Goal: Information Seeking & Learning: Understand process/instructions

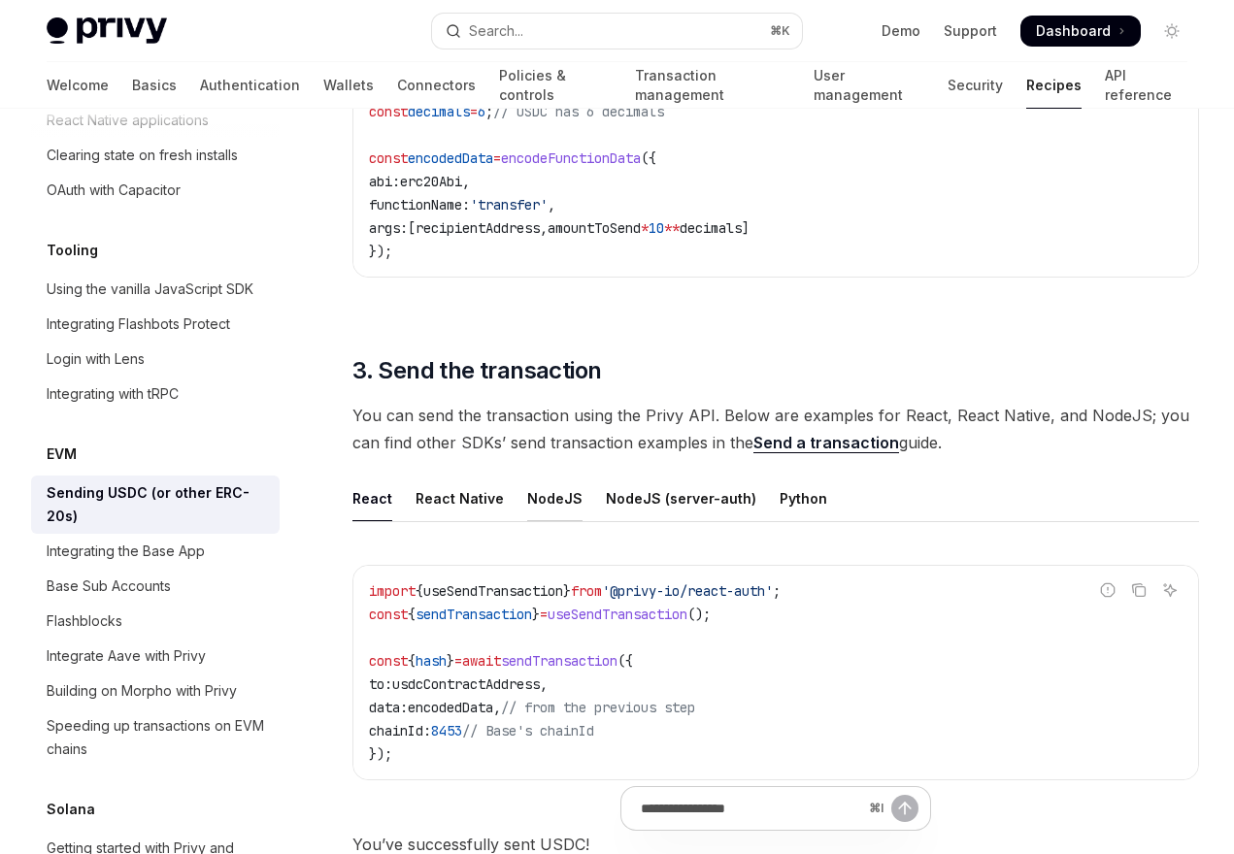
scroll to position [1186, 0]
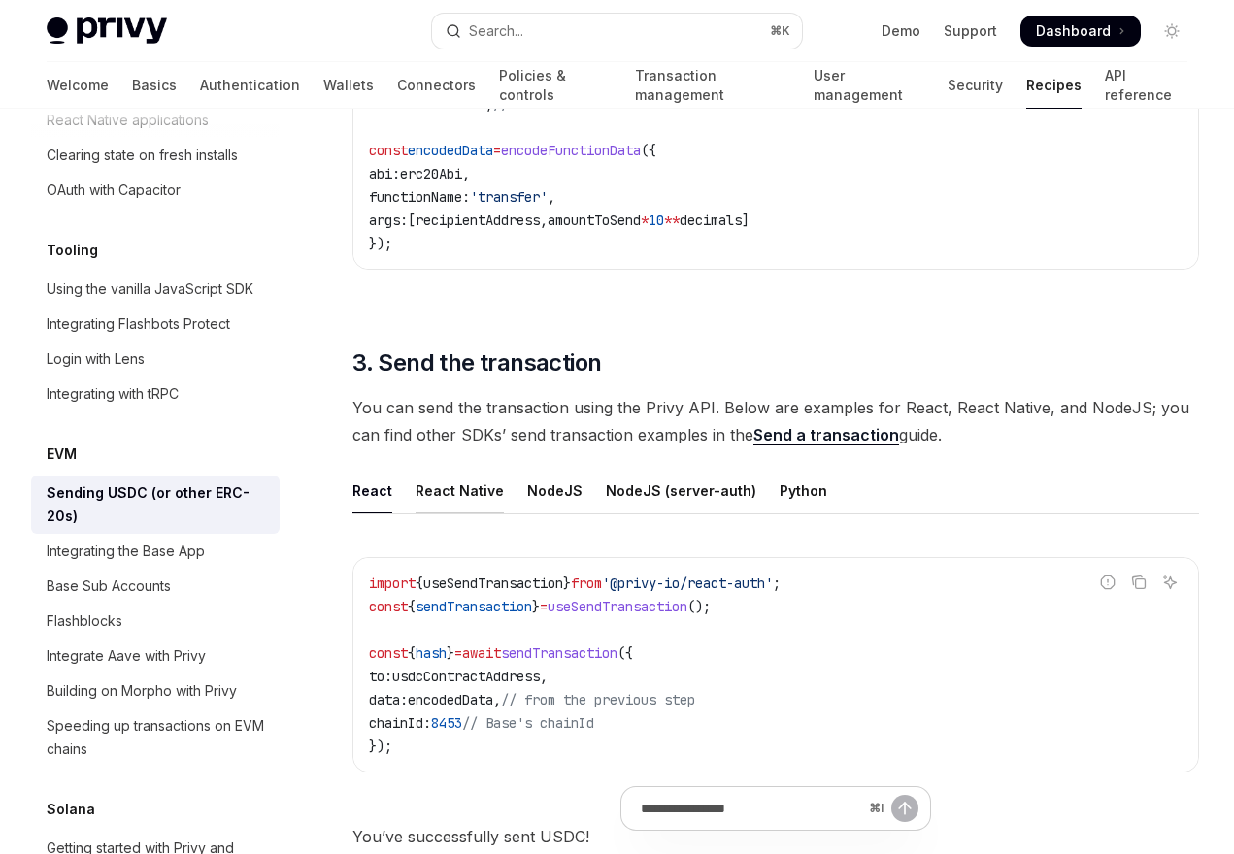
click at [459, 491] on div "React Native" at bounding box center [460, 491] width 88 height 46
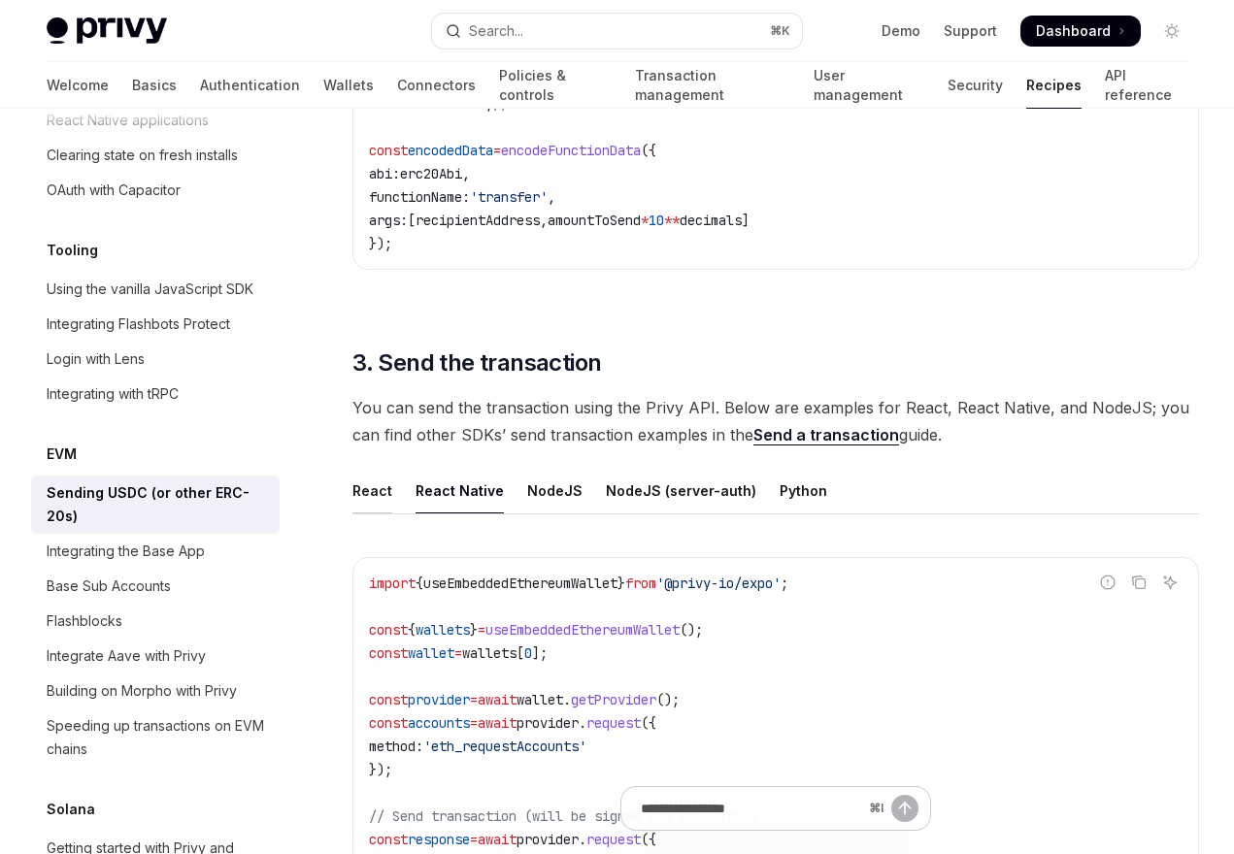
click at [356, 486] on div "React" at bounding box center [372, 491] width 40 height 46
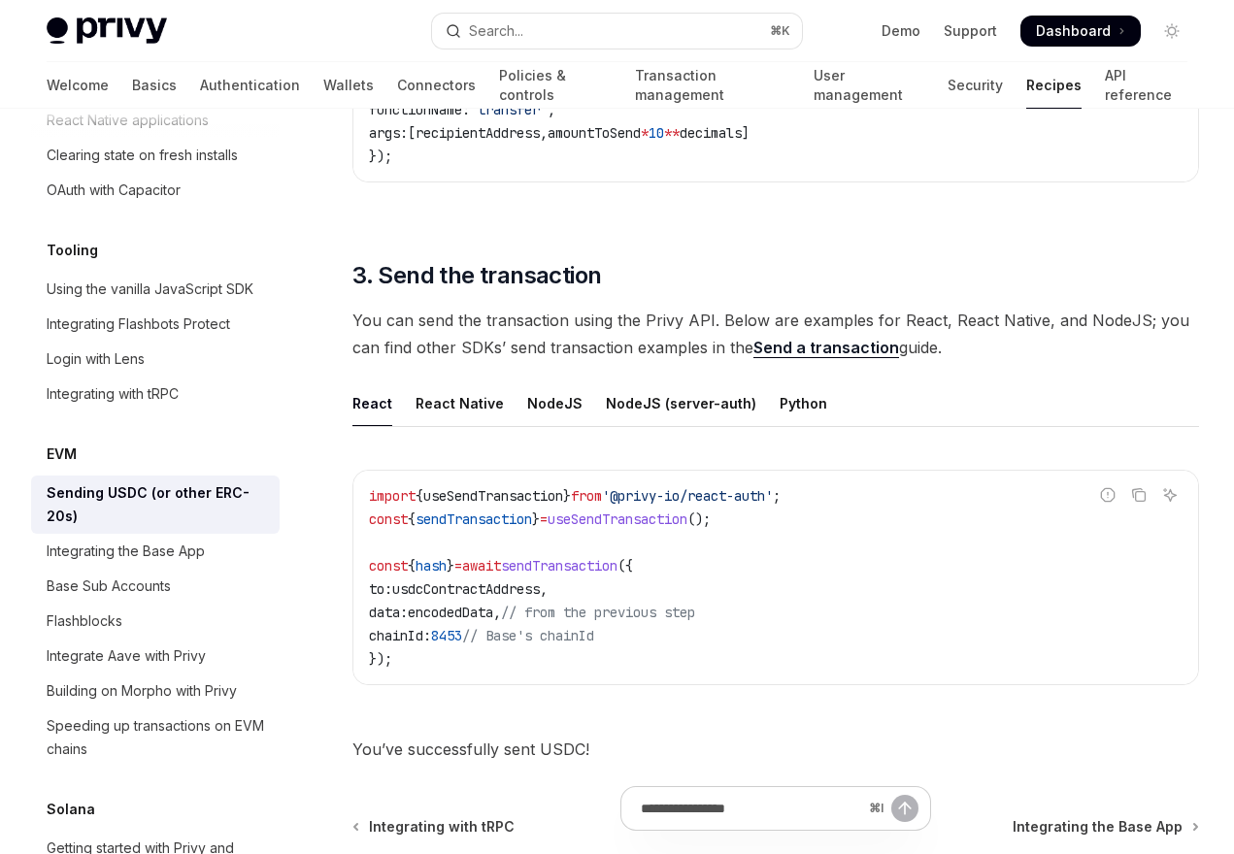
scroll to position [1295, 0]
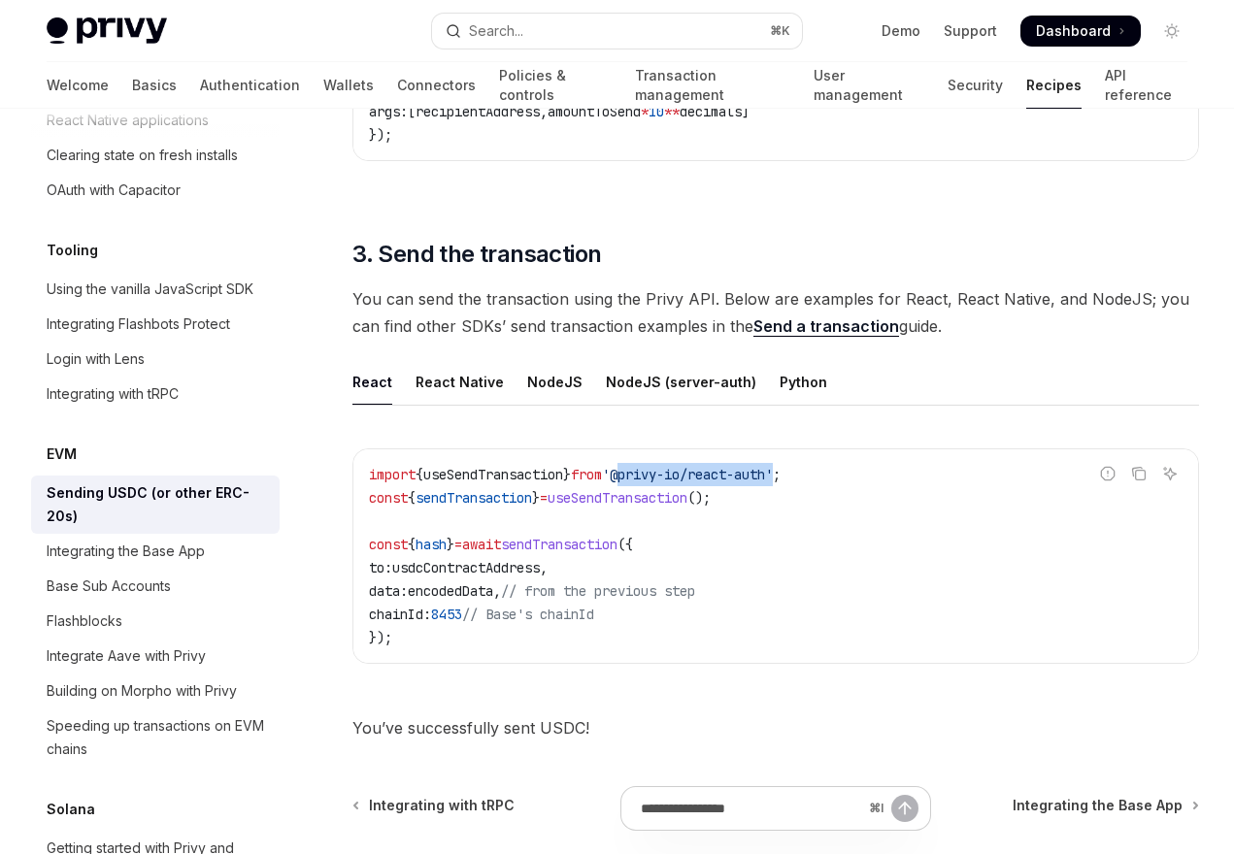
drag, startPoint x: 647, startPoint y: 475, endPoint x: 812, endPoint y: 475, distance: 165.1
click at [773, 475] on span "'@privy-io/react-auth'" at bounding box center [687, 474] width 171 height 17
copy span "@privy-io/react-auth"
click at [486, 571] on span "usdcContractAddress" at bounding box center [466, 567] width 148 height 17
click at [579, 549] on span "sendTransaction" at bounding box center [559, 544] width 117 height 17
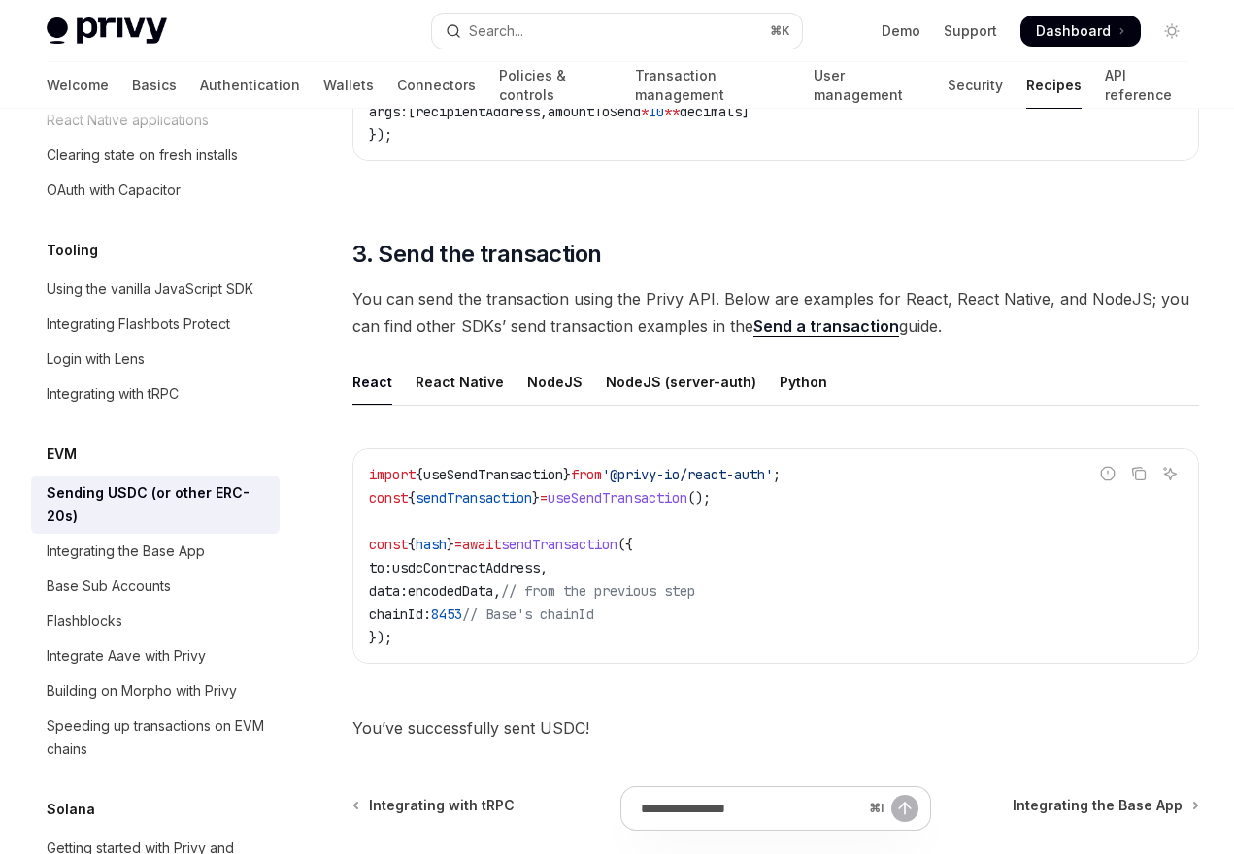
click at [579, 549] on span "sendTransaction" at bounding box center [559, 544] width 117 height 17
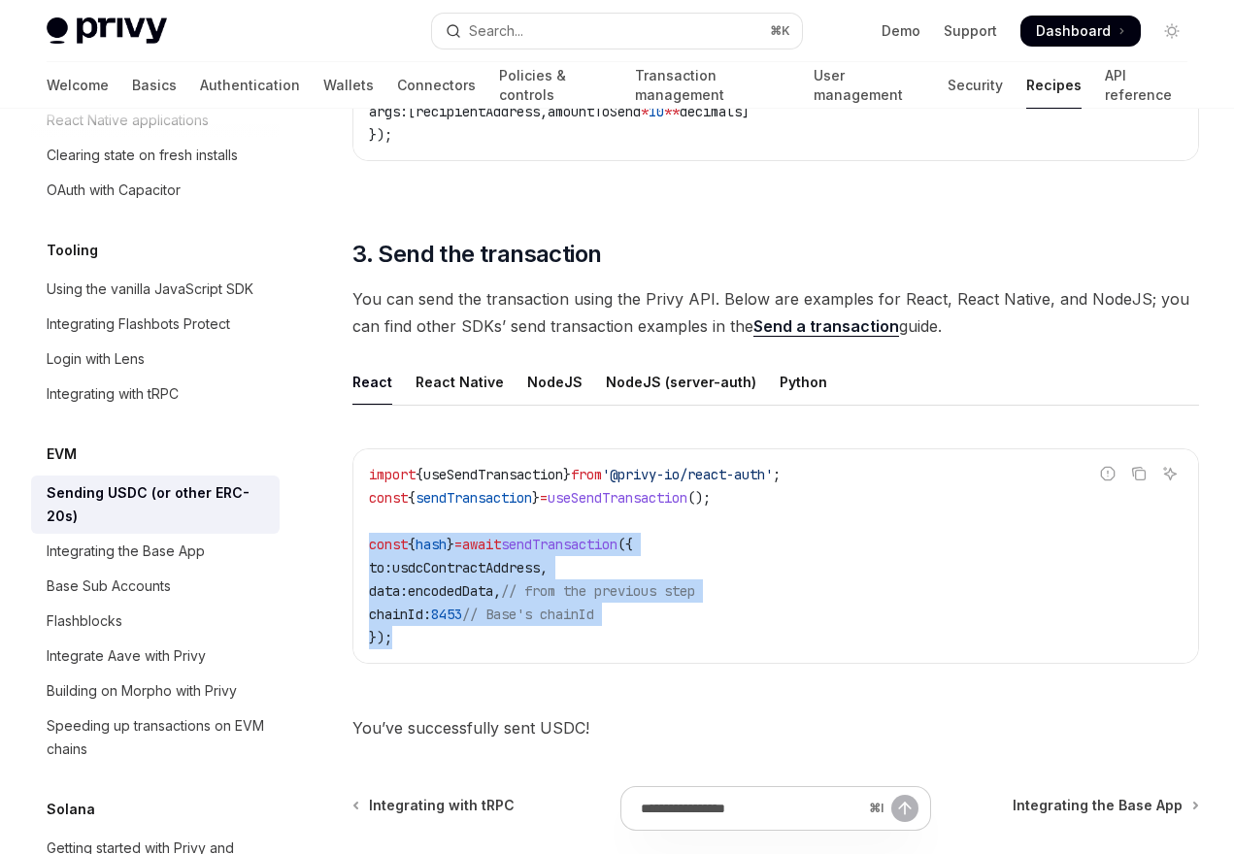
drag, startPoint x: 361, startPoint y: 549, endPoint x: 439, endPoint y: 665, distance: 140.0
click at [439, 665] on div "Report incorrect code Copy Ask AI import { useSendTransaction } from '@privy-io…" at bounding box center [775, 562] width 847 height 266
copy code "const { hash } = await sendTransaction ({ to: usdcContractAddress , data: encod…"
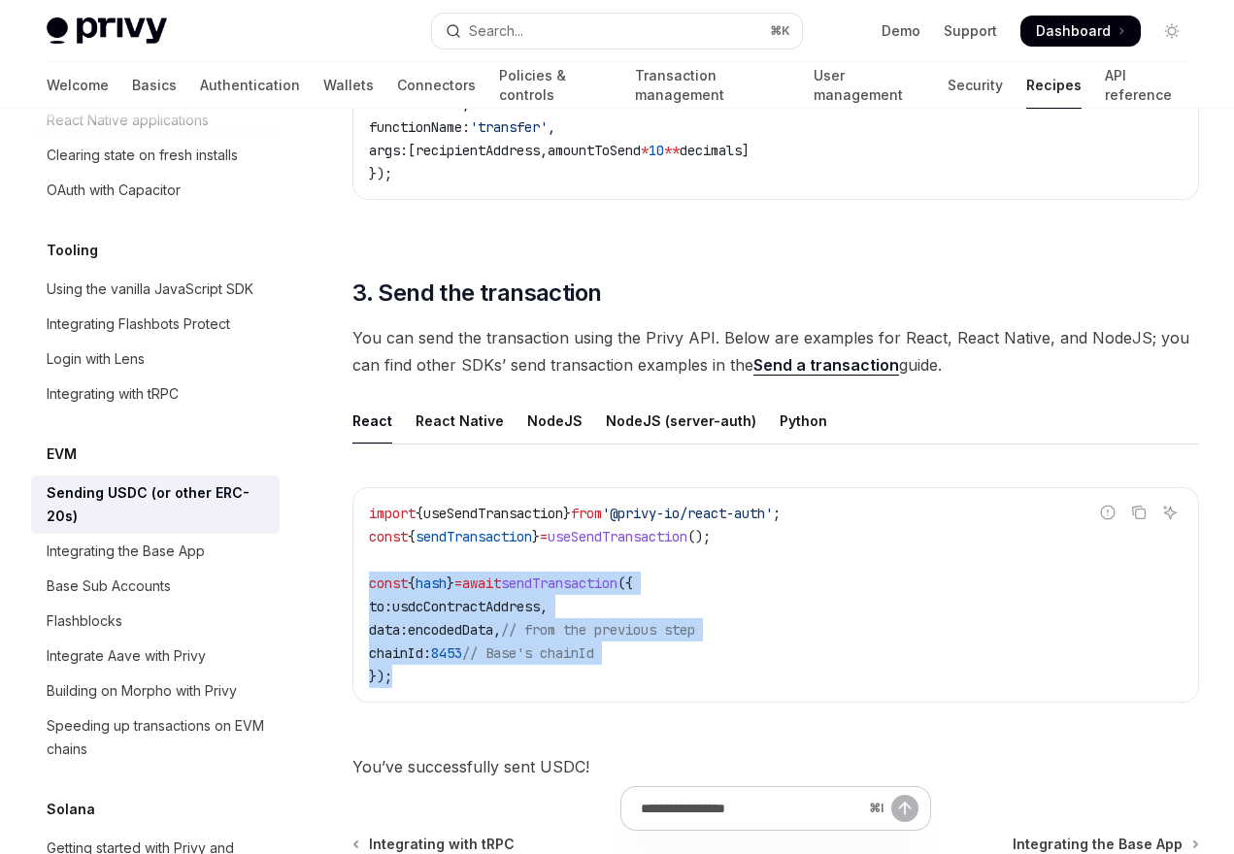
scroll to position [1496, 0]
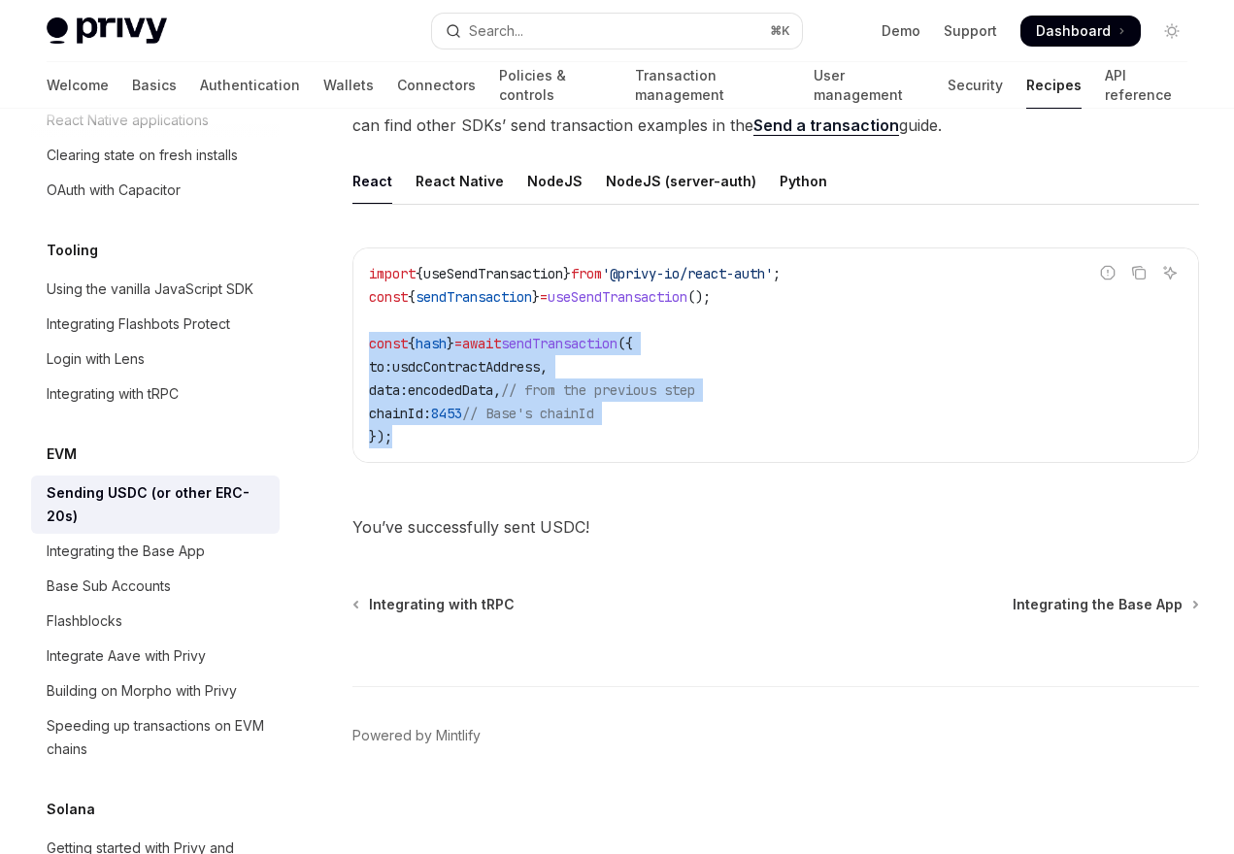
copy code "const { hash } = await sendTransaction ({ to: usdcContractAddress , data: encod…"
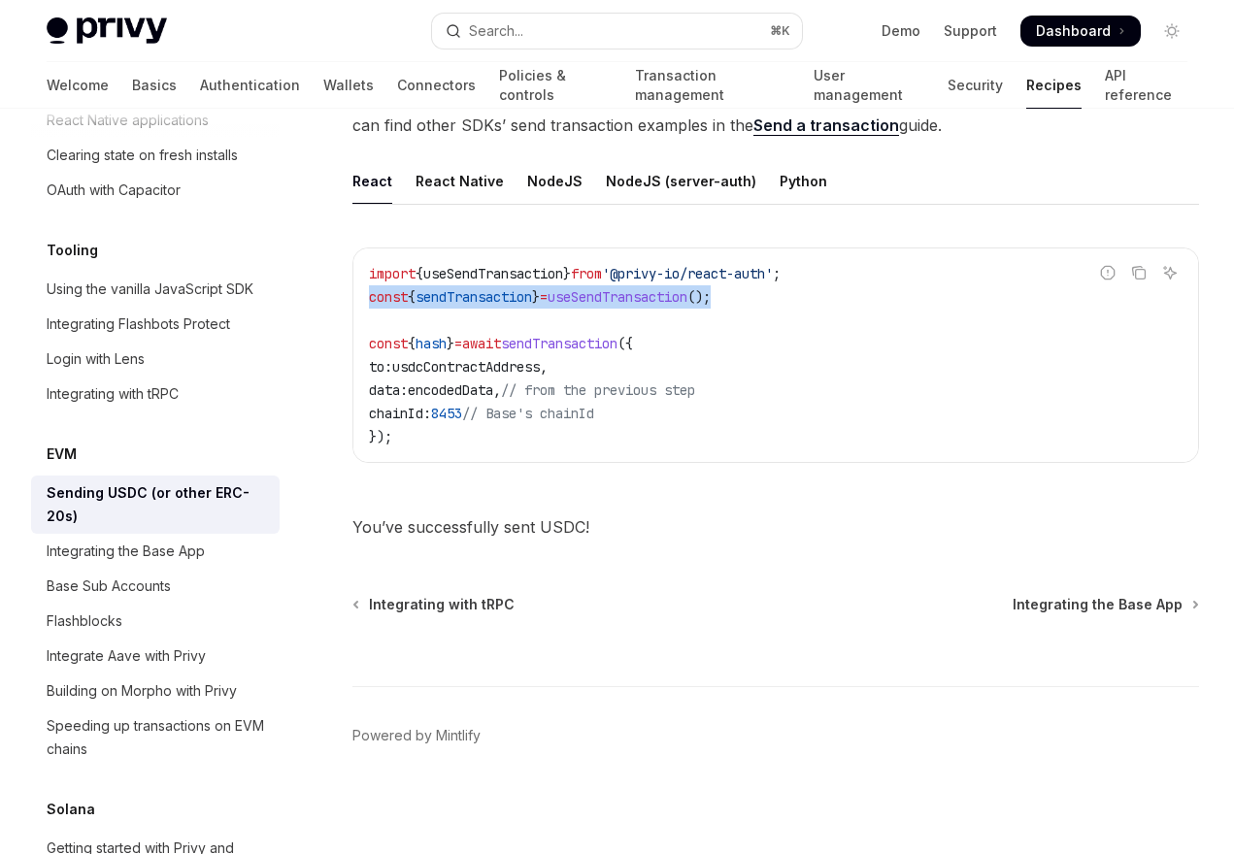
drag, startPoint x: 812, startPoint y: 288, endPoint x: 368, endPoint y: 289, distance: 443.7
click at [368, 289] on div "import { useSendTransaction } from '@privy-io/react-auth' ; const { sendTransac…" at bounding box center [775, 356] width 845 height 214
copy span "const { sendTransaction } = useSendTransaction ();"
type textarea "*"
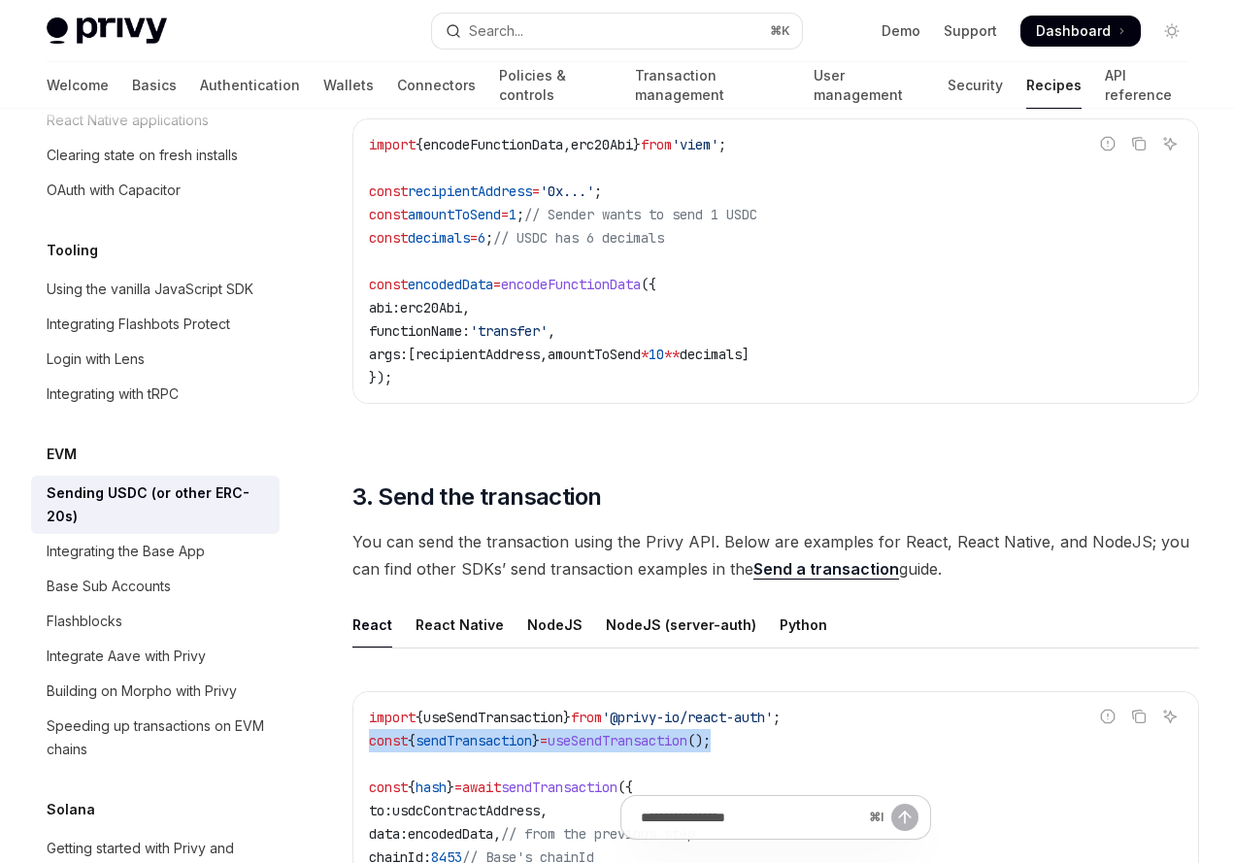
scroll to position [943, 0]
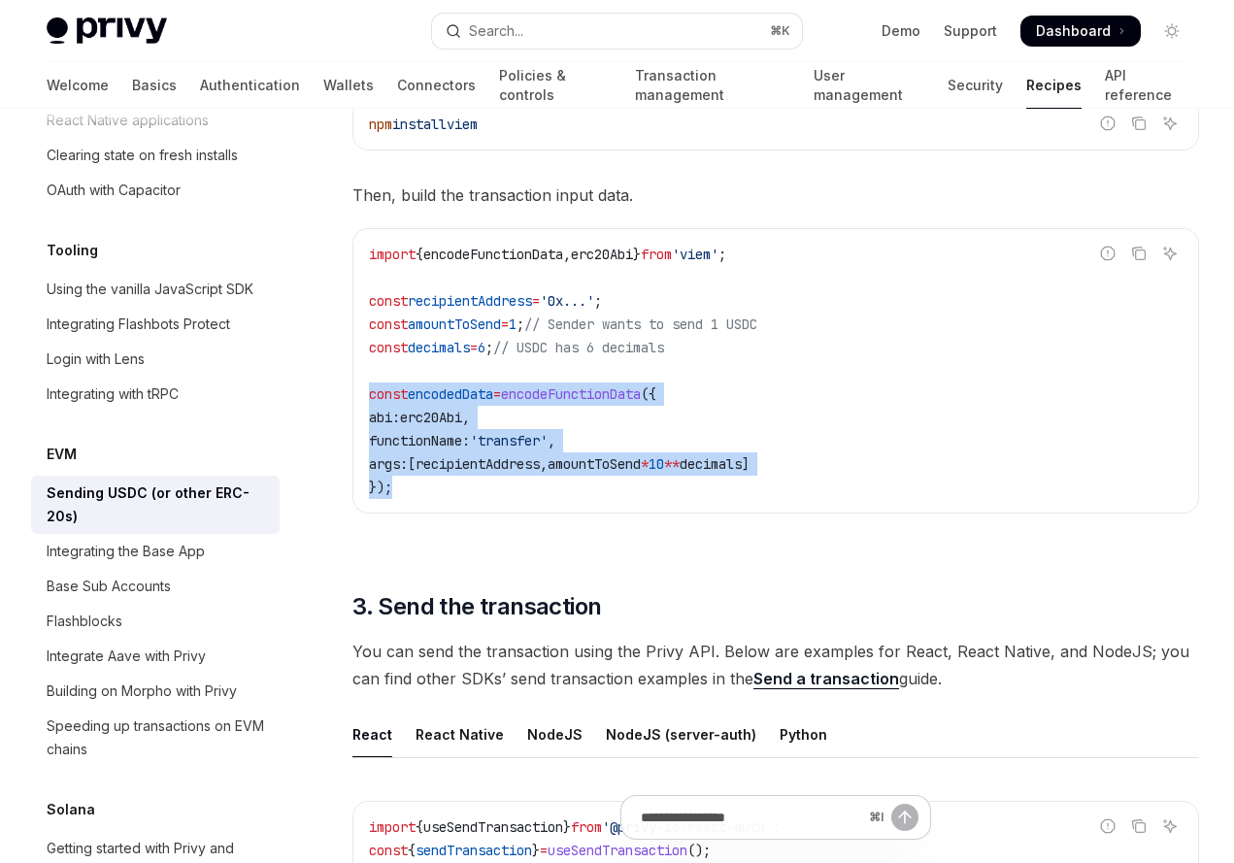
drag, startPoint x: 366, startPoint y: 394, endPoint x: 434, endPoint y: 500, distance: 125.8
click at [434, 500] on div "import { encodeFunctionData , erc20Abi } from 'viem' ; const recipientAddress =…" at bounding box center [775, 371] width 845 height 284
click at [606, 397] on span "encodeFunctionData" at bounding box center [571, 393] width 140 height 17
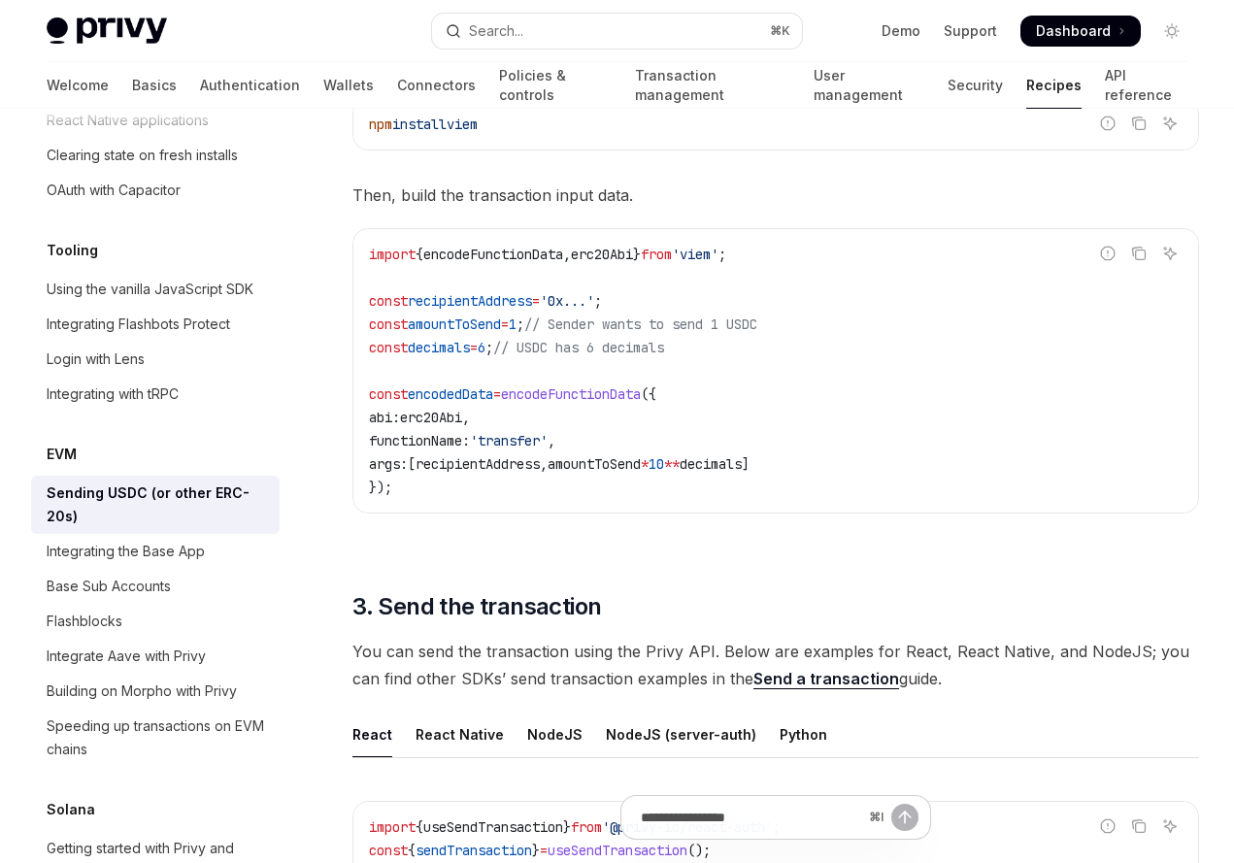
click at [606, 397] on span "encodeFunctionData" at bounding box center [571, 393] width 140 height 17
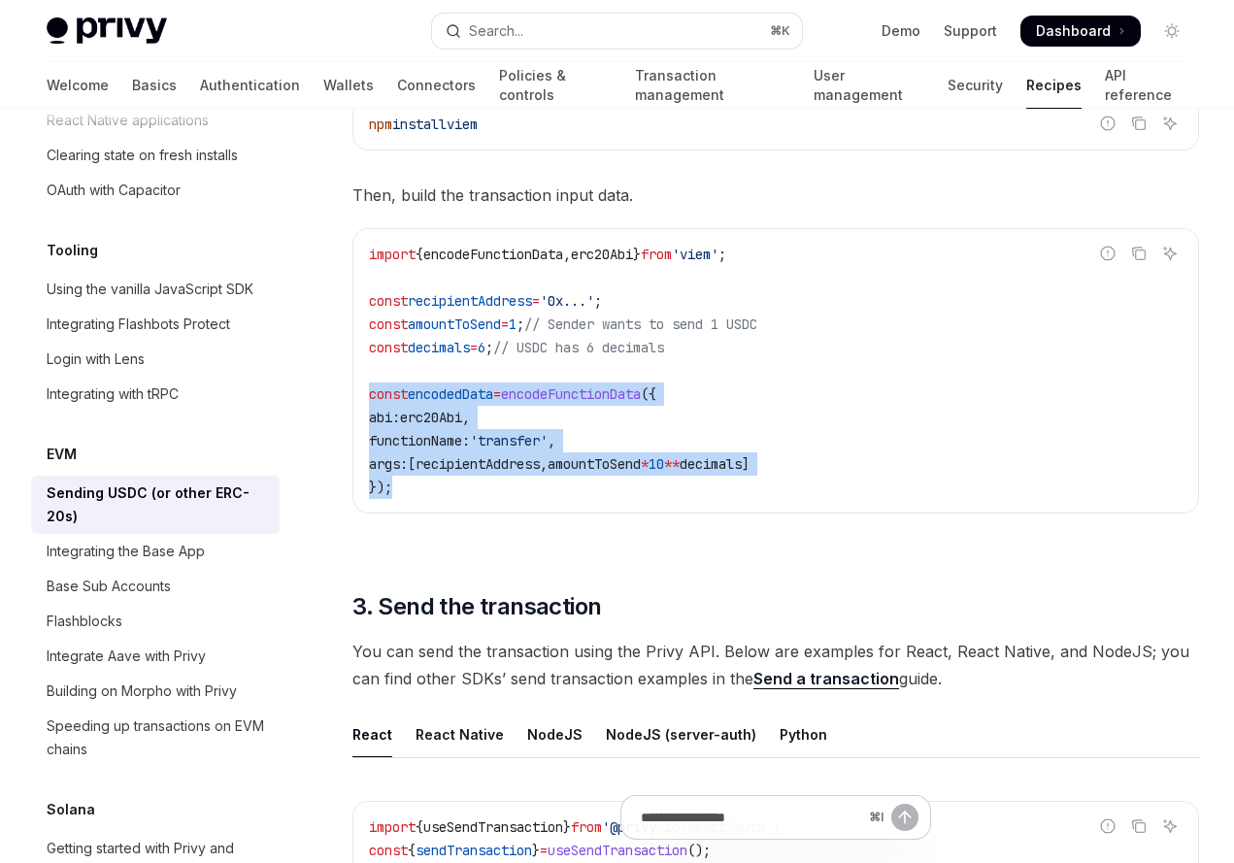
drag, startPoint x: 409, startPoint y: 495, endPoint x: 364, endPoint y: 399, distance: 106.0
click at [364, 399] on div "import { encodeFunctionData , erc20Abi } from 'viem' ; const recipientAddress =…" at bounding box center [775, 371] width 845 height 284
copy code "const encodedData = encodeFunctionData ({ abi: erc20Abi , functionName: 'transf…"
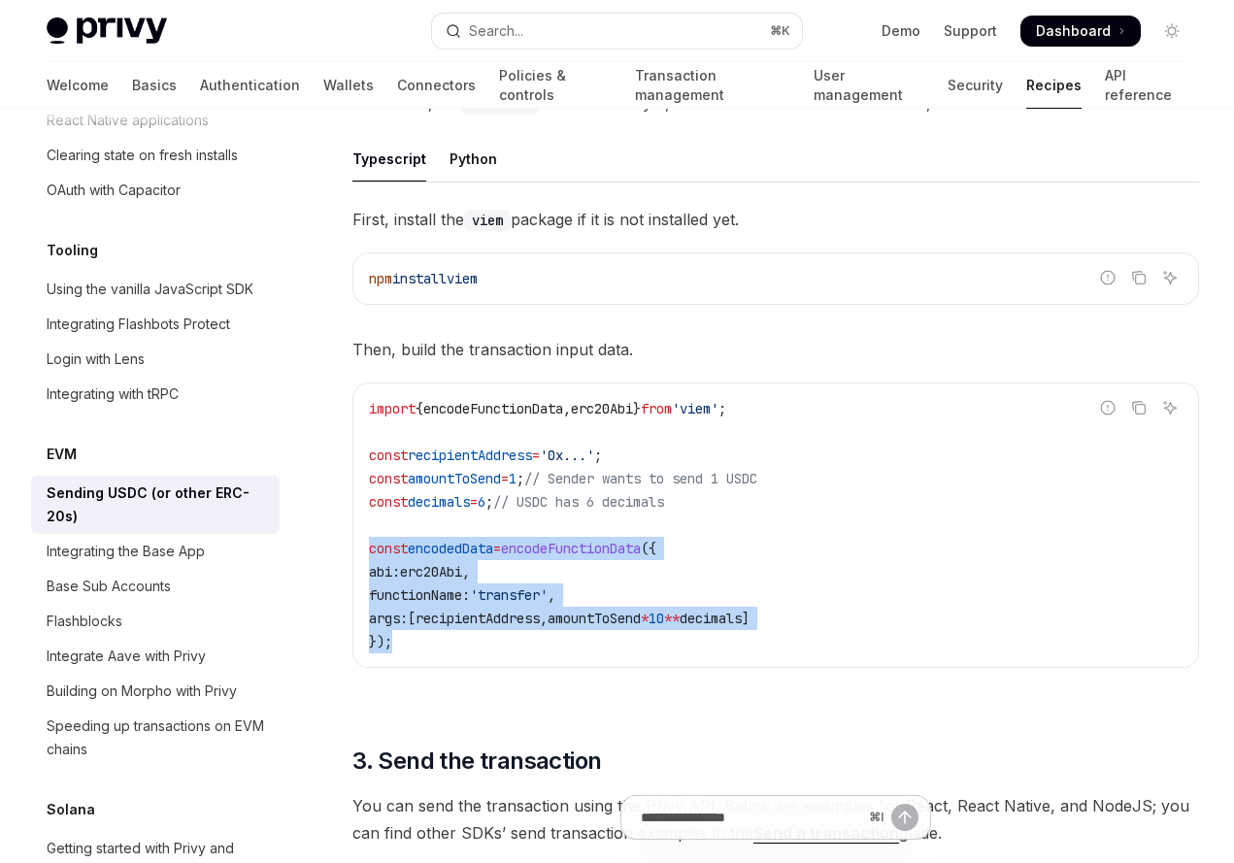
scroll to position [785, 0]
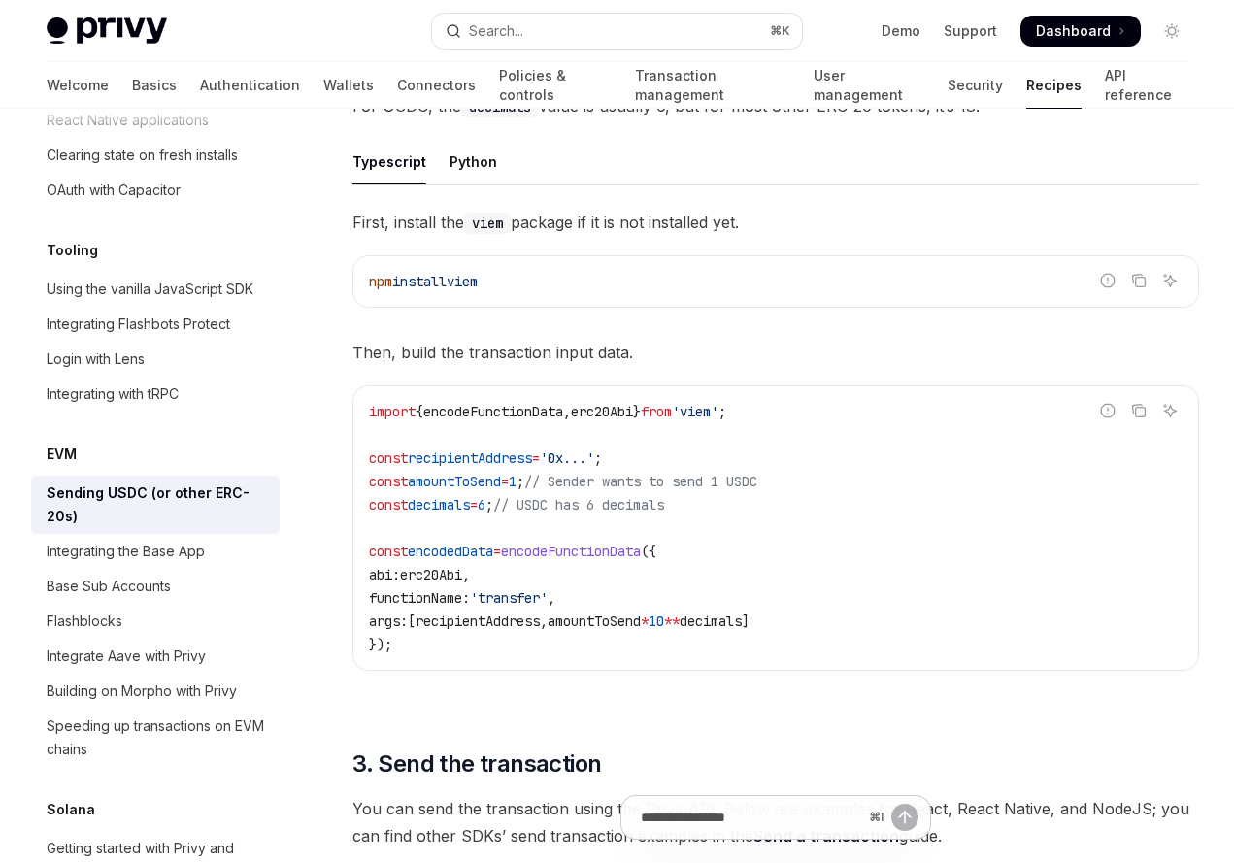
click at [462, 568] on span "erc20Abi" at bounding box center [431, 574] width 62 height 17
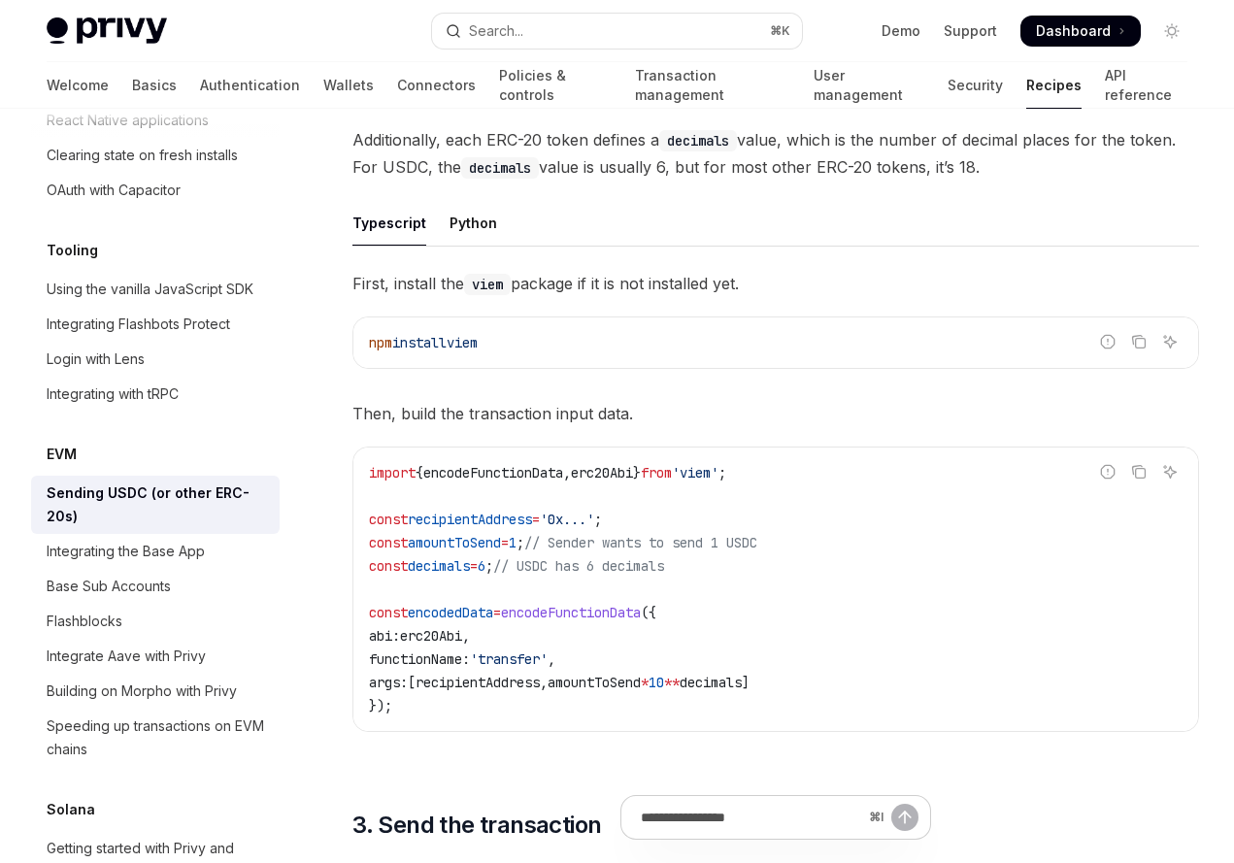
scroll to position [740, 0]
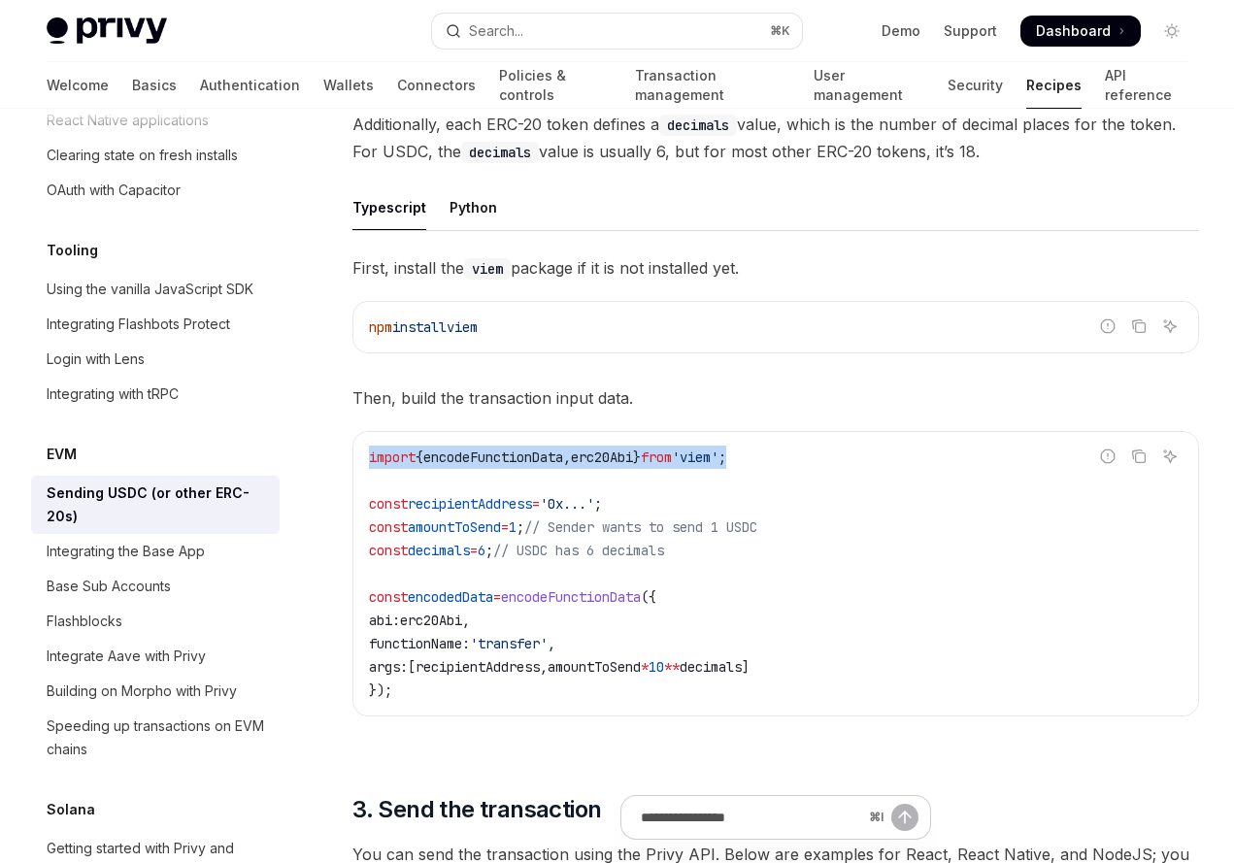
drag, startPoint x: 852, startPoint y: 456, endPoint x: 334, endPoint y: 455, distance: 518.5
click at [334, 455] on div "EVM Sending USDC (or other ERC-20s) OpenAI Open in ChatGPT OpenAI Open in ChatG…" at bounding box center [593, 509] width 1218 height 2203
copy span "import { encodeFunctionData , erc20Abi } from 'viem' ;"
click at [361, 549] on div "import { encodeFunctionData , erc20Abi } from 'viem' ; const recipientAddress =…" at bounding box center [775, 574] width 845 height 284
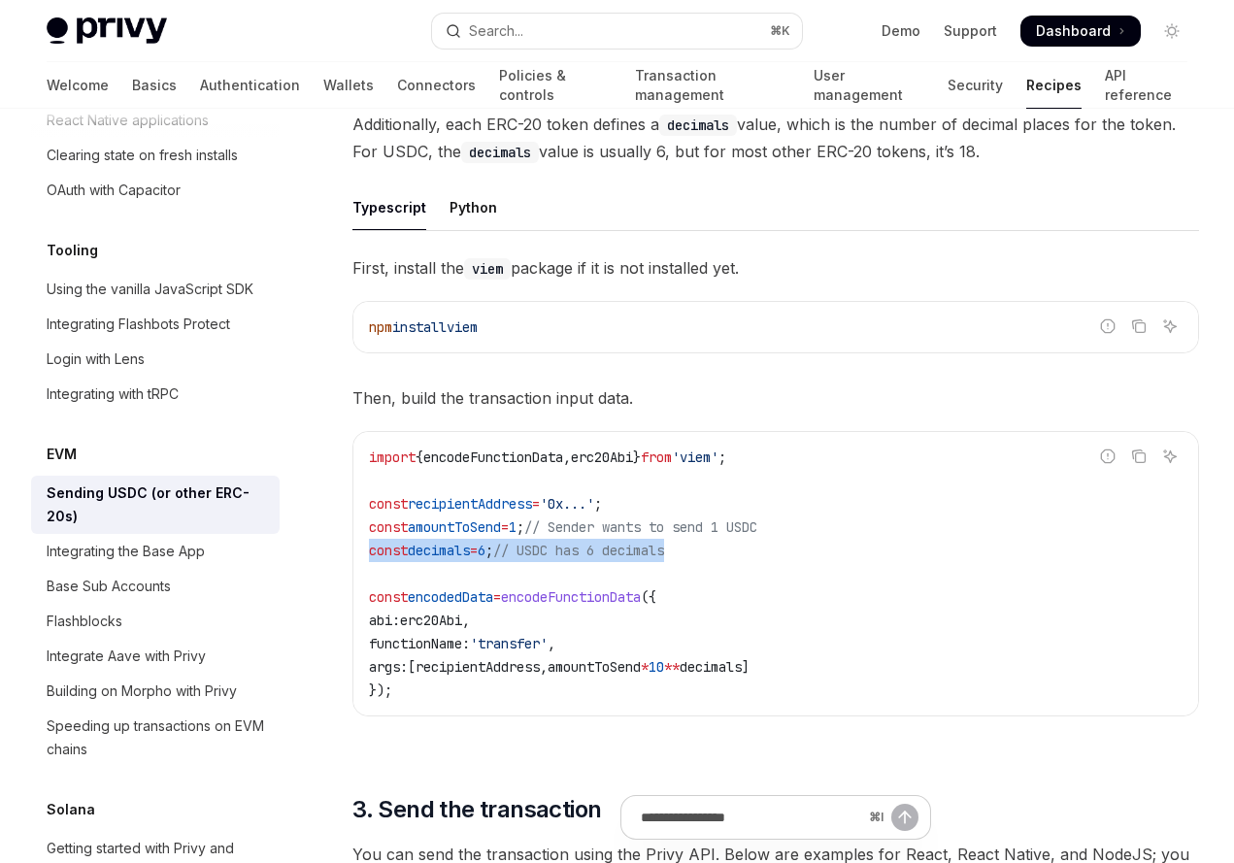
drag, startPoint x: 371, startPoint y: 550, endPoint x: 738, endPoint y: 560, distance: 367.2
click at [738, 560] on div "import { encodeFunctionData , erc20Abi } from 'viem' ; const recipientAddress =…" at bounding box center [775, 574] width 845 height 284
copy span "const decimals = 6 ; // USDC has 6 decimals"
click at [801, 591] on code "import { encodeFunctionData , erc20Abi } from 'viem' ; const recipientAddress =…" at bounding box center [776, 574] width 814 height 256
click at [669, 504] on code "import { encodeFunctionData , erc20Abi } from 'viem' ; const recipientAddress =…" at bounding box center [776, 574] width 814 height 256
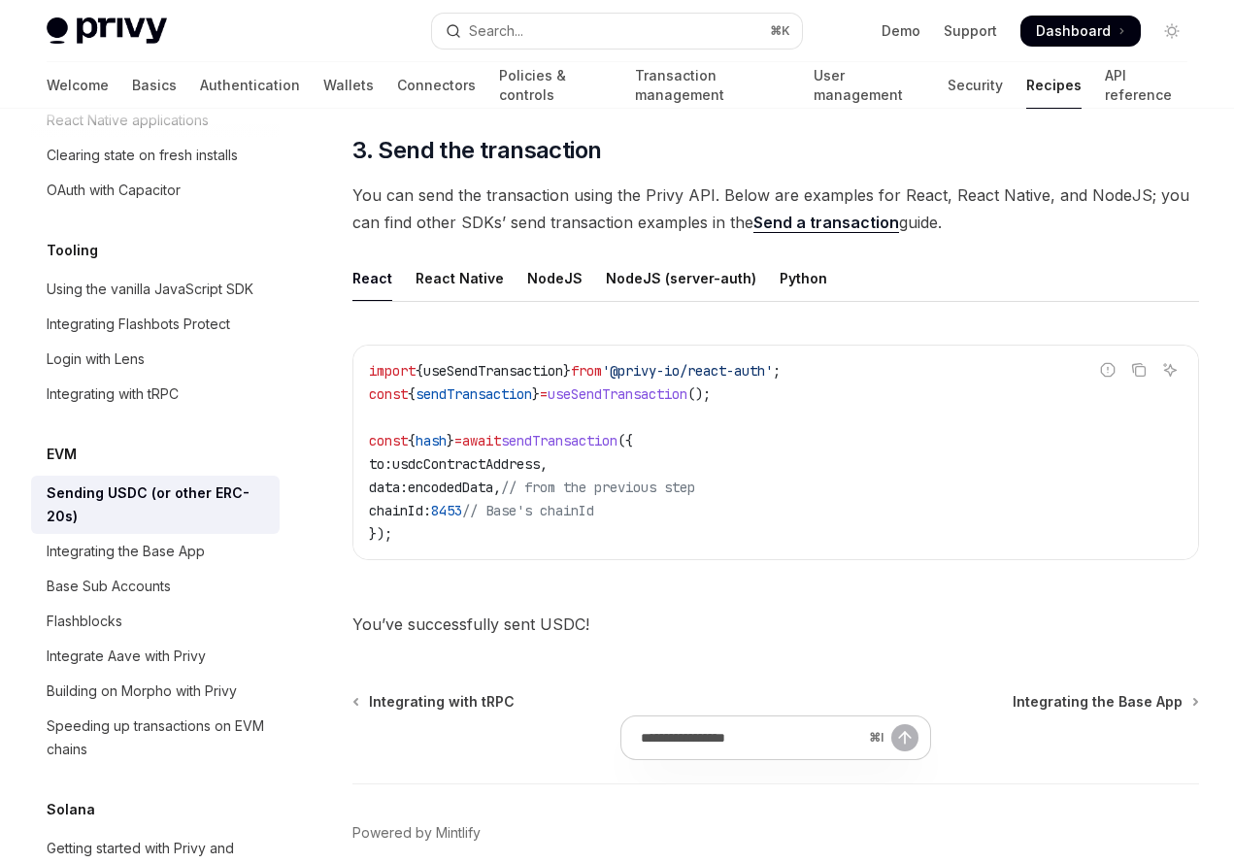
scroll to position [1487, 0]
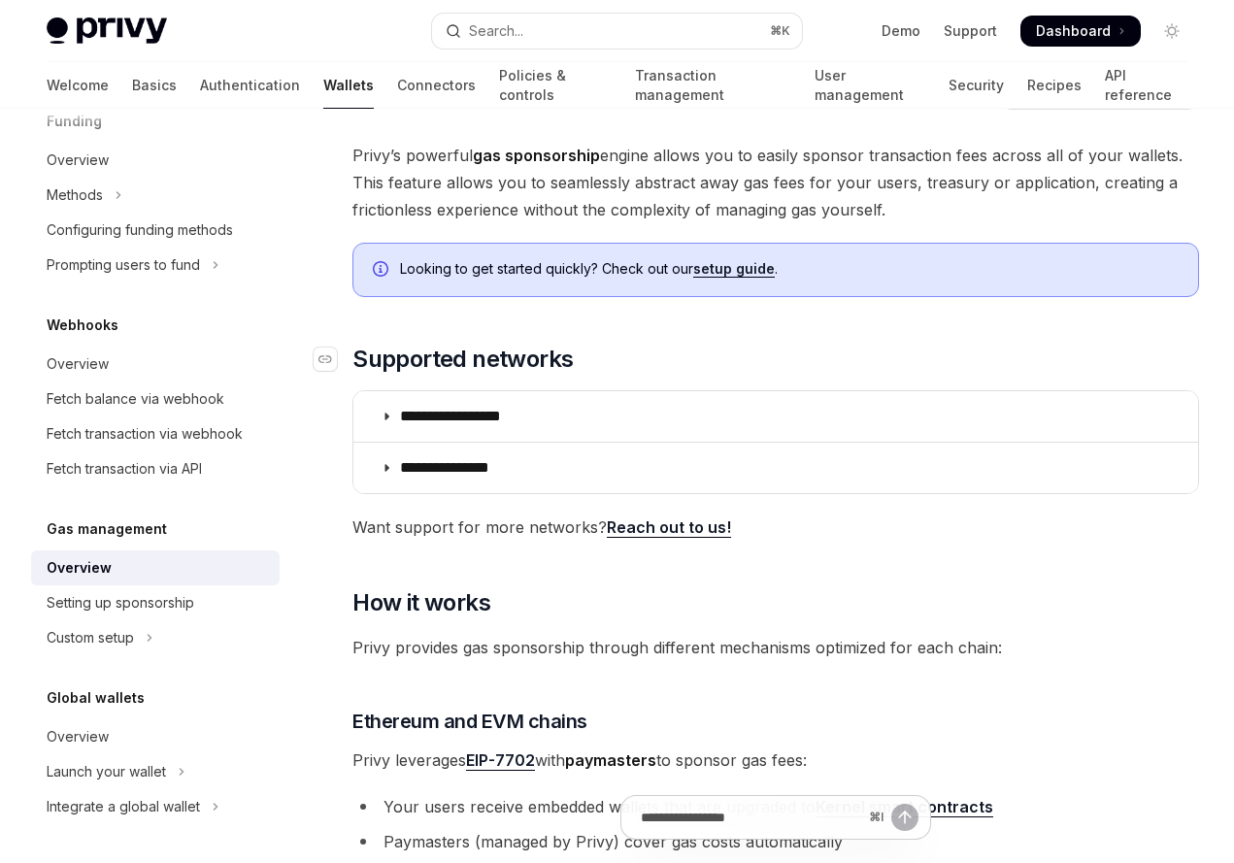
scroll to position [104, 0]
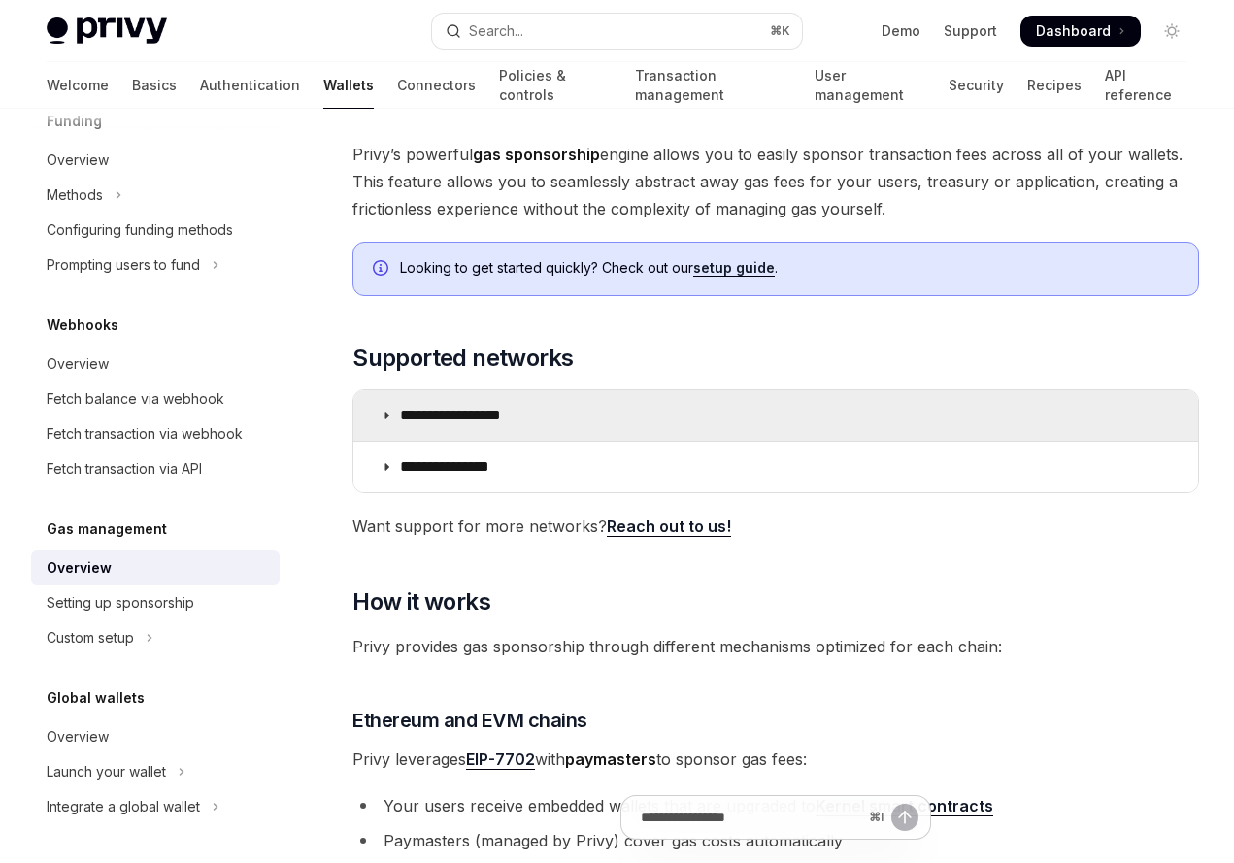
click at [519, 420] on p "**********" at bounding box center [472, 415] width 145 height 19
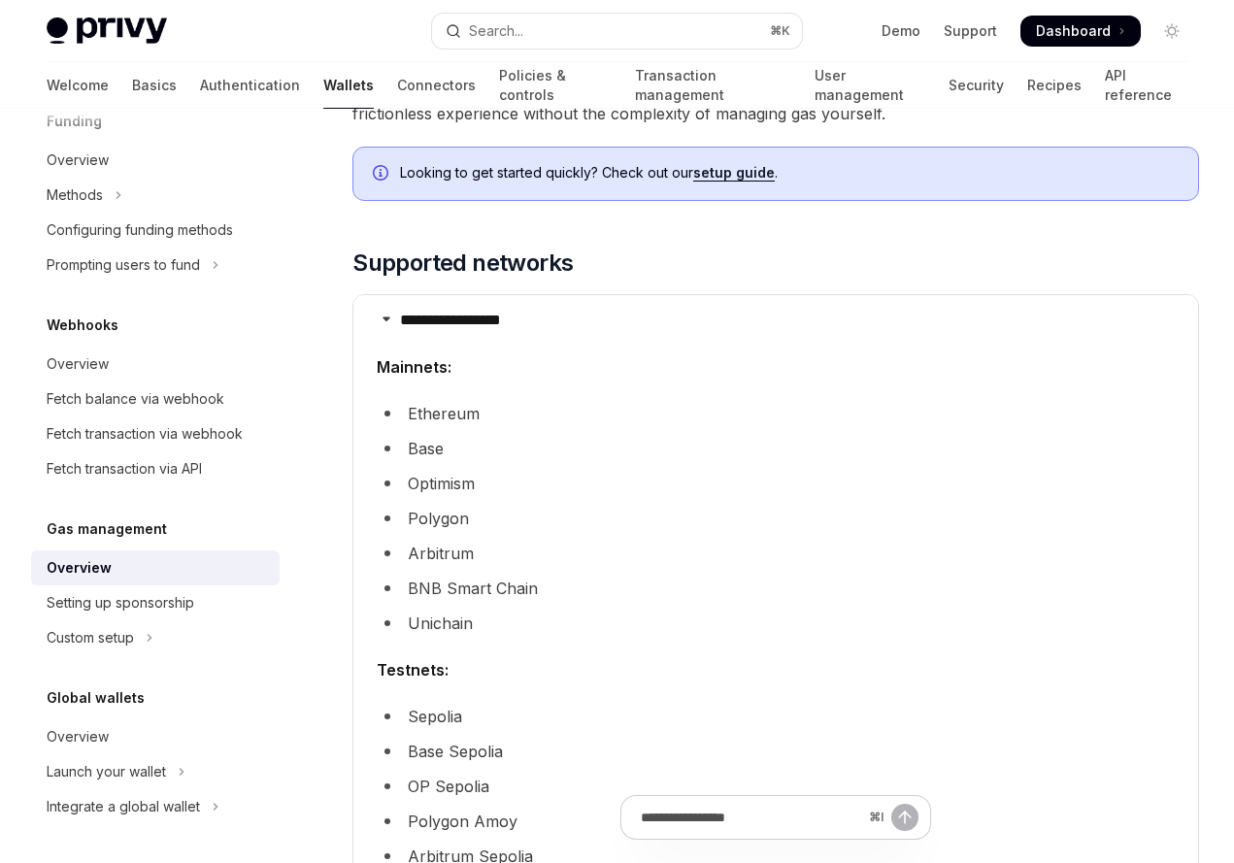
scroll to position [120, 0]
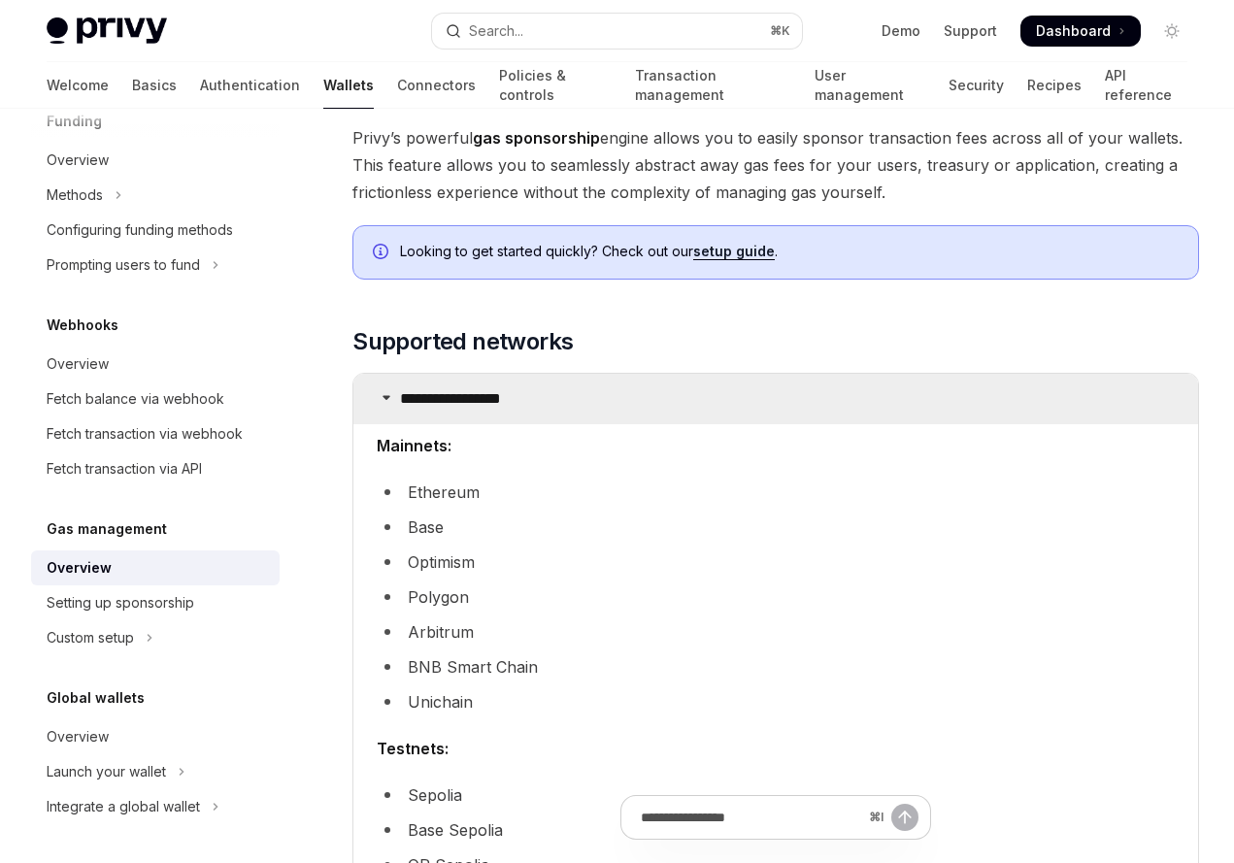
click at [625, 375] on summary "**********" at bounding box center [775, 399] width 845 height 50
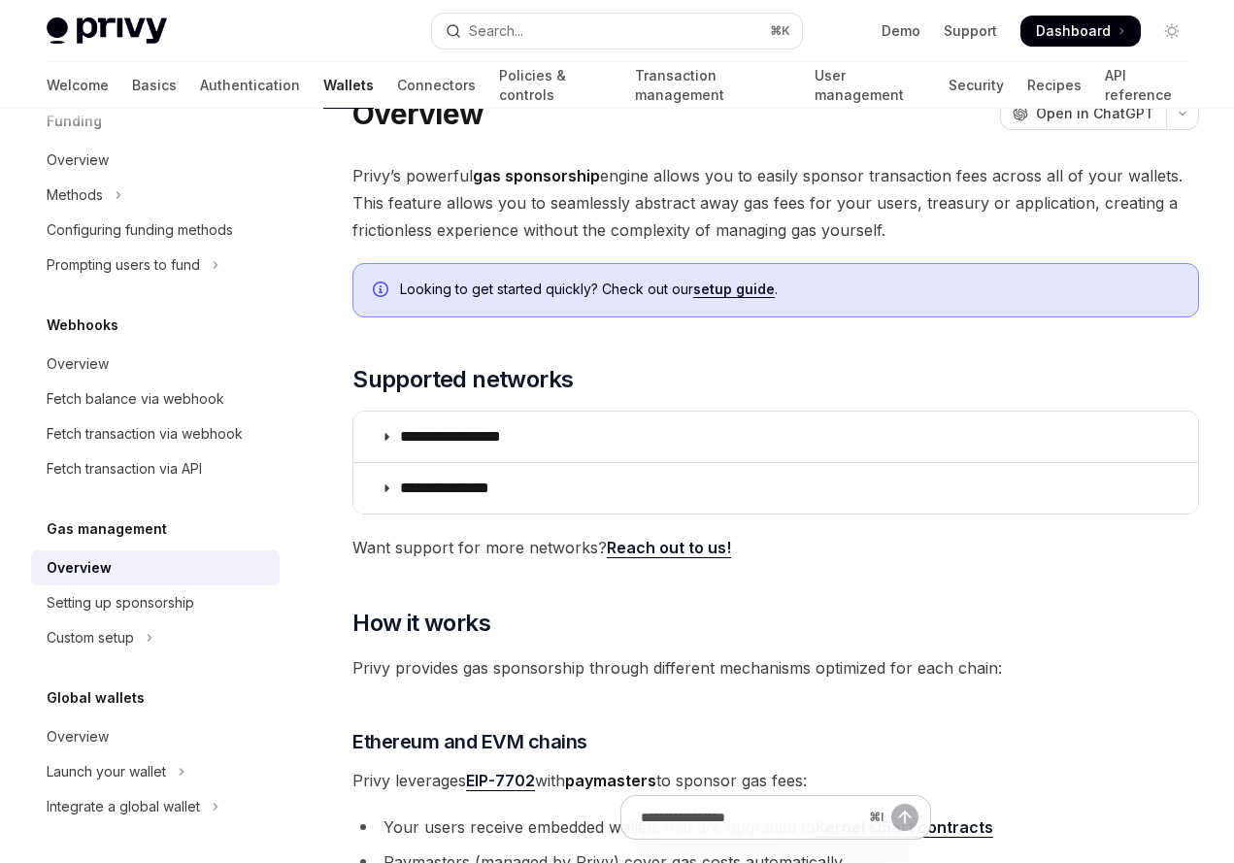
scroll to position [22, 0]
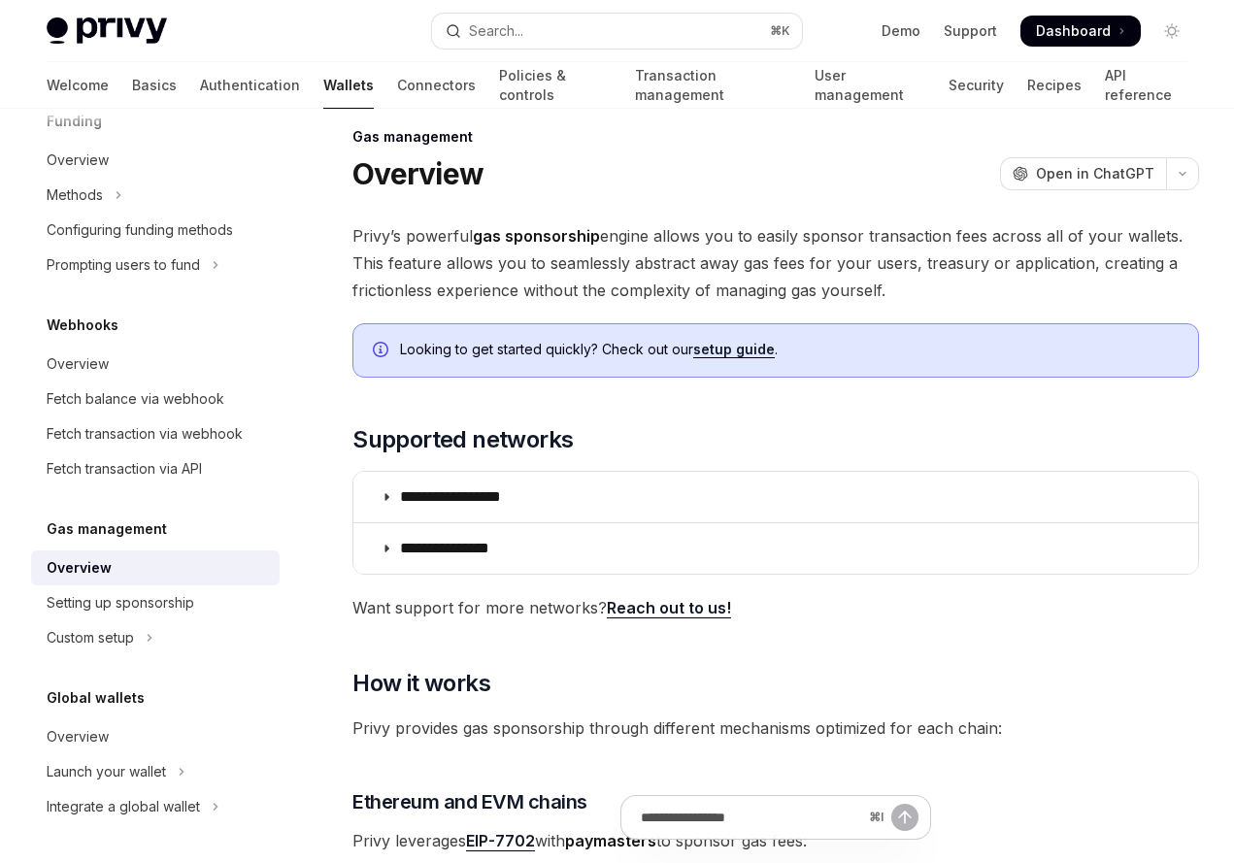
click at [727, 347] on link "setup guide" at bounding box center [734, 349] width 82 height 17
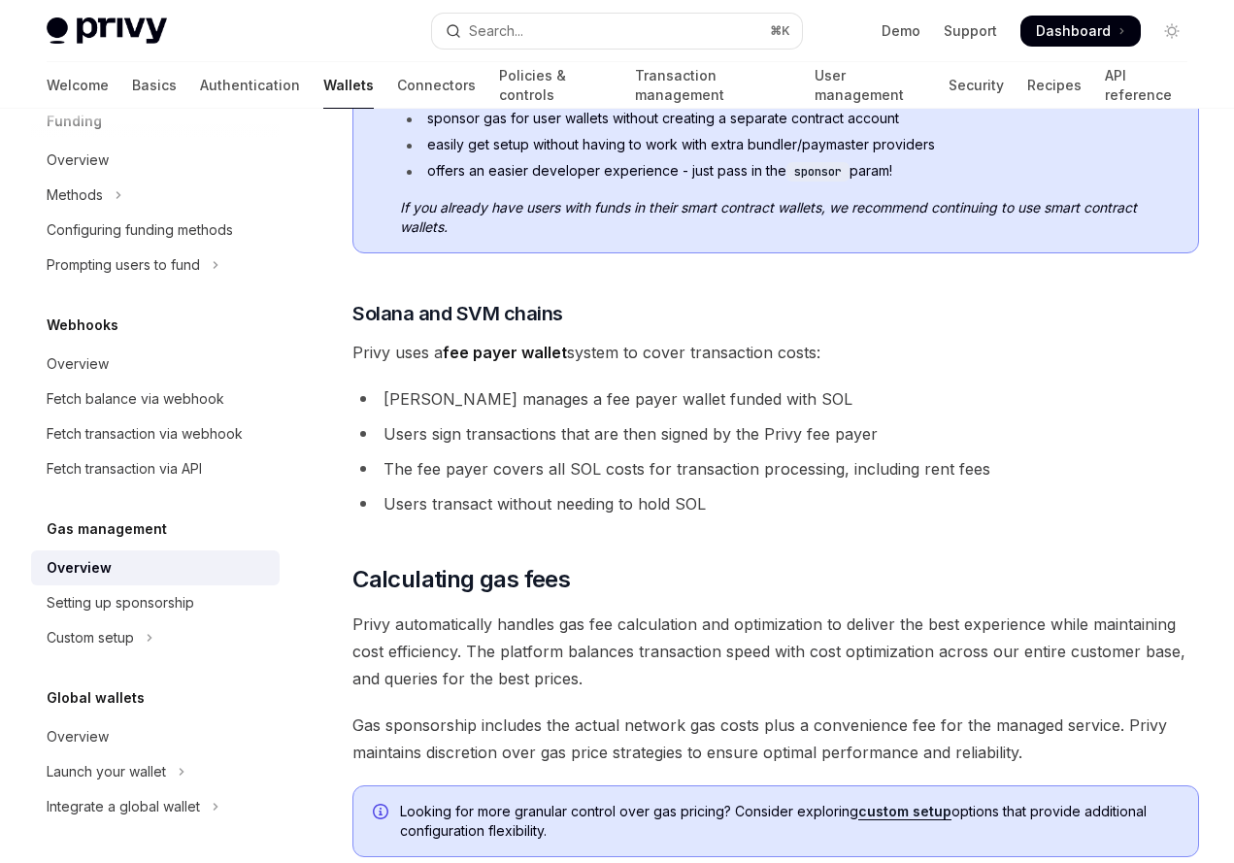
scroll to position [1391, 0]
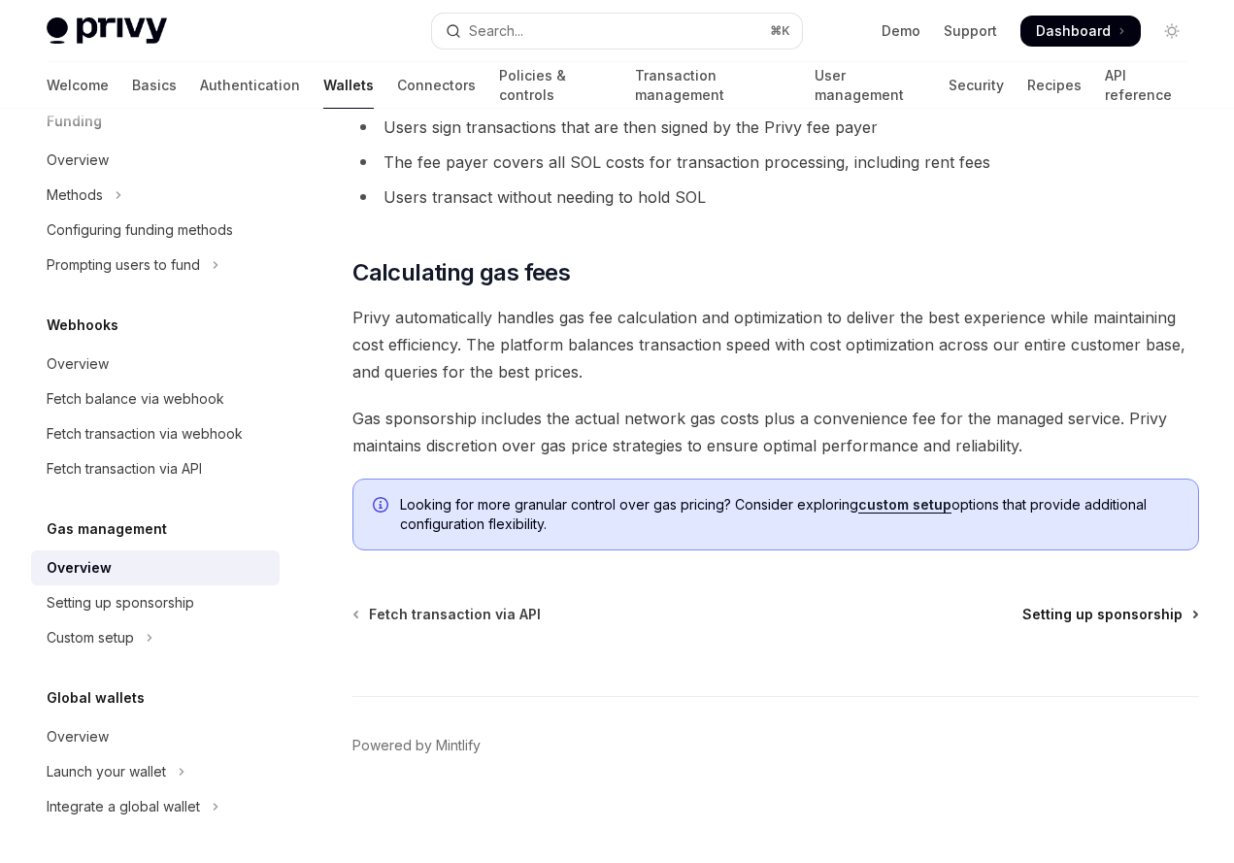
click at [1106, 619] on span "Setting up sponsorship" at bounding box center [1102, 614] width 160 height 19
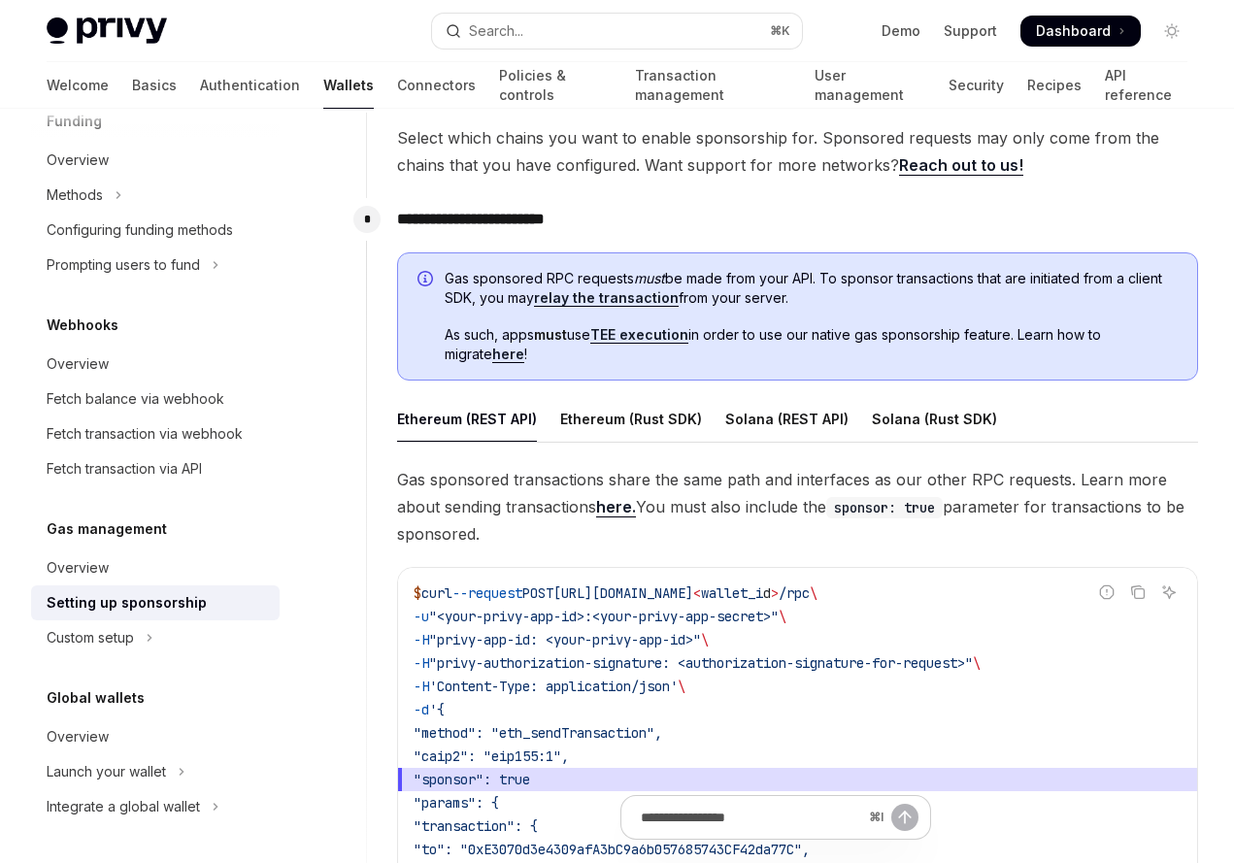
scroll to position [931, 0]
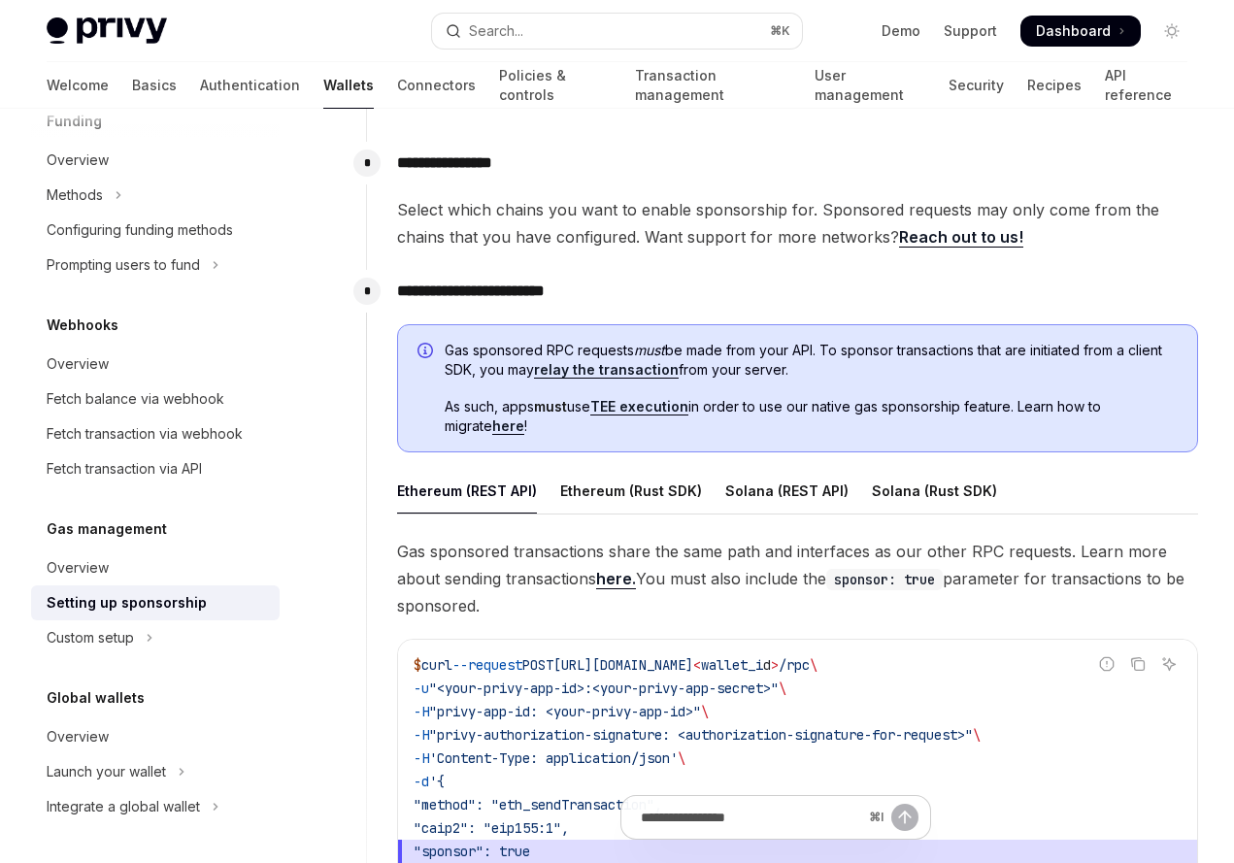
click at [665, 409] on link "TEE execution" at bounding box center [639, 406] width 98 height 17
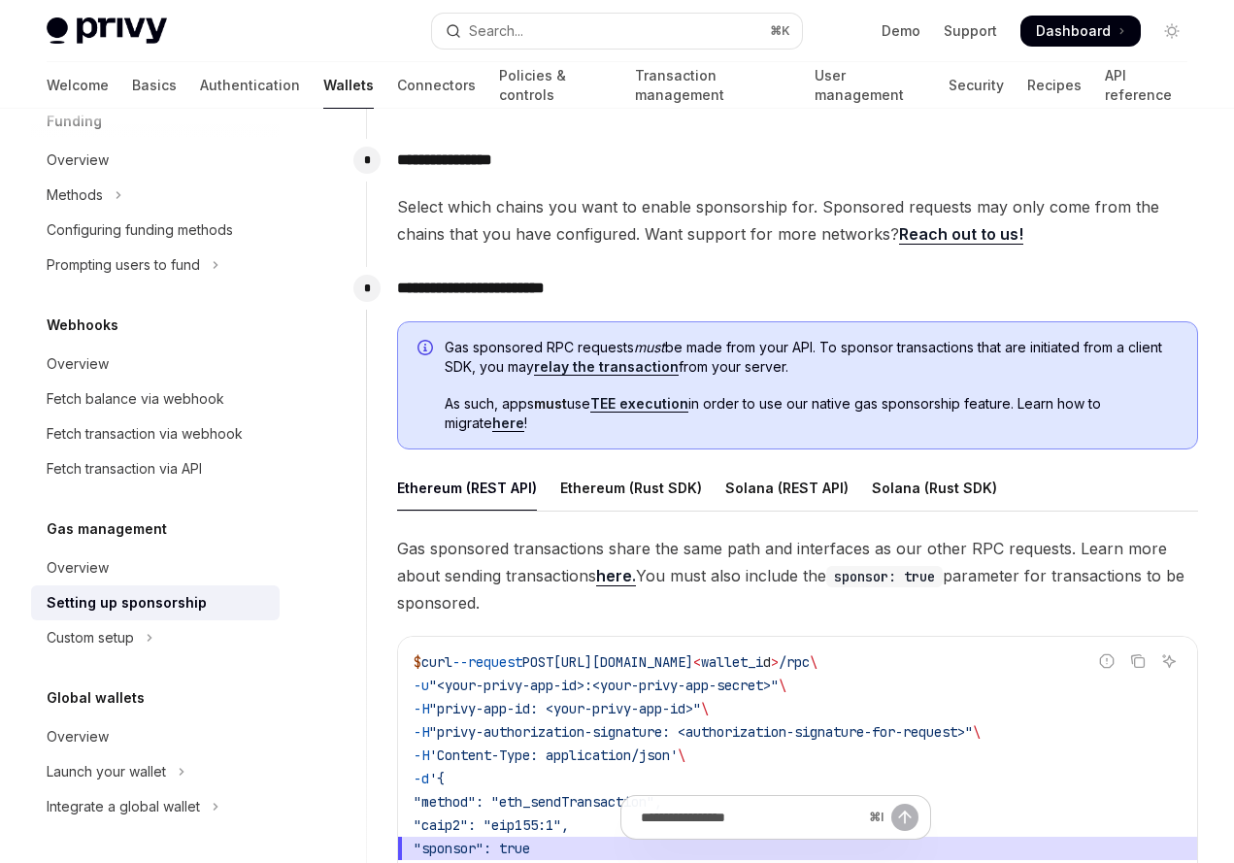
scroll to position [931, 0]
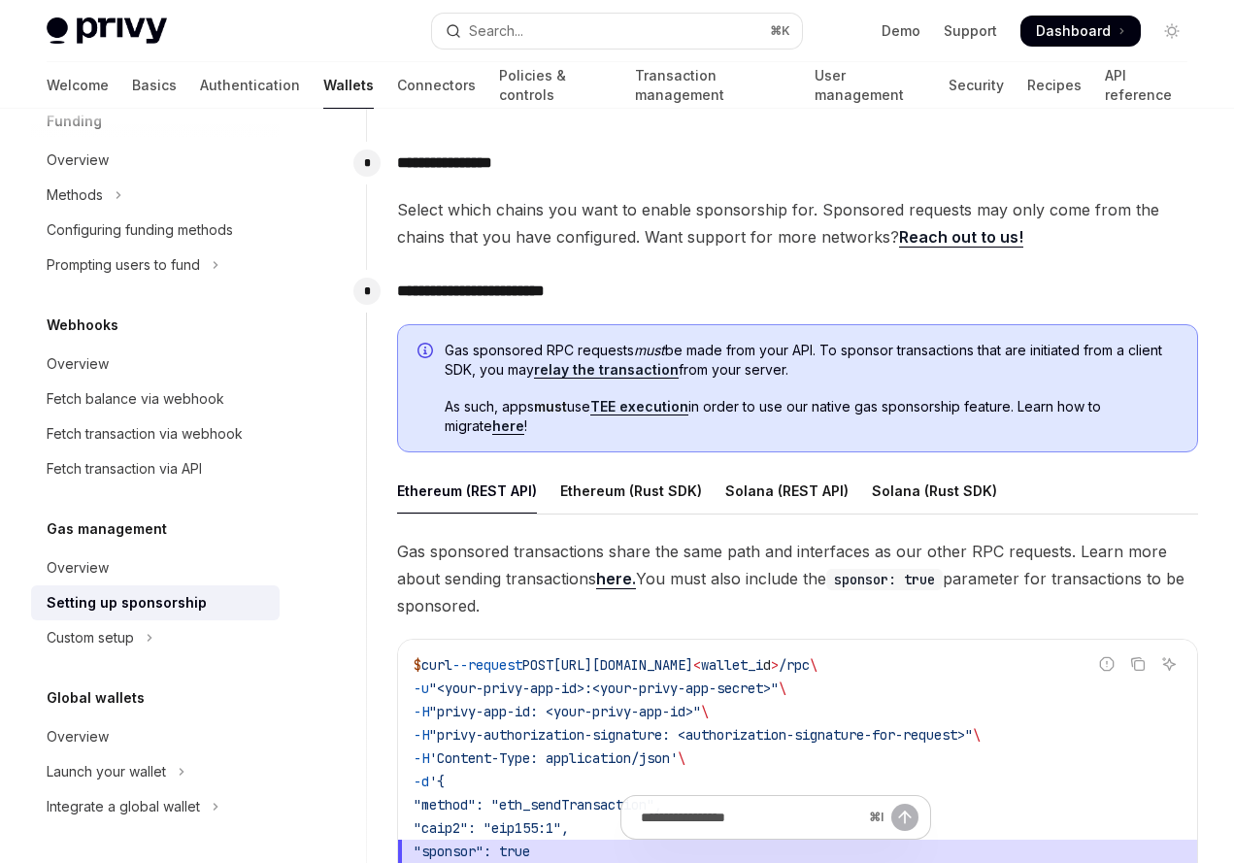
click at [598, 371] on link "relay the transaction" at bounding box center [606, 369] width 145 height 17
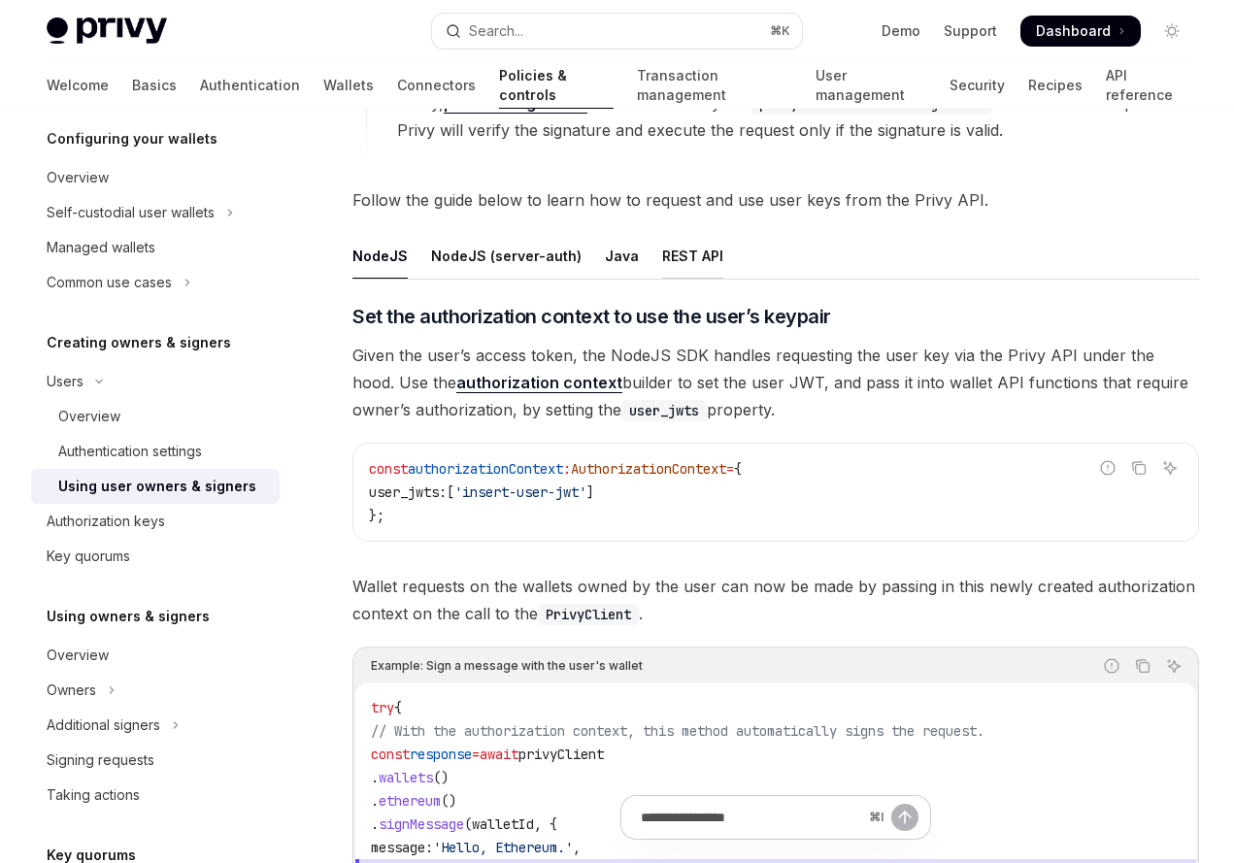
scroll to position [570, 0]
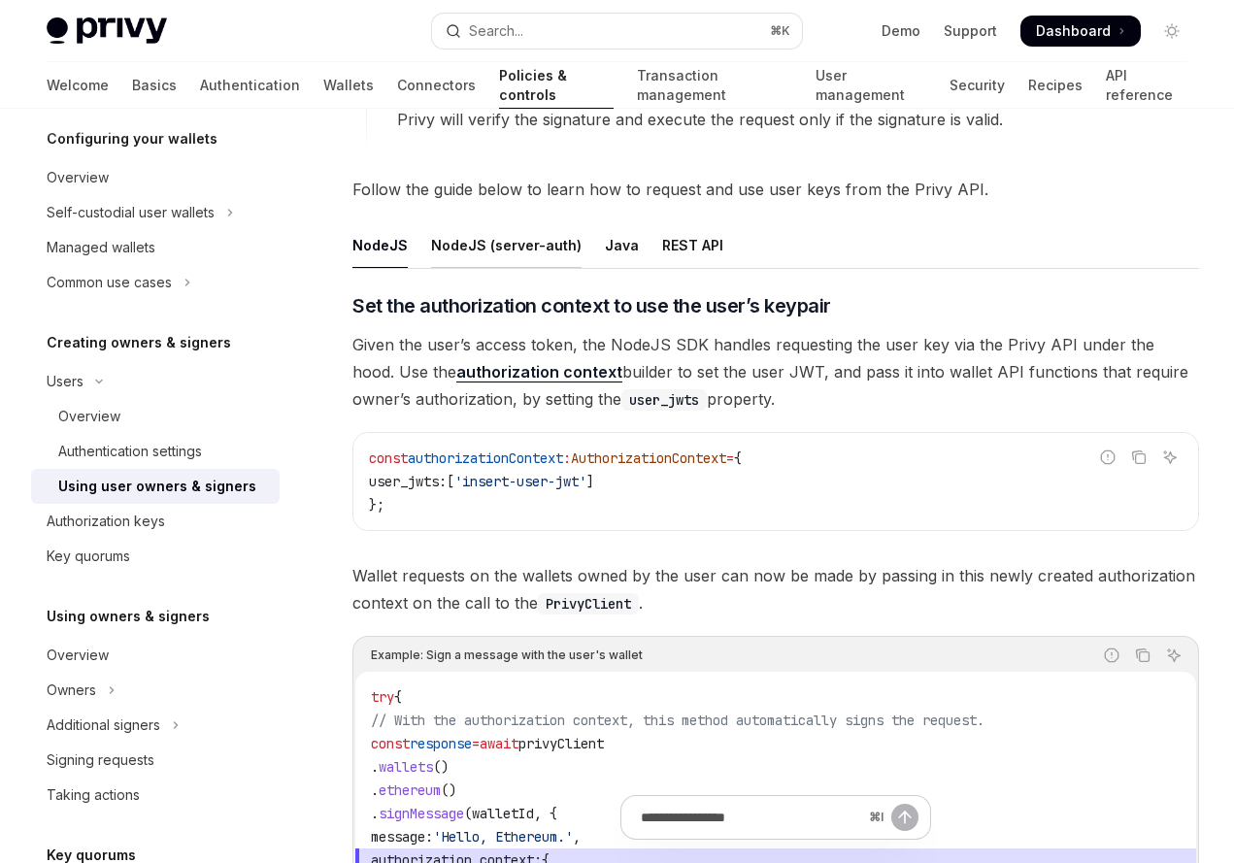
click at [508, 245] on div "NodeJS (server-auth)" at bounding box center [506, 245] width 150 height 46
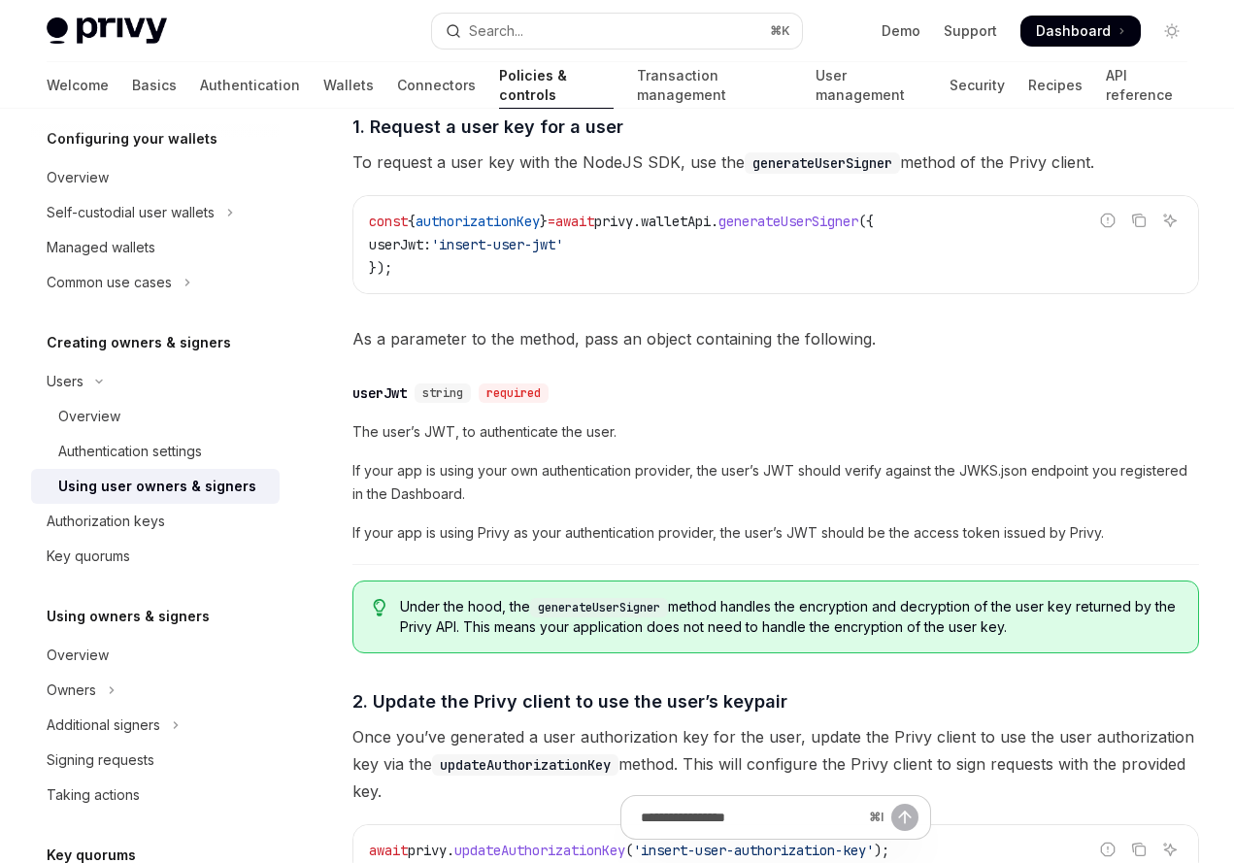
scroll to position [541, 0]
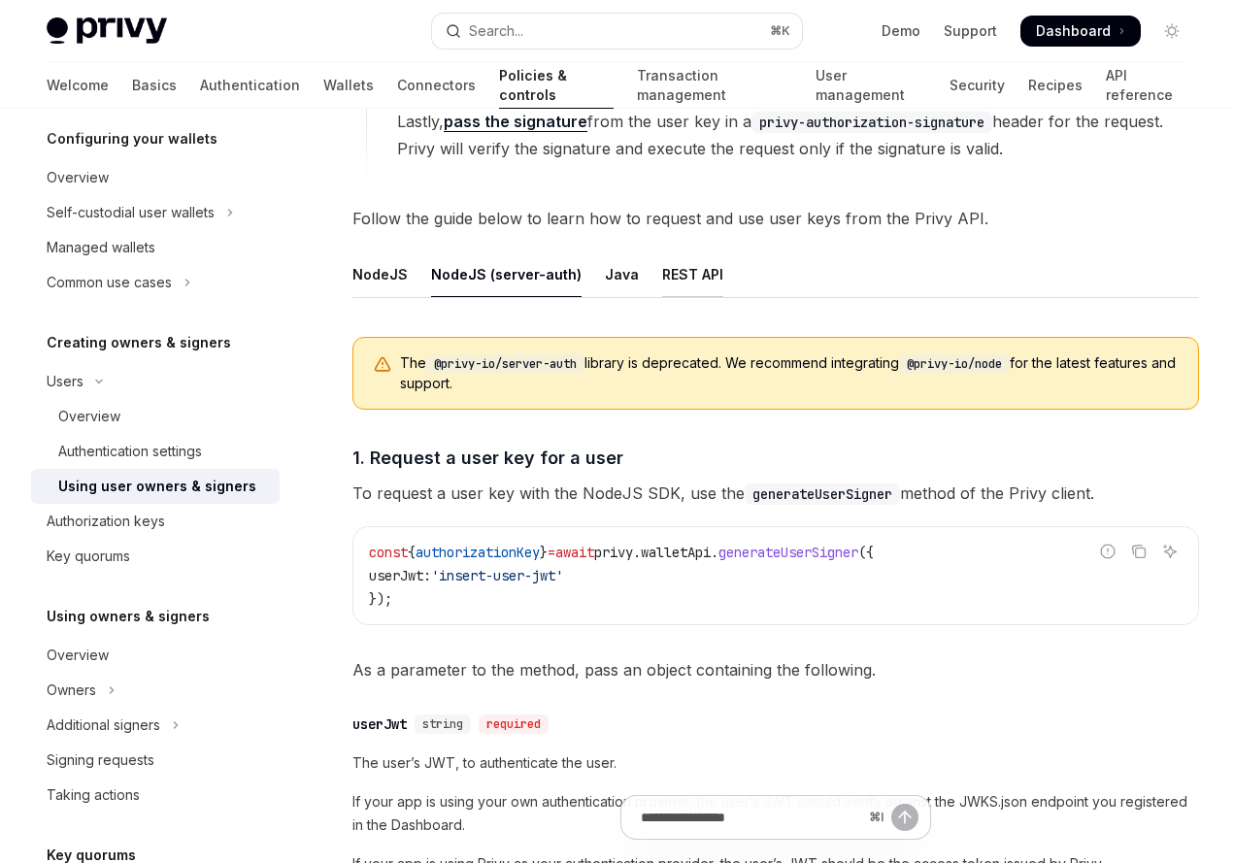
click at [703, 286] on div "REST API" at bounding box center [692, 274] width 61 height 46
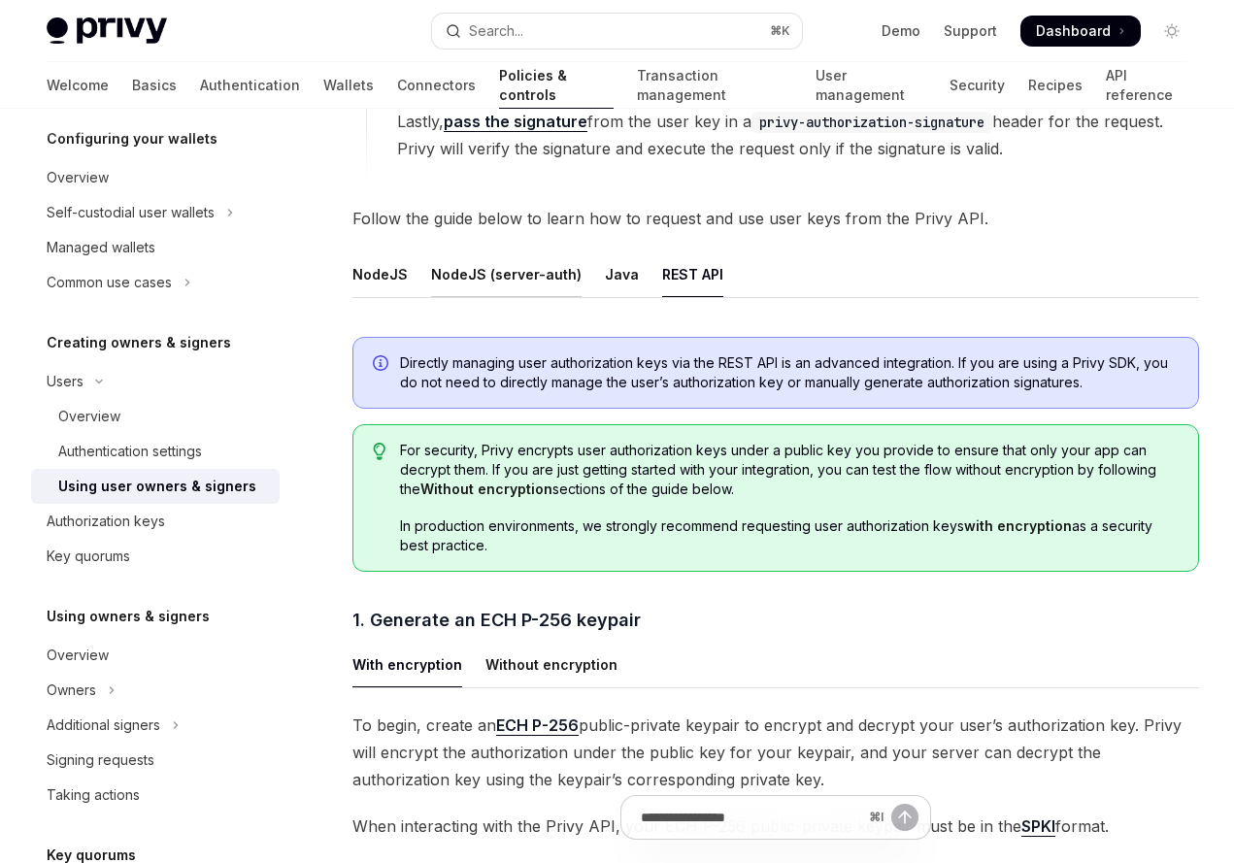
click at [525, 274] on div "NodeJS (server-auth)" at bounding box center [506, 274] width 150 height 46
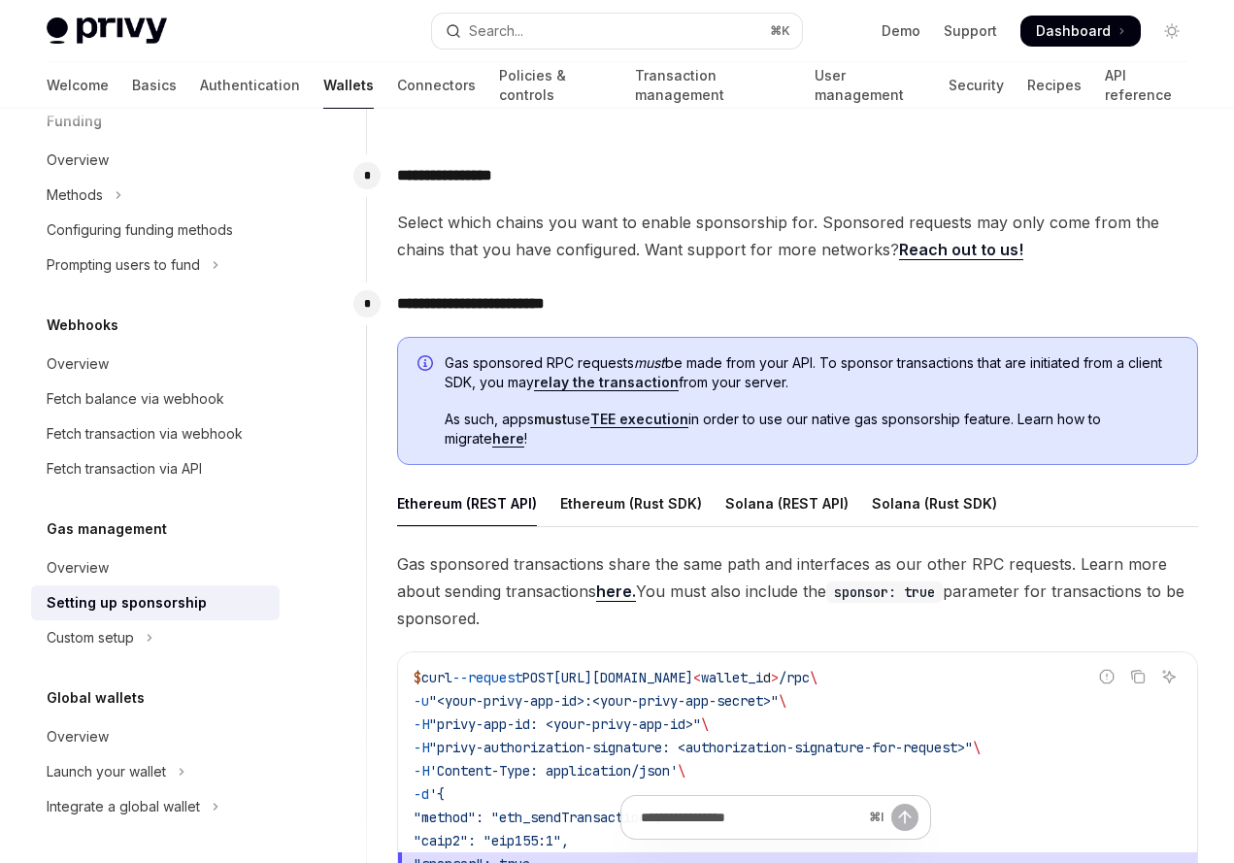
scroll to position [931, 0]
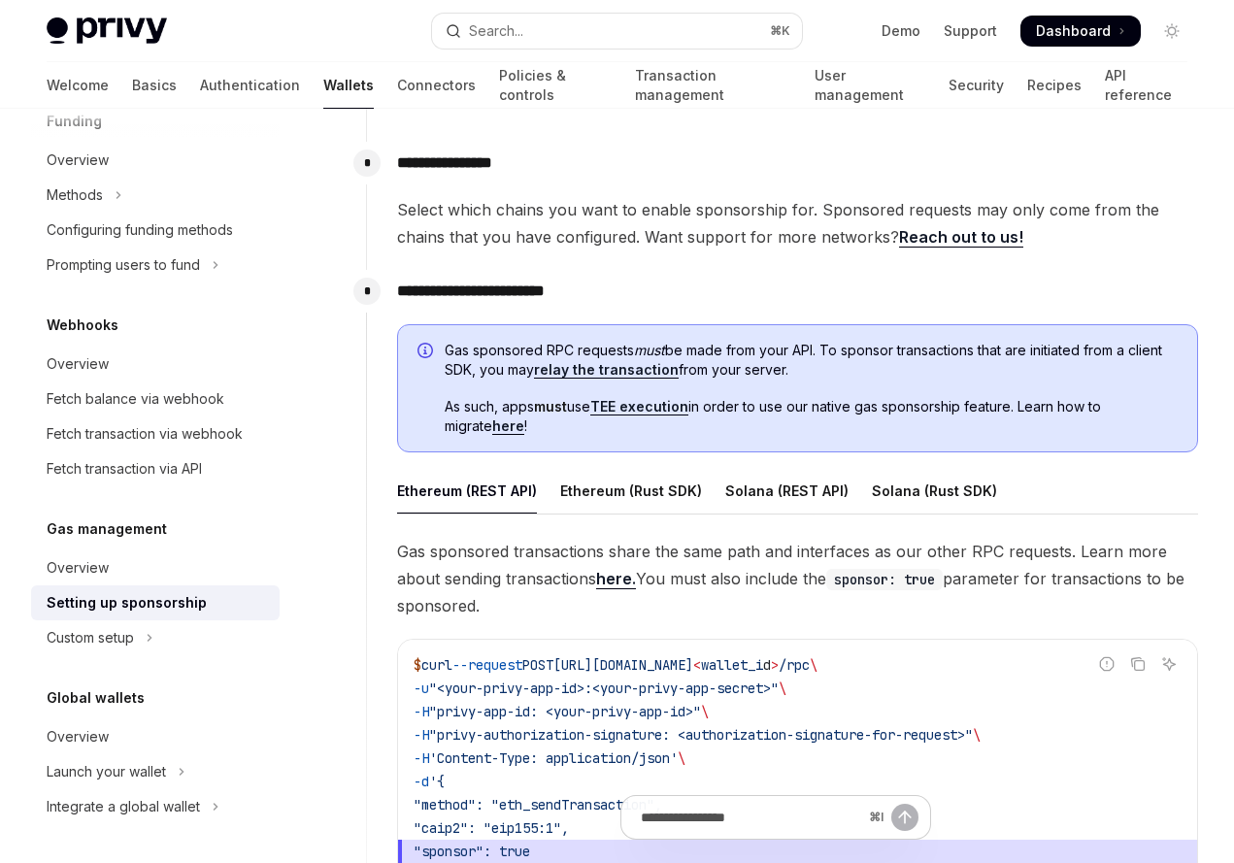
click at [624, 364] on link "relay the transaction" at bounding box center [606, 369] width 145 height 17
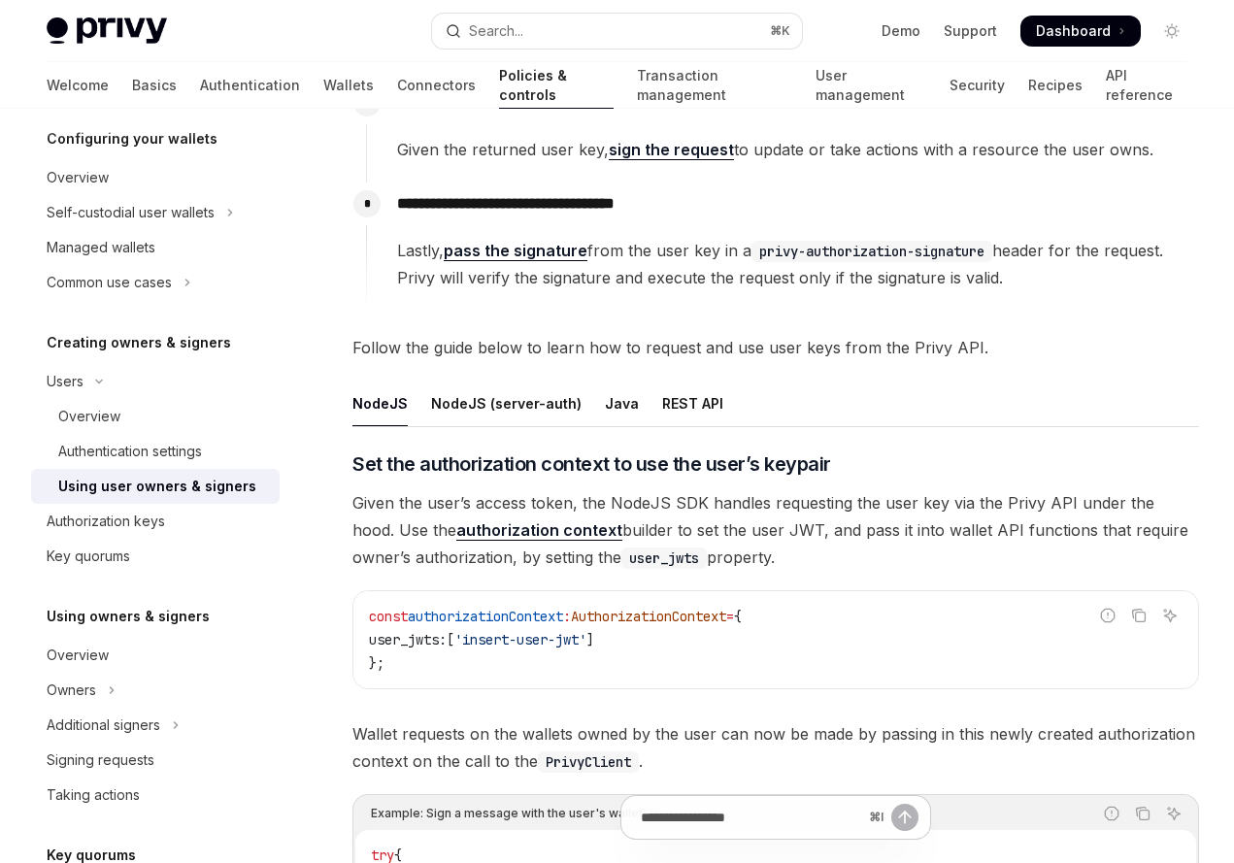
scroll to position [395, 0]
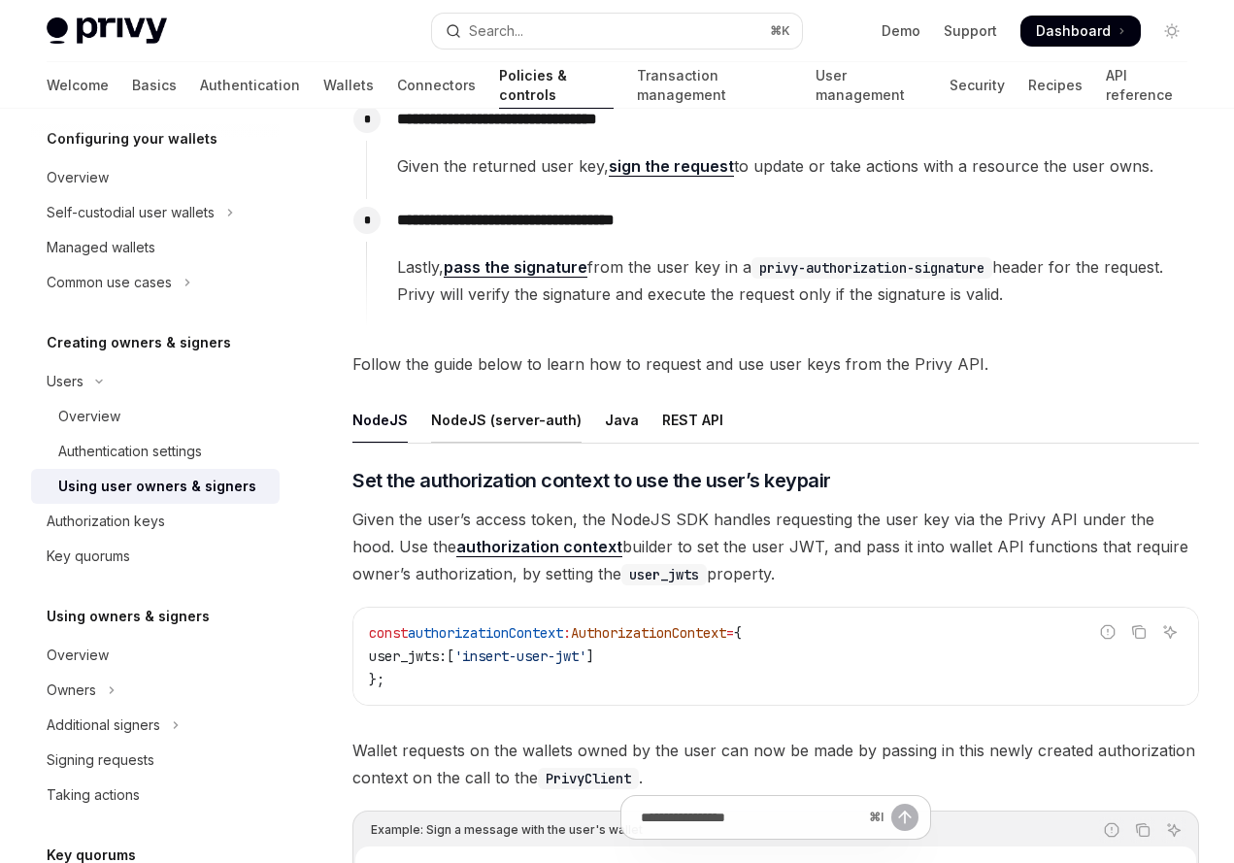
click at [556, 422] on div "NodeJS (server-auth)" at bounding box center [506, 420] width 150 height 46
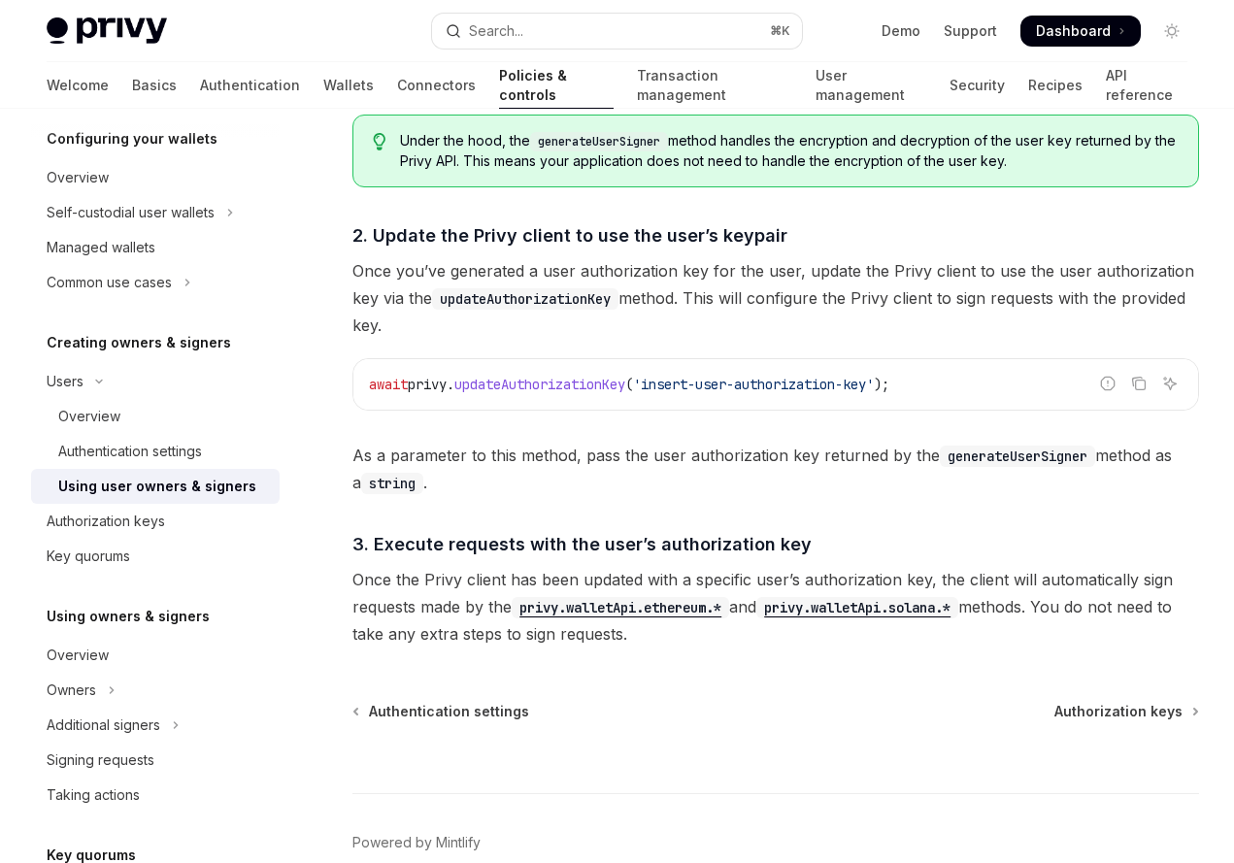
scroll to position [1435, 0]
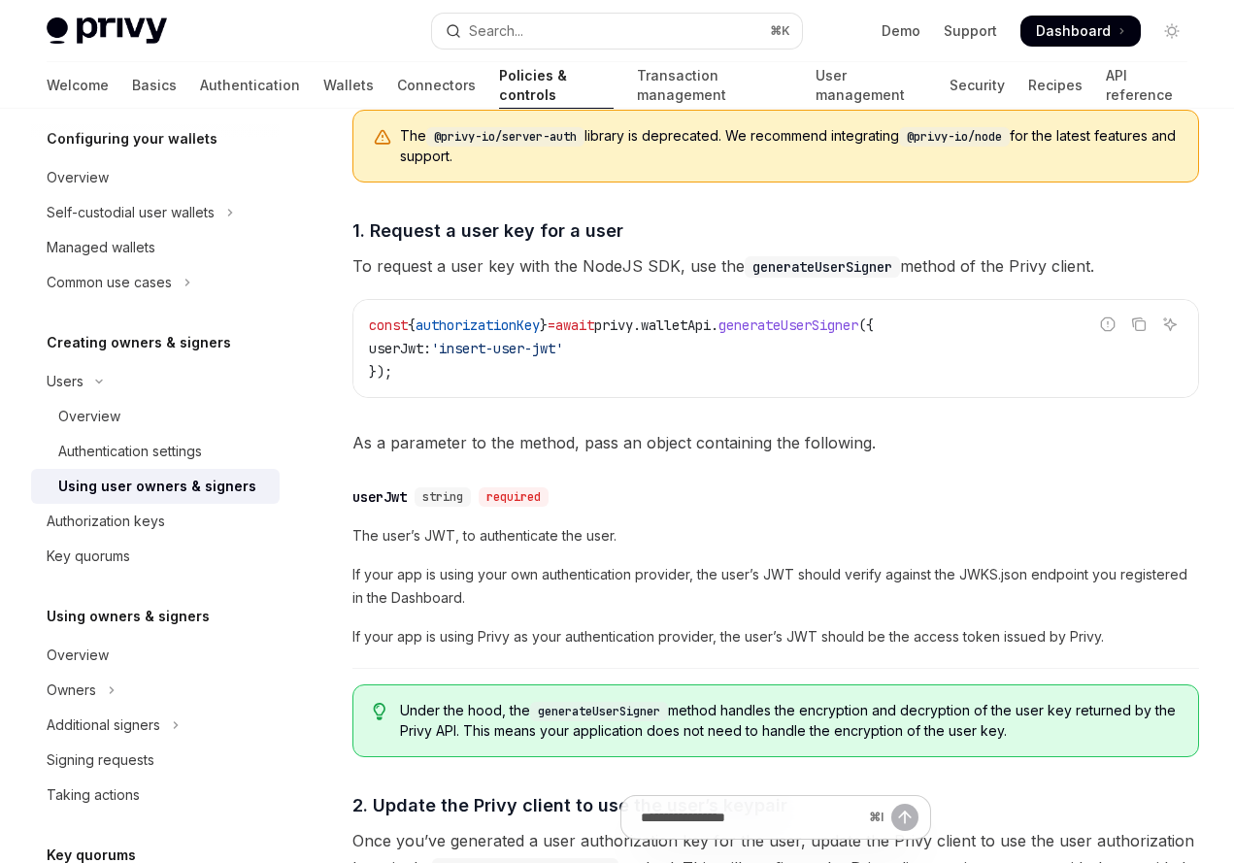
scroll to position [1435, 0]
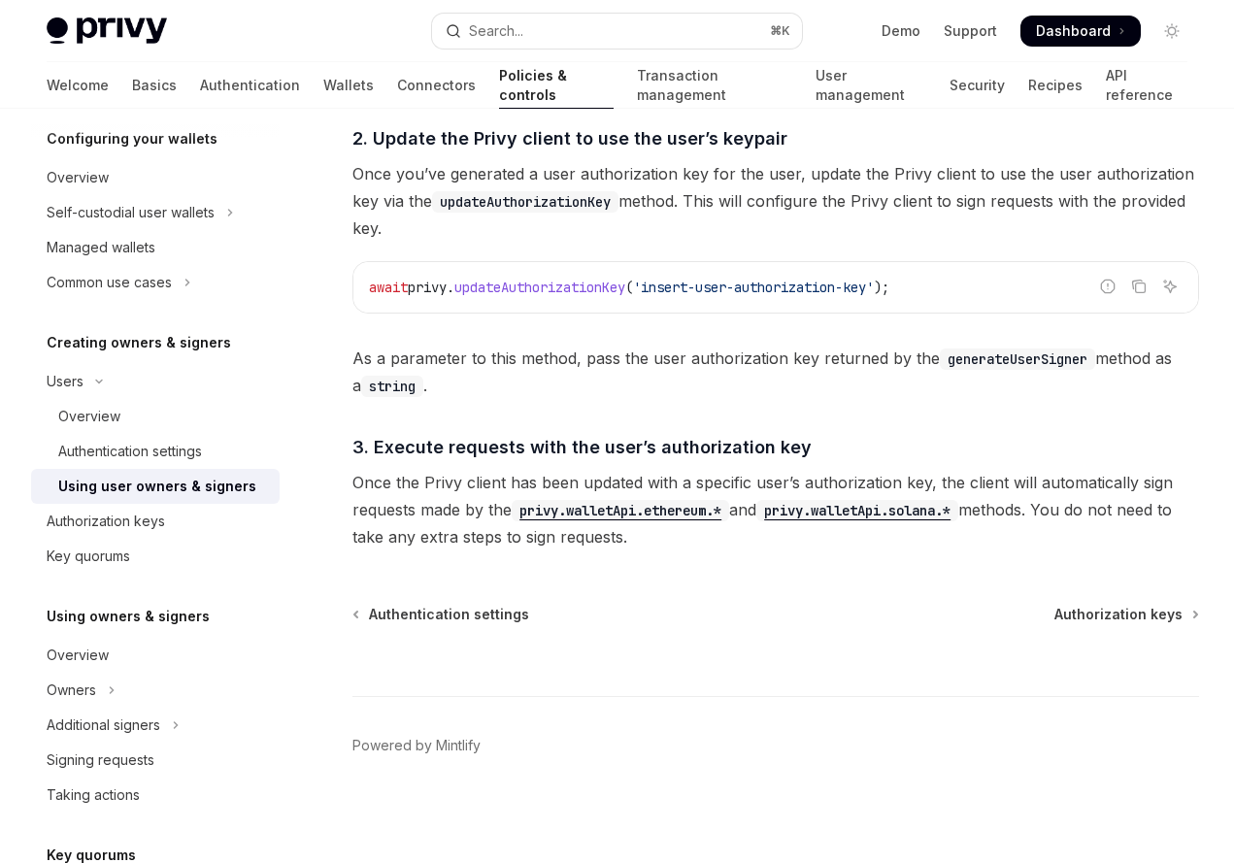
click at [627, 515] on code "privy.walletApi.ethereum.*" at bounding box center [620, 510] width 217 height 21
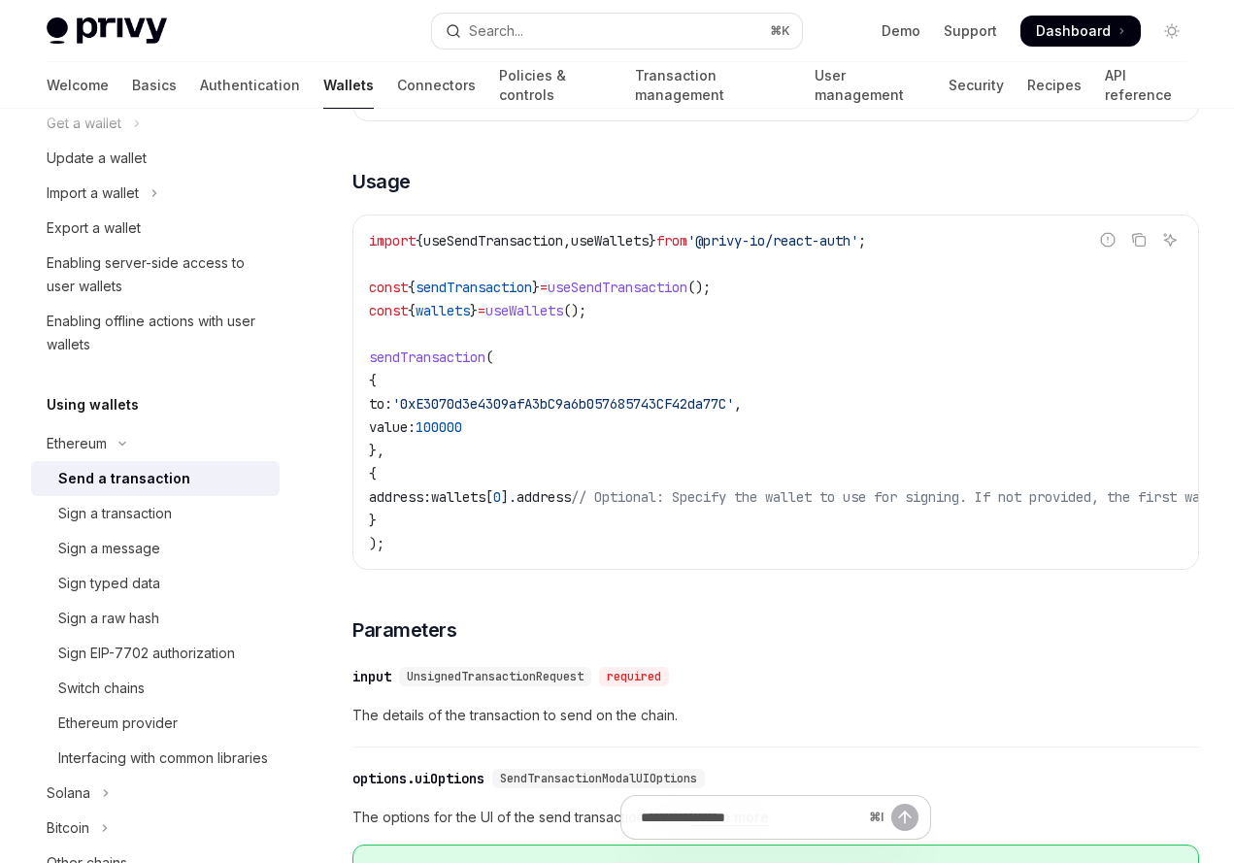
scroll to position [360, 0]
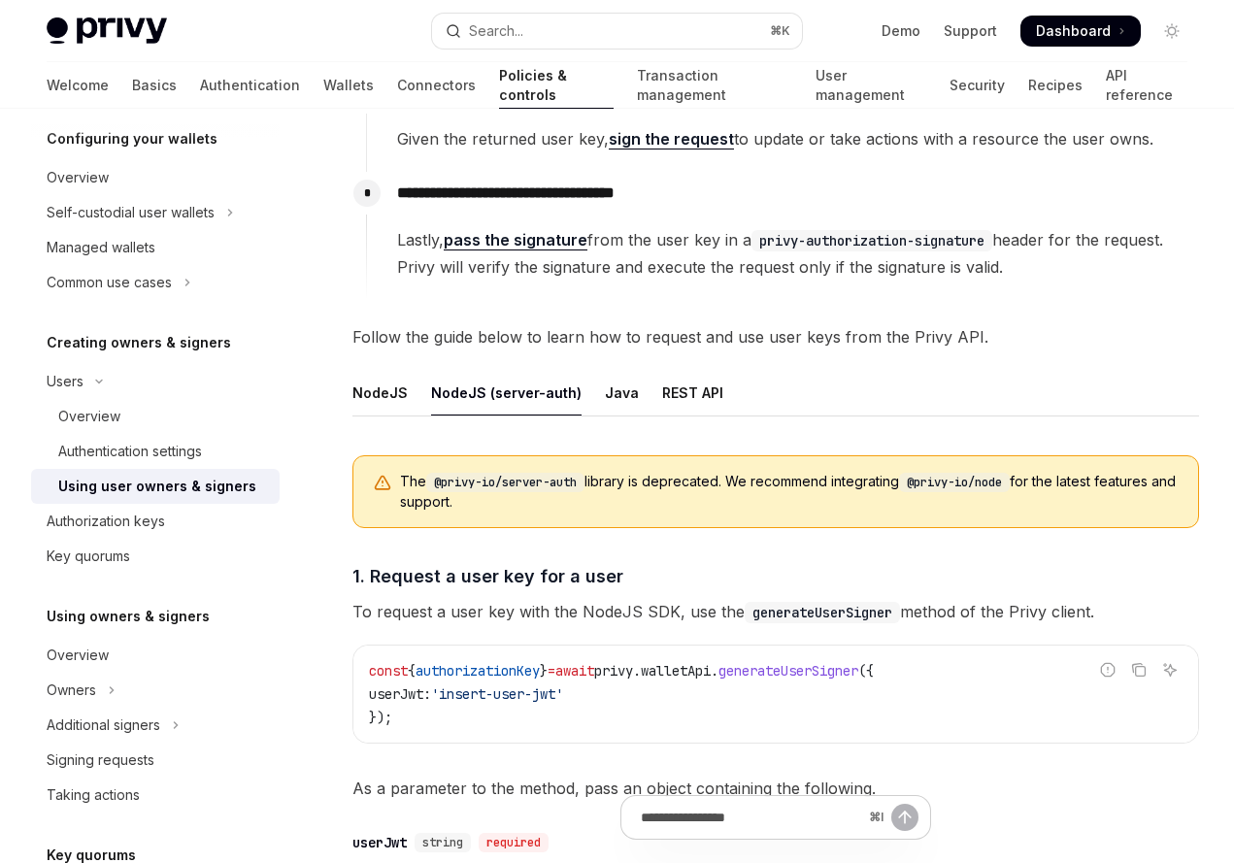
scroll to position [425, 0]
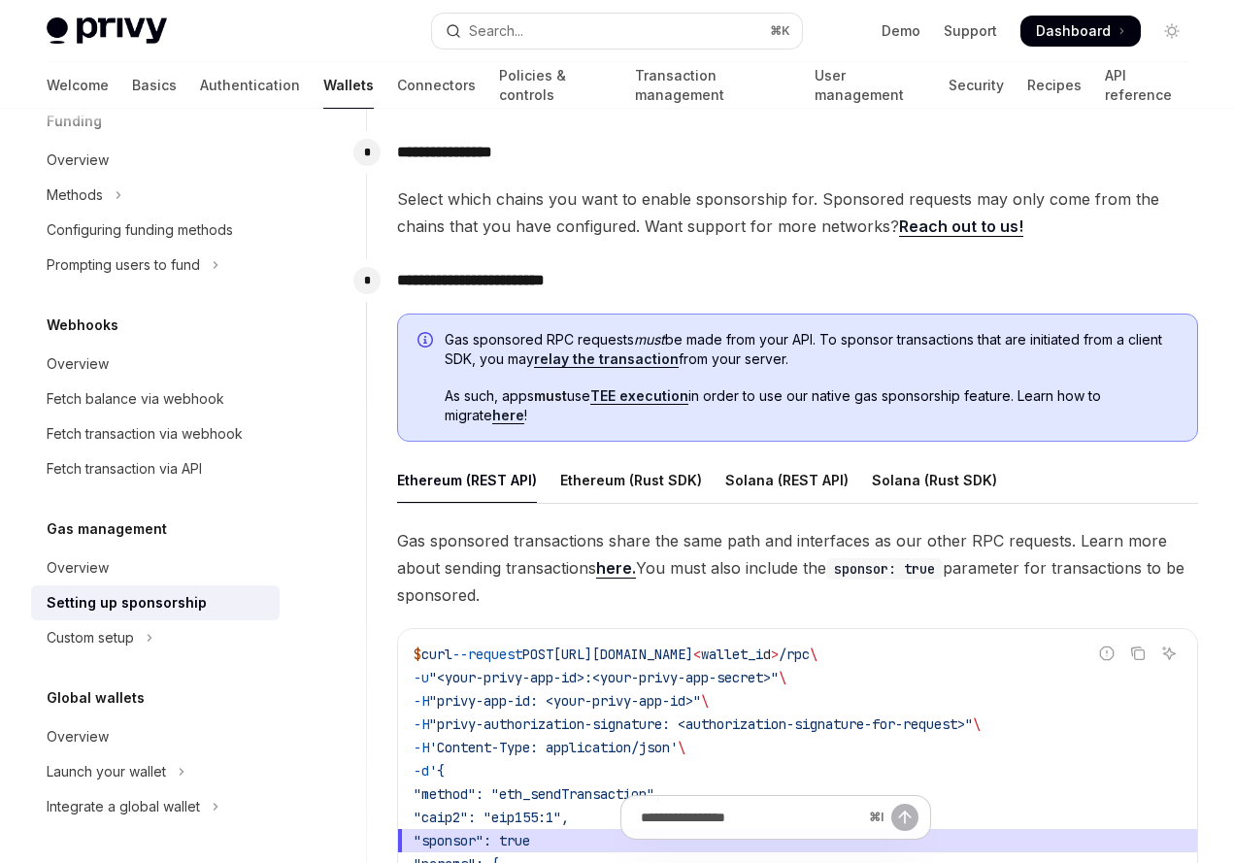
scroll to position [936, 0]
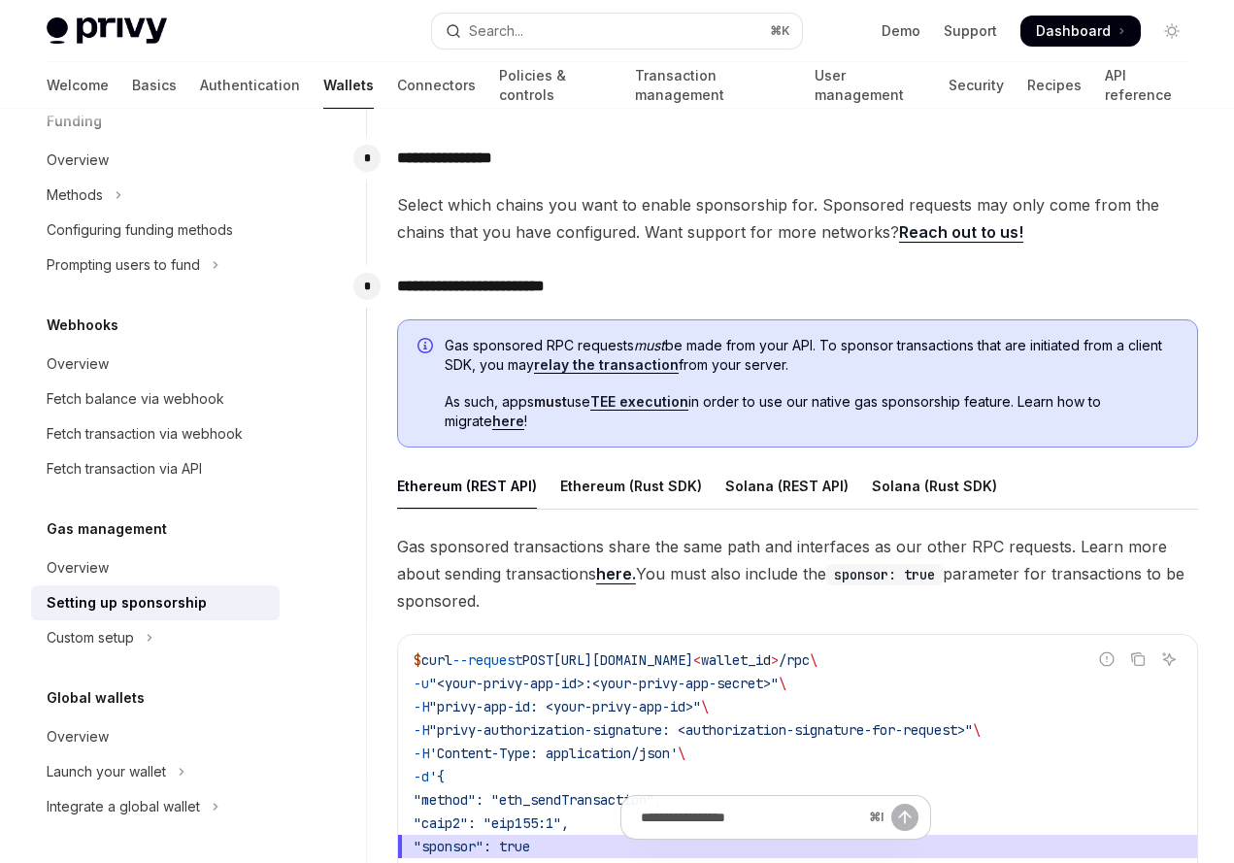
click at [492, 423] on link "here" at bounding box center [508, 421] width 32 height 17
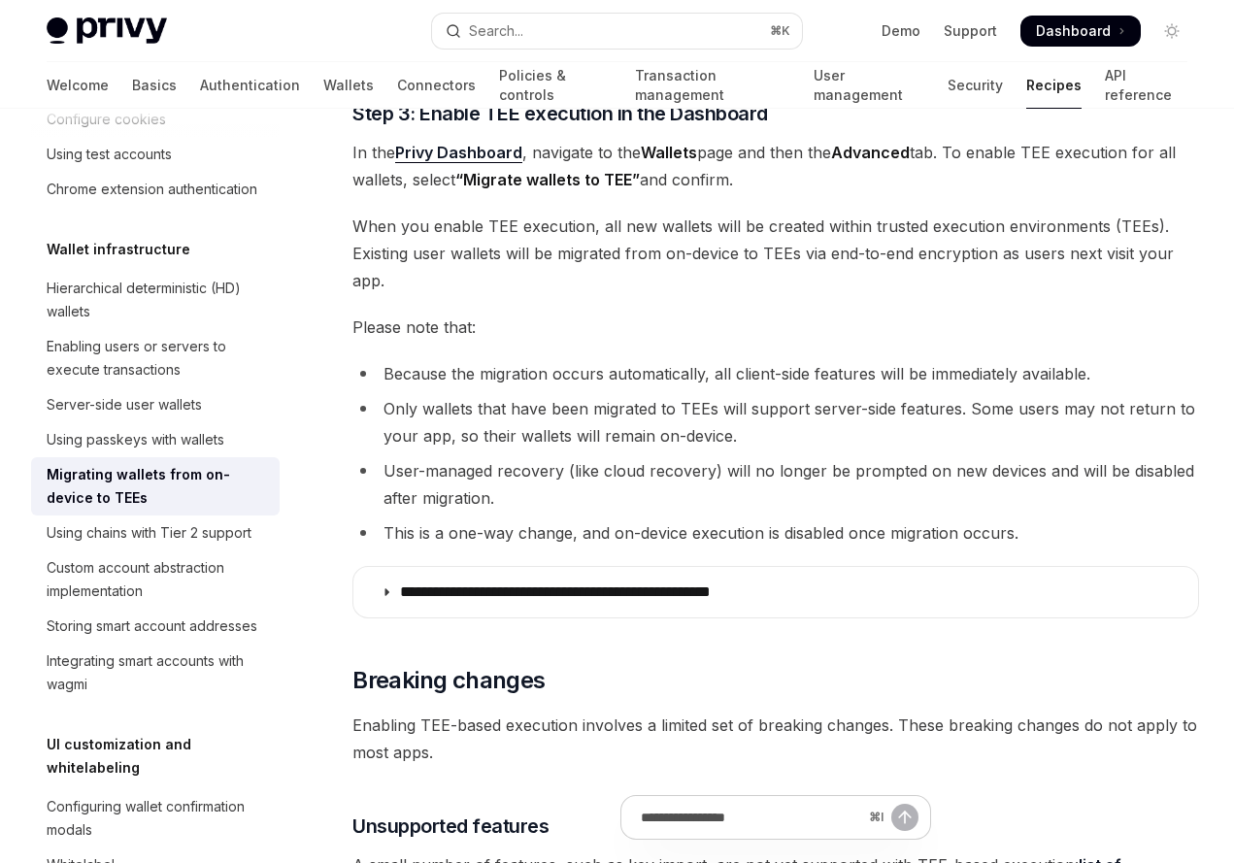
scroll to position [1943, 0]
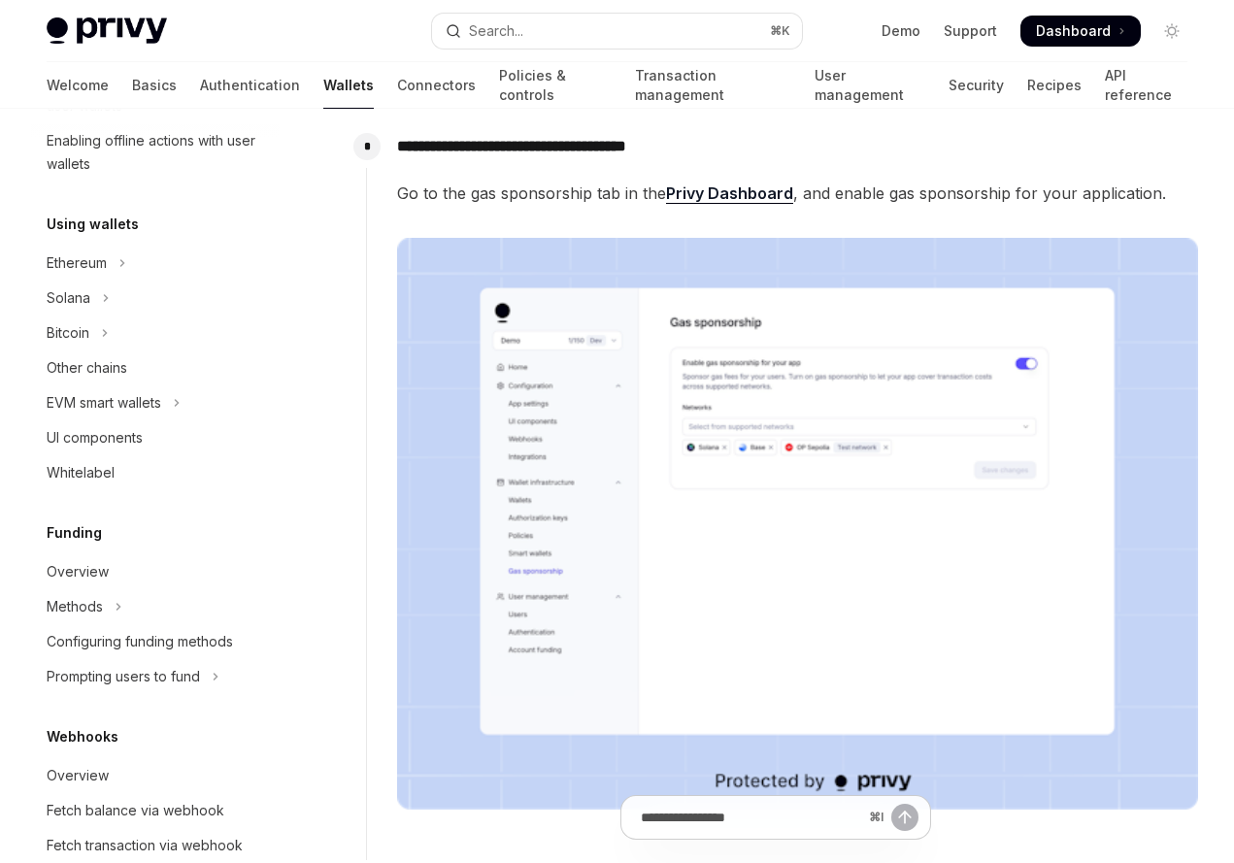
scroll to position [805, 0]
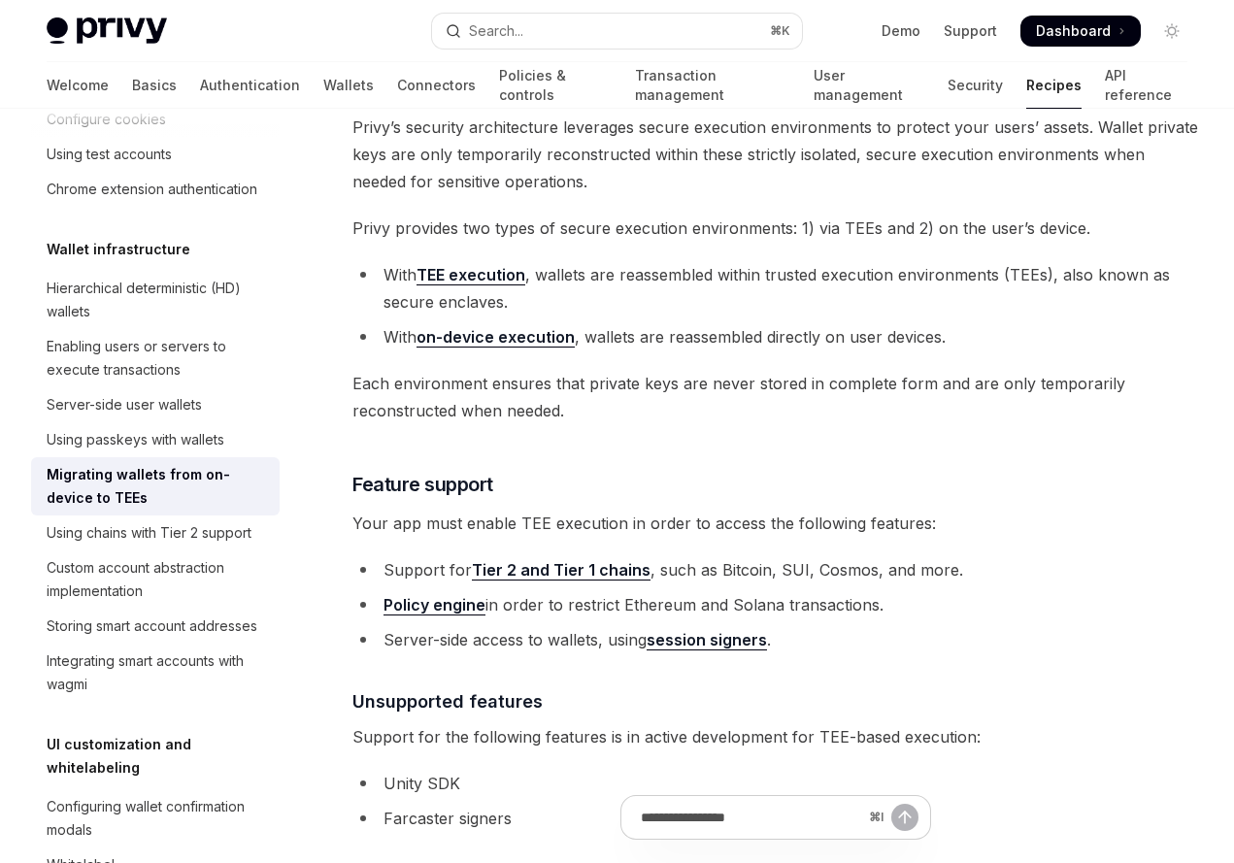
scroll to position [131, 0]
click at [464, 282] on link "TEE execution" at bounding box center [471, 275] width 109 height 20
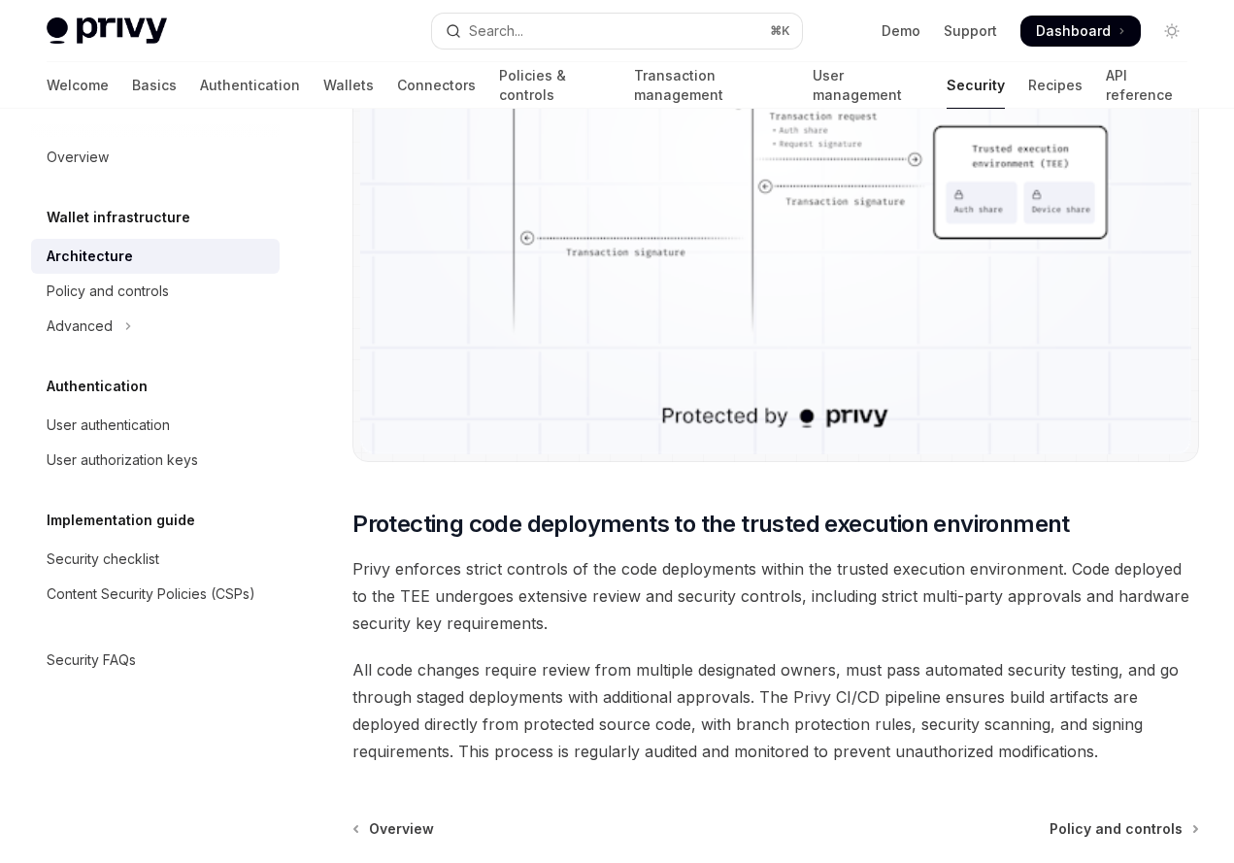
scroll to position [3898, 0]
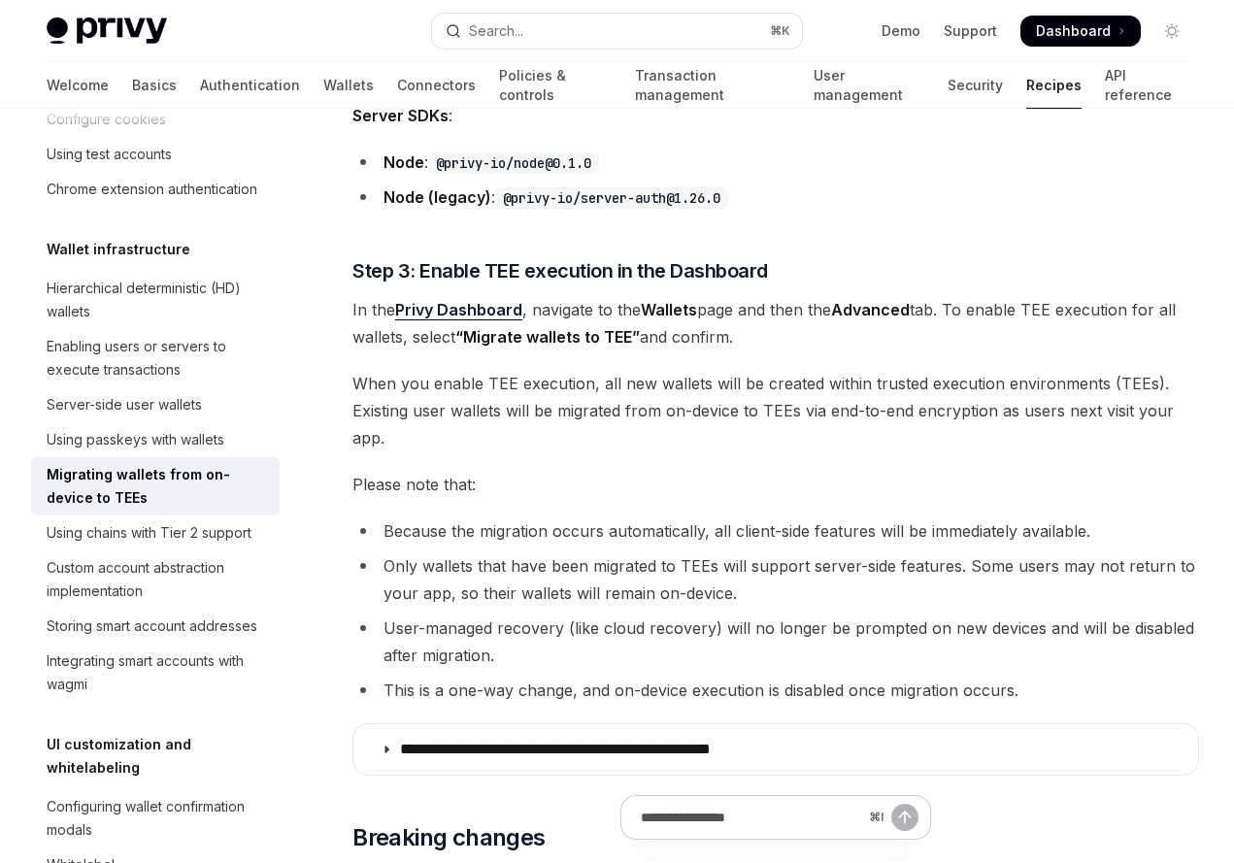
scroll to position [938, 0]
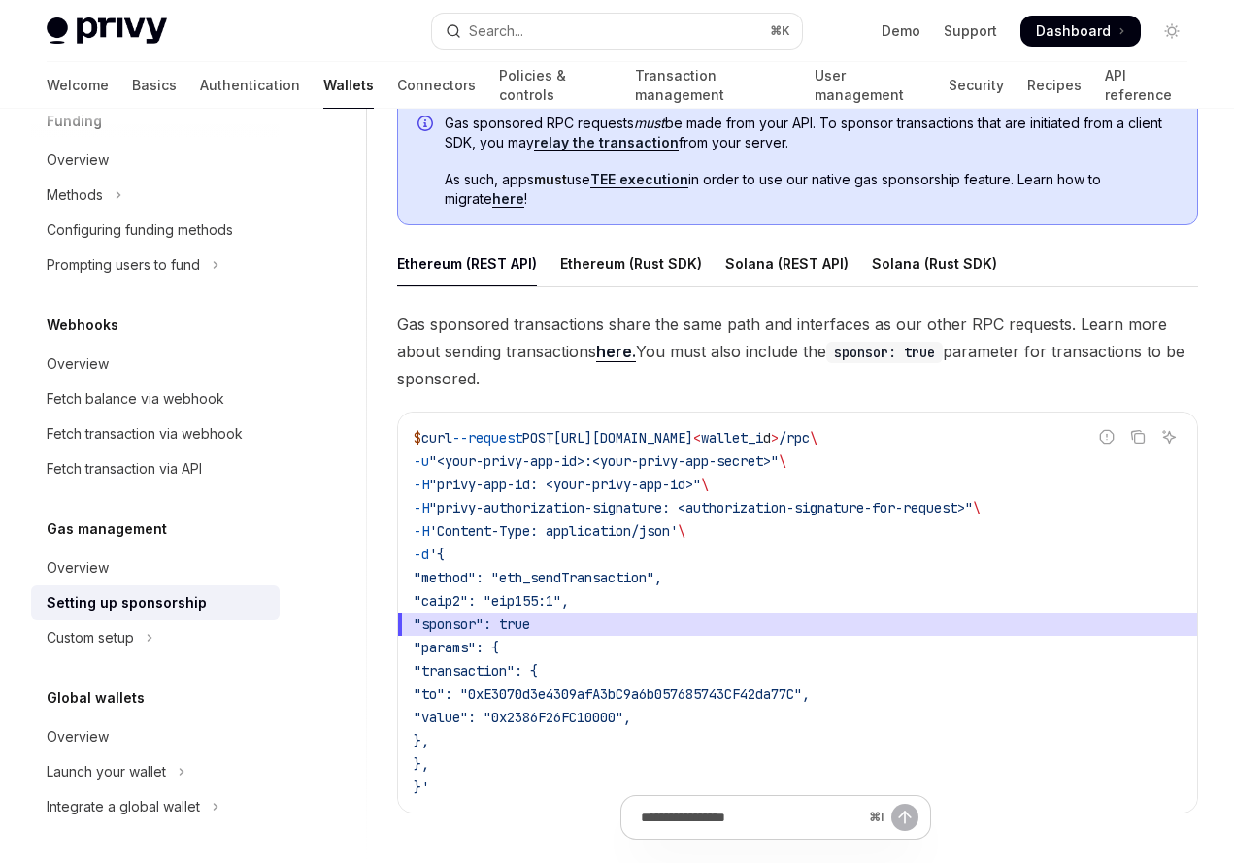
scroll to position [1083, 0]
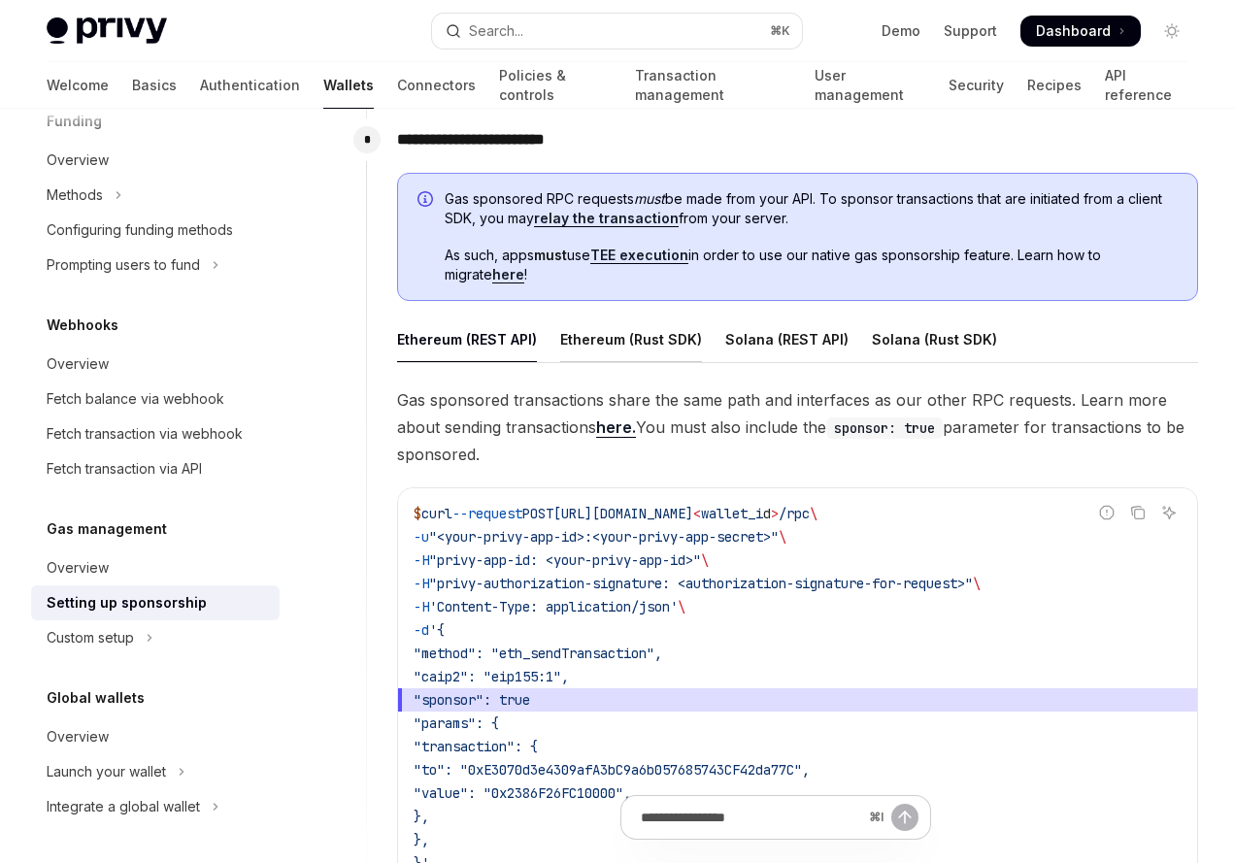
click at [624, 331] on div "Ethereum (Rust SDK)" at bounding box center [631, 340] width 142 height 46
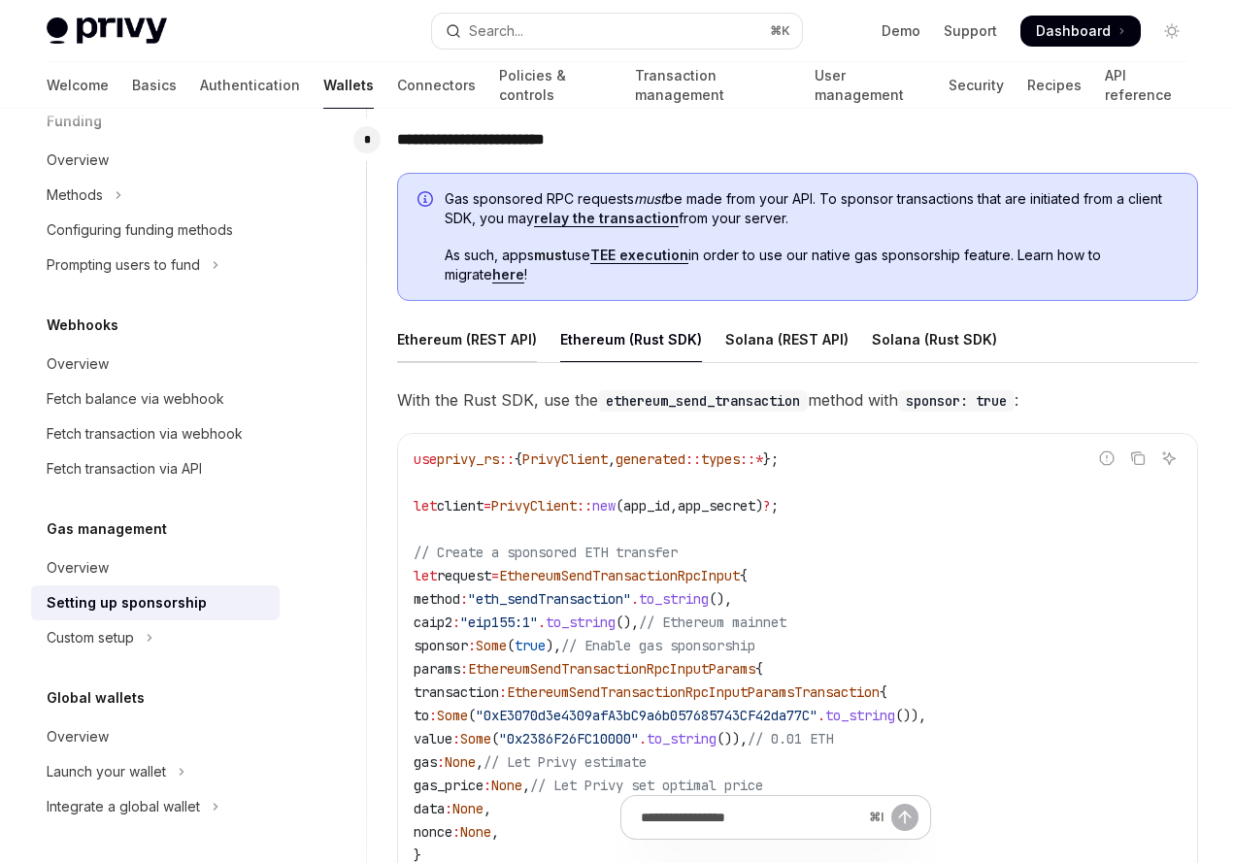
click at [475, 340] on div "Ethereum (REST API)" at bounding box center [467, 340] width 140 height 46
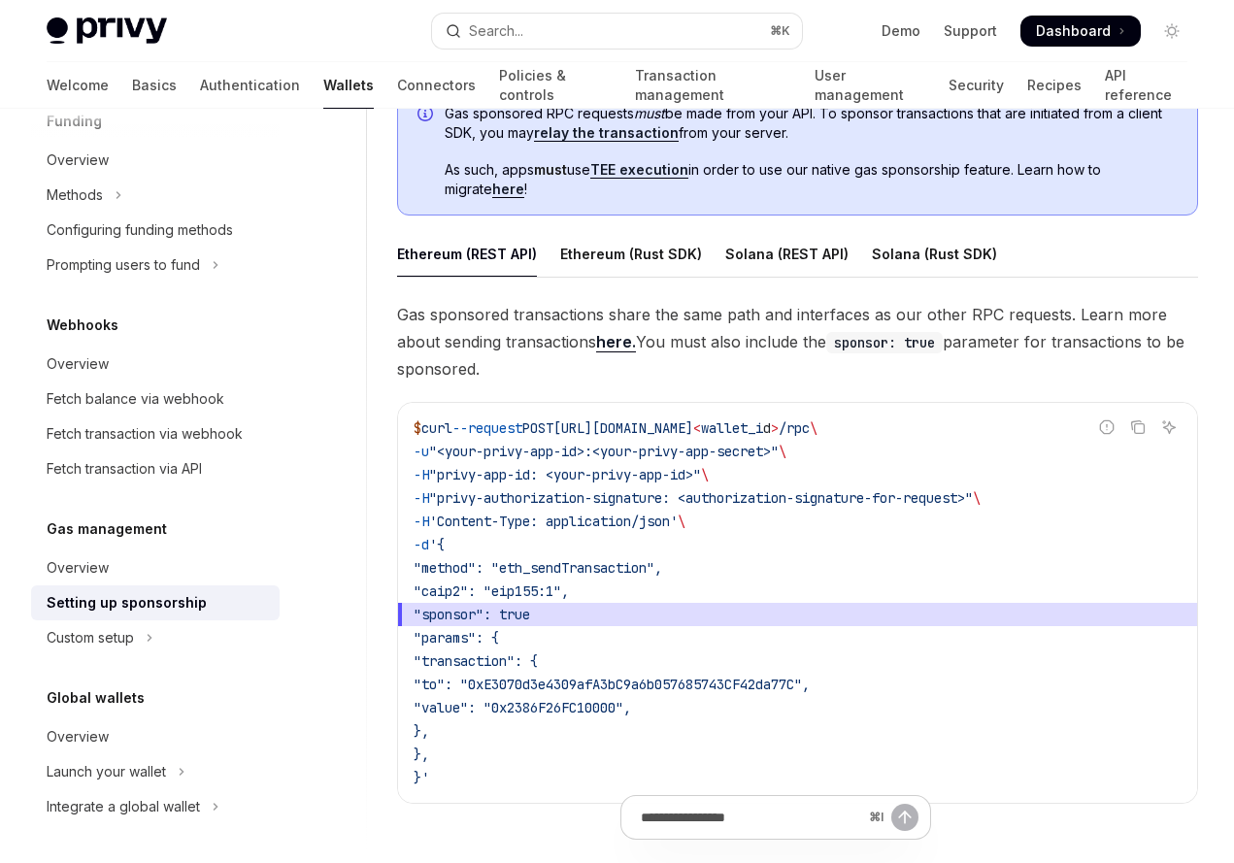
scroll to position [1163, 0]
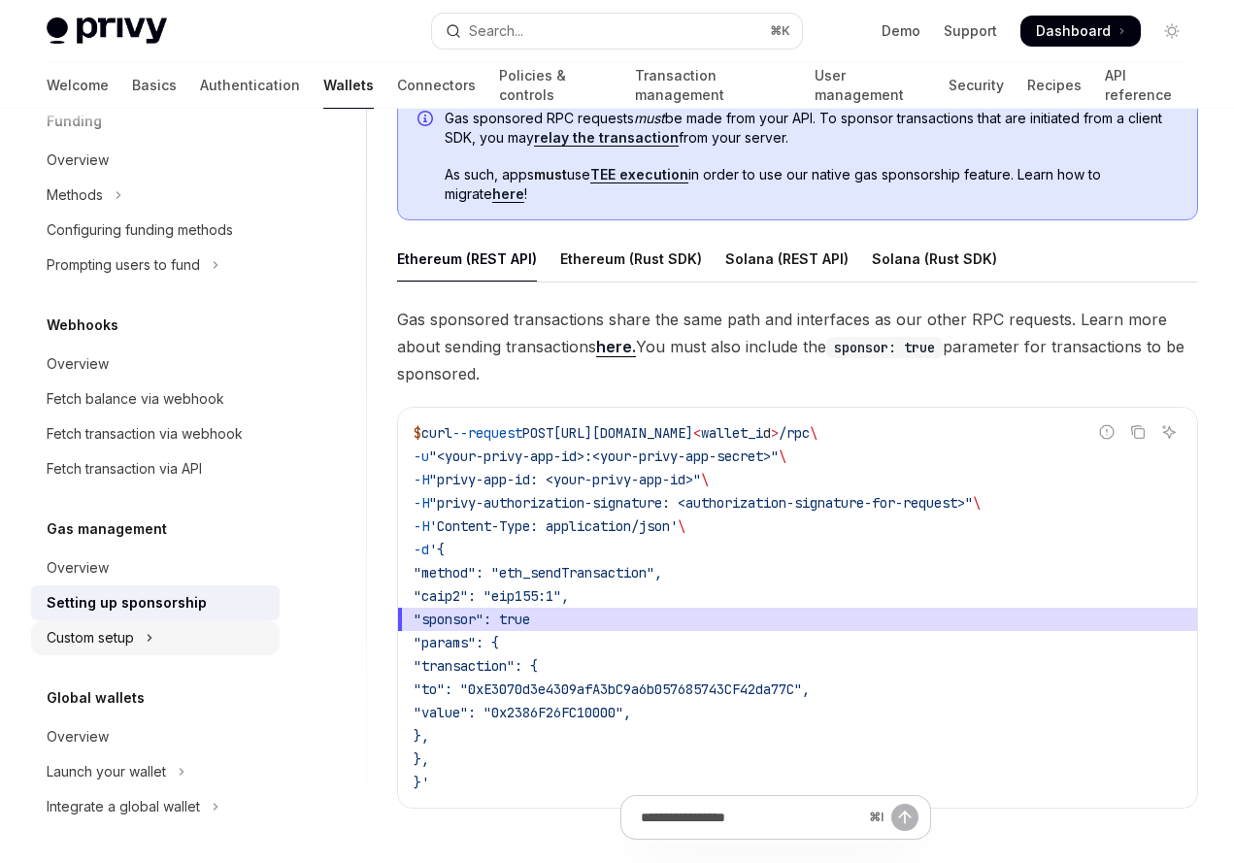
click at [169, 644] on button "Custom setup" at bounding box center [155, 637] width 249 height 35
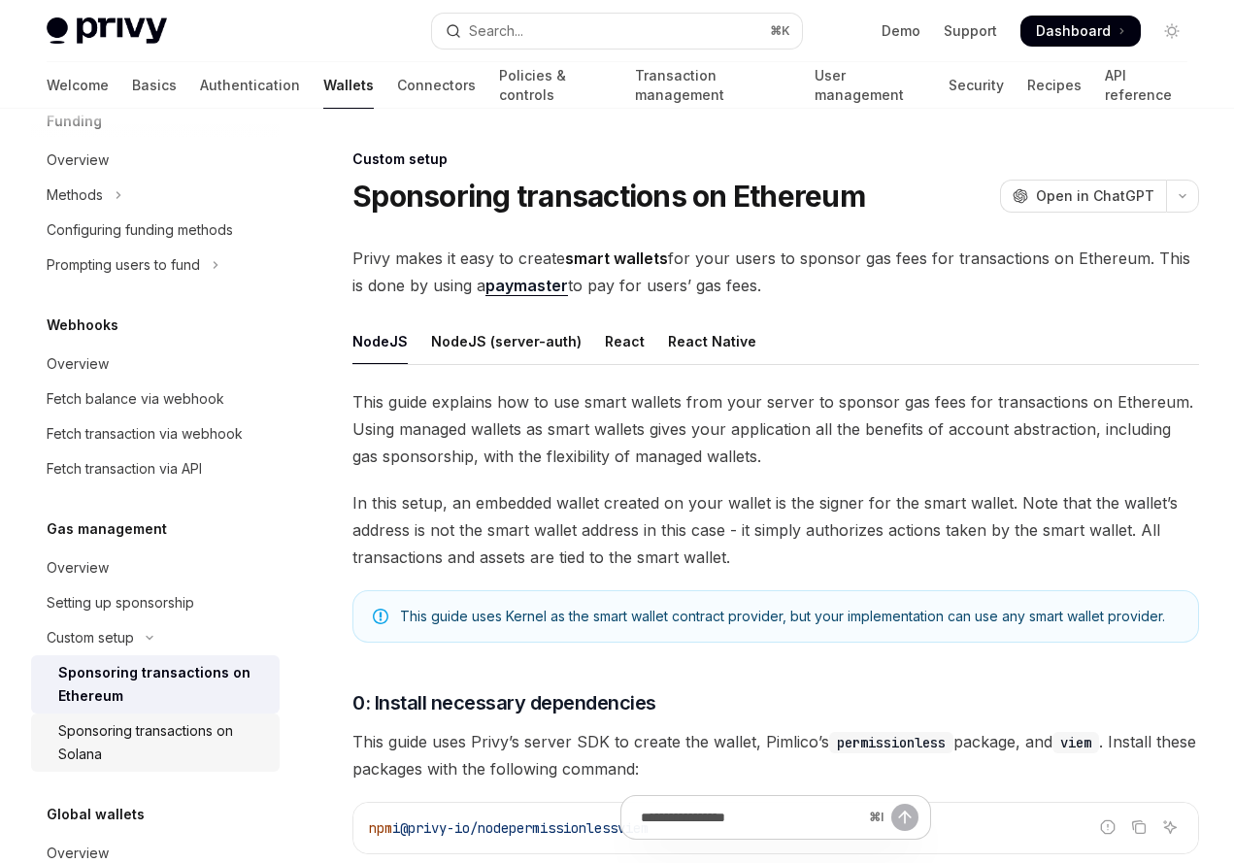
click at [169, 731] on div "Sponsoring transactions on Solana" at bounding box center [163, 742] width 210 height 47
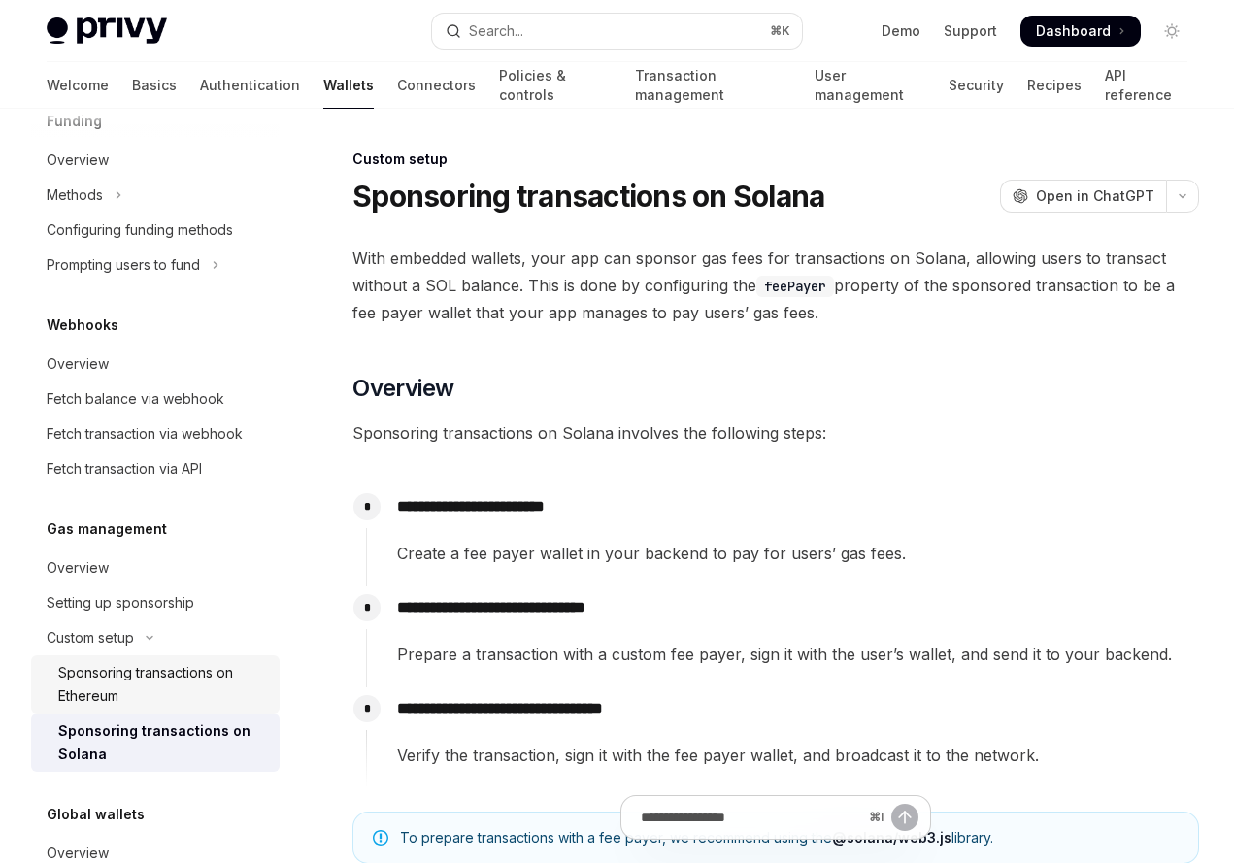
click at [204, 687] on div "Sponsoring transactions on Ethereum" at bounding box center [163, 684] width 210 height 47
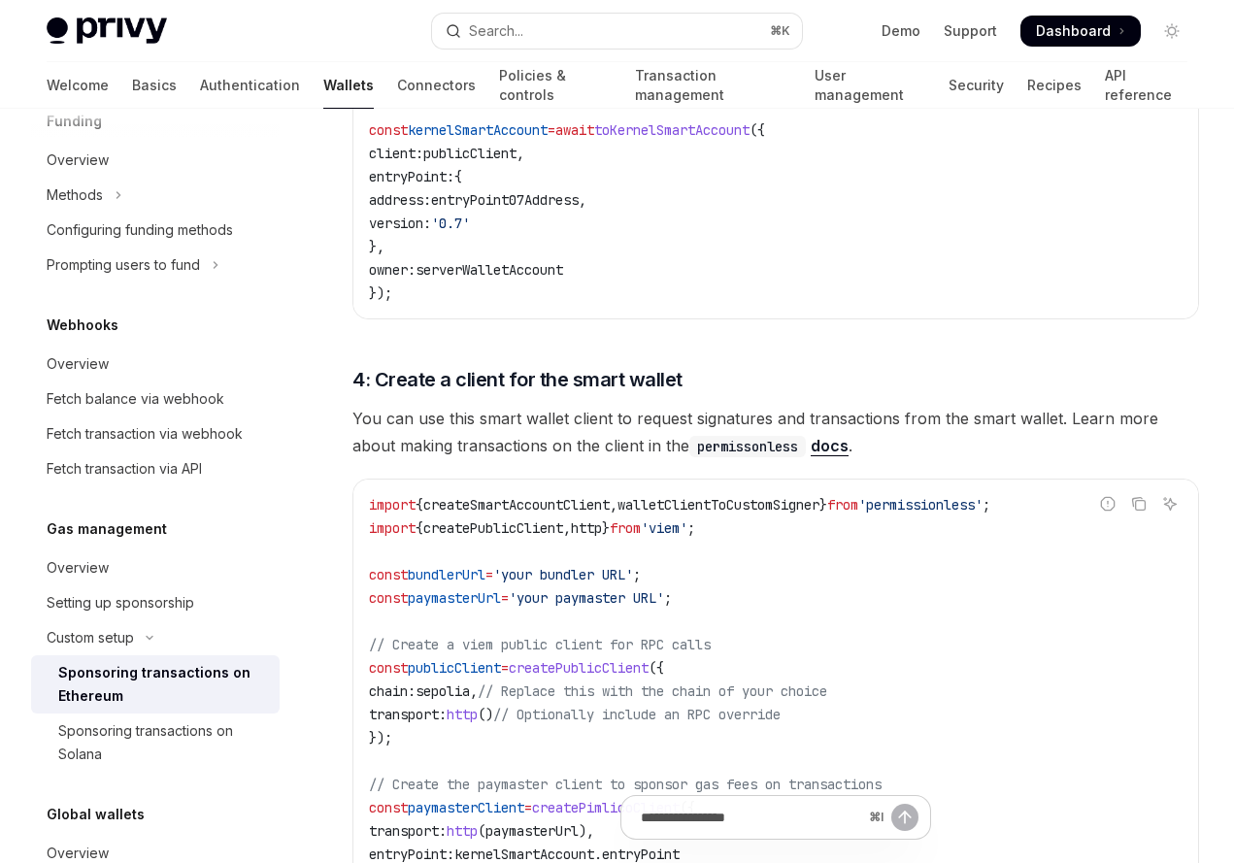
scroll to position [2157, 0]
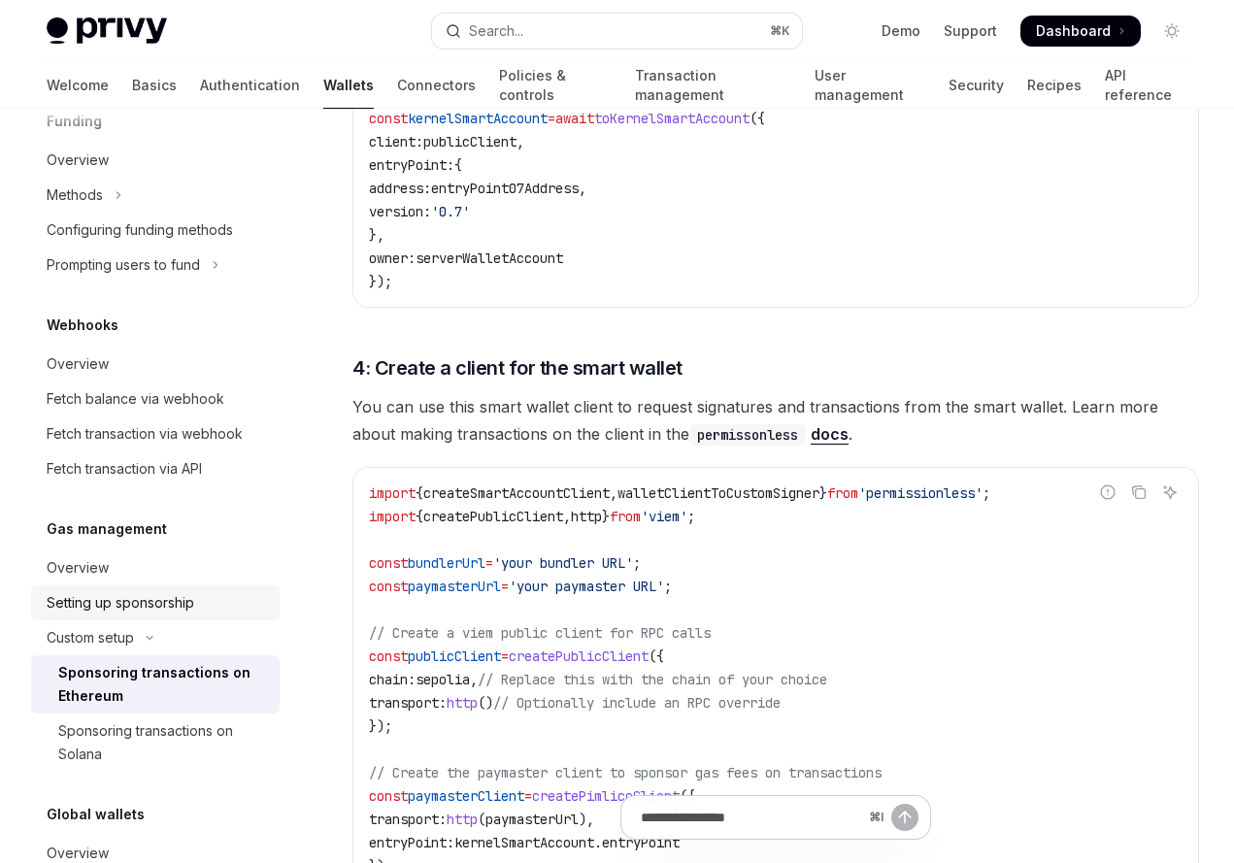
click at [118, 598] on div "Setting up sponsorship" at bounding box center [121, 602] width 148 height 23
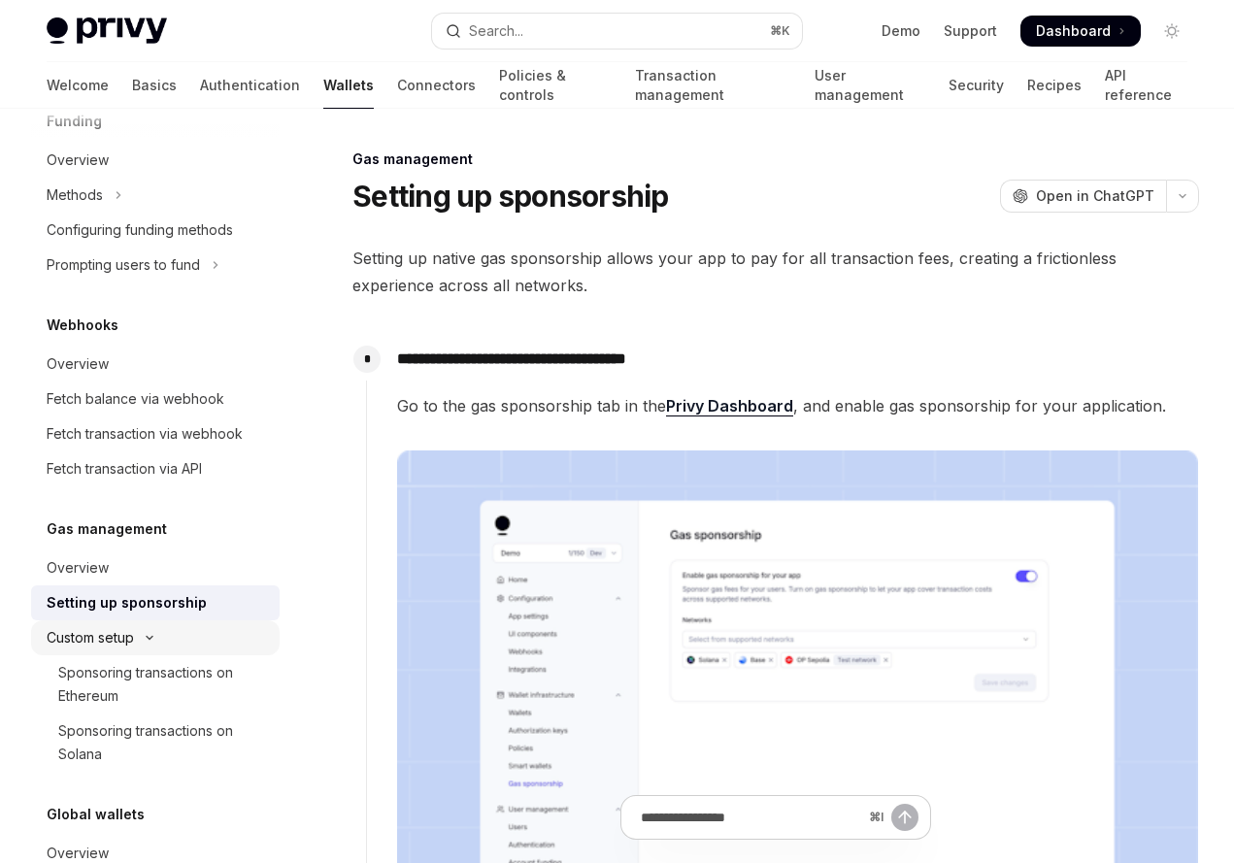
click at [142, 645] on button "Custom setup" at bounding box center [155, 637] width 249 height 35
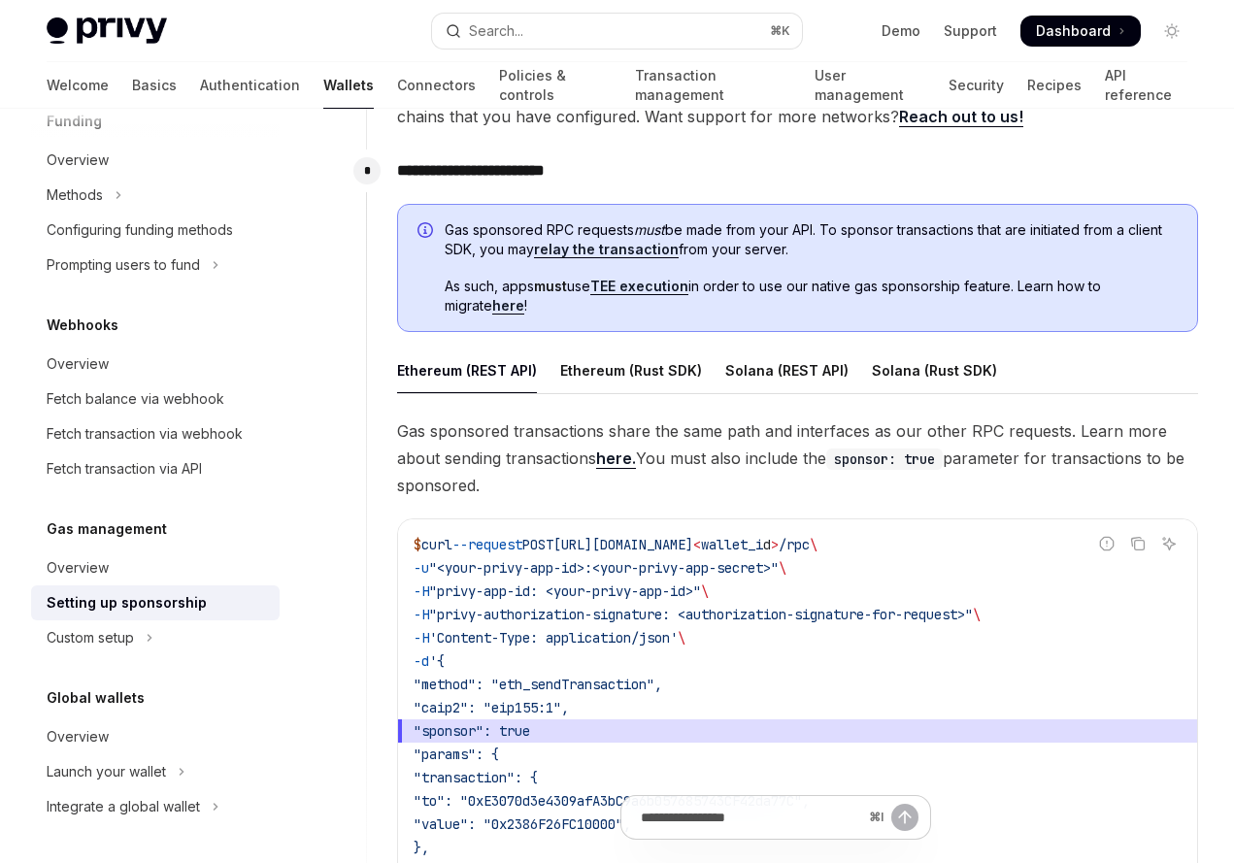
scroll to position [1379, 0]
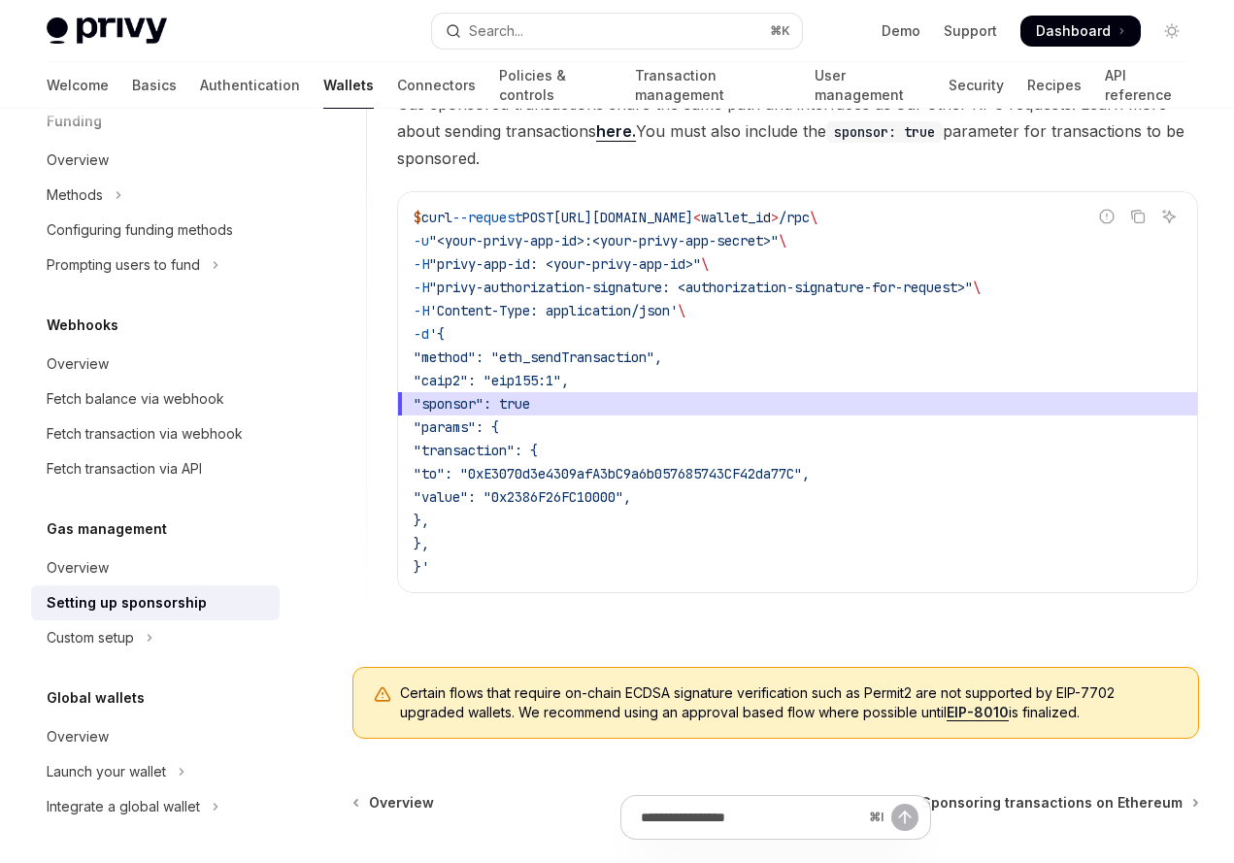
click at [206, 602] on div "Setting up sponsorship" at bounding box center [157, 602] width 221 height 23
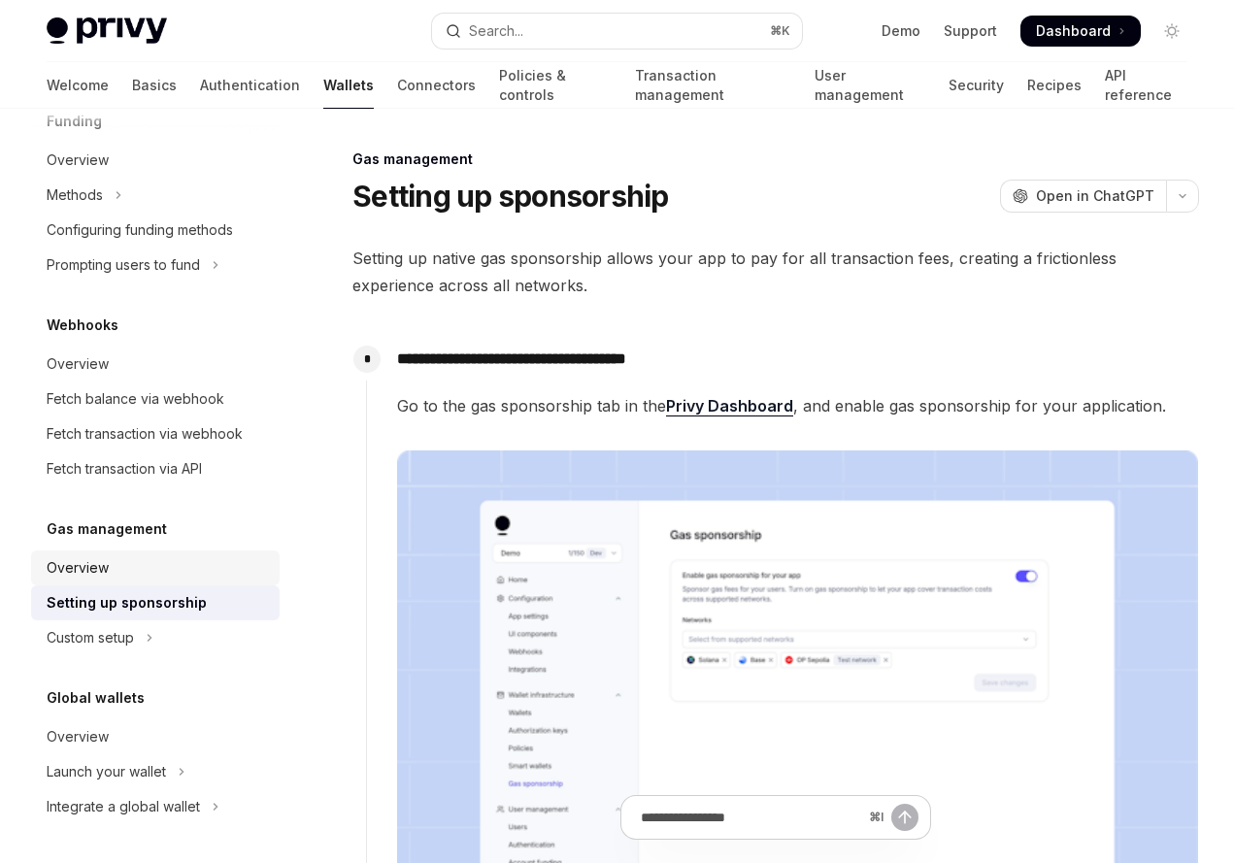
click at [133, 567] on div "Overview" at bounding box center [157, 567] width 221 height 23
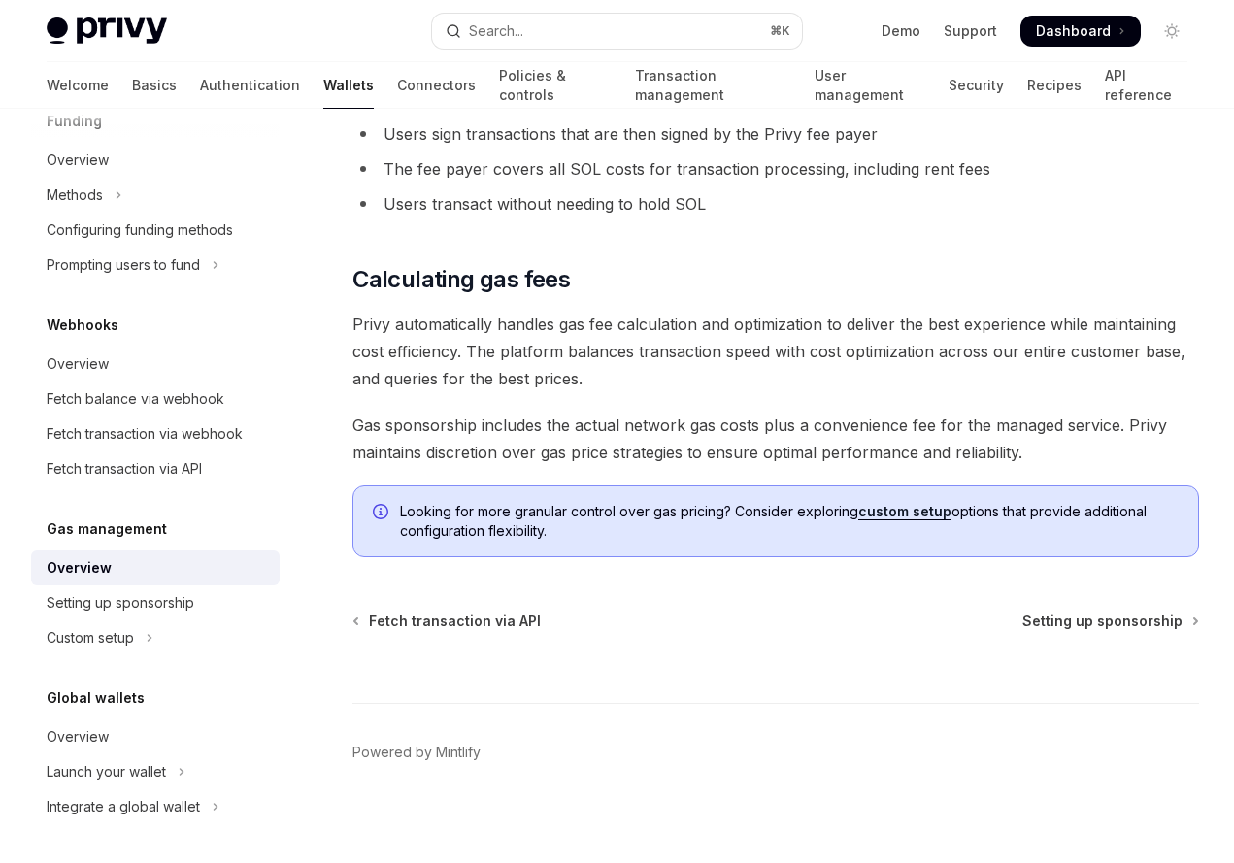
scroll to position [1391, 0]
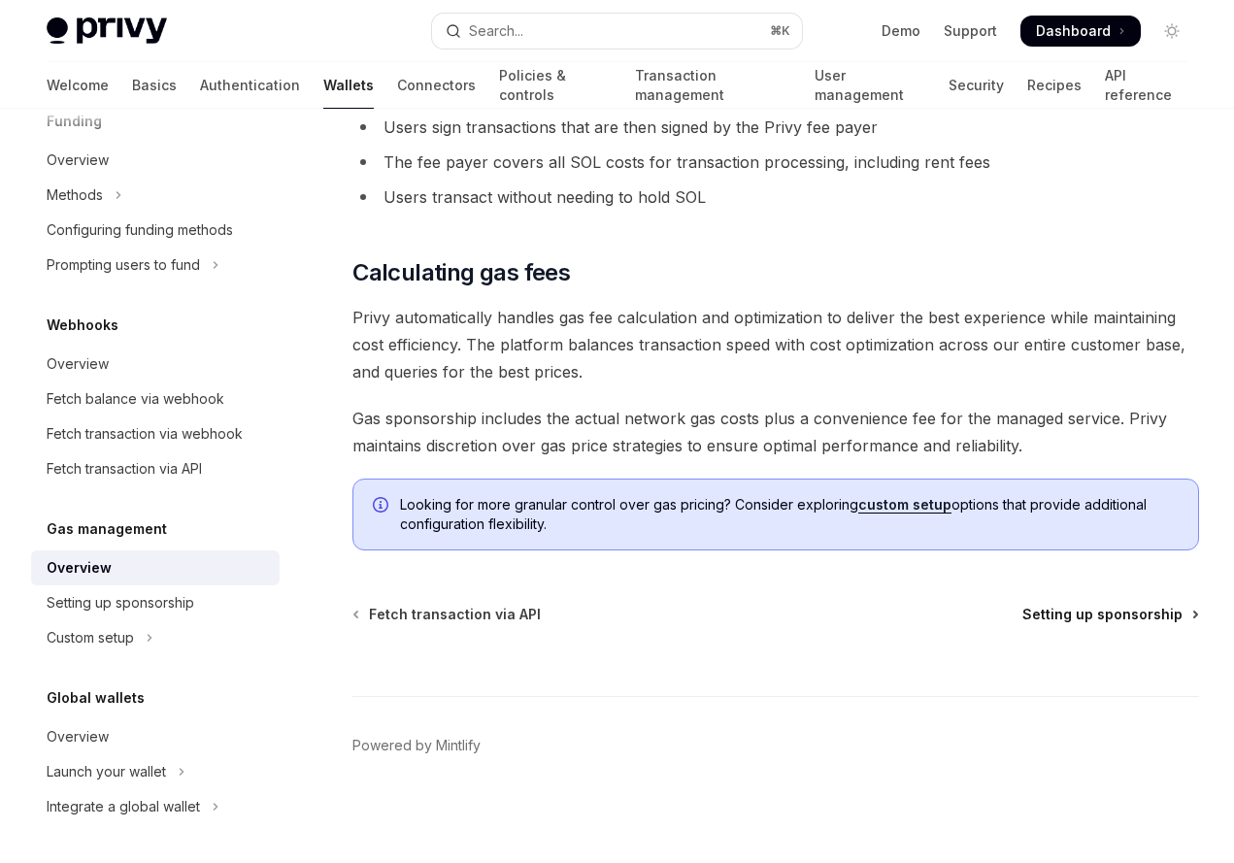
click at [1108, 621] on span "Setting up sponsorship" at bounding box center [1102, 614] width 160 height 19
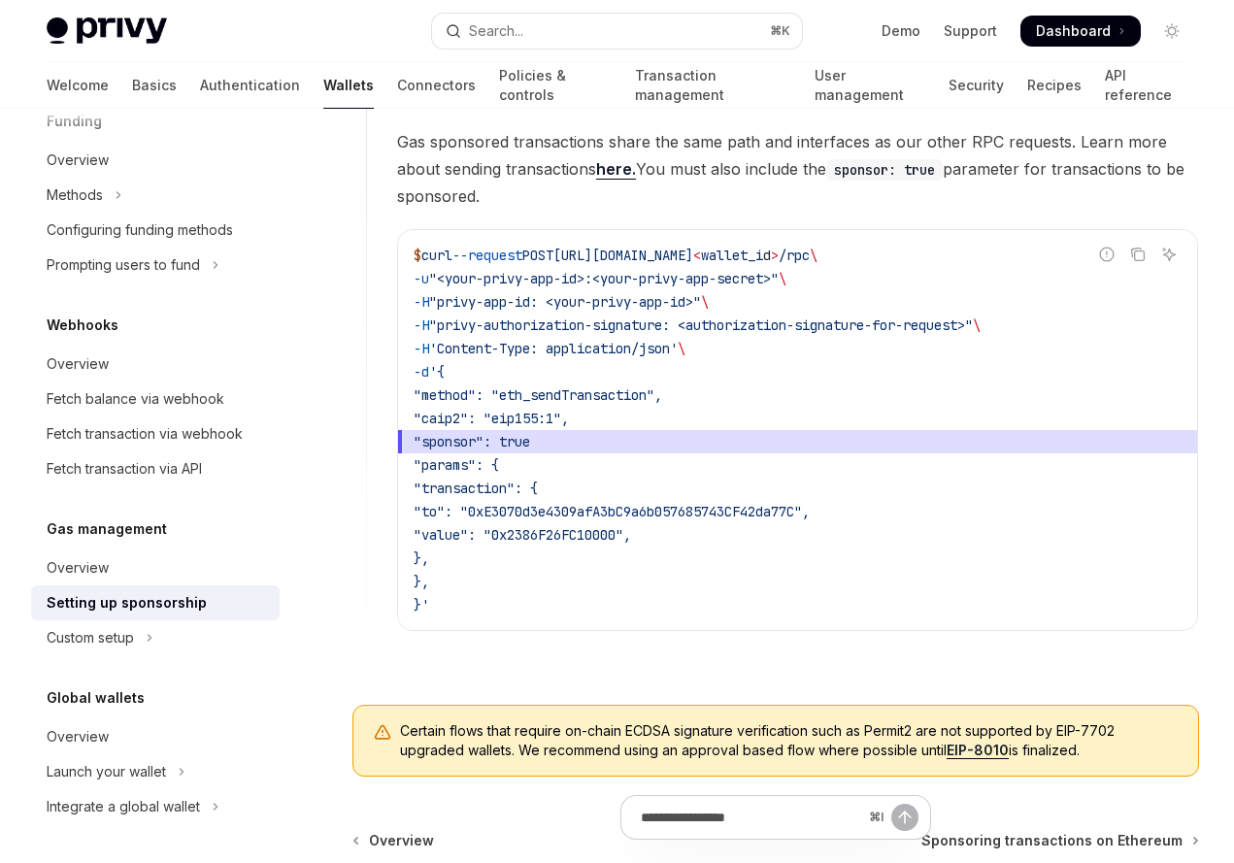
scroll to position [1299, 0]
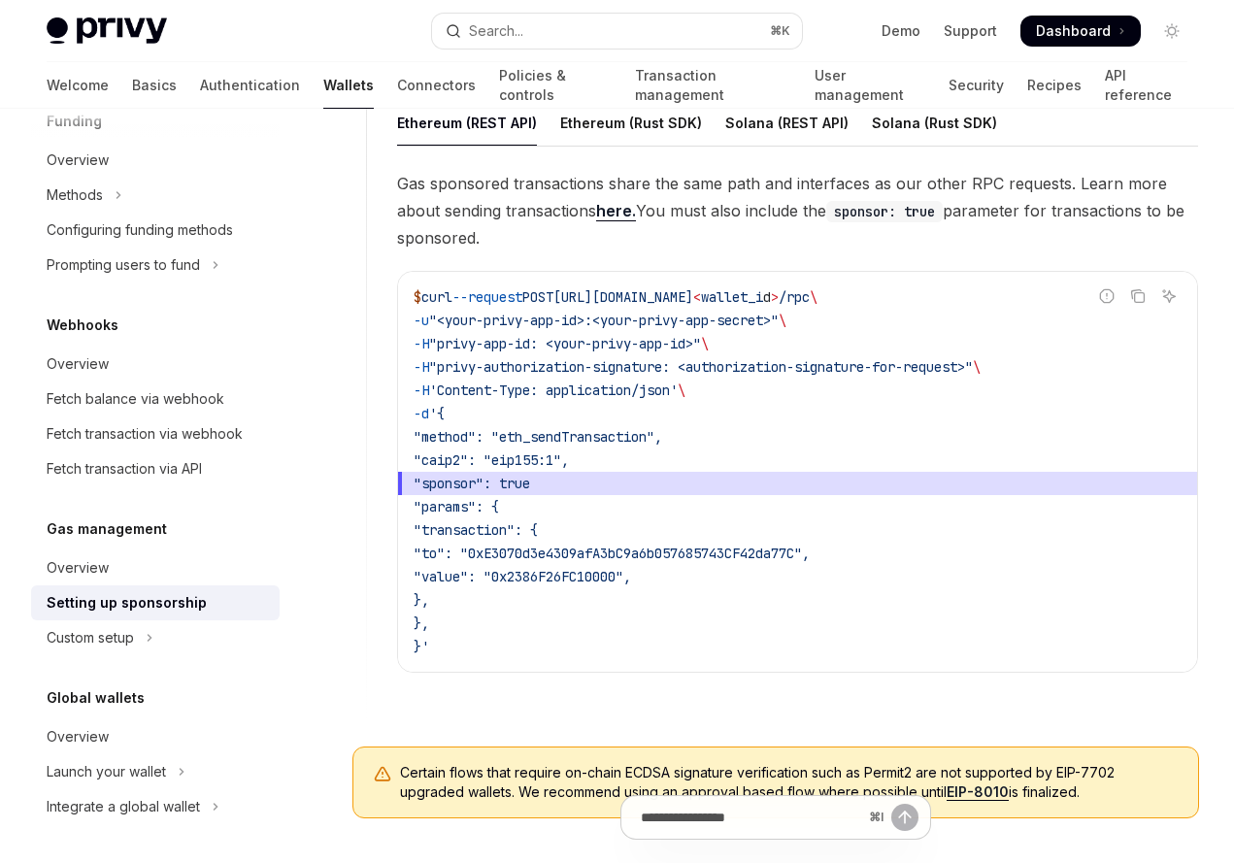
click at [662, 441] on span ""method": "eth_sendTransaction"," at bounding box center [538, 436] width 249 height 17
click at [702, 550] on span ""to": "0xE3070d3e4309afA3bC9a6b057685743CF42da77C"," at bounding box center [612, 553] width 396 height 17
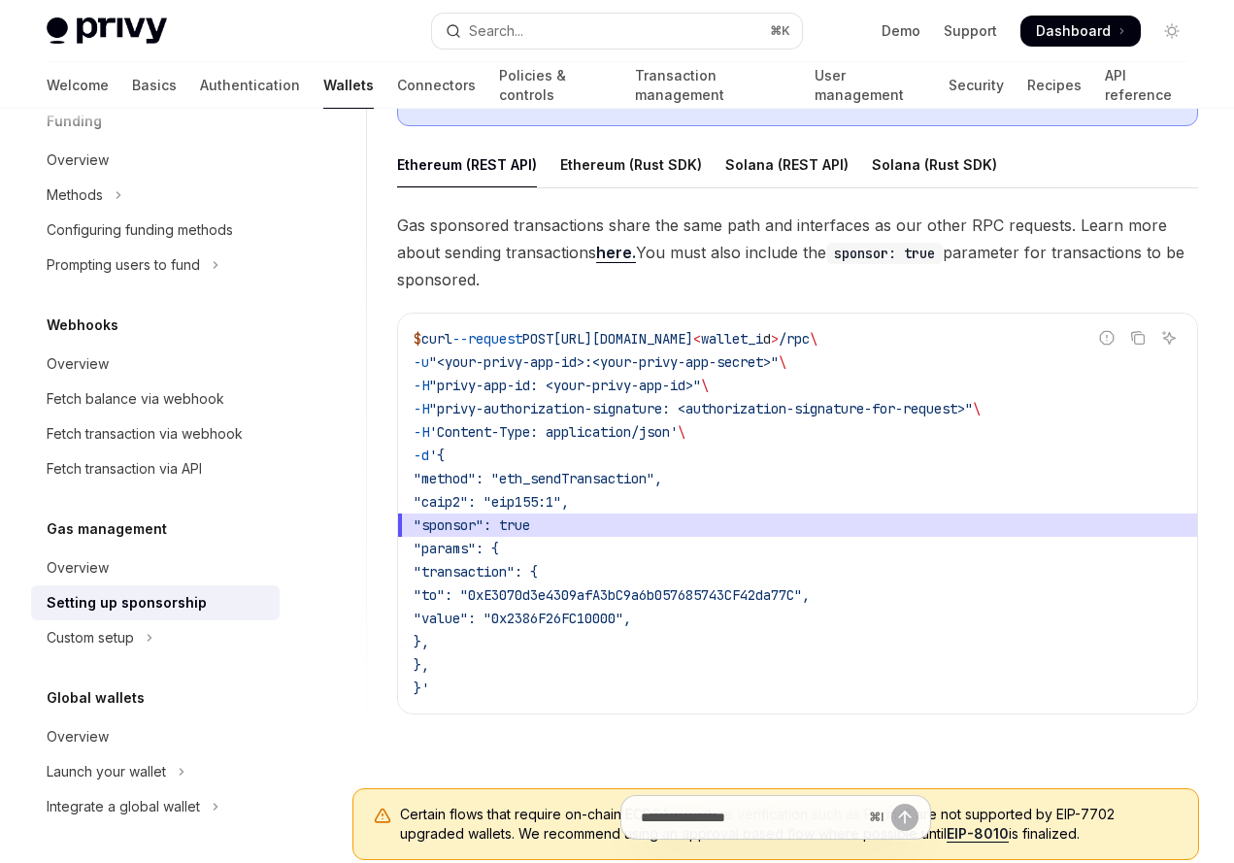
scroll to position [1263, 0]
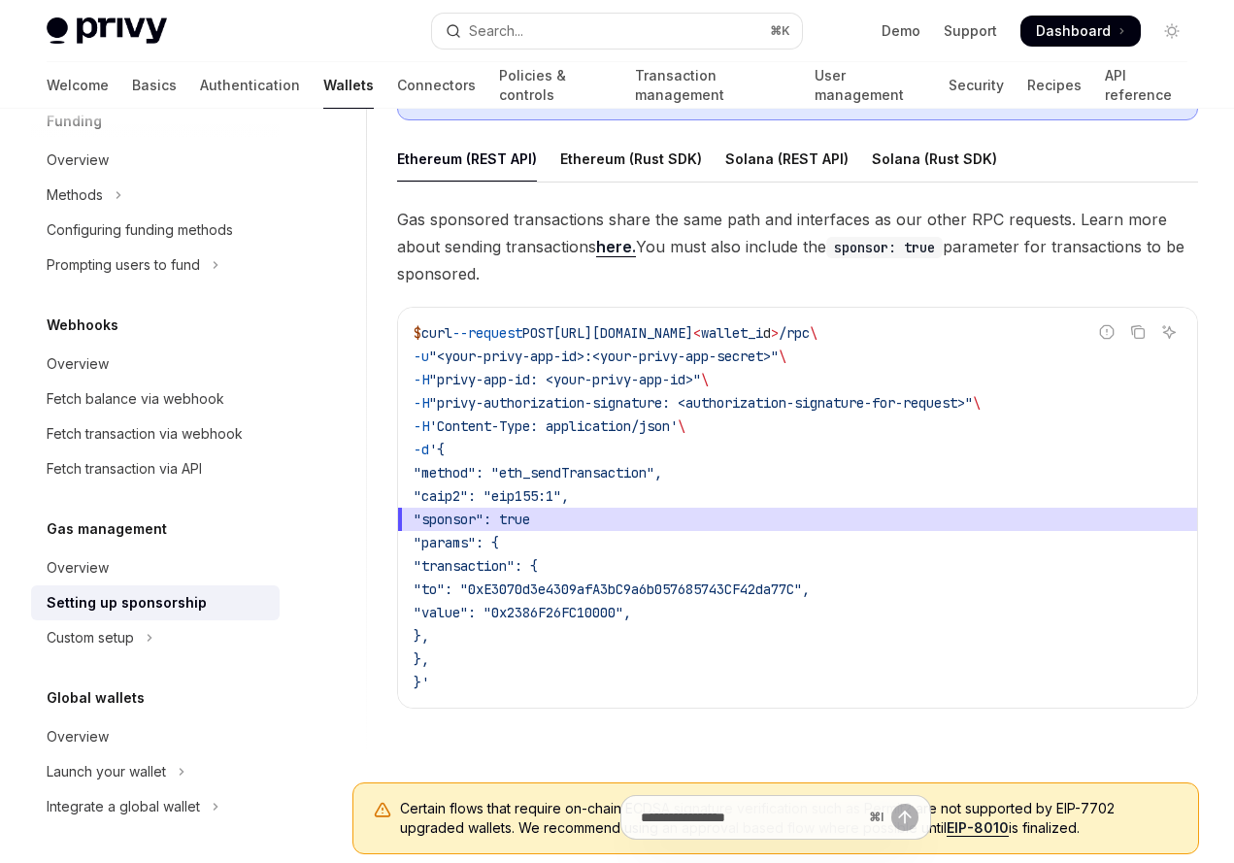
click at [969, 529] on span ""sponsor": true" at bounding box center [798, 519] width 768 height 23
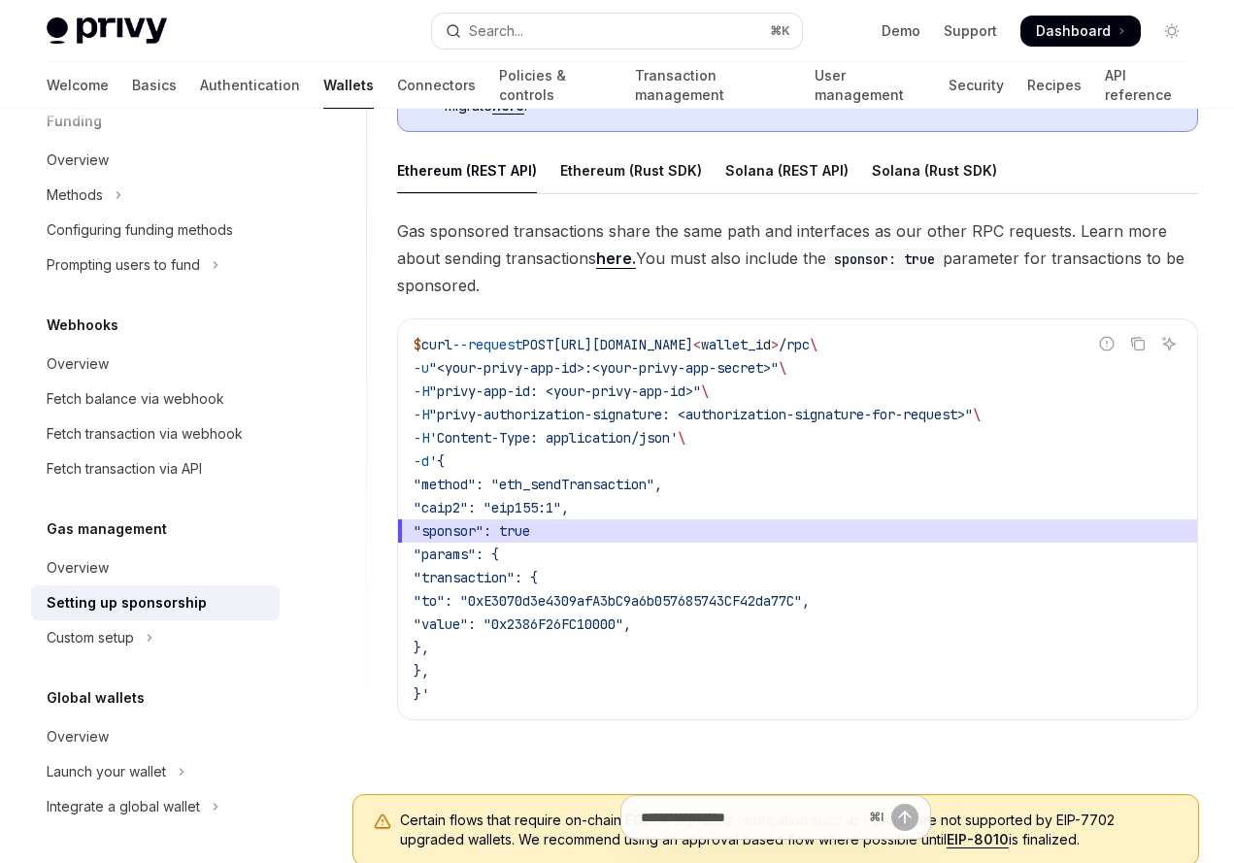
scroll to position [1259, 0]
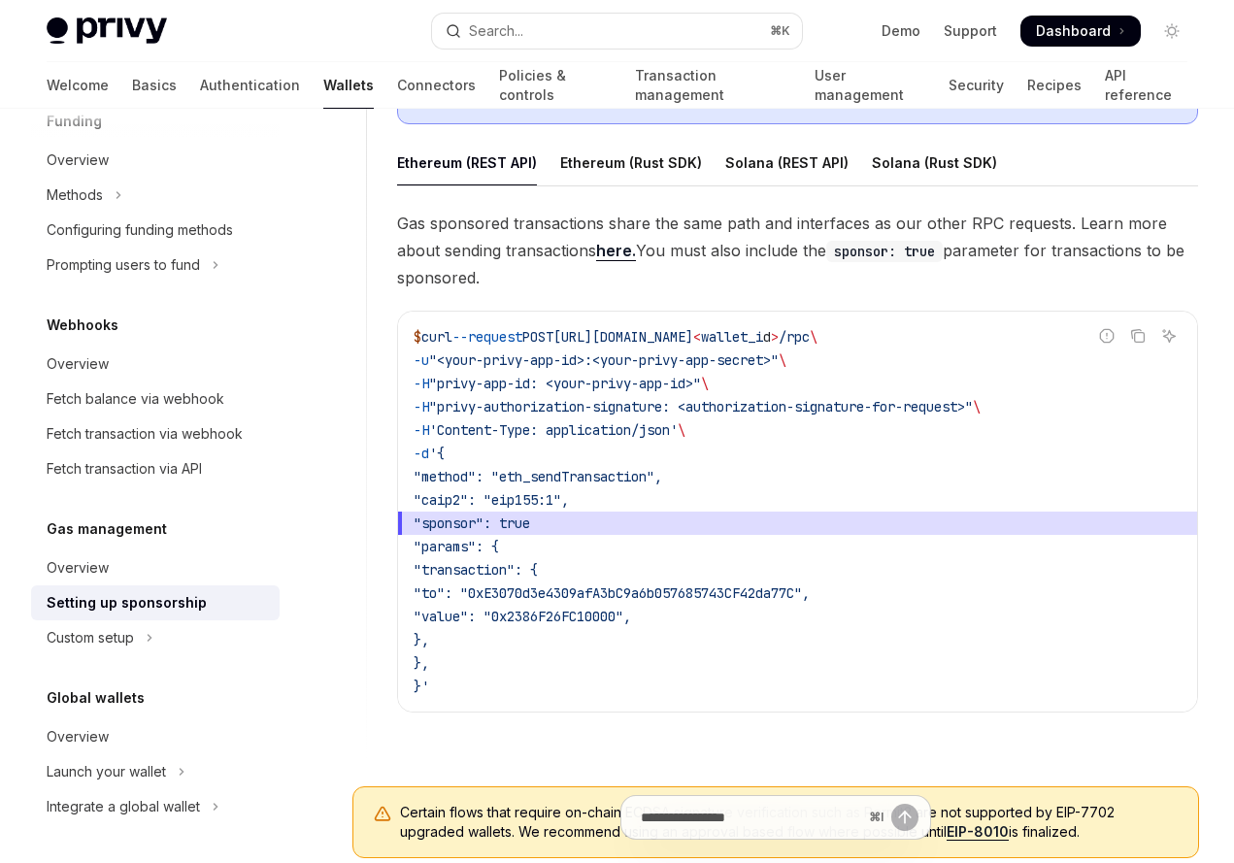
click at [880, 473] on code "$ curl --request POST [URL][DOMAIN_NAME] < wallet_i d > /rpc \ -u "<your-privy-…" at bounding box center [798, 511] width 768 height 373
drag, startPoint x: 514, startPoint y: 376, endPoint x: 617, endPoint y: 376, distance: 103.9
click at [563, 376] on span ""privy-app-id: <your-privy-app-id>"" at bounding box center [565, 383] width 272 height 17
click at [617, 376] on span ""privy-app-id: <your-privy-app-id>"" at bounding box center [565, 383] width 272 height 17
click at [700, 376] on span ""privy-app-id: <your-privy-app-id>"" at bounding box center [565, 383] width 272 height 17
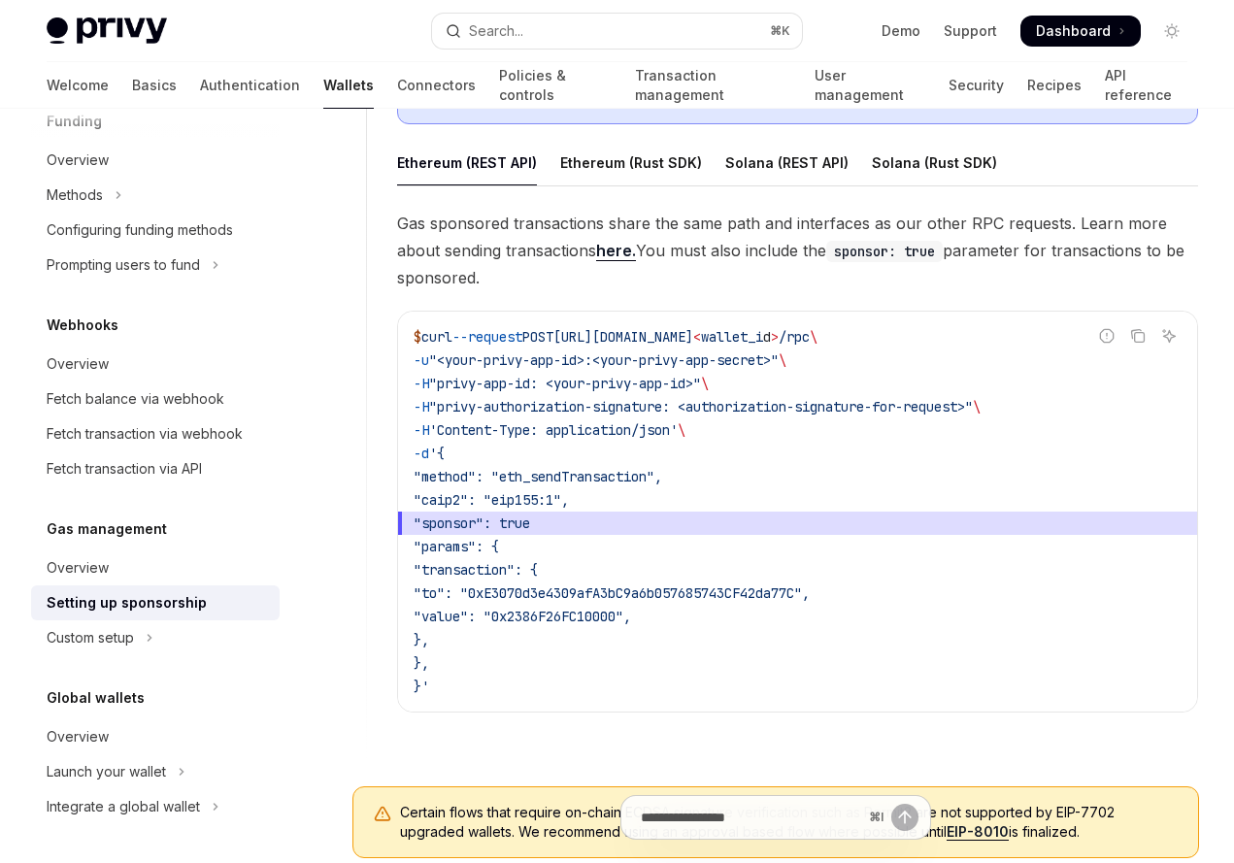
click at [674, 365] on span ""<your-privy-app-id>:<your-privy-app-secret>"" at bounding box center [604, 359] width 350 height 17
click at [538, 361] on span ""<your-privy-app-id>:<your-privy-app-secret>"" at bounding box center [604, 359] width 350 height 17
click at [555, 386] on span ""privy-app-id: <your-privy-app-id>"" at bounding box center [565, 383] width 272 height 17
click at [629, 415] on span ""privy-authorization-signature: <authorization-signature-for-request>"" at bounding box center [701, 406] width 544 height 17
click at [629, 492] on code "$ curl --request POST [URL][DOMAIN_NAME] < wallet_i d > /rpc \ -u "<your-privy-…" at bounding box center [798, 511] width 768 height 373
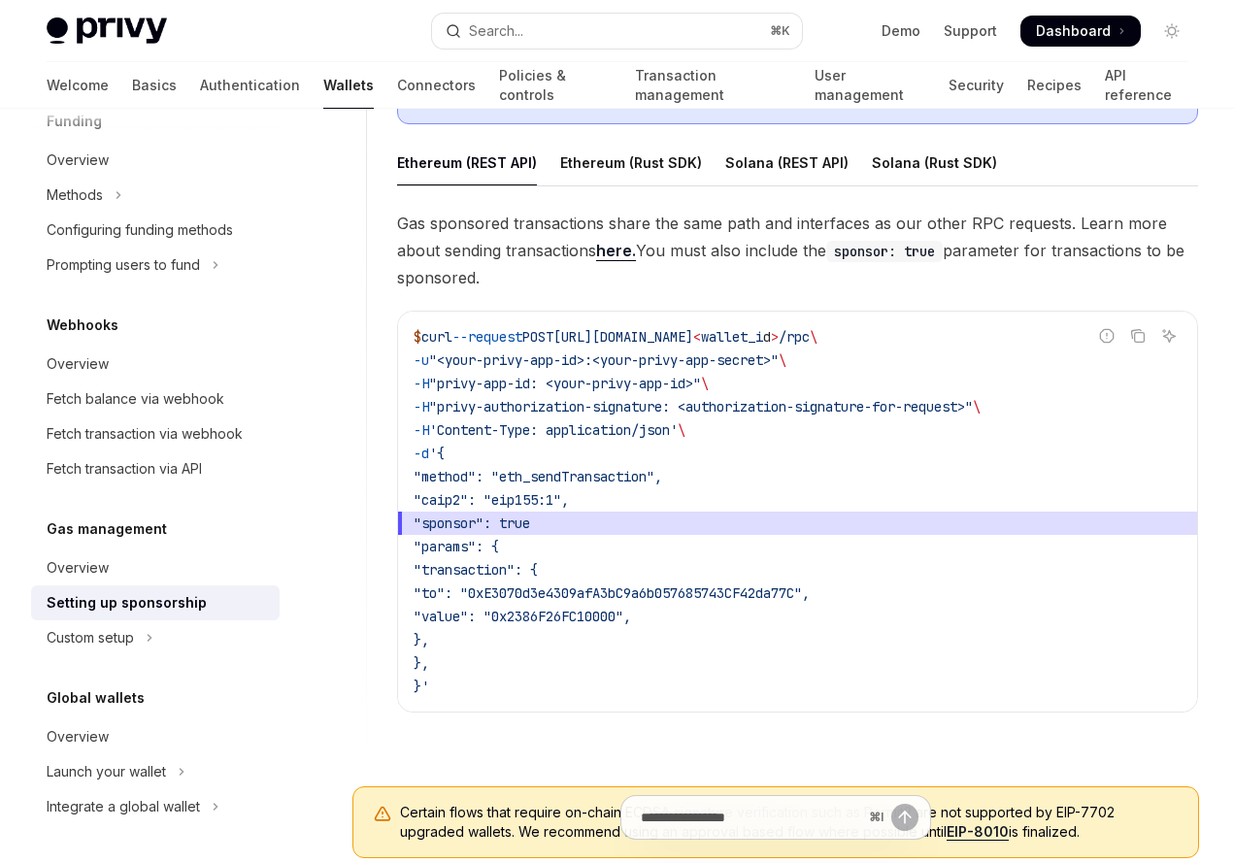
click at [629, 570] on code "$ curl --request POST [URL][DOMAIN_NAME] < wallet_i d > /rpc \ -u "<your-privy-…" at bounding box center [798, 511] width 768 height 373
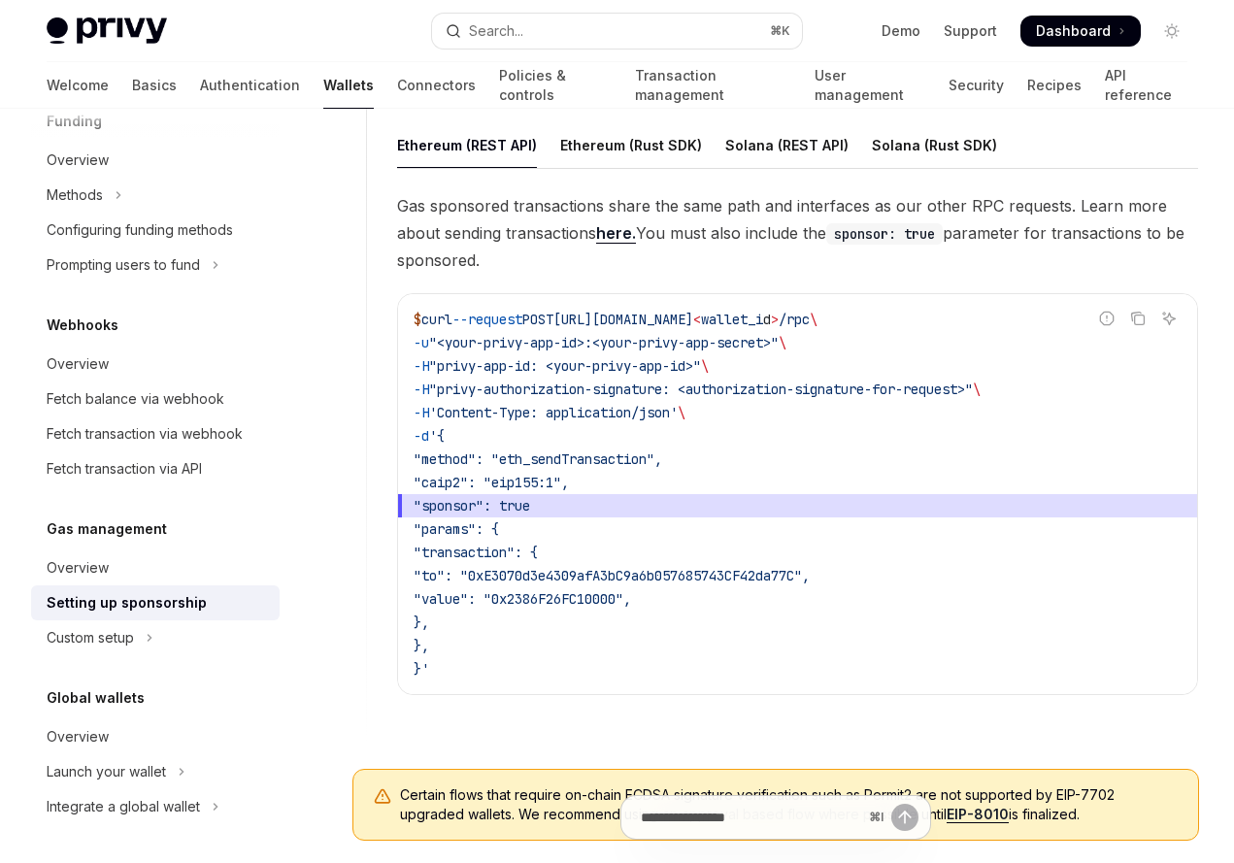
scroll to position [1278, 0]
click at [655, 539] on code "$ curl --request POST [URL][DOMAIN_NAME] < wallet_i d > /rpc \ -u "<your-privy-…" at bounding box center [798, 493] width 768 height 373
click at [653, 560] on code "$ curl --request POST [URL][DOMAIN_NAME] < wallet_i d > /rpc \ -u "<your-privy-…" at bounding box center [798, 493] width 768 height 373
click at [631, 596] on span ""value": "0x2386F26FC10000"," at bounding box center [522, 597] width 217 height 17
click at [657, 580] on span ""to": "0xE3070d3e4309afA3bC9a6b057685743CF42da77C"," at bounding box center [612, 574] width 396 height 17
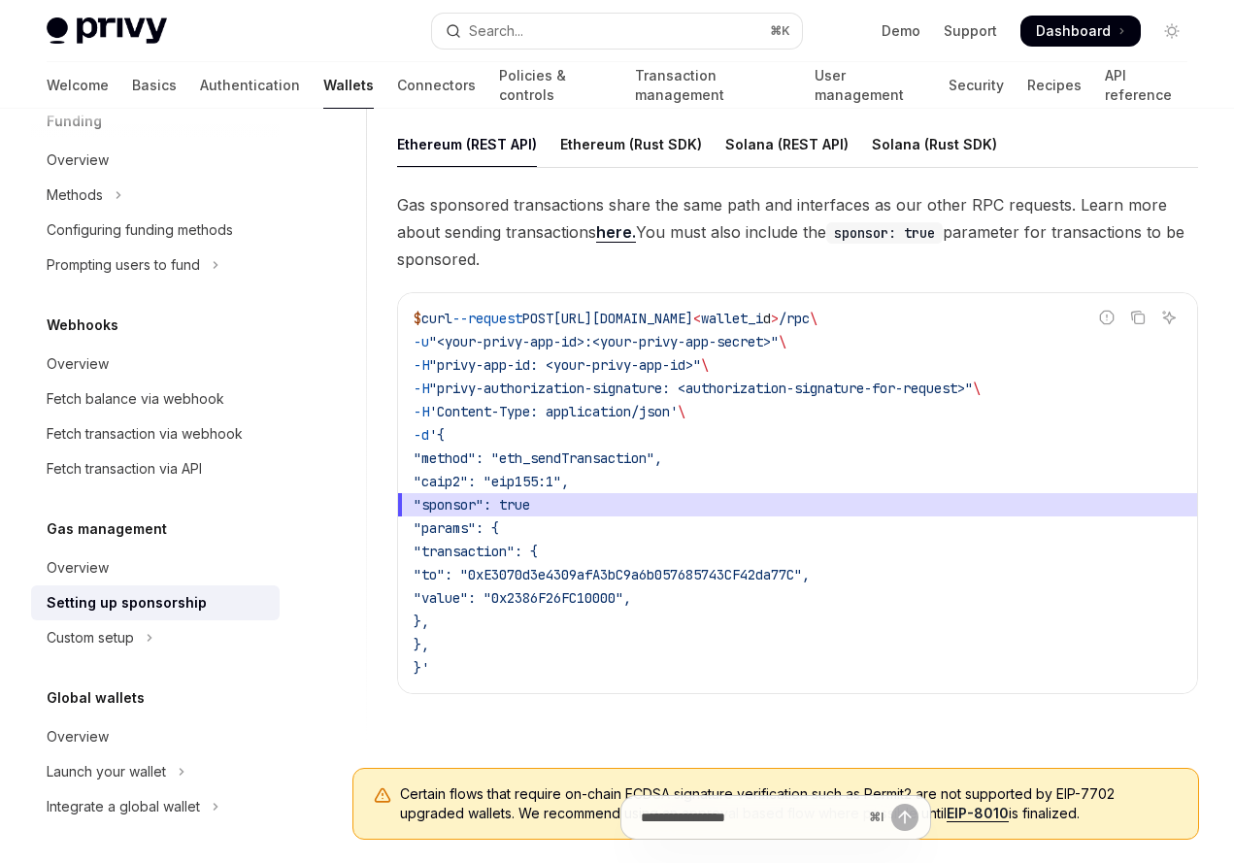
click at [657, 580] on span ""to": "0xE3070d3e4309afA3bC9a6b057685743CF42da77C"," at bounding box center [612, 574] width 396 height 17
click at [701, 555] on code "$ curl --request POST [URL][DOMAIN_NAME] < wallet_i d > /rpc \ -u "<your-privy-…" at bounding box center [798, 493] width 768 height 373
click at [627, 456] on span ""method": "eth_sendTransaction"," at bounding box center [538, 458] width 249 height 17
click at [1139, 313] on icon "Copy the contents from the code block" at bounding box center [1138, 318] width 16 height 16
click at [783, 455] on code "$ curl --request POST [URL][DOMAIN_NAME] < wallet_i d > /rpc \ -u "<your-privy-…" at bounding box center [798, 493] width 768 height 373
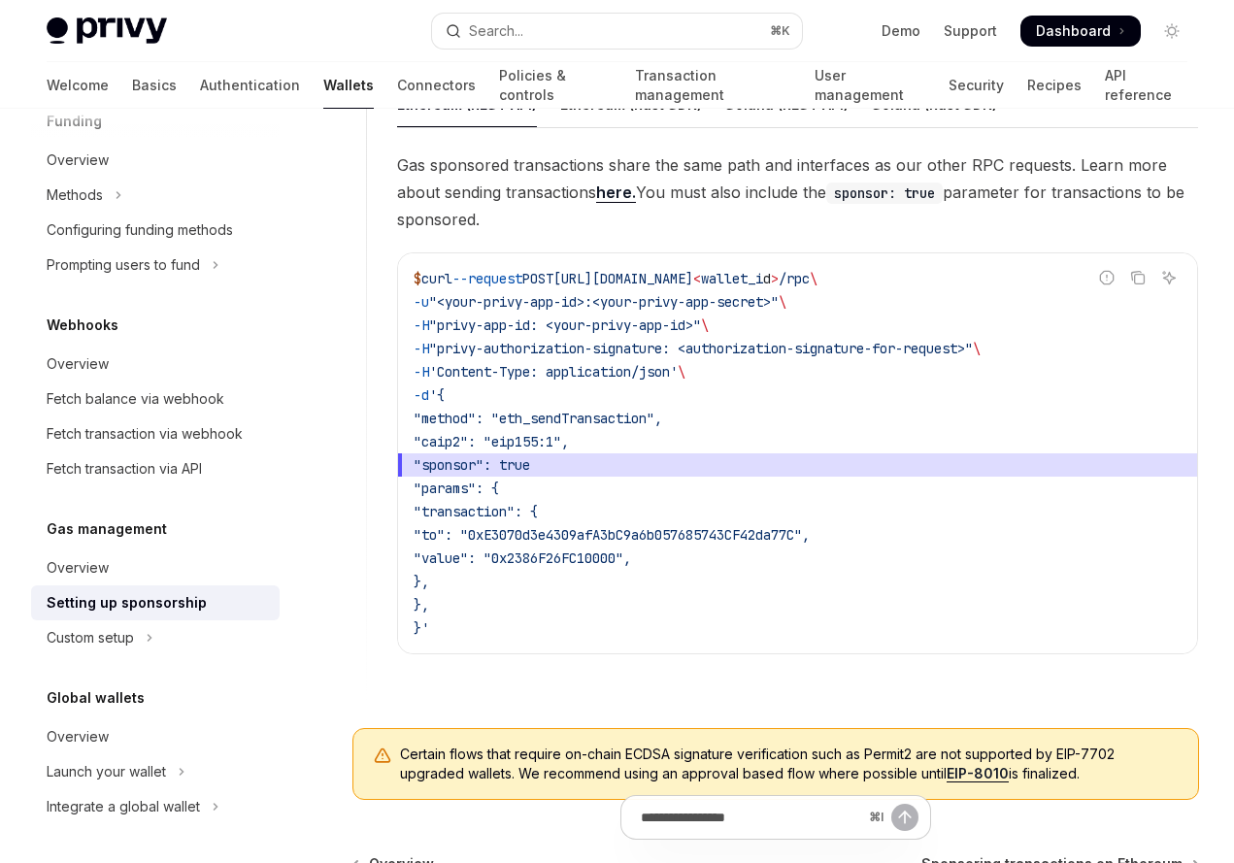
scroll to position [1324, 0]
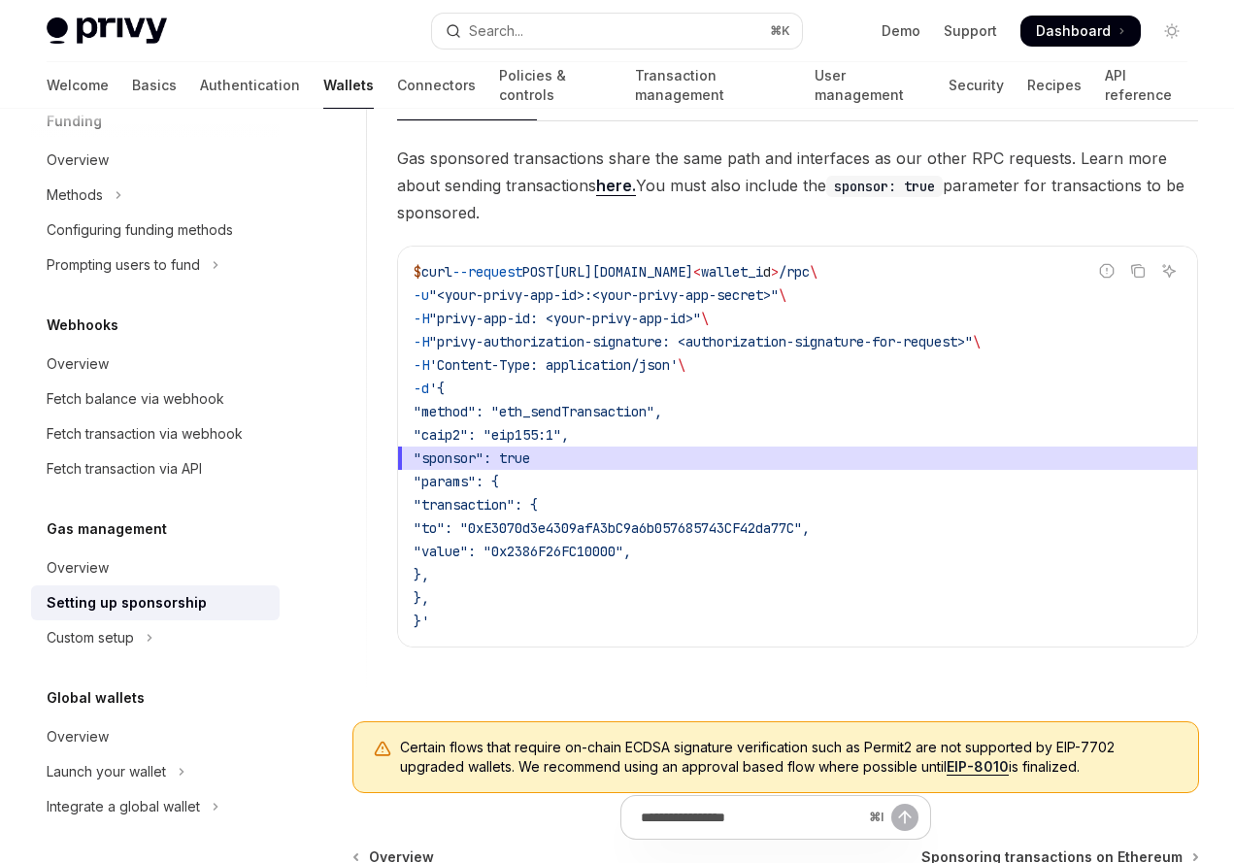
click at [666, 618] on code "$ curl --request POST [URL][DOMAIN_NAME] < wallet_i d > /rpc \ -u "<your-privy-…" at bounding box center [798, 446] width 768 height 373
click at [669, 577] on code "$ curl --request POST [URL][DOMAIN_NAME] < wallet_i d > /rpc \ -u "<your-privy-…" at bounding box center [798, 446] width 768 height 373
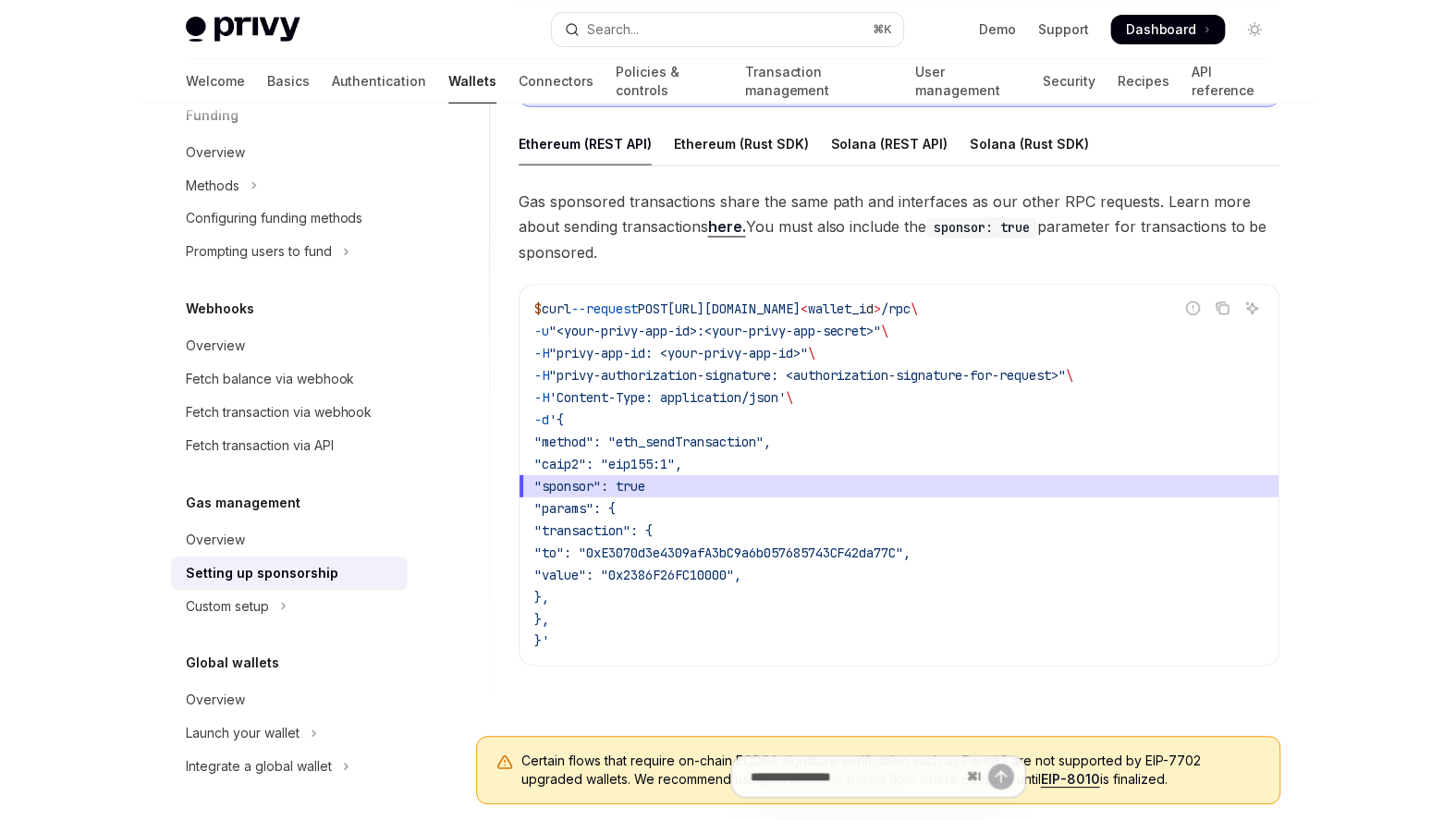
scroll to position [1223, 0]
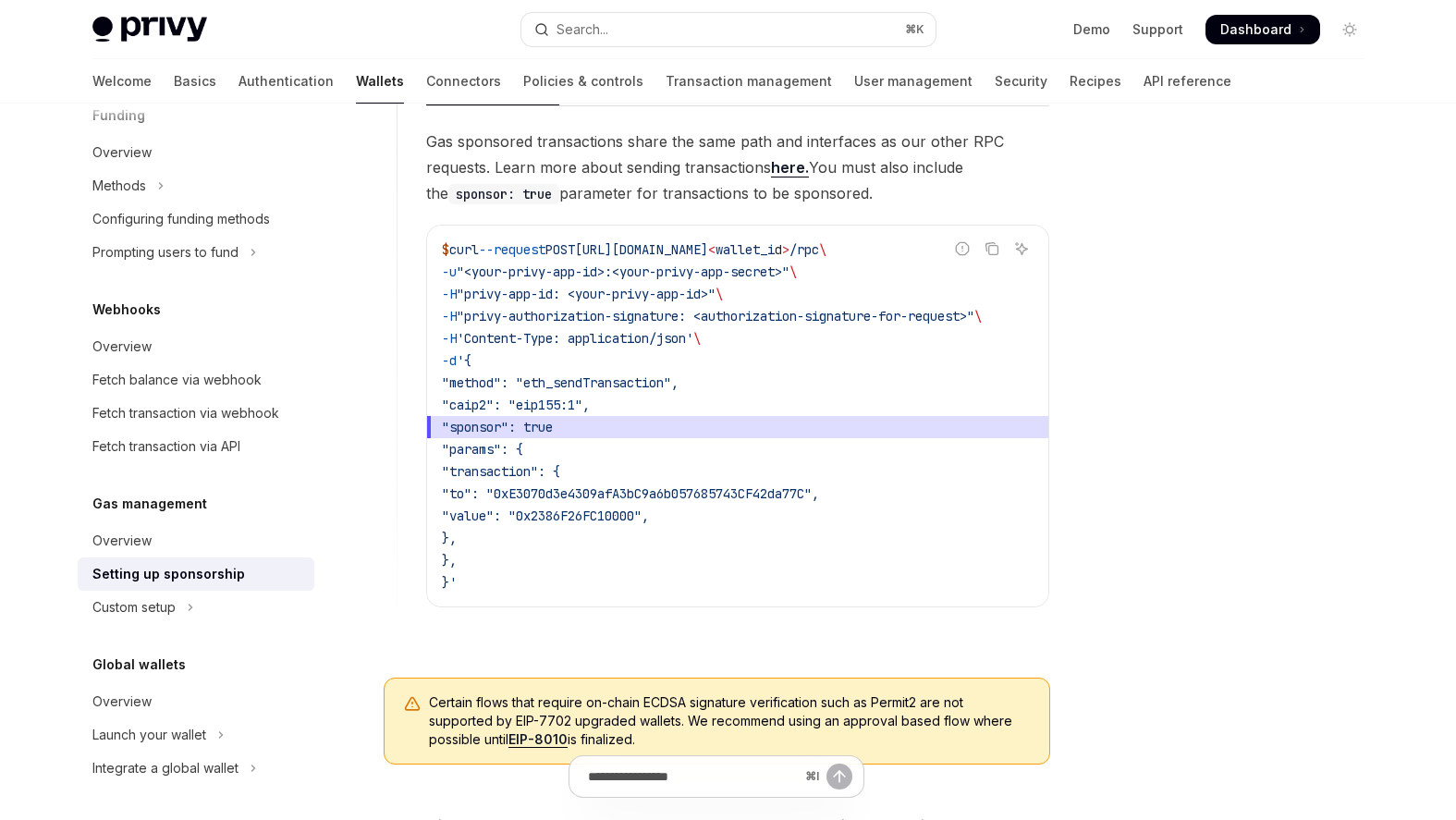
click at [572, 515] on span ""value": "0x2386F26FC10000"," at bounding box center [545, 515] width 207 height 16
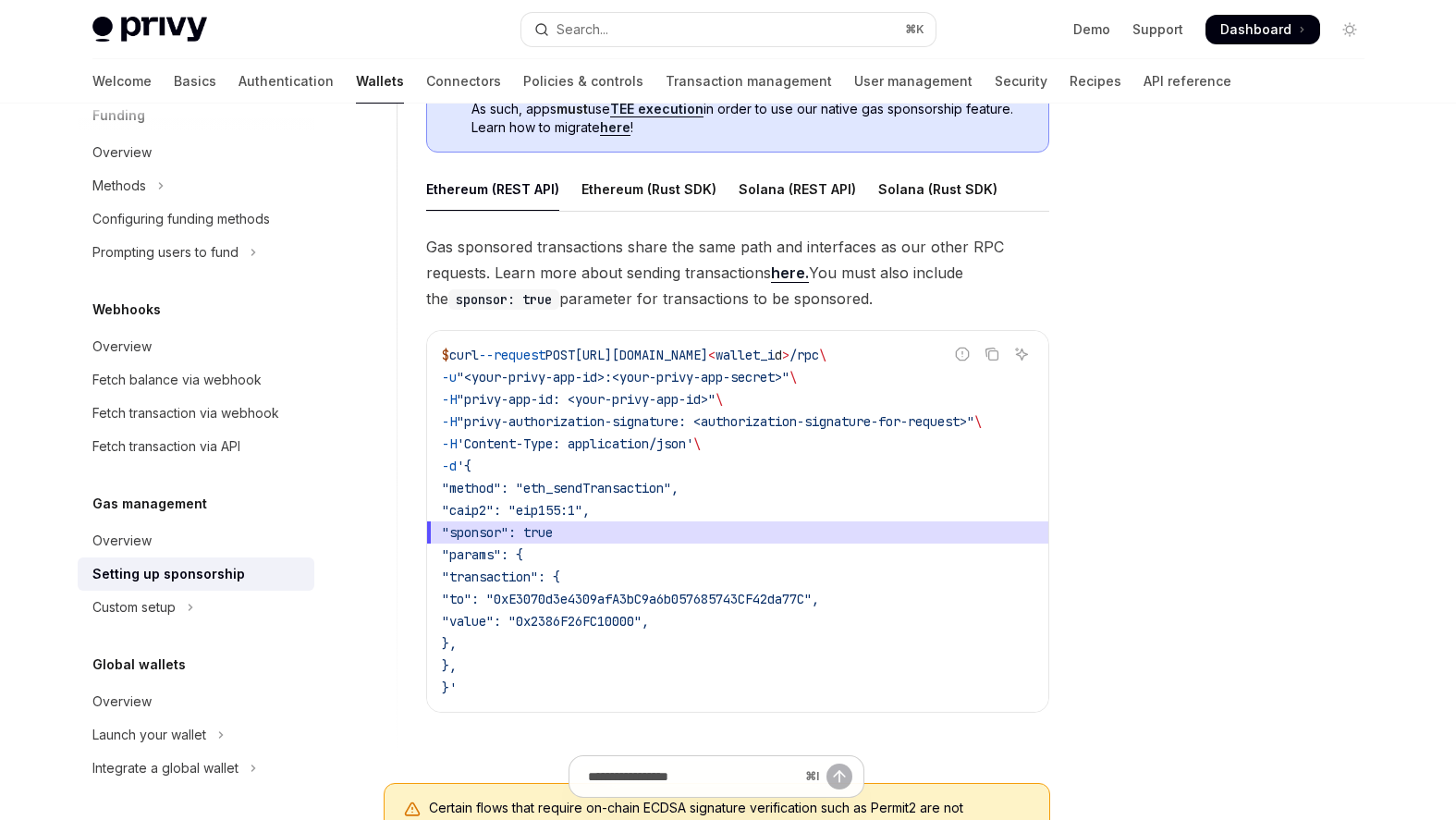
scroll to position [1116, 0]
click at [895, 338] on div "$ curl --request POST [URL][DOMAIN_NAME] < wallet_i d > /rpc \ -u "<your-privy-…" at bounding box center [738, 523] width 621 height 381
click at [895, 340] on div "$ curl --request POST [URL][DOMAIN_NAME] < wallet_i d > /rpc \ -u "<your-privy-…" at bounding box center [738, 523] width 621 height 381
click at [775, 354] on span "wallet_i" at bounding box center [745, 355] width 59 height 16
click at [775, 355] on span "wallet_i" at bounding box center [745, 355] width 59 height 16
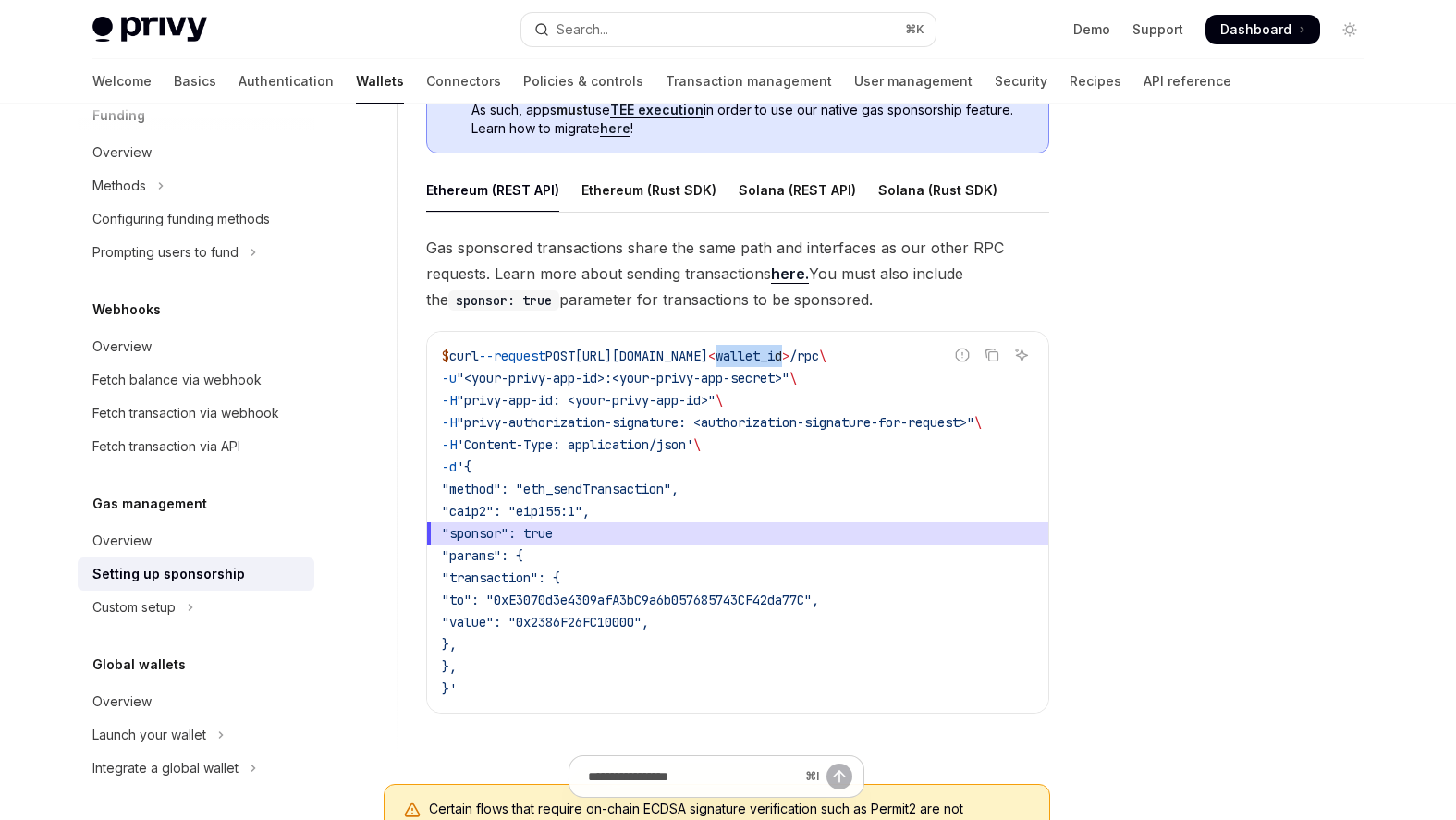
copy span "wallet_i d"
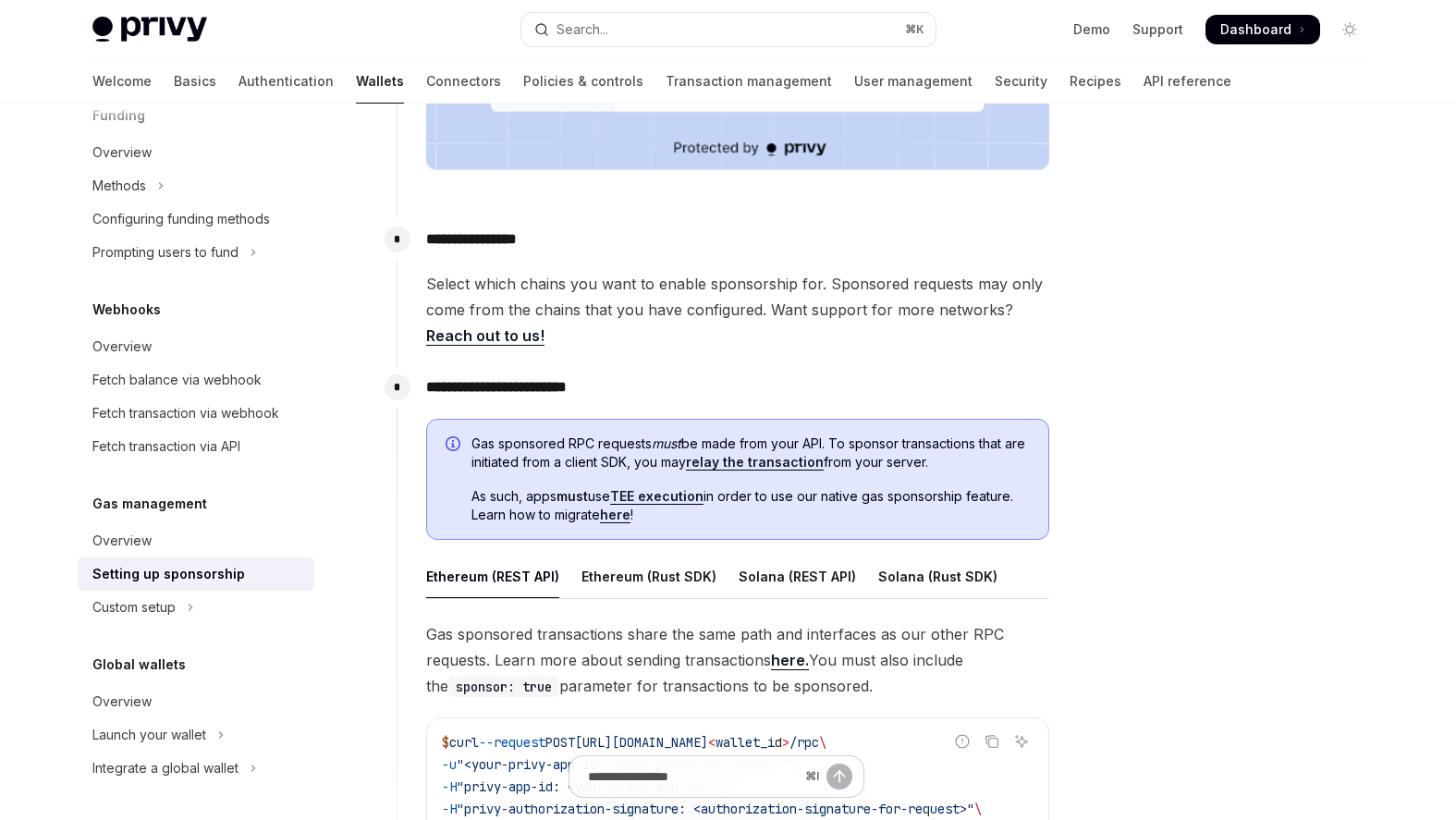
scroll to position [1223, 0]
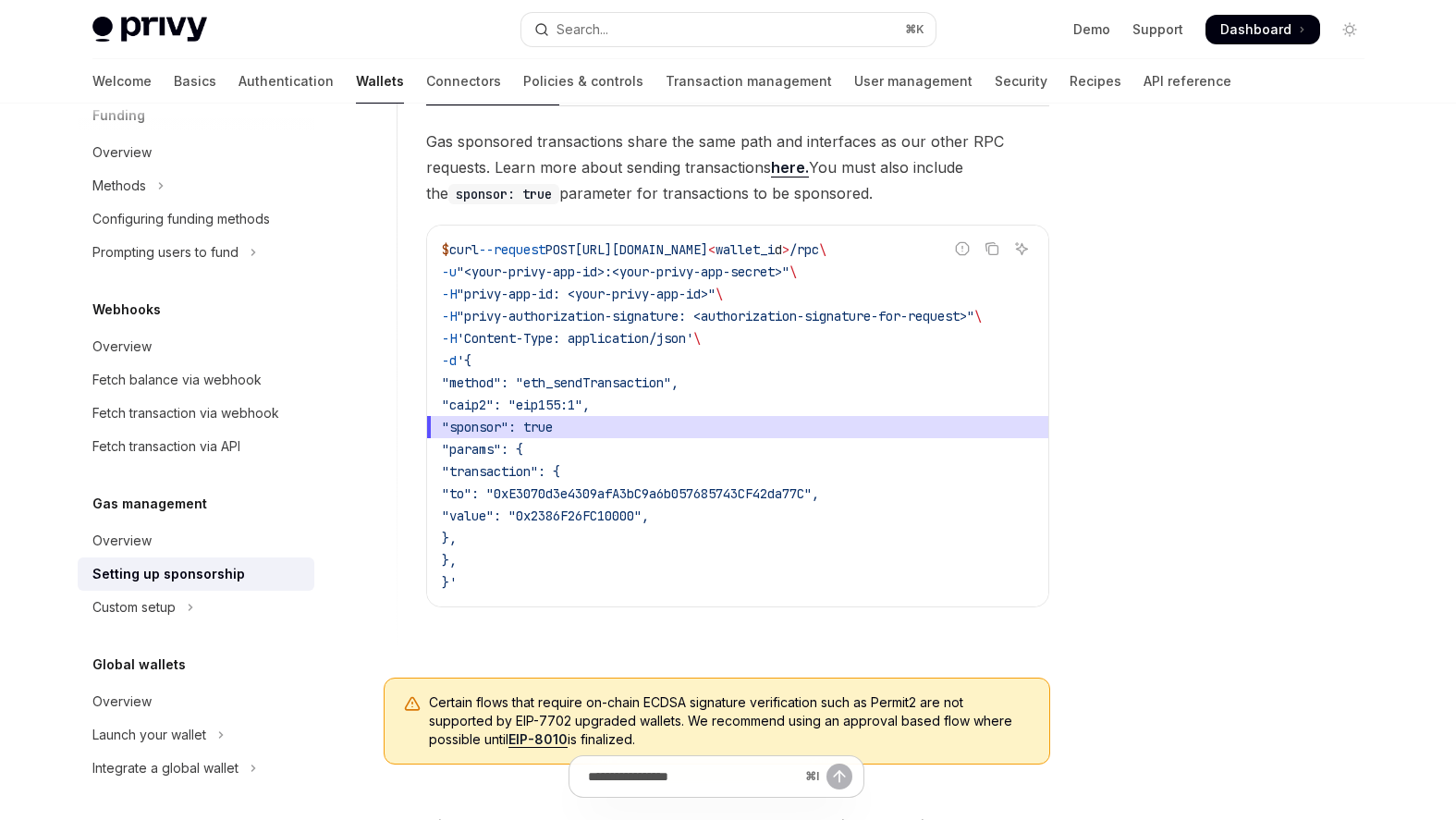
click at [833, 546] on code "$ curl --request POST [URL][DOMAIN_NAME] < wallet_i d > /rpc \ -u "<your-privy-…" at bounding box center [737, 415] width 591 height 355
click at [495, 297] on span ""privy-app-id: <your-privy-app-id>"" at bounding box center [587, 293] width 259 height 16
click at [564, 297] on span ""privy-app-id: <your-privy-app-id>"" at bounding box center [587, 293] width 259 height 16
copy span "privy-app-id"
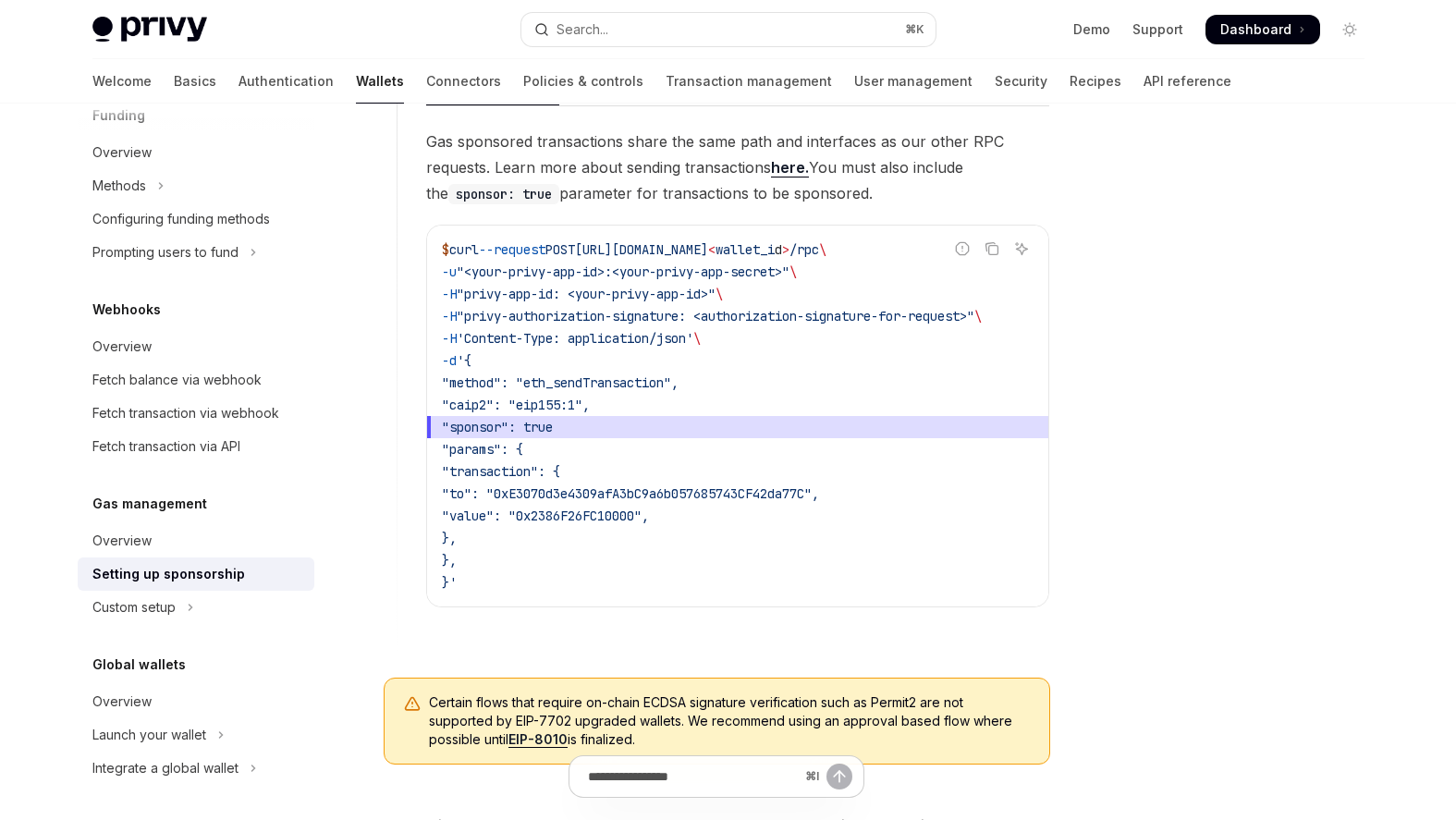
click at [512, 323] on span ""privy-authorization-signature: <authorization-signature-for-request>"" at bounding box center [716, 315] width 518 height 16
click at [703, 305] on code "$ curl --request POST [URL][DOMAIN_NAME] < wallet_i d > /rpc \ -u "<your-privy-…" at bounding box center [737, 415] width 591 height 355
click at [500, 290] on span ""privy-app-id: <your-privy-app-id>"" at bounding box center [587, 293] width 259 height 16
click at [501, 290] on span ""privy-app-id: <your-privy-app-id>"" at bounding box center [587, 293] width 259 height 16
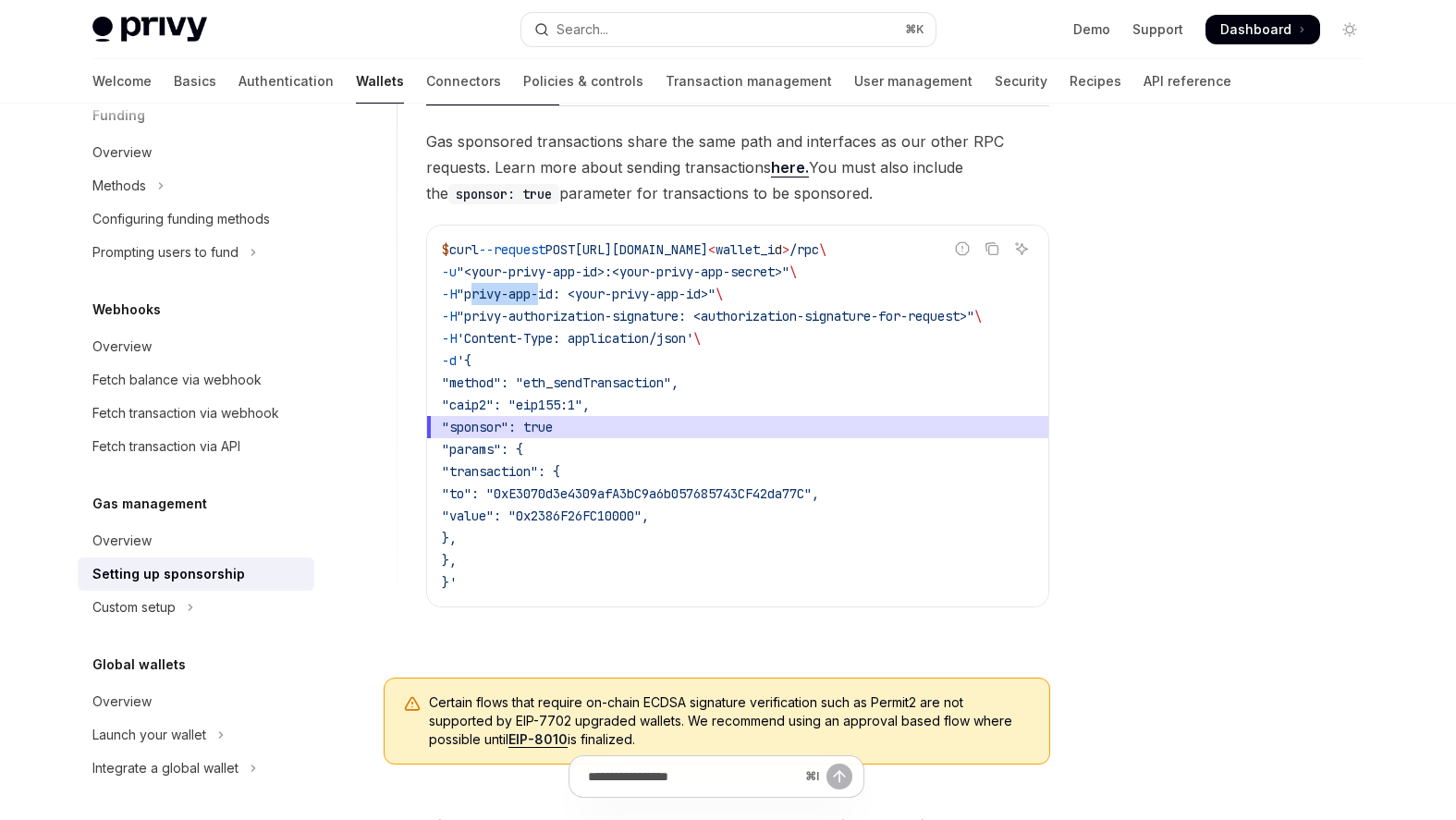
click at [546, 290] on span ""privy-app-id: <your-privy-app-id>"" at bounding box center [587, 293] width 259 height 16
click at [570, 290] on span ""privy-app-id: <your-privy-app-id>"" at bounding box center [587, 293] width 259 height 16
copy span "privy-app-id"
click at [492, 320] on span ""privy-authorization-signature: <authorization-signature-for-request>"" at bounding box center [716, 315] width 518 height 16
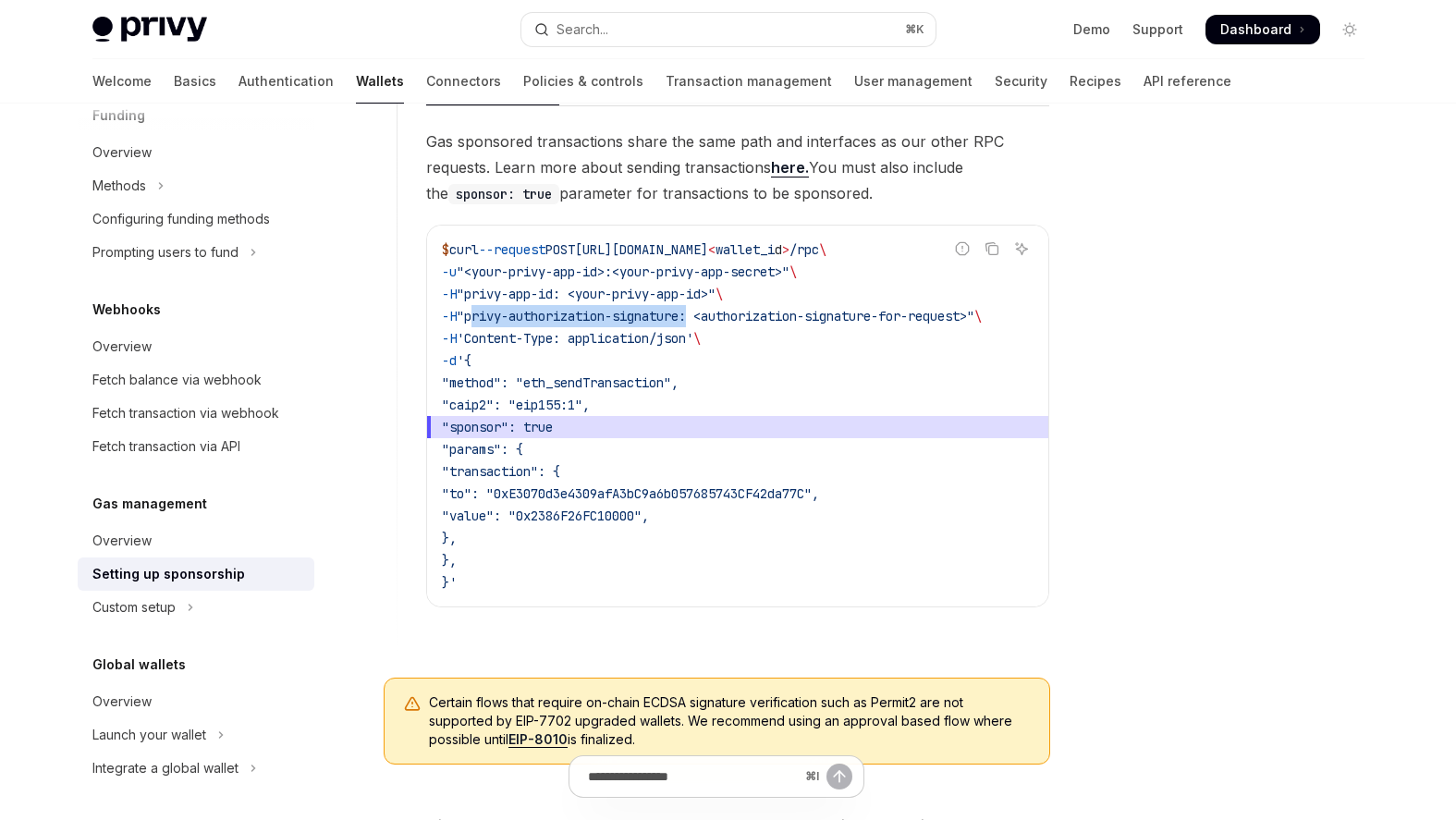
click at [688, 310] on span ""privy-authorization-signature: <authorization-signature-for-request>"" at bounding box center [716, 315] width 518 height 16
copy span "privy-authorization-signature"
click at [679, 425] on span ""sponsor": true" at bounding box center [737, 427] width 591 height 22
click at [1014, 250] on icon "Ask AI" at bounding box center [1022, 249] width 15 height 15
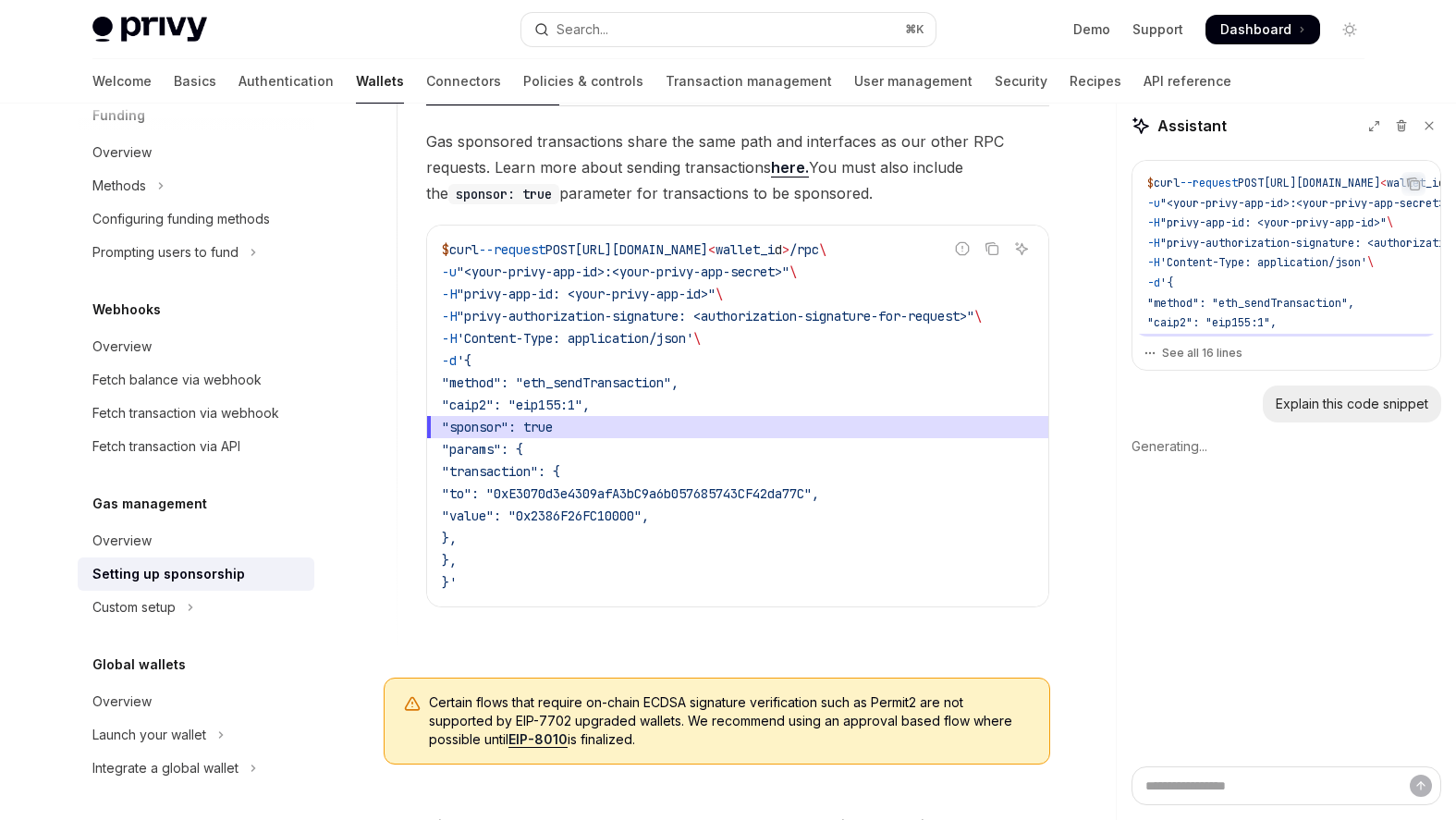
type textarea "*"
click at [1174, 794] on textarea "Ask a question..." at bounding box center [1286, 786] width 309 height 39
paste textarea "**********"
type textarea "**********"
type textarea "*"
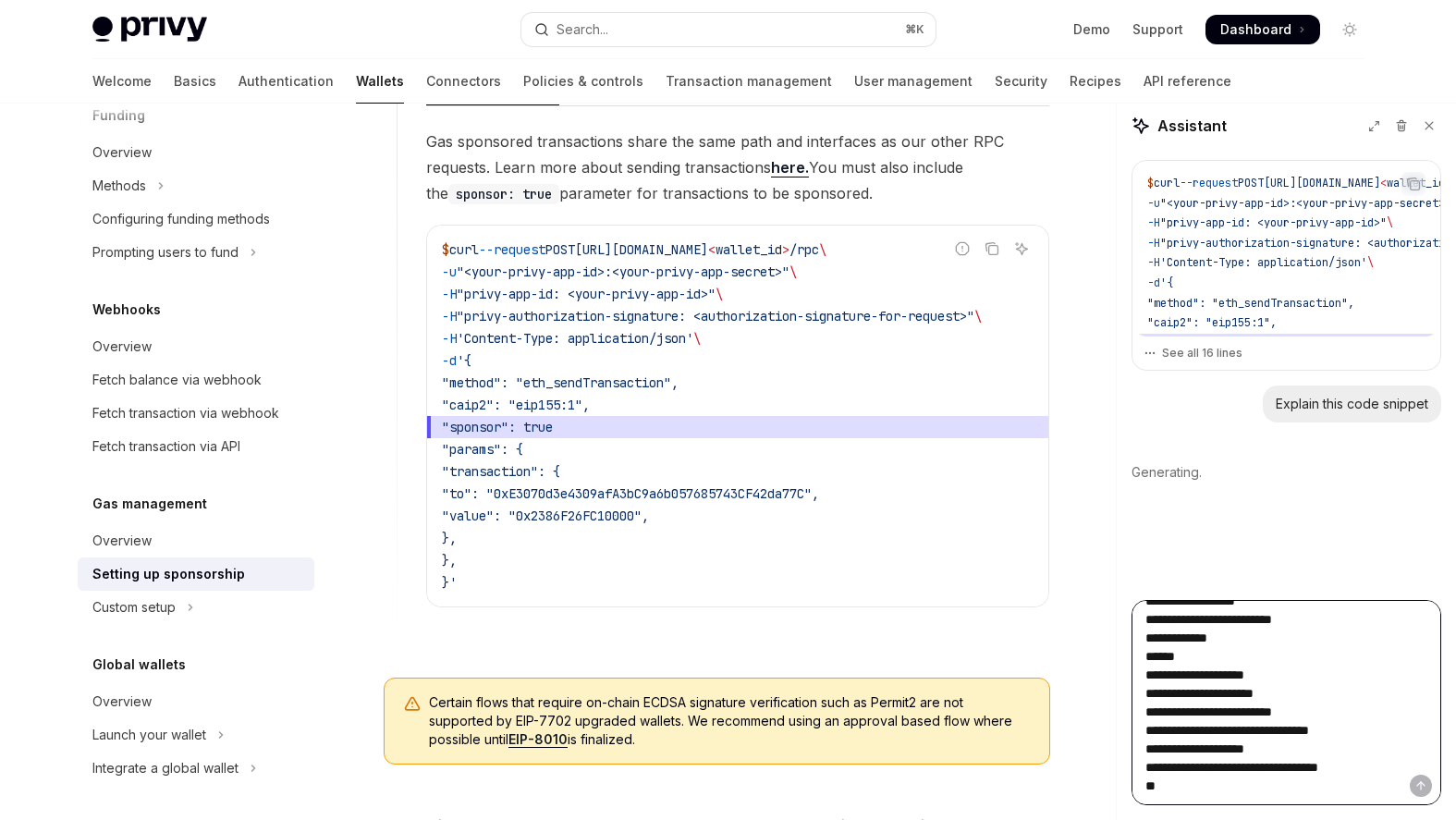
type textarea "**********"
type textarea "*"
type textarea "**********"
type textarea "*"
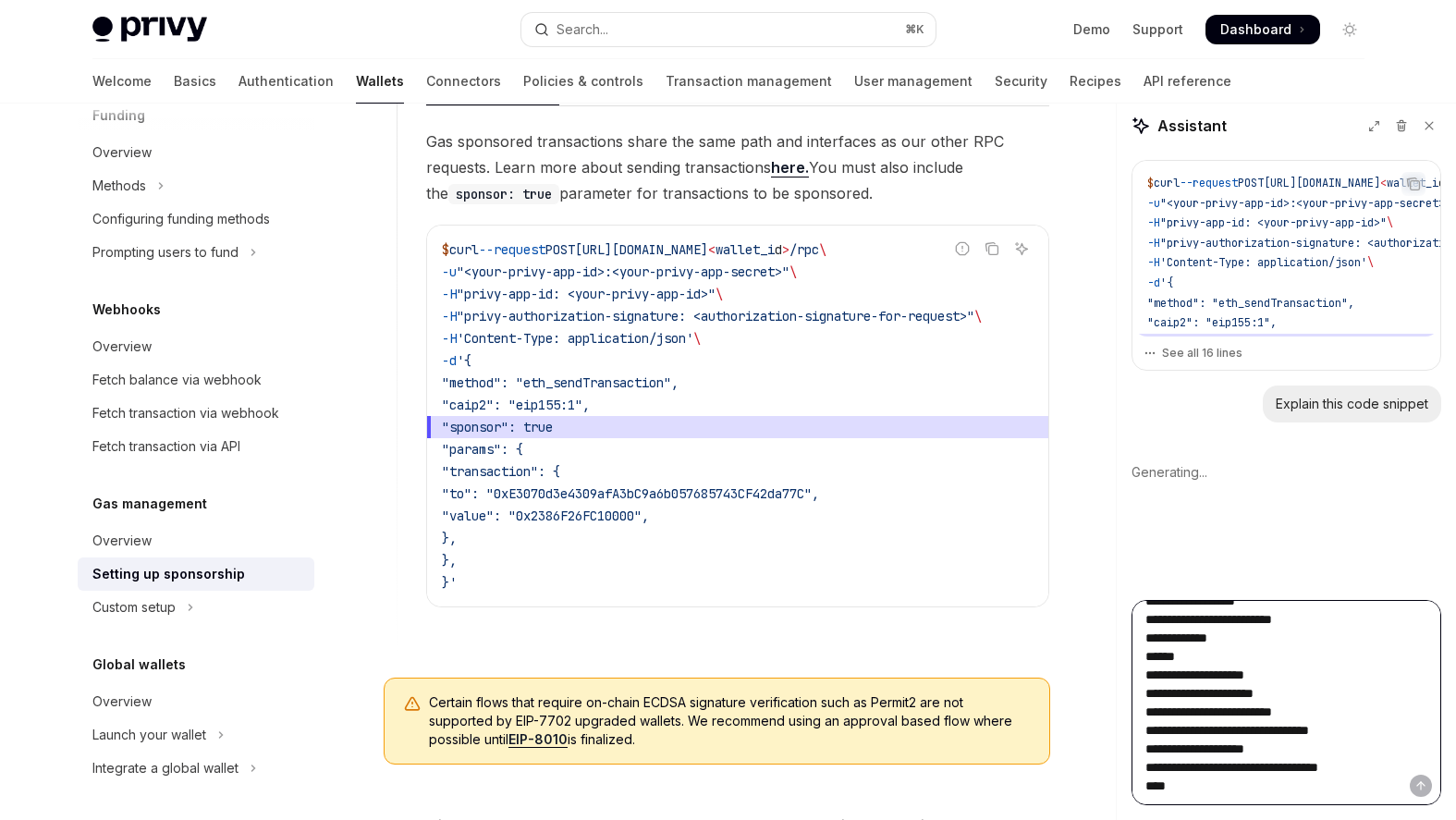
type textarea "**********"
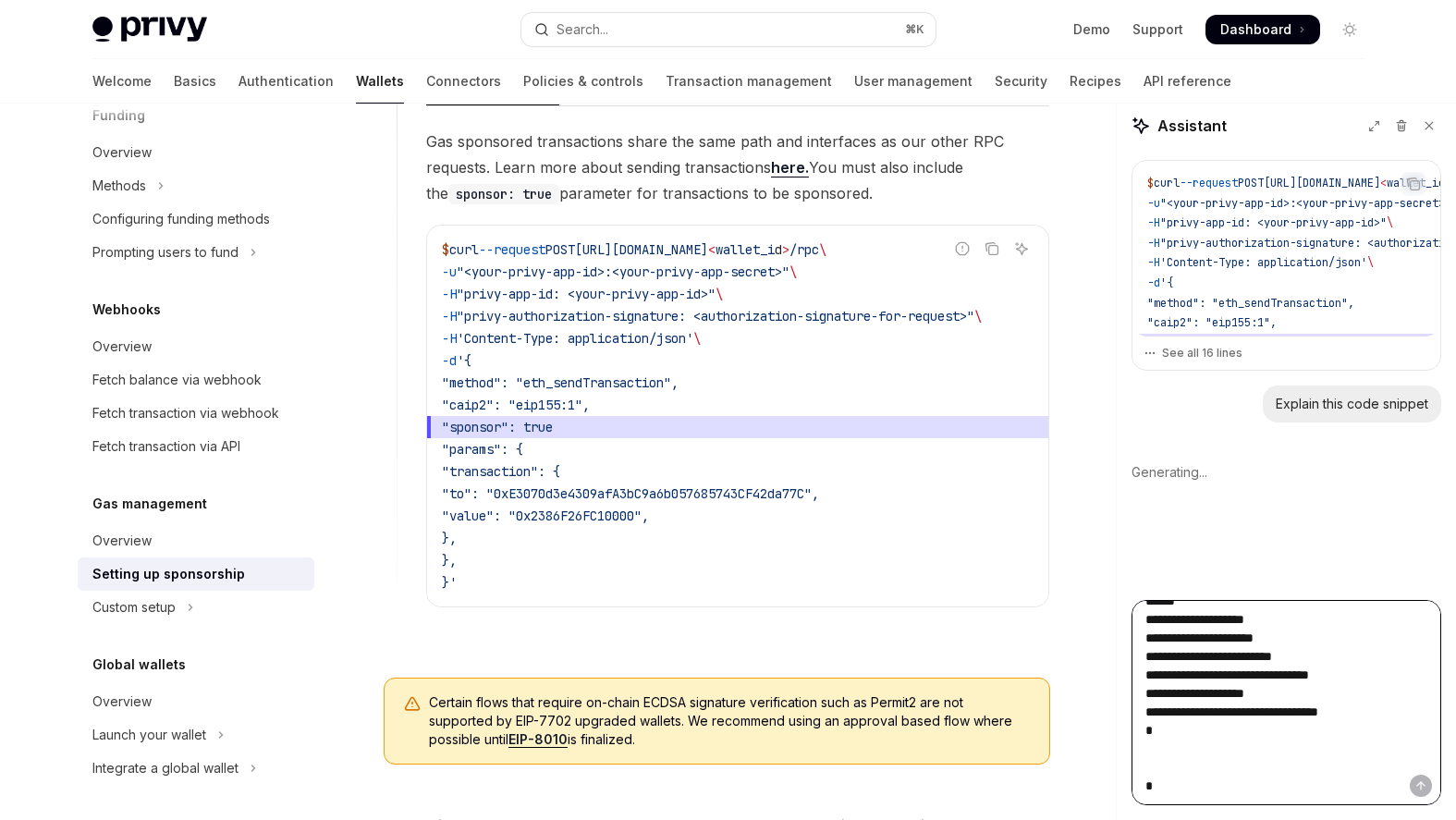
type textarea "*"
type textarea "**********"
type textarea "*"
type textarea "**********"
type textarea "*"
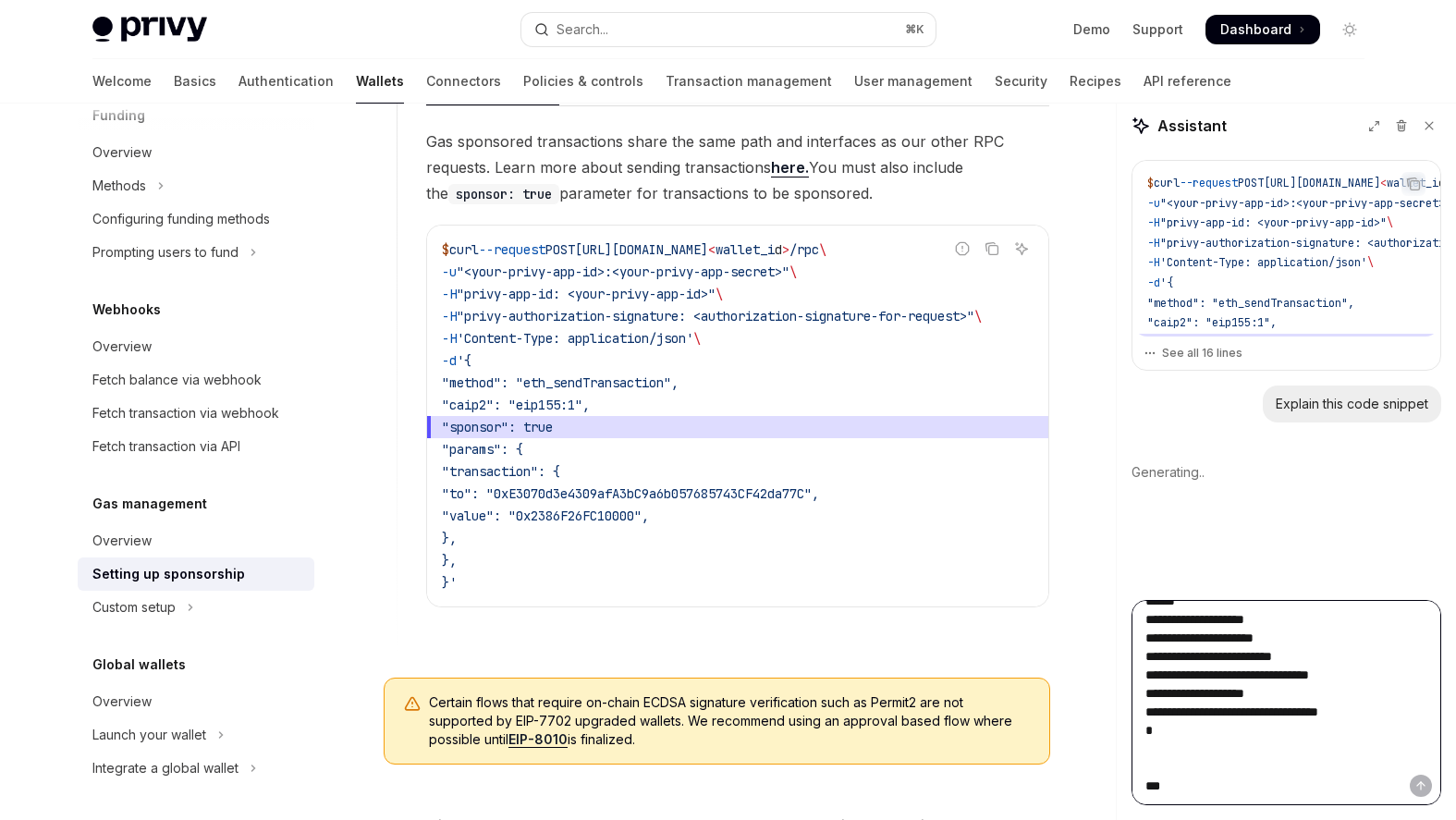
type textarea "**********"
type textarea "*"
type textarea "**********"
type textarea "*"
type textarea "**********"
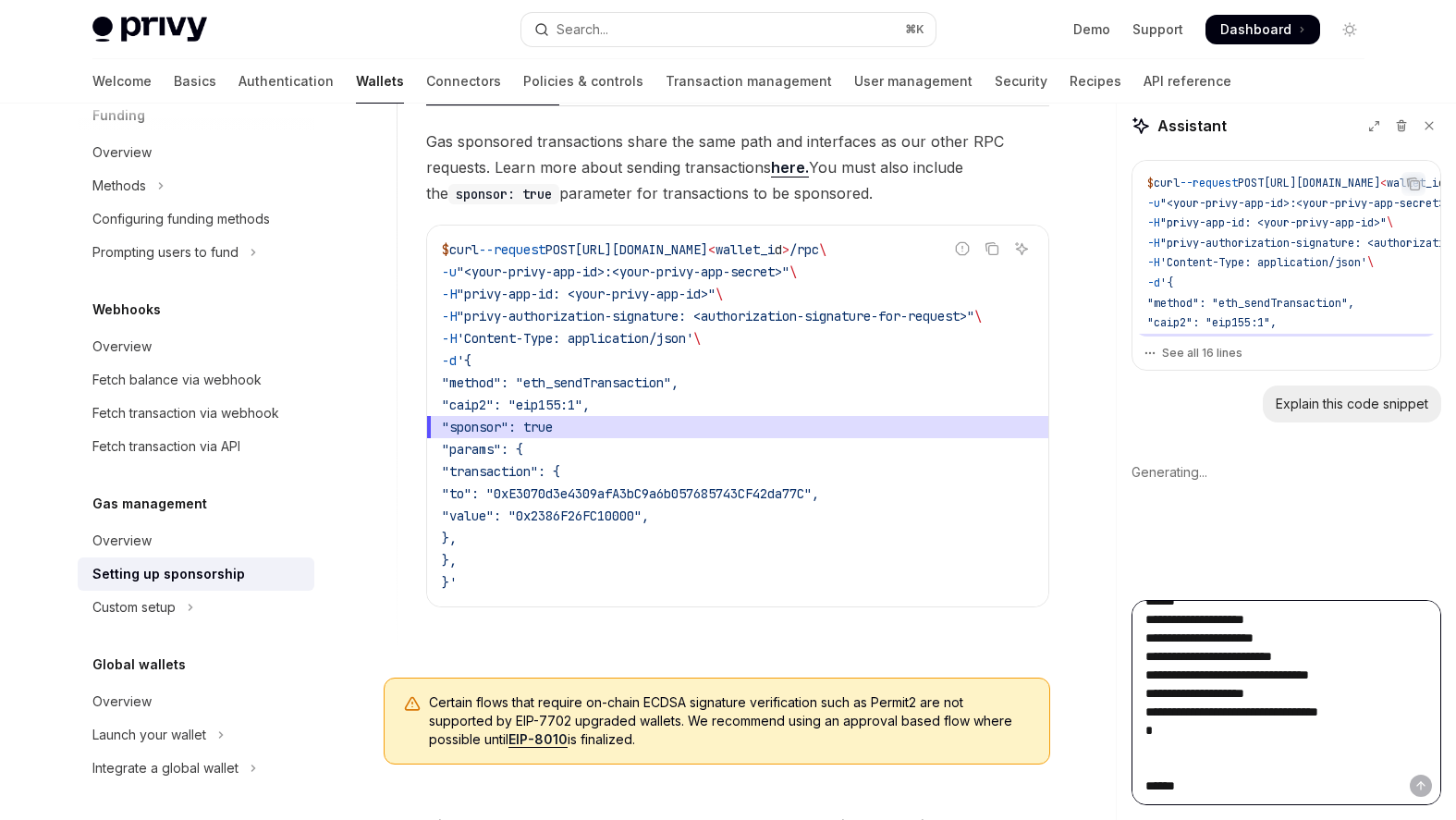
type textarea "*"
type textarea "**********"
type textarea "*"
type textarea "**********"
type textarea "*"
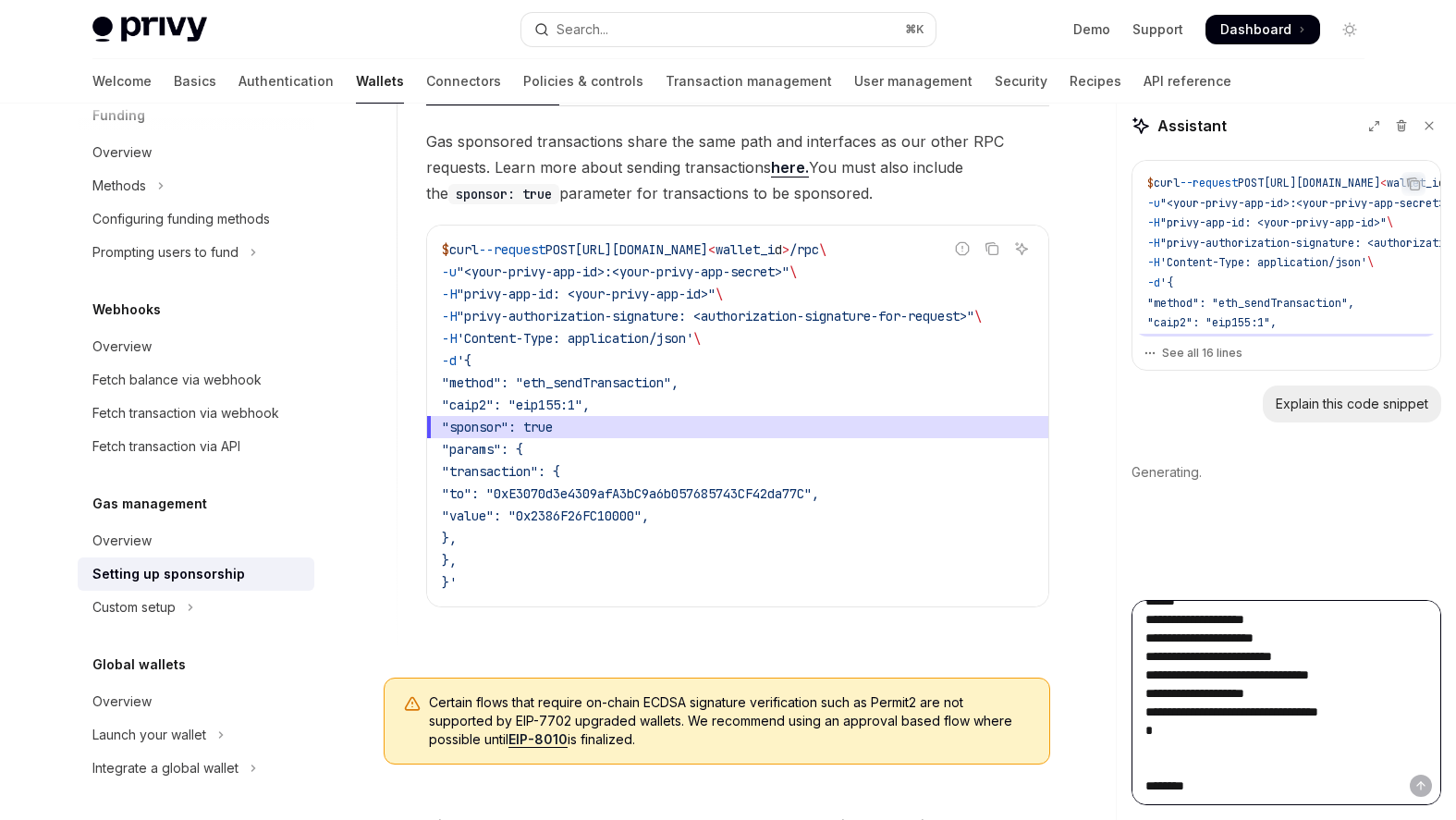
type textarea "**********"
type textarea "*"
type textarea "**********"
type textarea "*"
type textarea "**********"
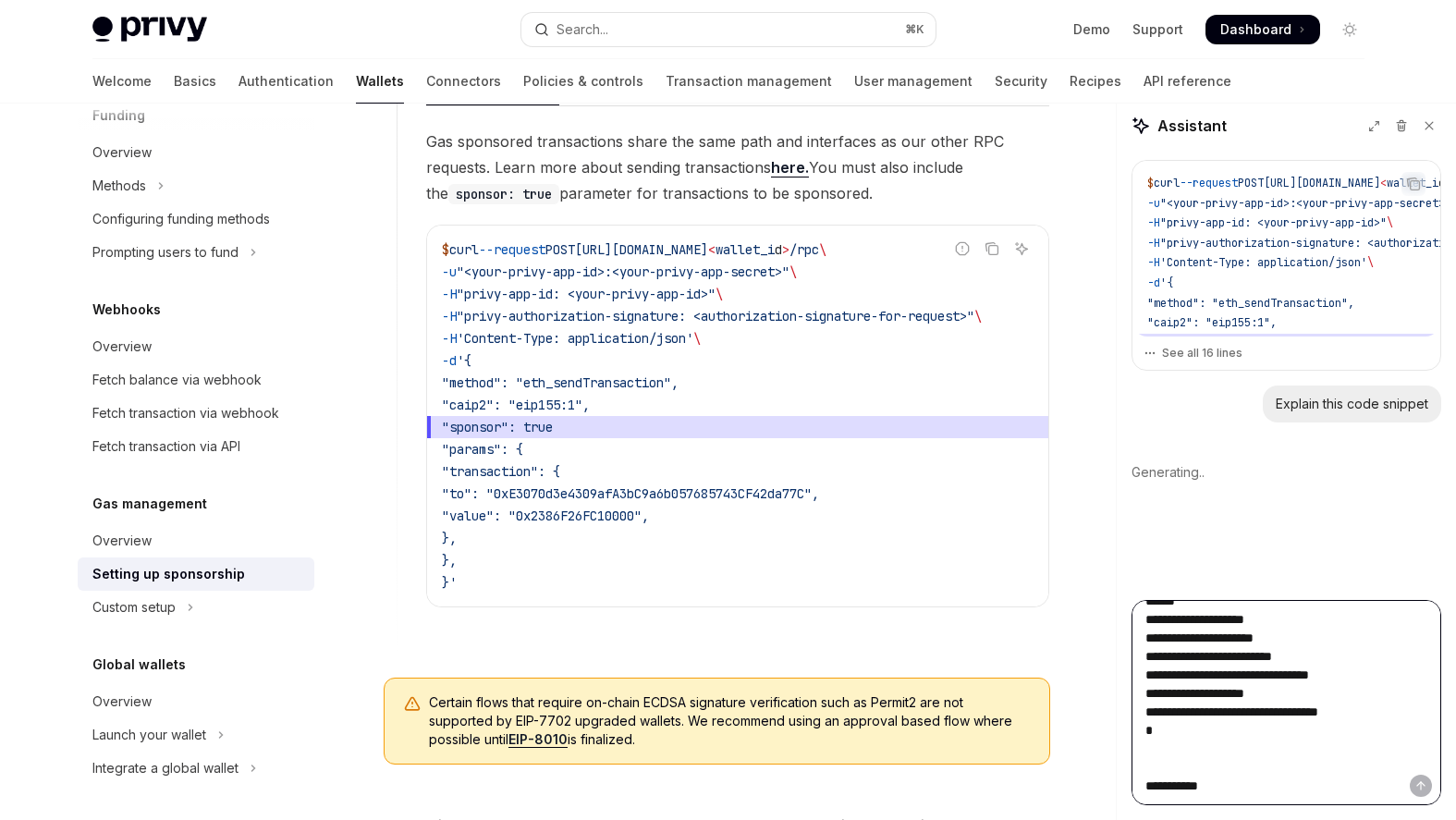
type textarea "*"
type textarea "**********"
type textarea "*"
type textarea "**********"
type textarea "*"
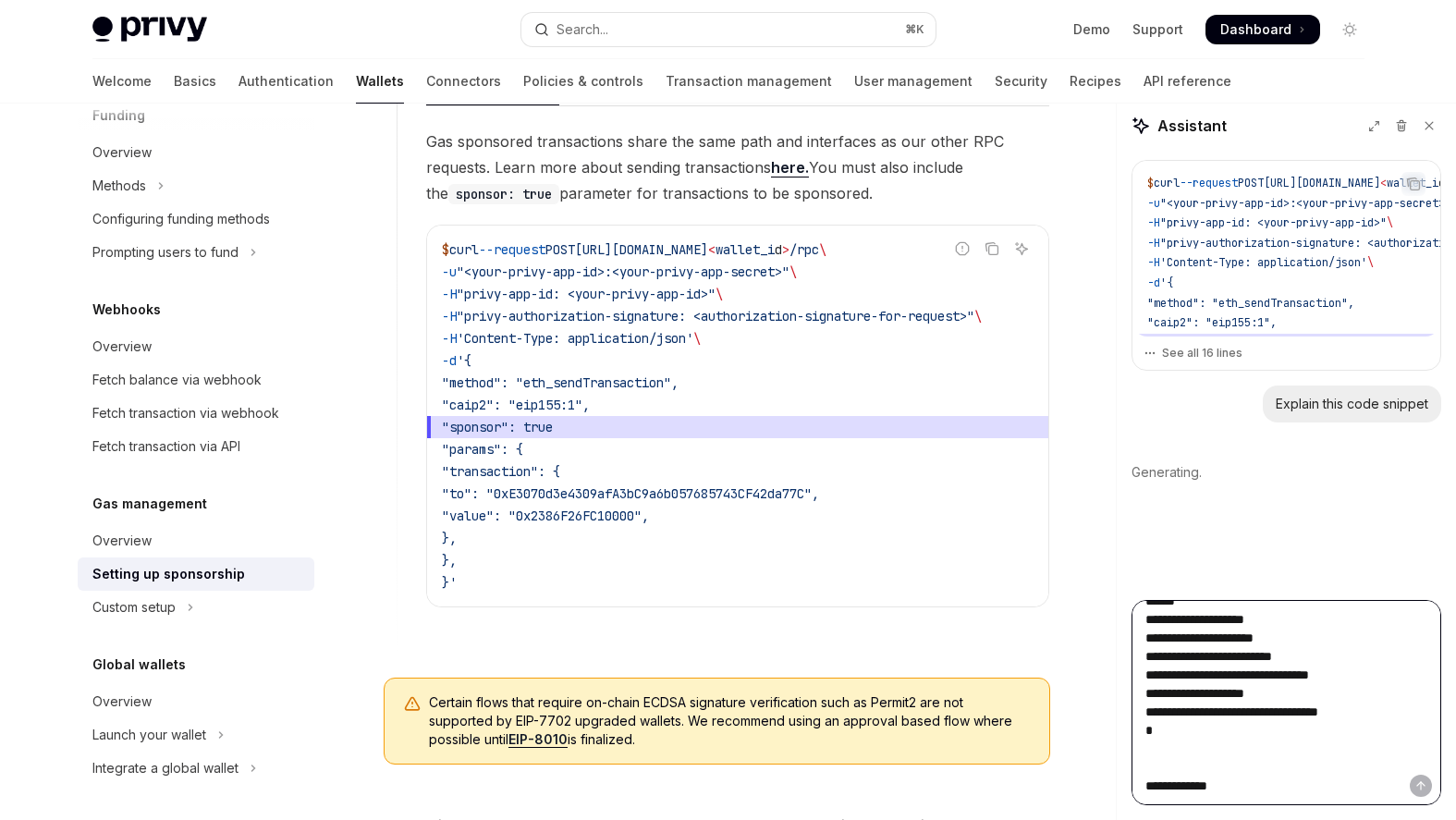
type textarea "**********"
type textarea "*"
type textarea "**********"
type textarea "*"
type textarea "**********"
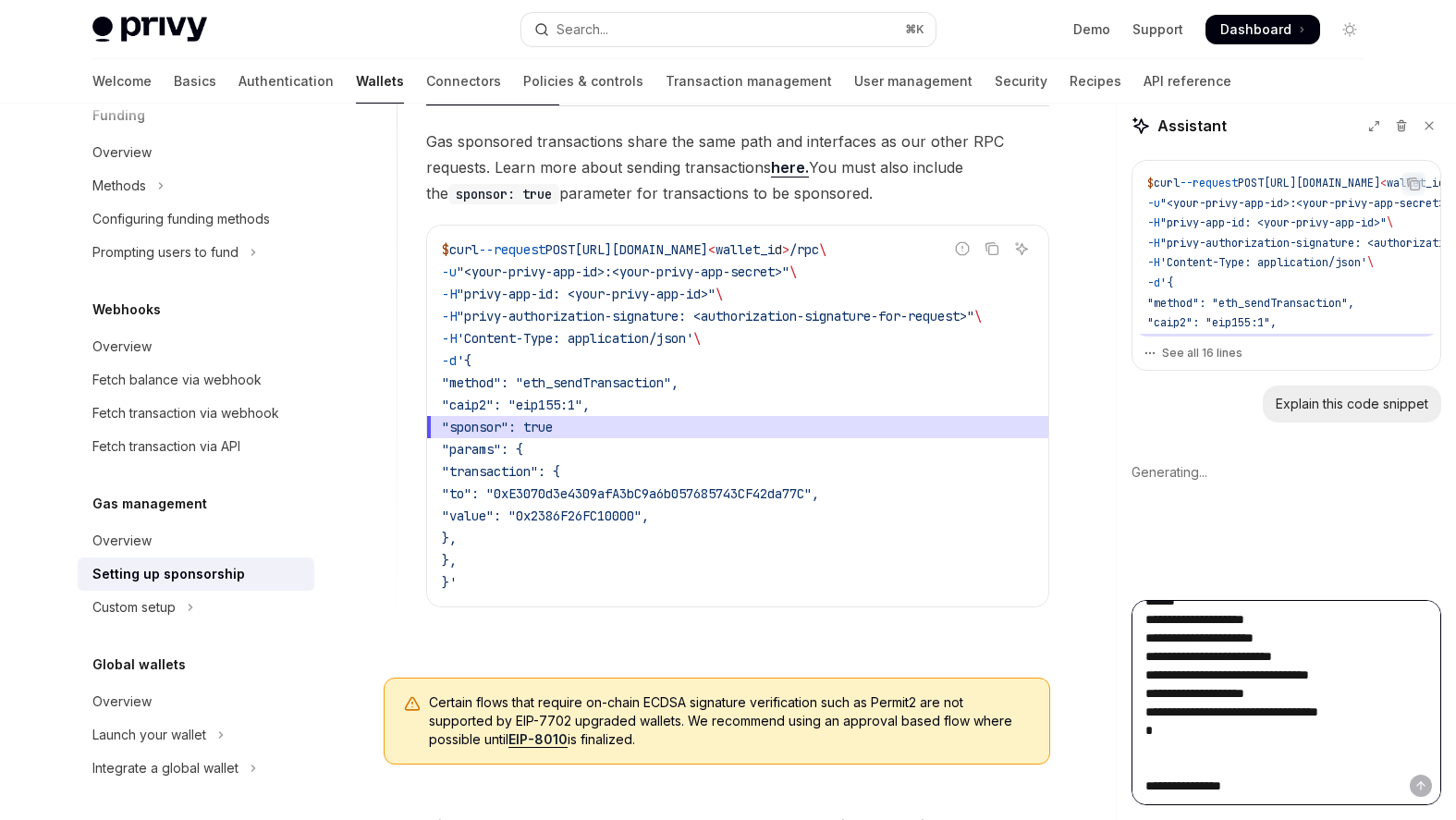
type textarea "*"
type textarea "**********"
type textarea "*"
type textarea "**********"
type textarea "*"
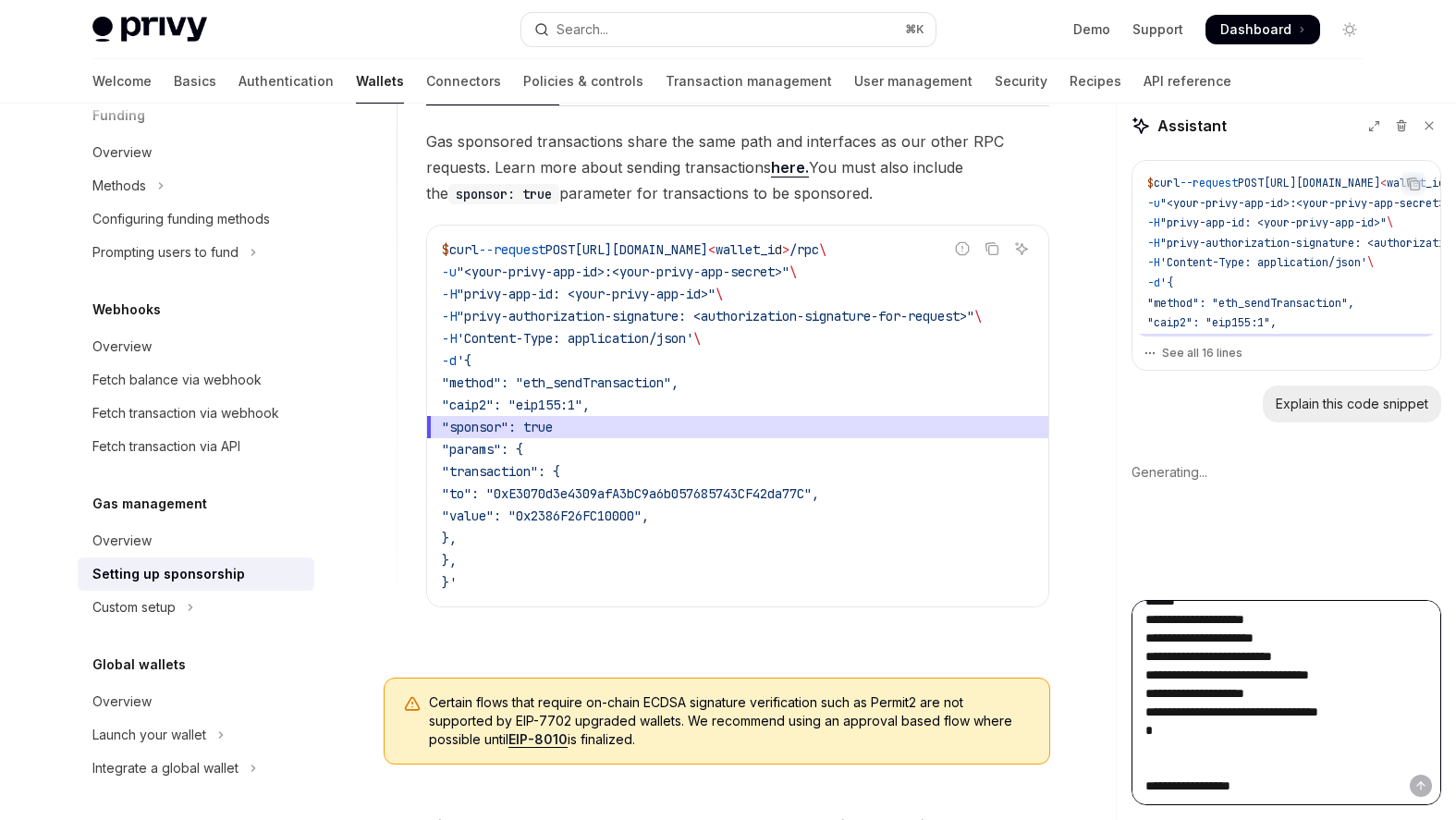
type textarea "**********"
type textarea "*"
type textarea "**********"
type textarea "*"
type textarea "**********"
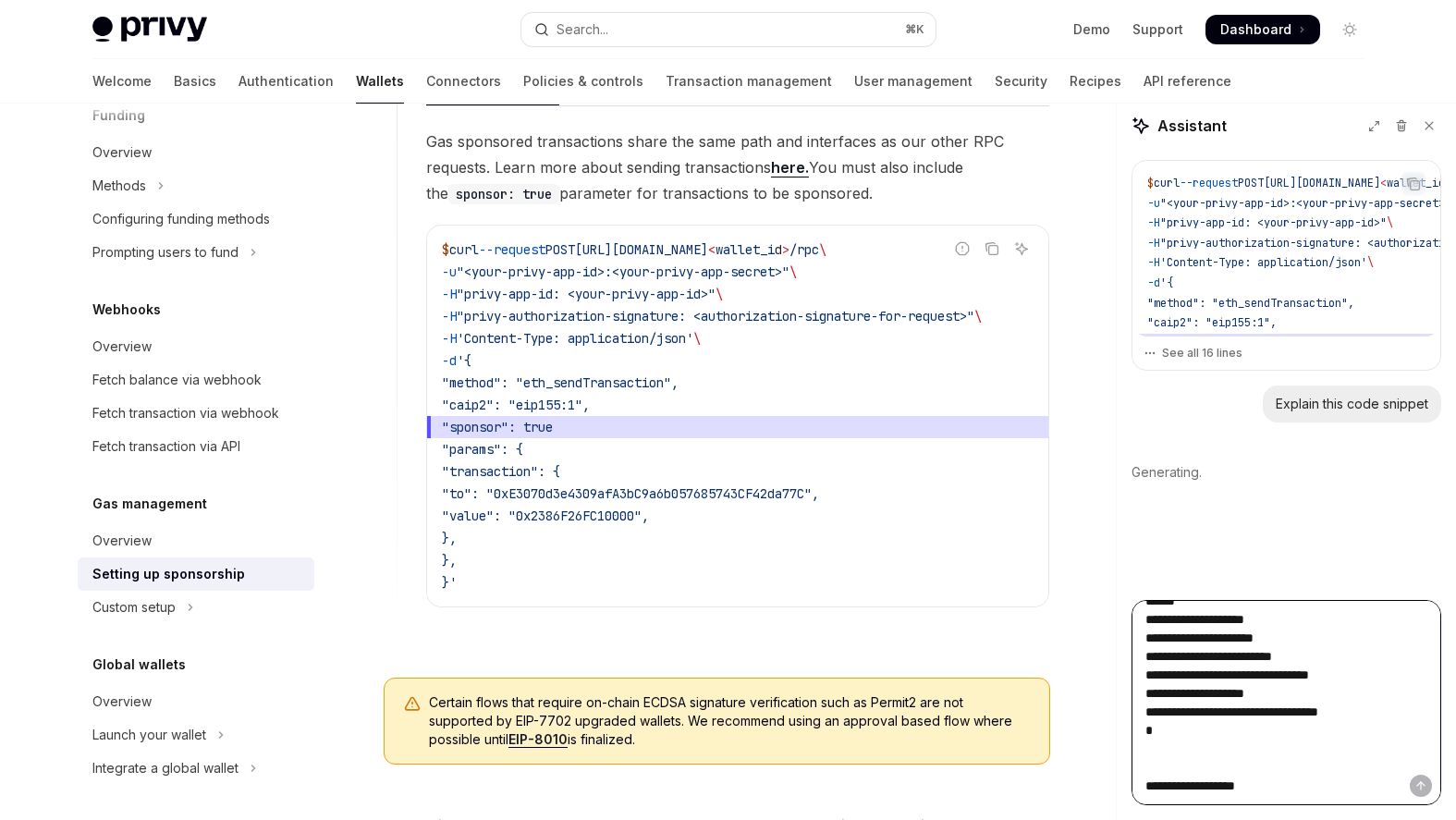
type textarea "*"
type textarea "**********"
type textarea "*"
type textarea "**********"
type textarea "*"
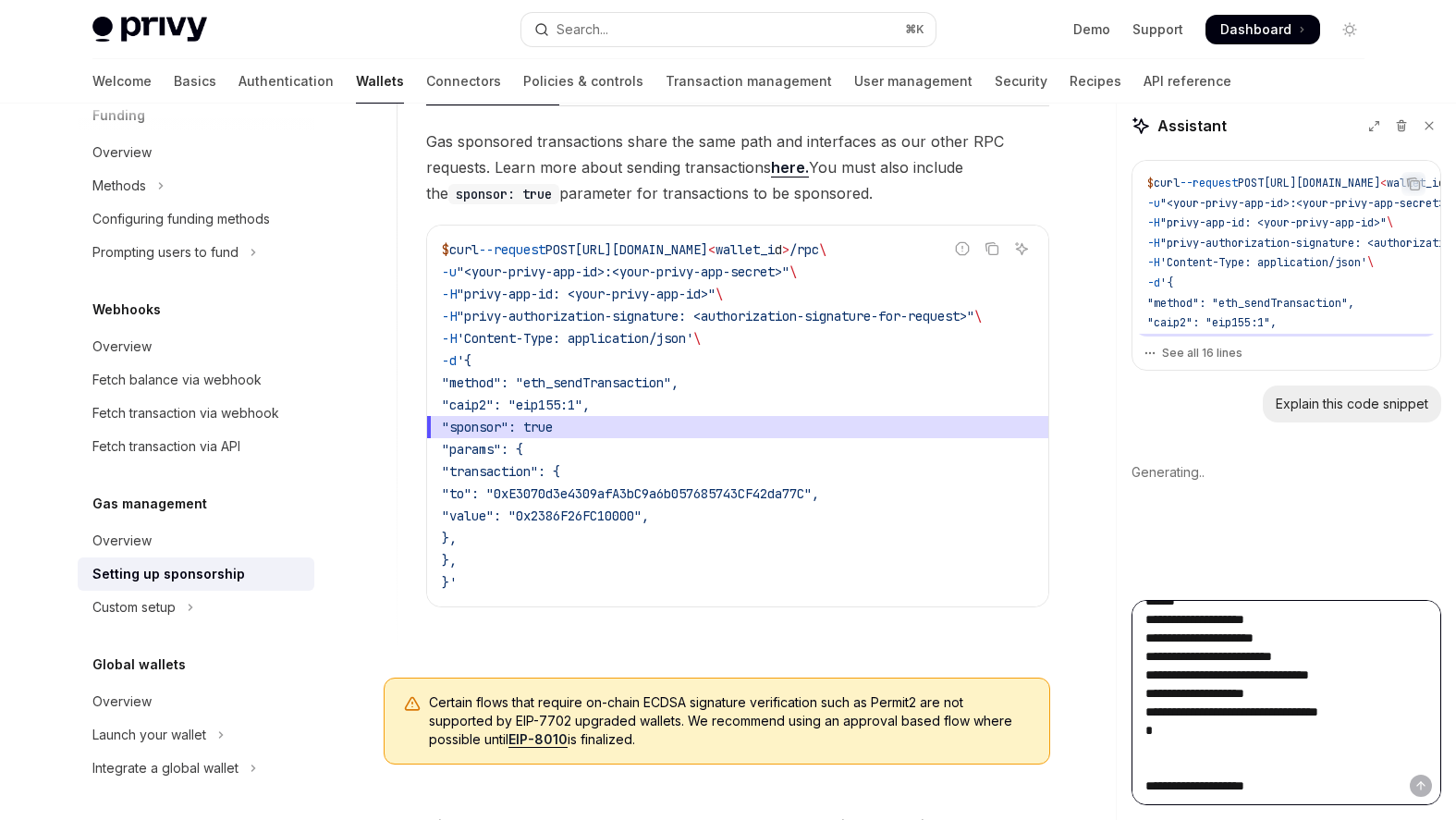
type textarea "**********"
type textarea "*"
type textarea "**********"
type textarea "*"
type textarea "**********"
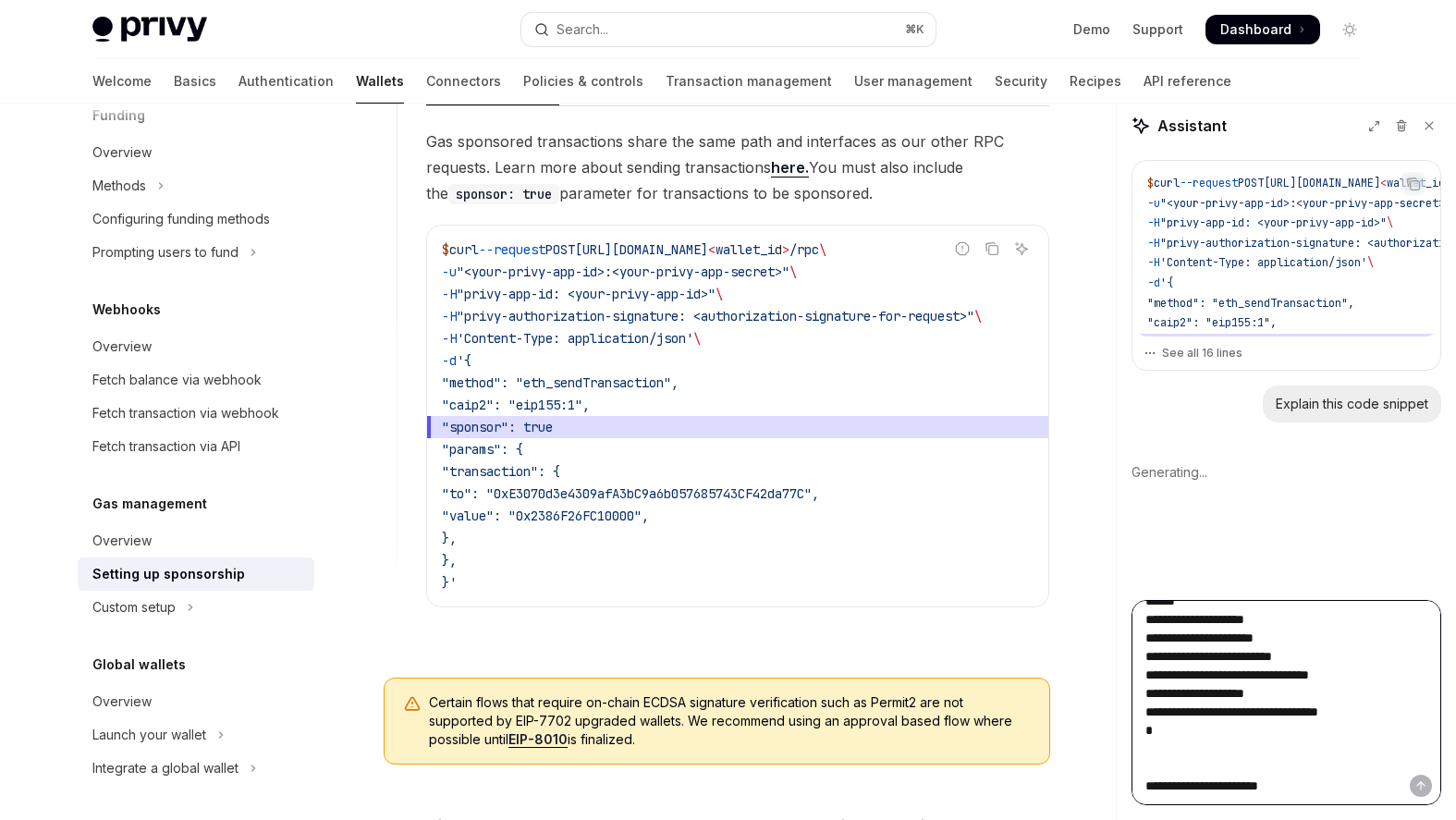
type textarea "*"
type textarea "**********"
type textarea "*"
type textarea "**********"
type textarea "*"
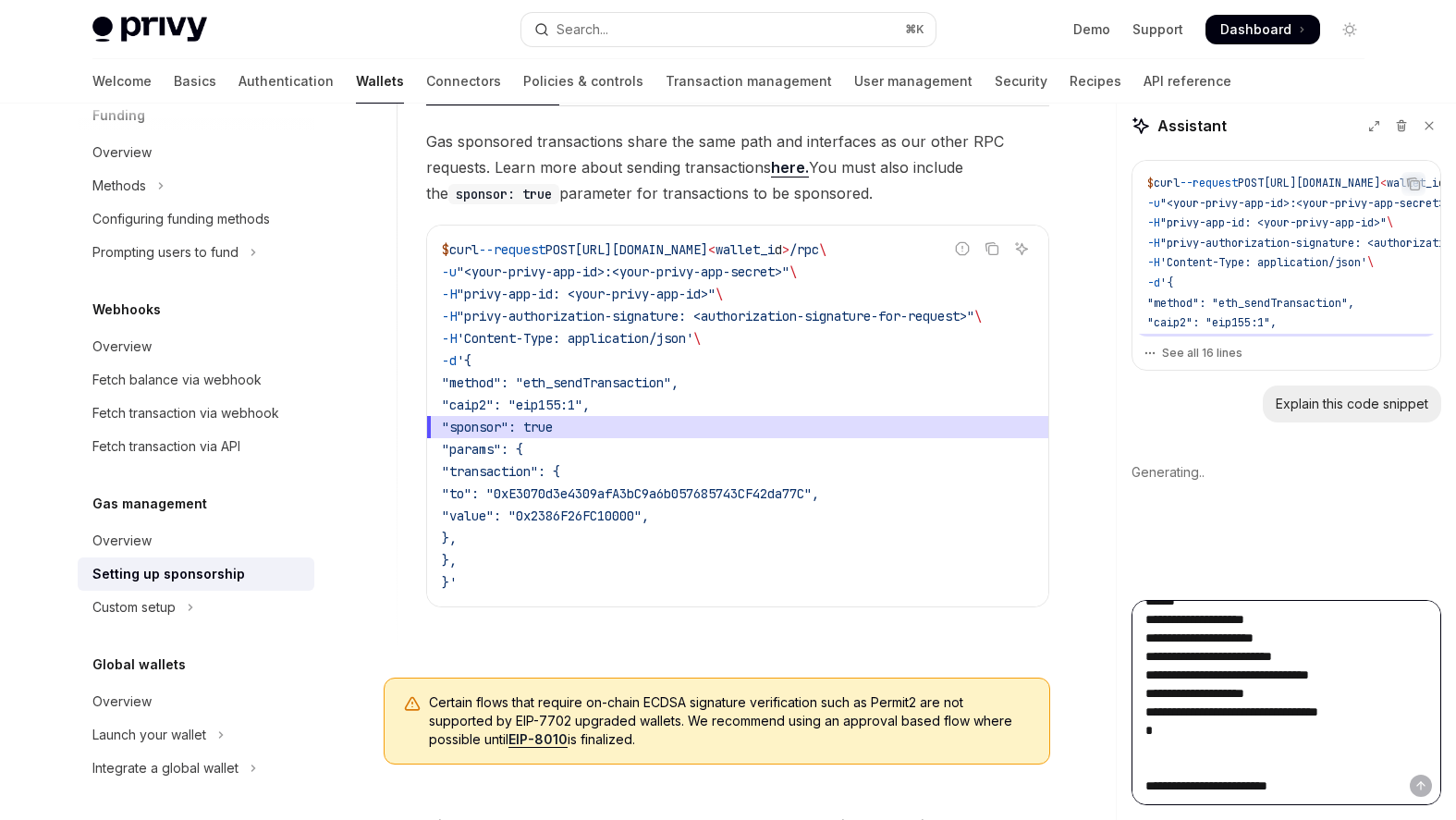
type textarea "**********"
type textarea "*"
type textarea "**********"
type textarea "*"
type textarea "**********"
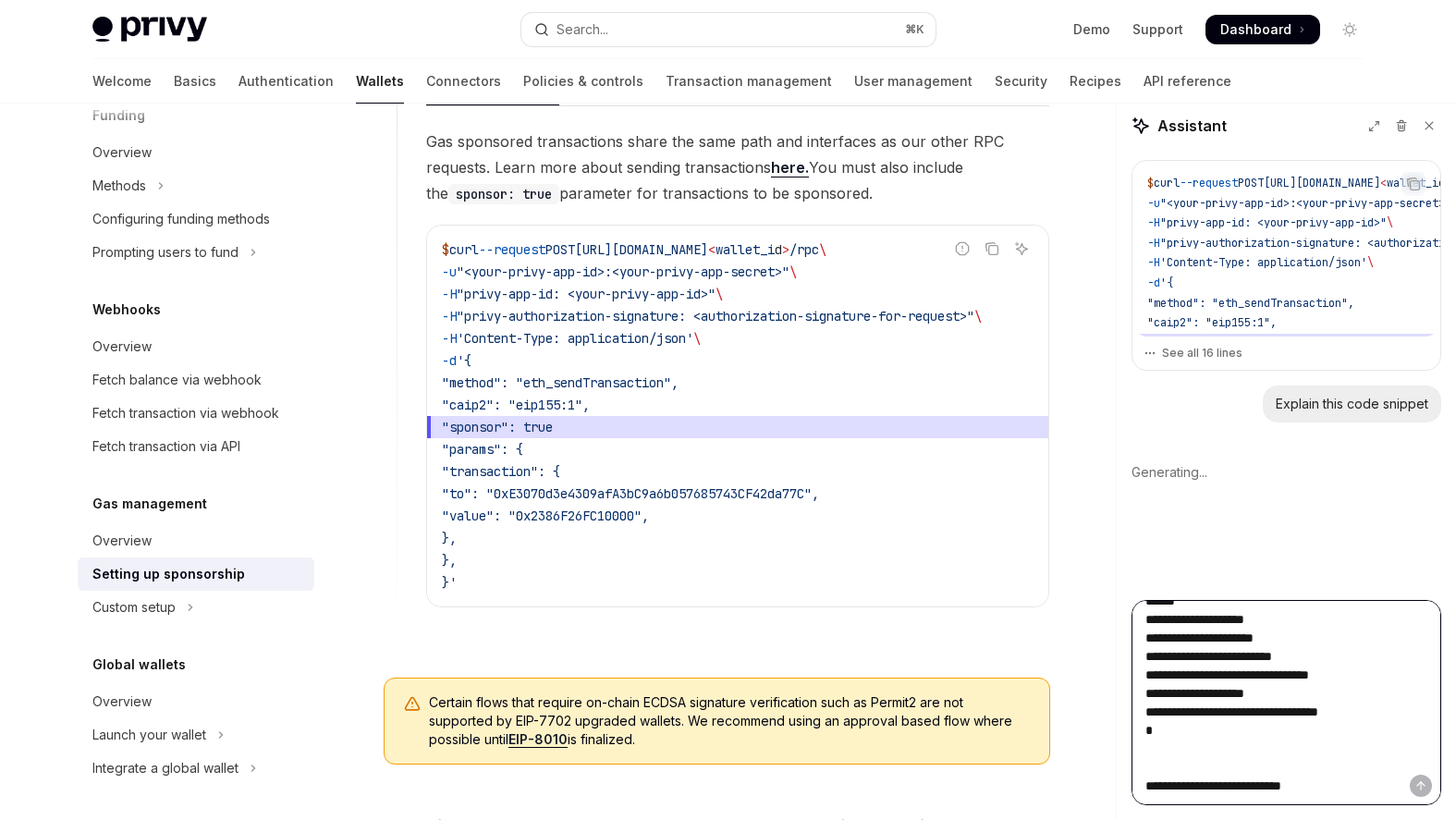
type textarea "*"
type textarea "**********"
type textarea "*"
type textarea "**********"
type textarea "*"
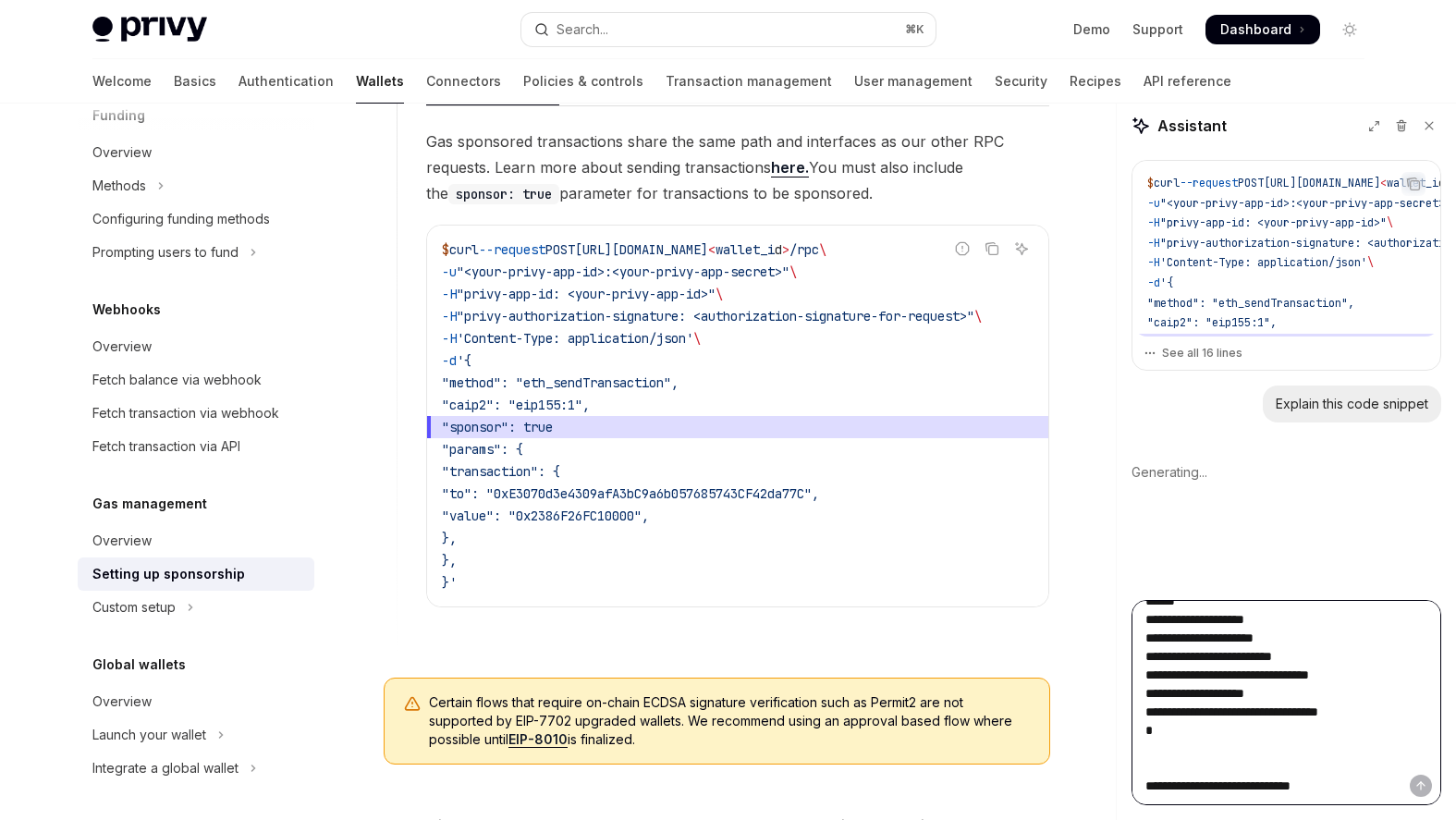
type textarea "**********"
type textarea "*"
type textarea "**********"
type textarea "*"
type textarea "**********"
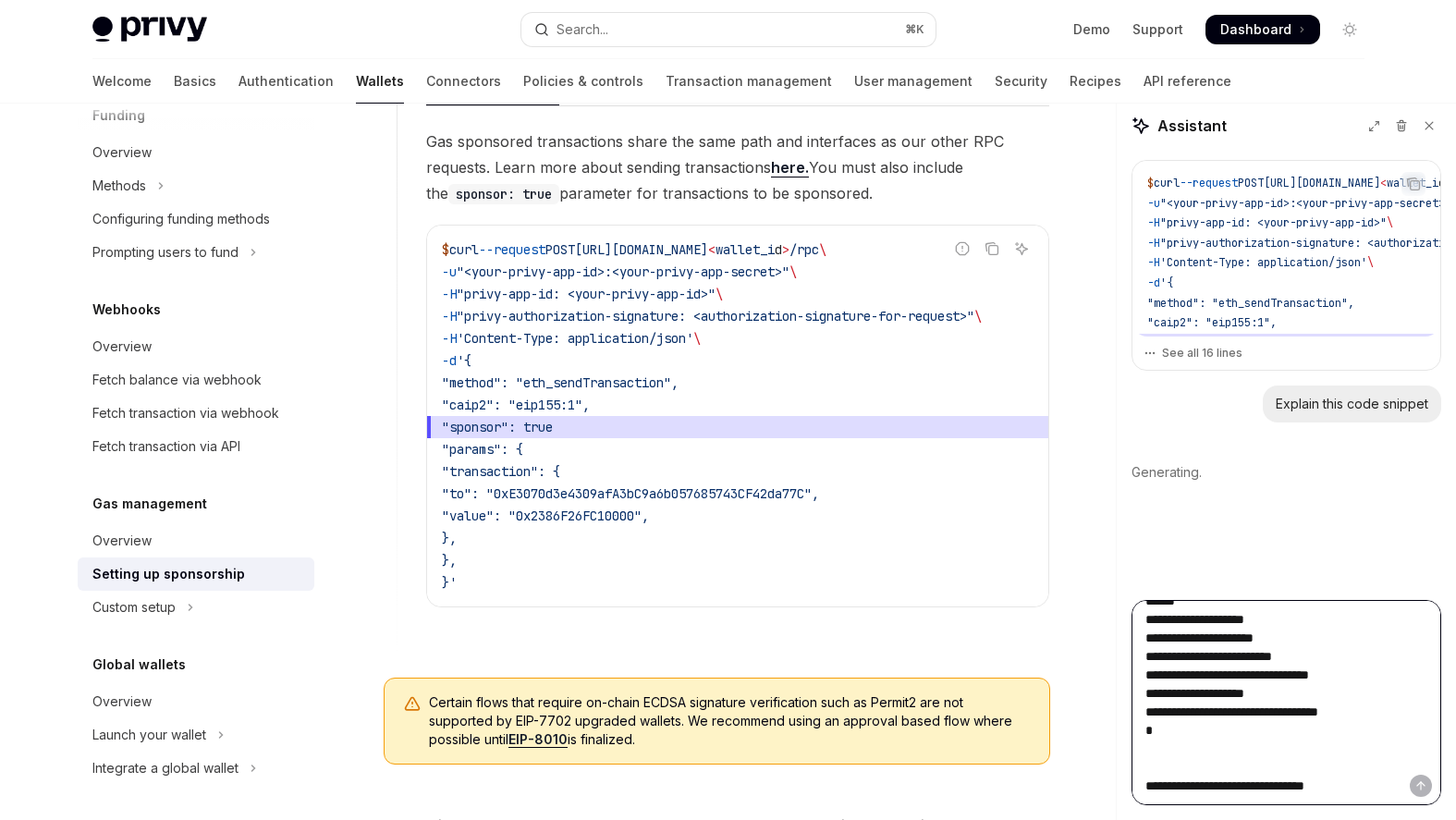
type textarea "*"
type textarea "**********"
type textarea "*"
type textarea "**********"
type textarea "*"
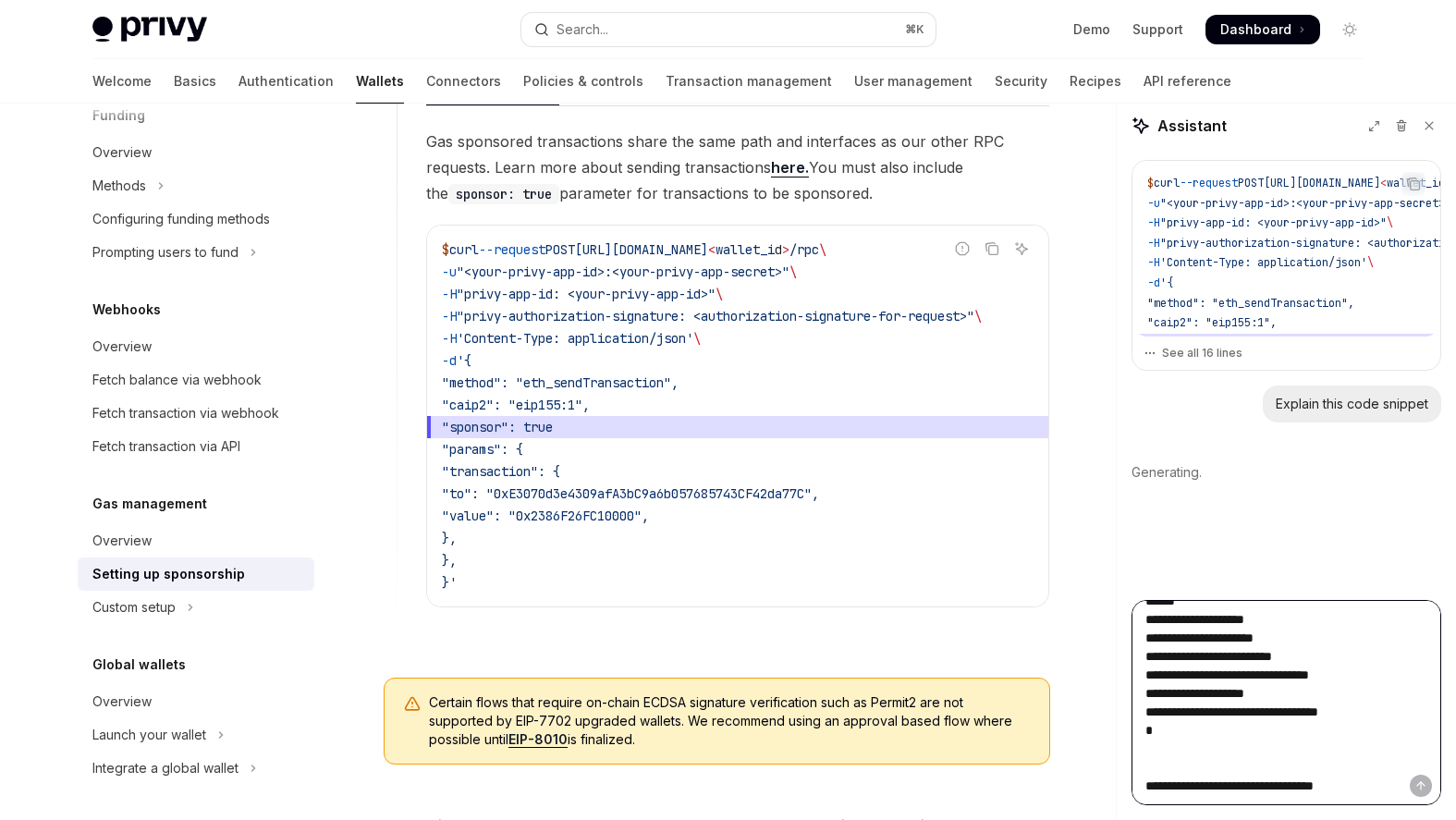
type textarea "**********"
type textarea "*"
type textarea "**********"
type textarea "*"
type textarea "**********"
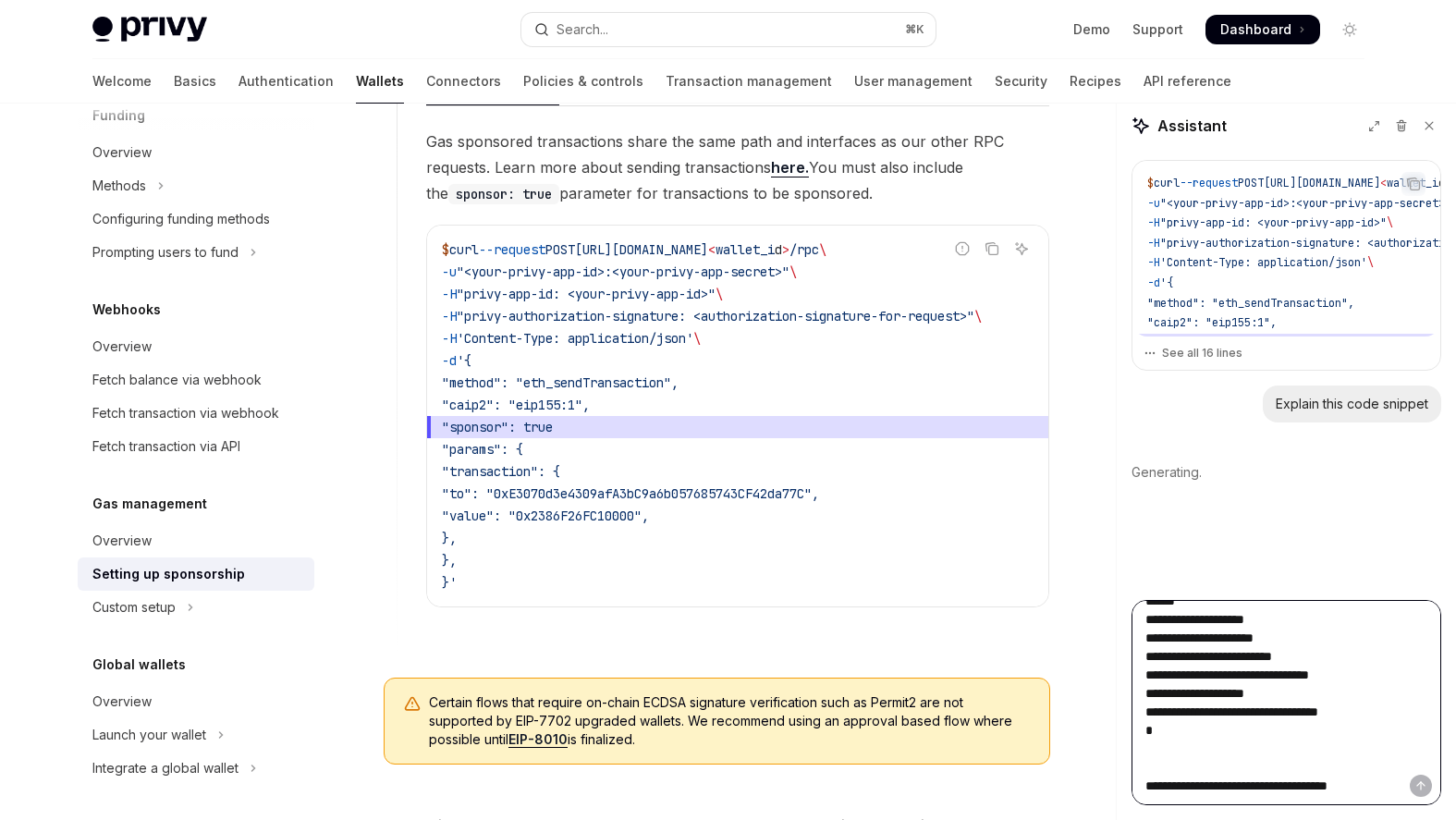
type textarea "*"
type textarea "**********"
type textarea "*"
type textarea "**********"
type textarea "*"
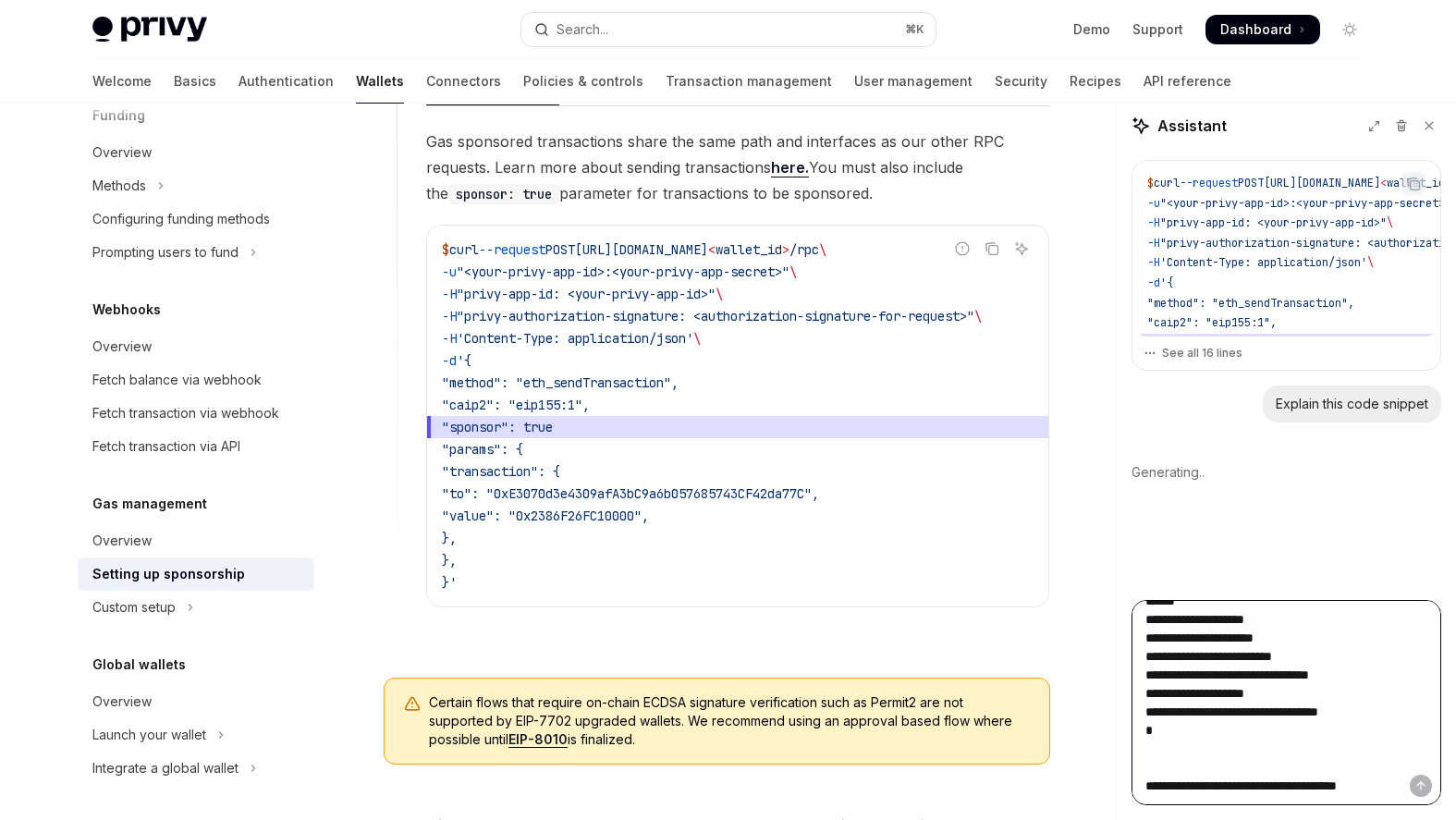
type textarea "**********"
type textarea "*"
type textarea "**********"
type textarea "*"
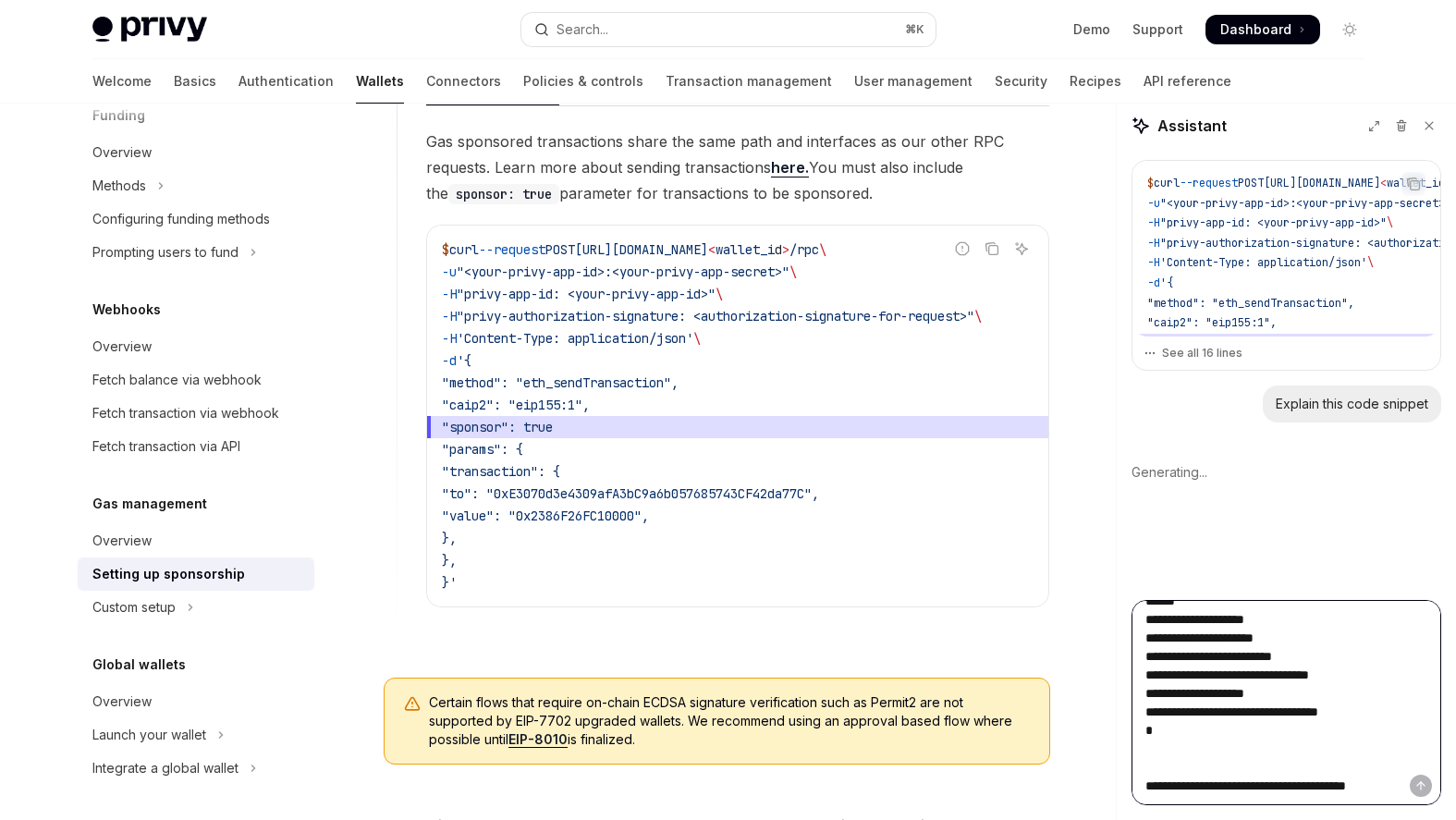
type textarea "**********"
type textarea "*"
type textarea "**********"
type textarea "*"
type textarea "**********"
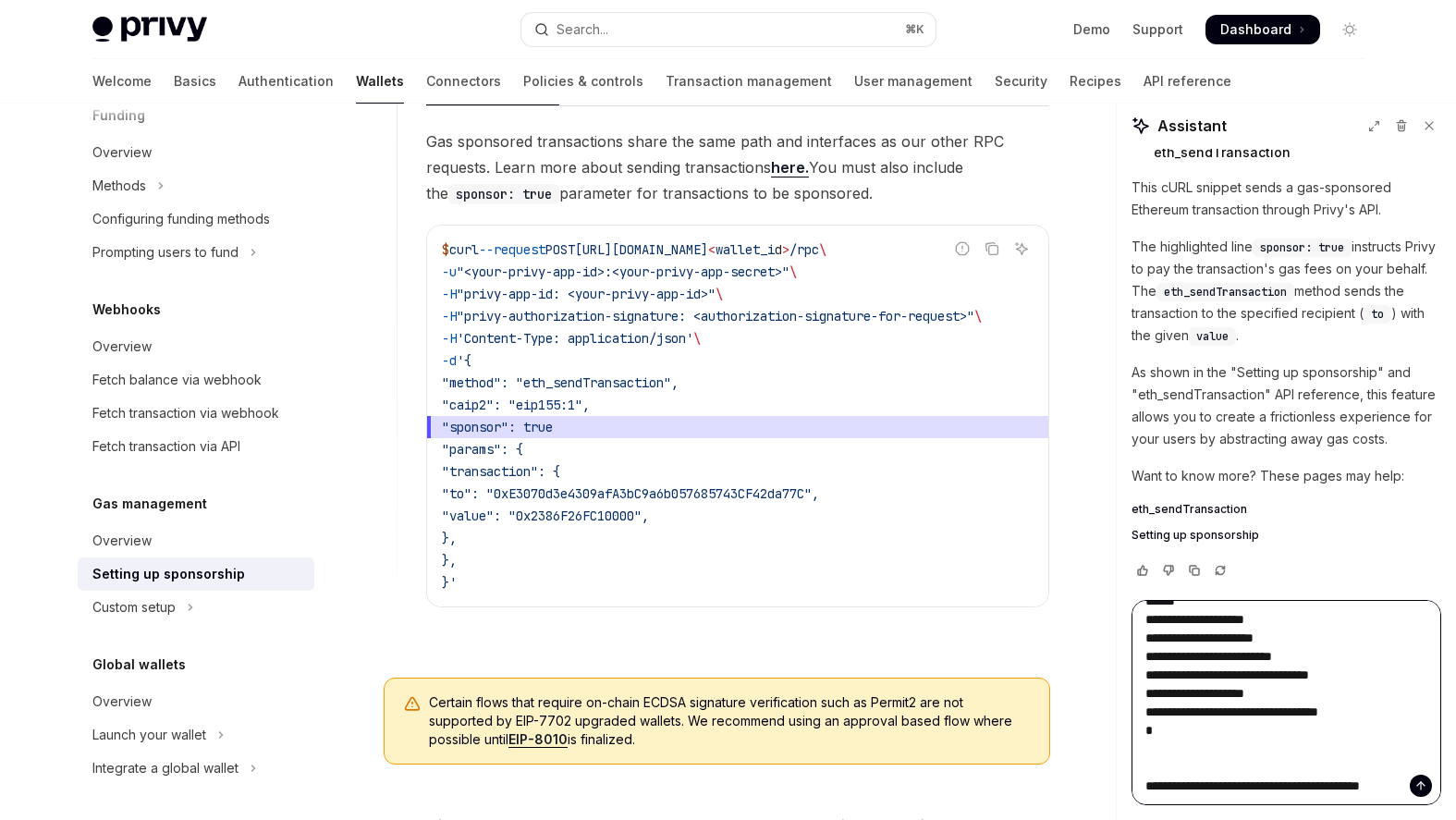
type textarea "*"
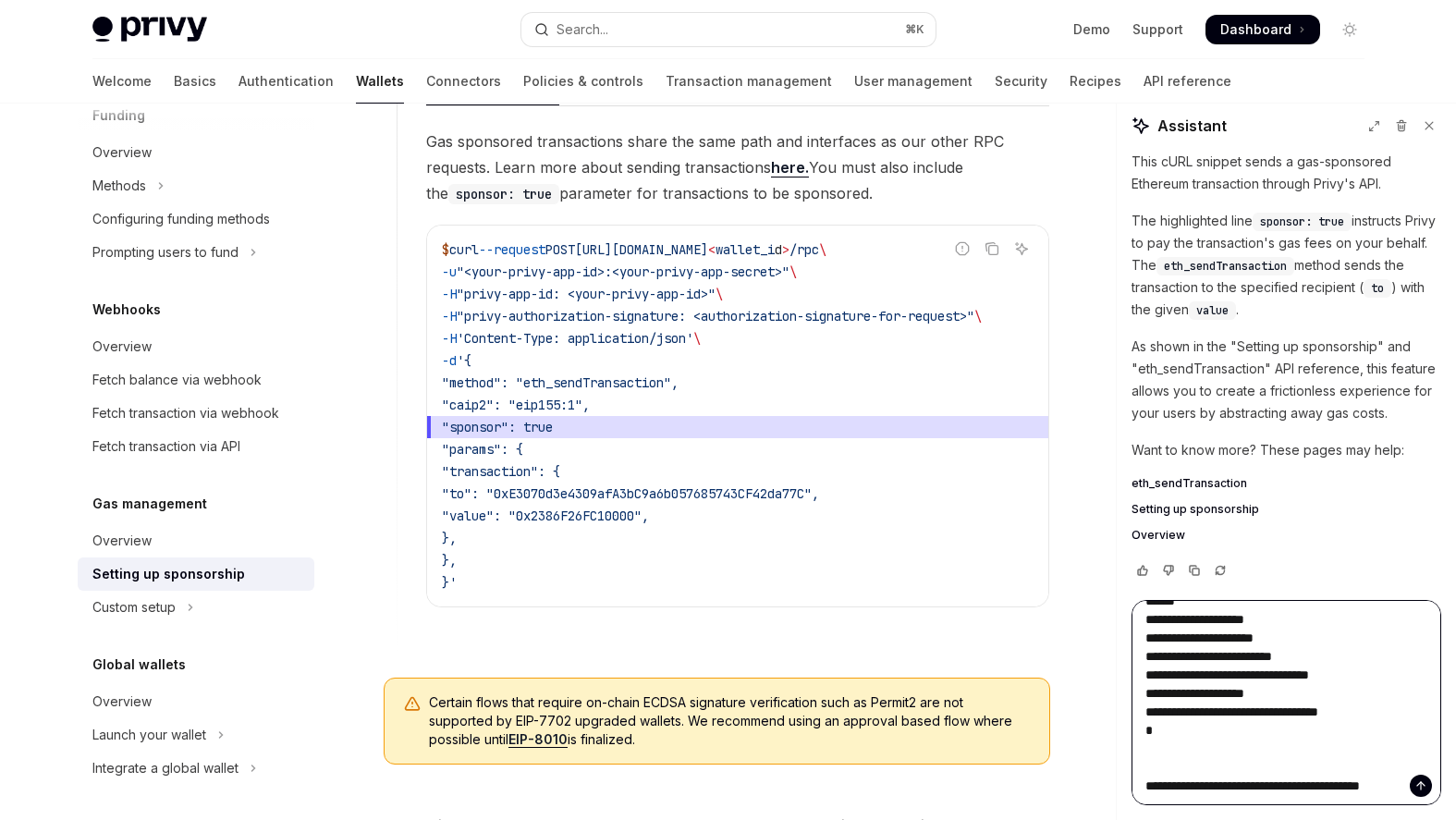
click at [1174, 799] on textarea "Ask a question..." at bounding box center [1286, 703] width 309 height 206
type textarea "**********"
click at [1174, 789] on icon "Send message" at bounding box center [1421, 786] width 13 height 13
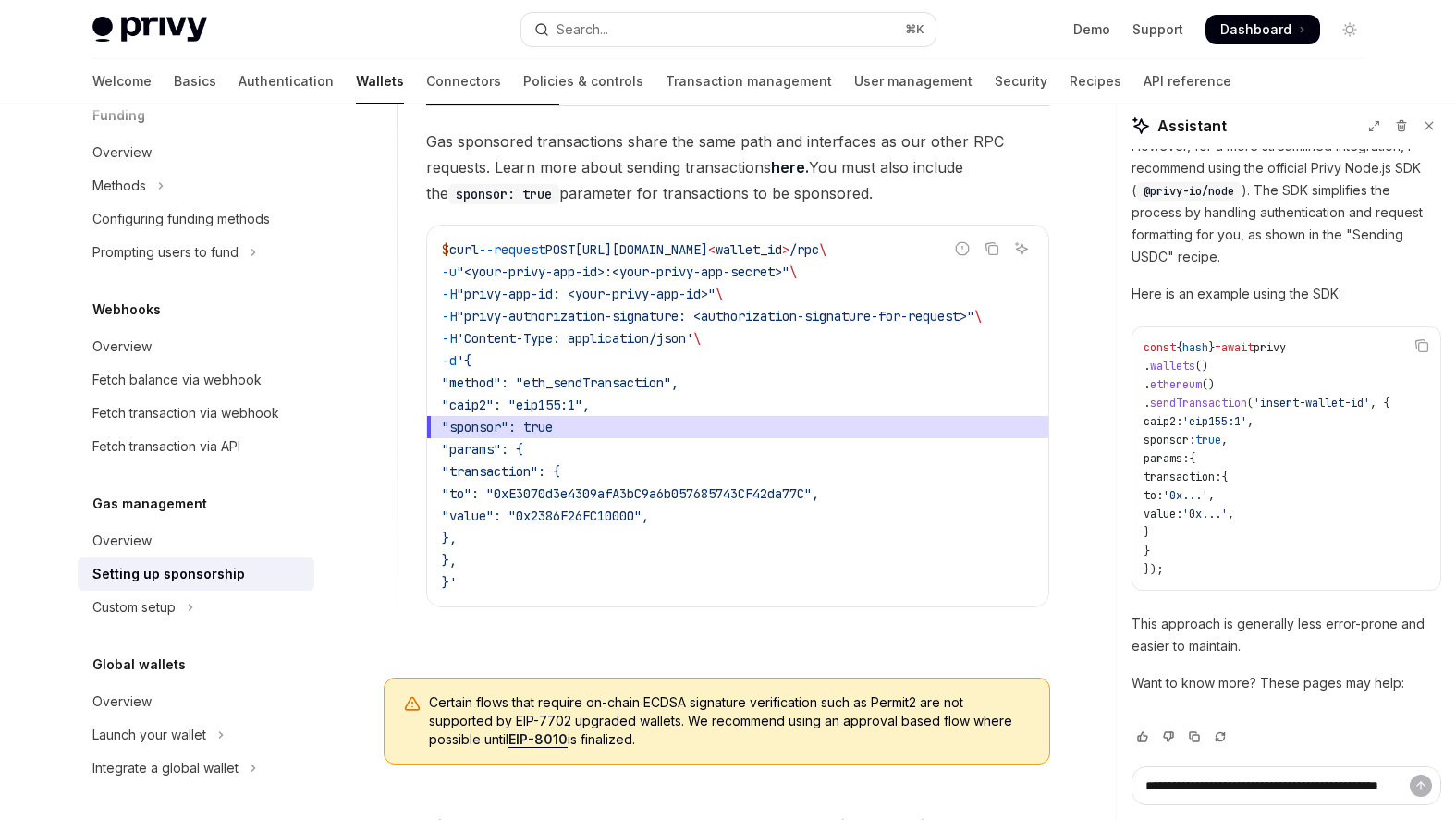
scroll to position [1775, 0]
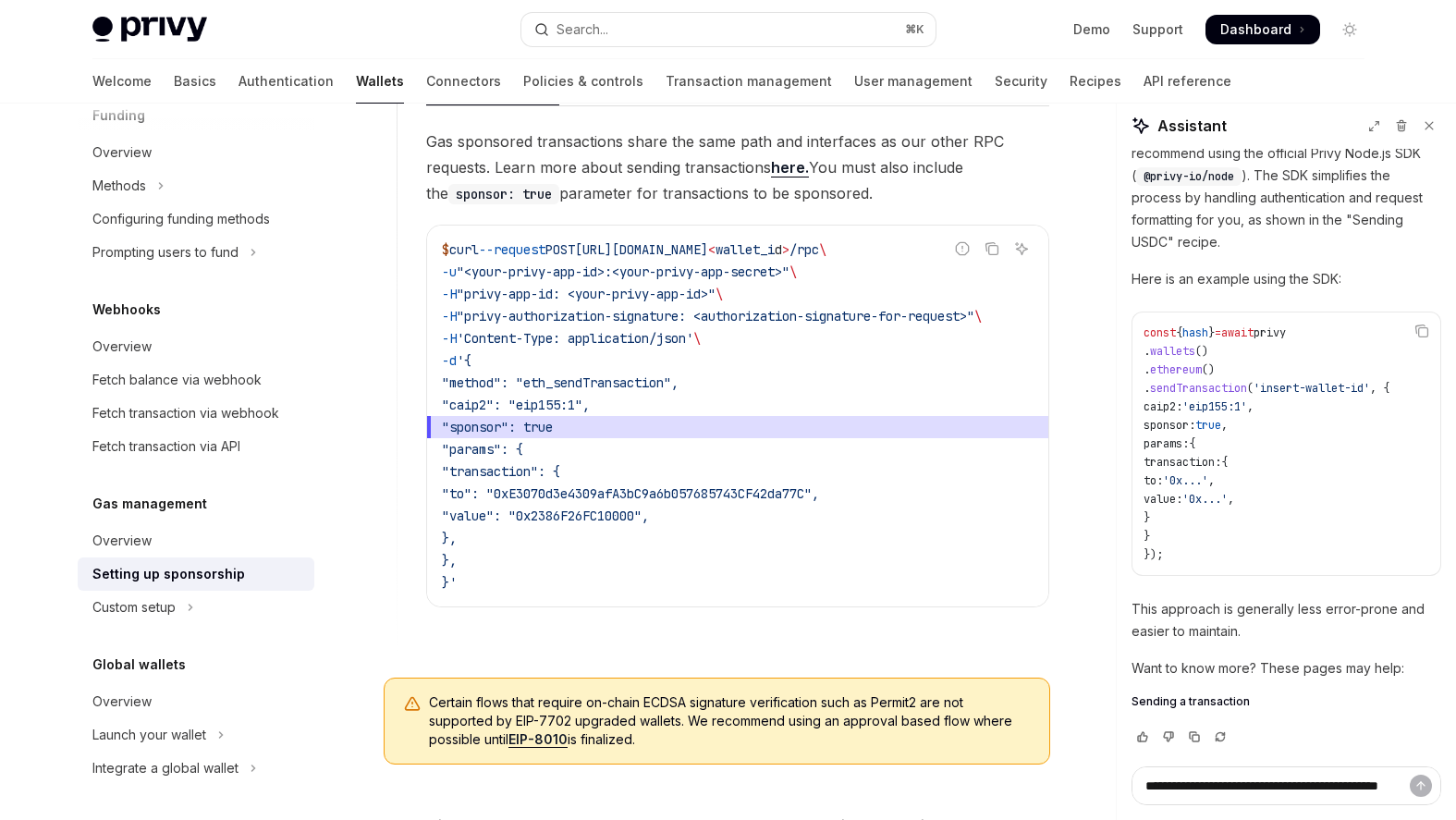
type textarea "*"
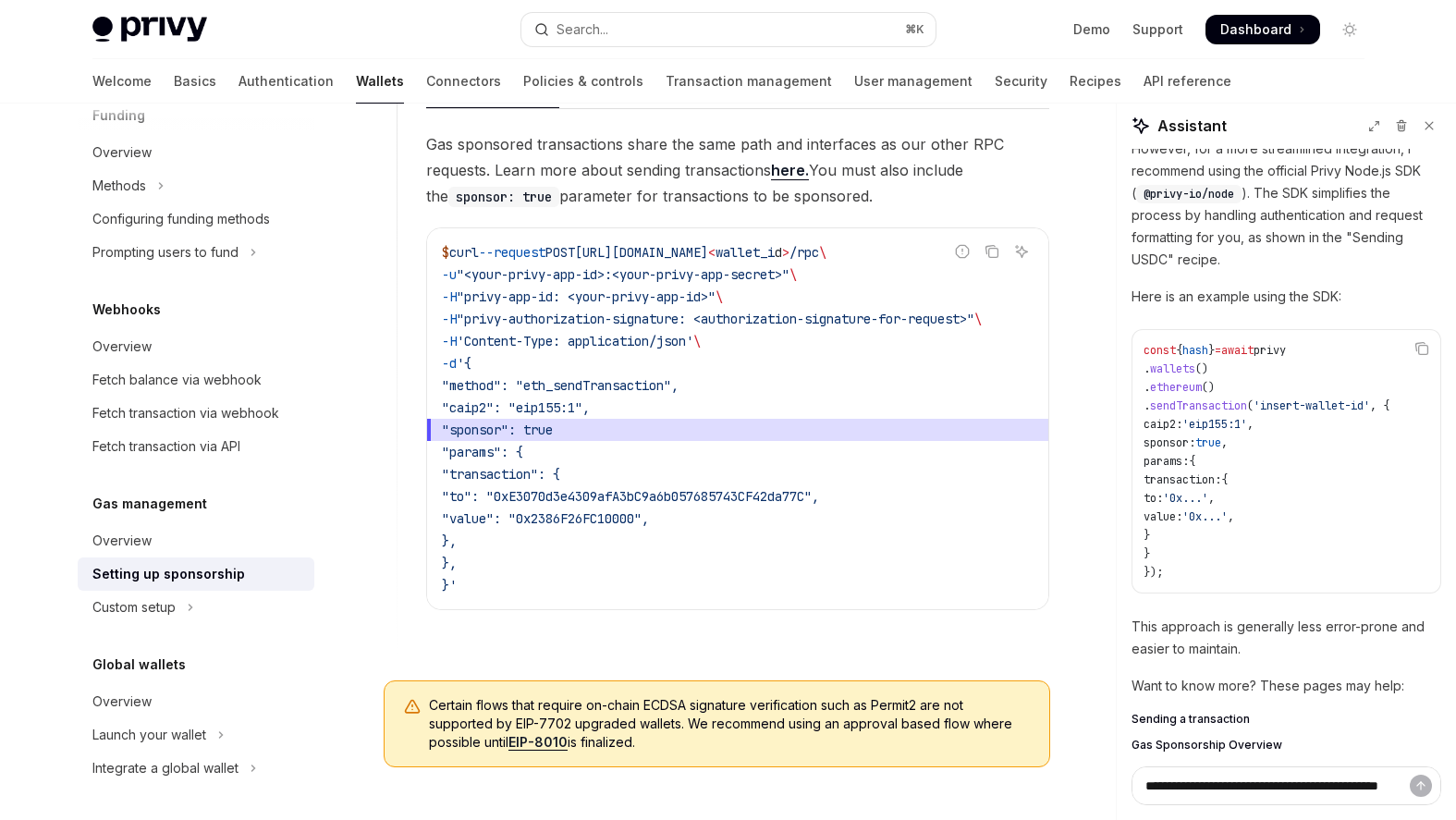
scroll to position [1669, 0]
click at [1172, 199] on span "@privy-io/node" at bounding box center [1188, 191] width 90 height 15
click at [1174, 199] on span "@privy-io/node" at bounding box center [1188, 191] width 90 height 15
copy span "privy-io/node"
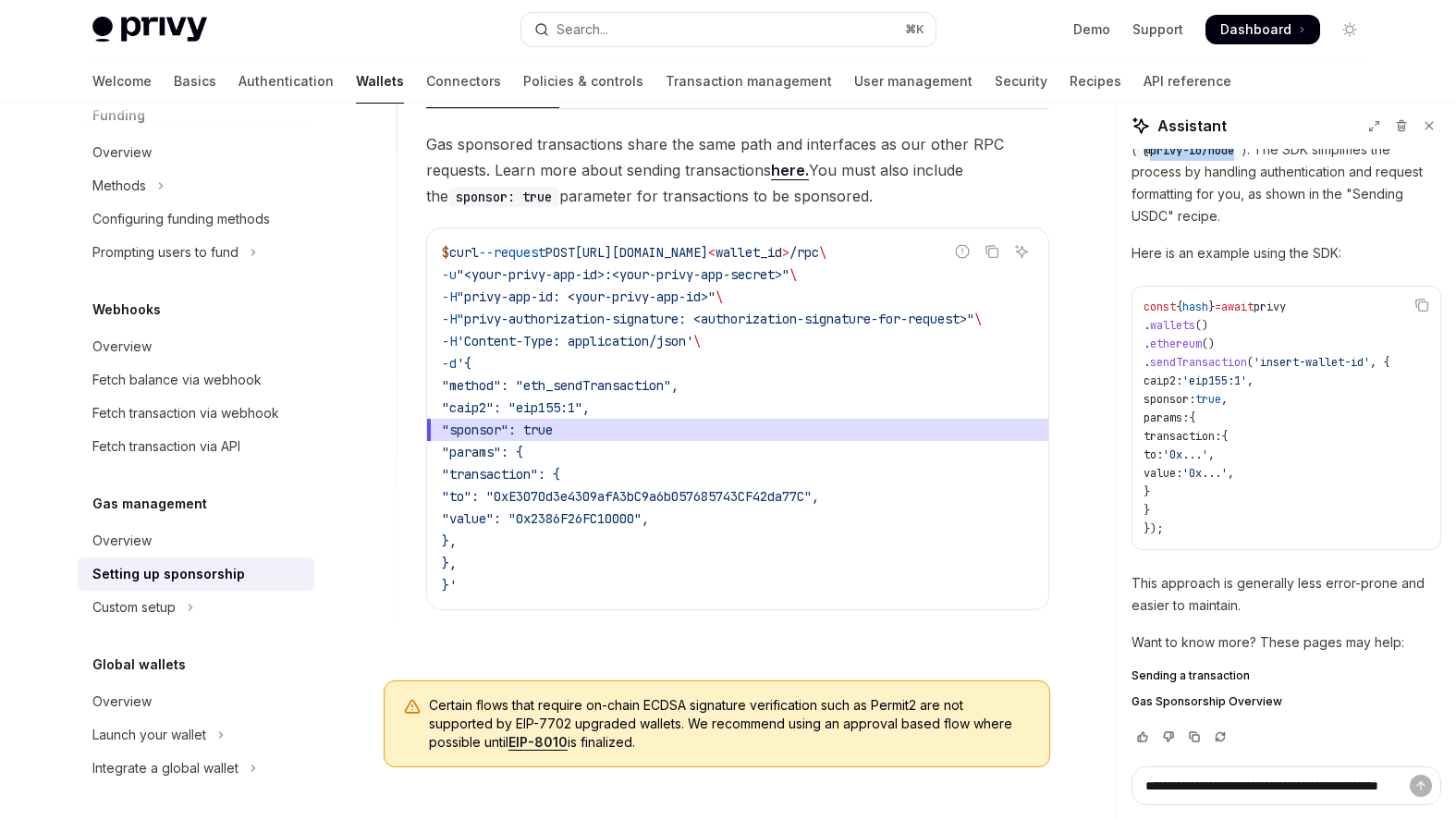
scroll to position [1801, 0]
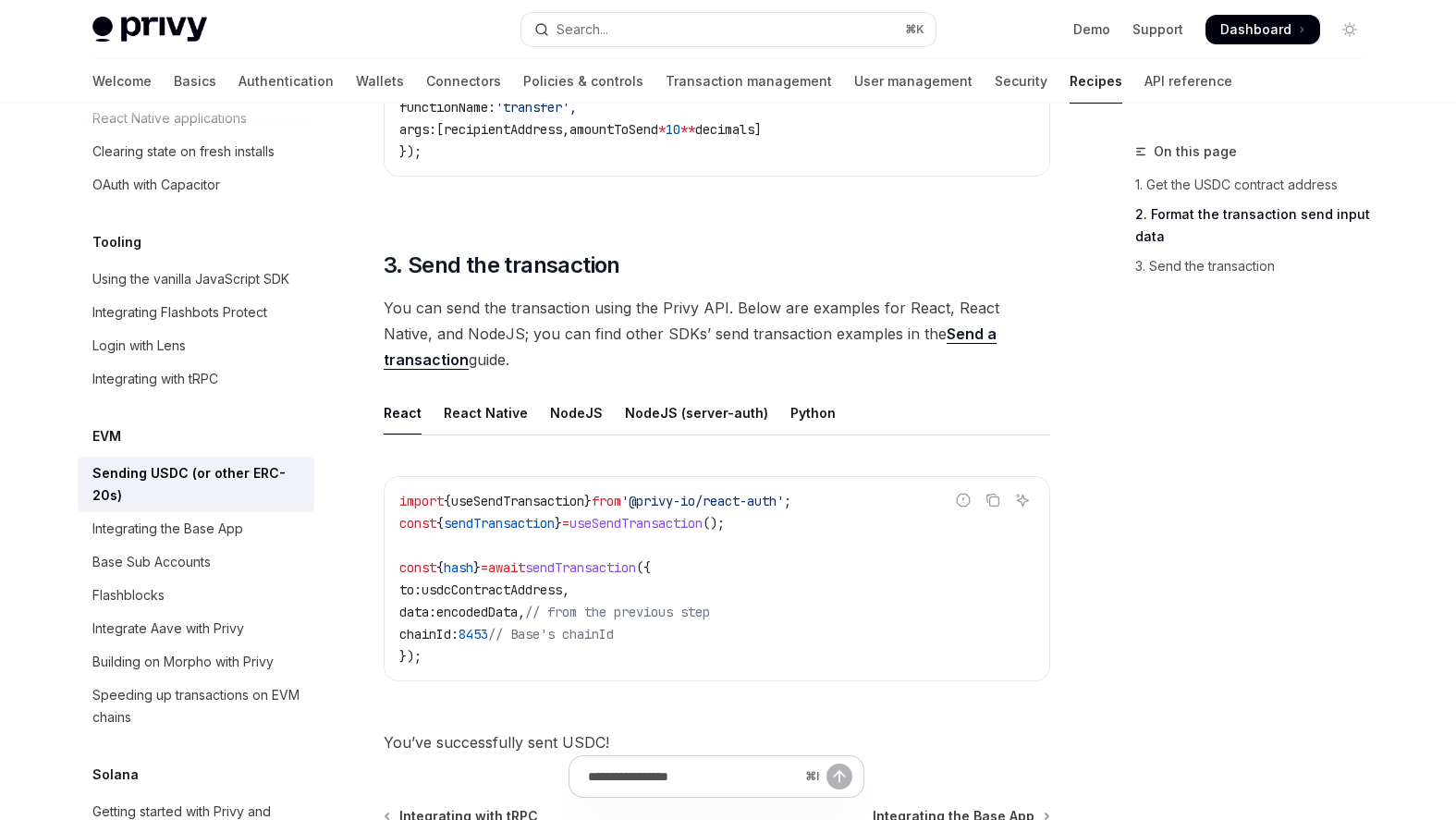
scroll to position [1277, 0]
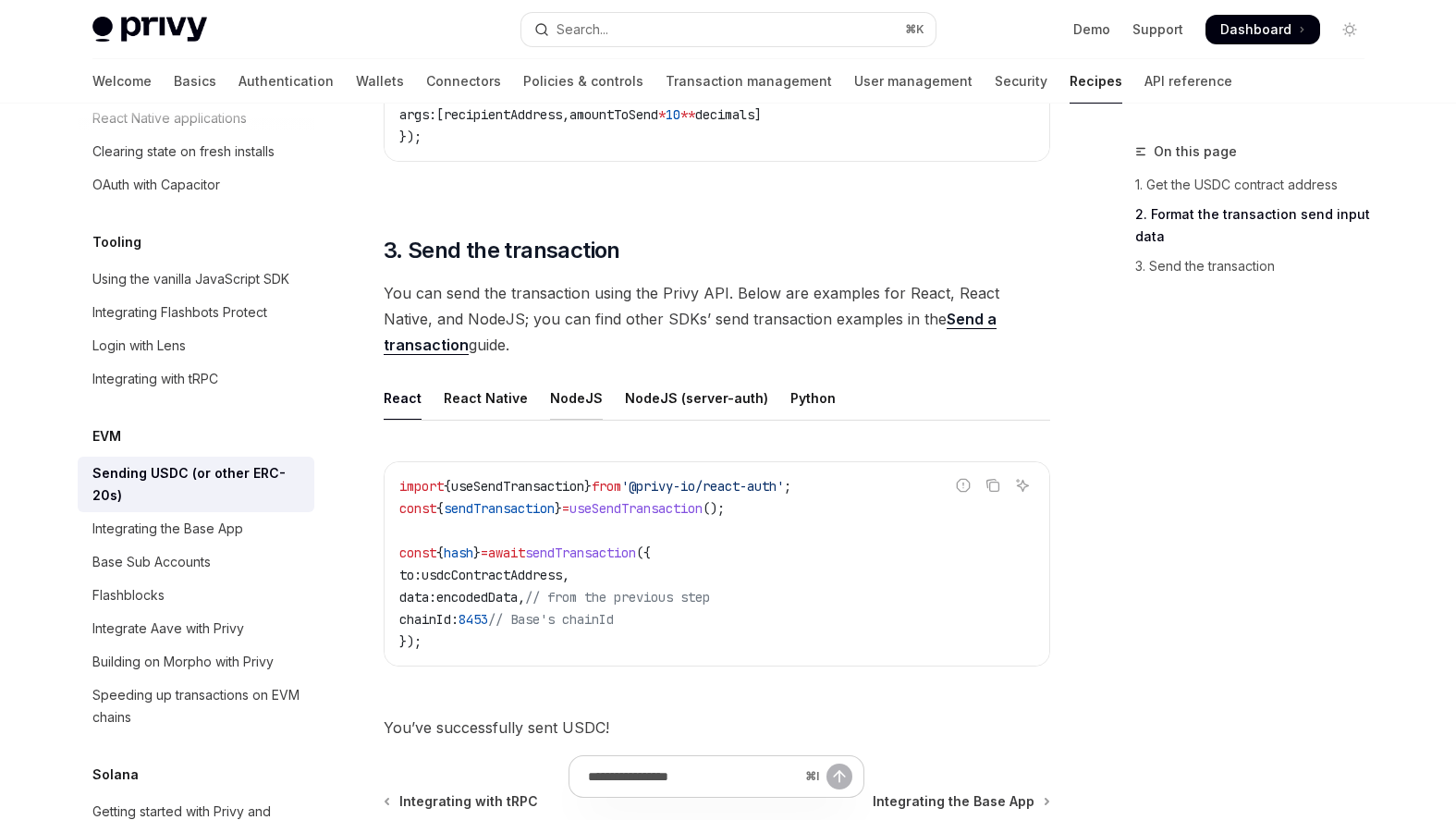
click at [577, 387] on div "NodeJS" at bounding box center [576, 398] width 52 height 44
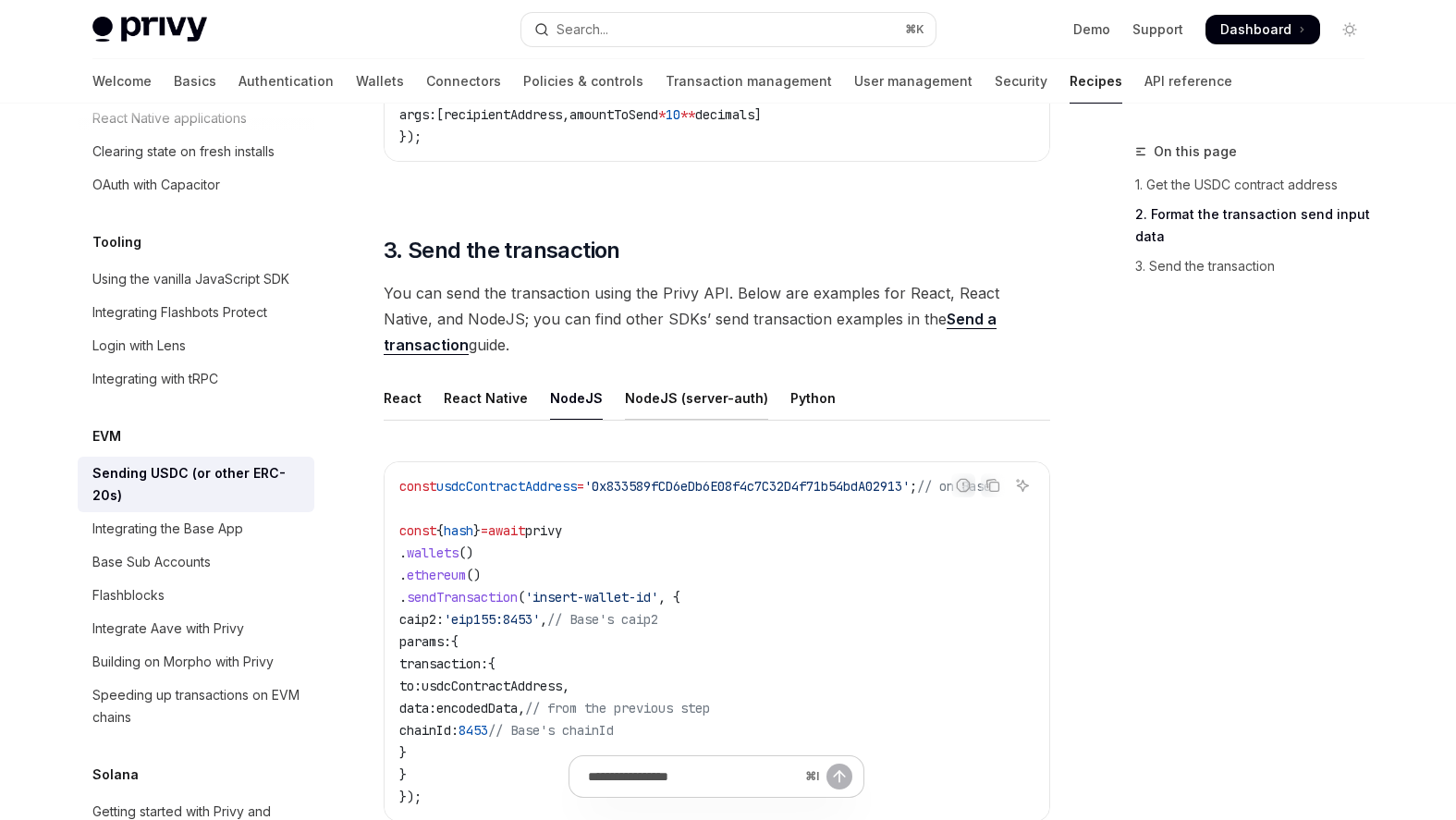
click at [659, 404] on div "NodeJS (server-auth)" at bounding box center [696, 398] width 143 height 44
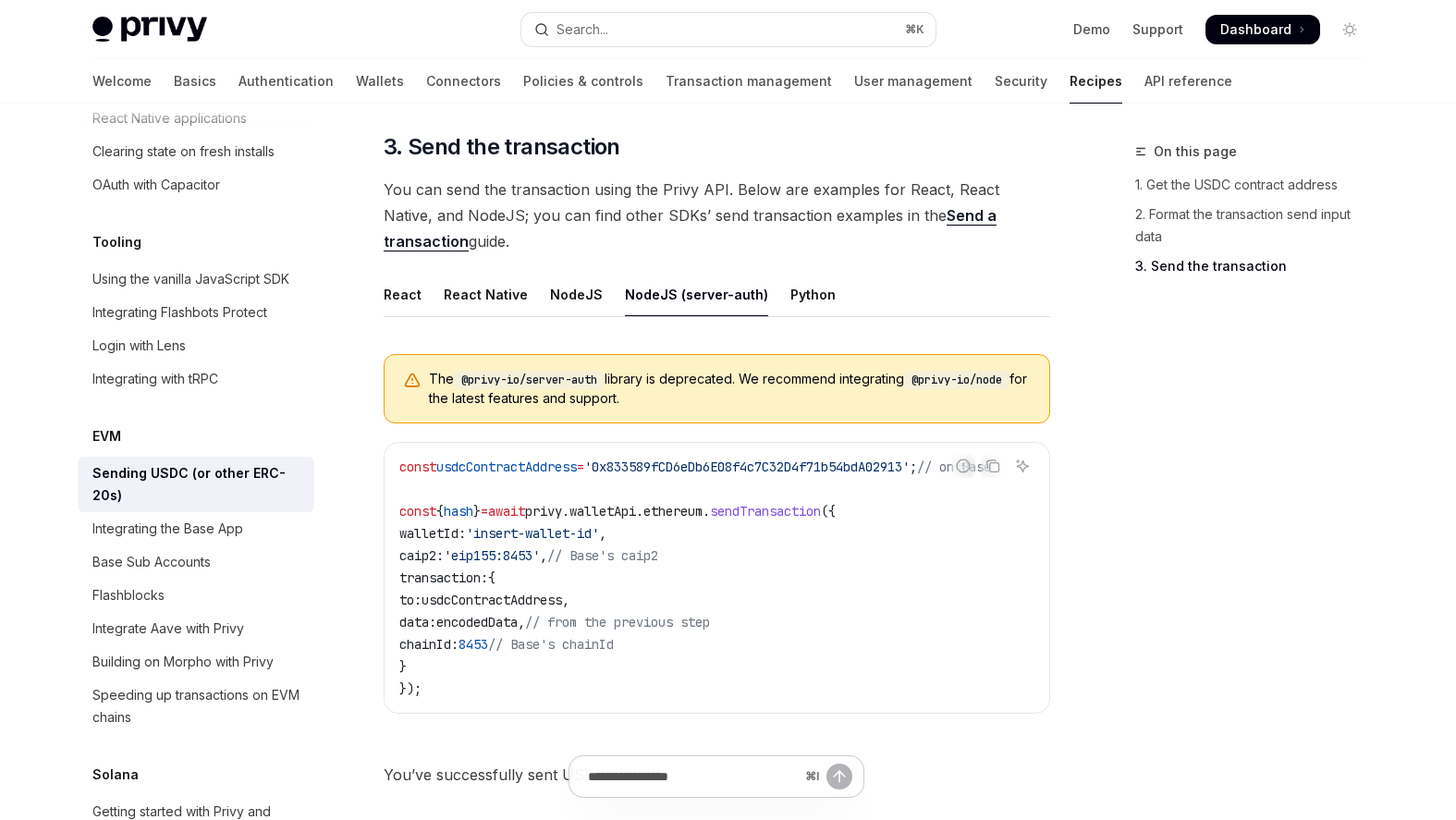
scroll to position [1470, 0]
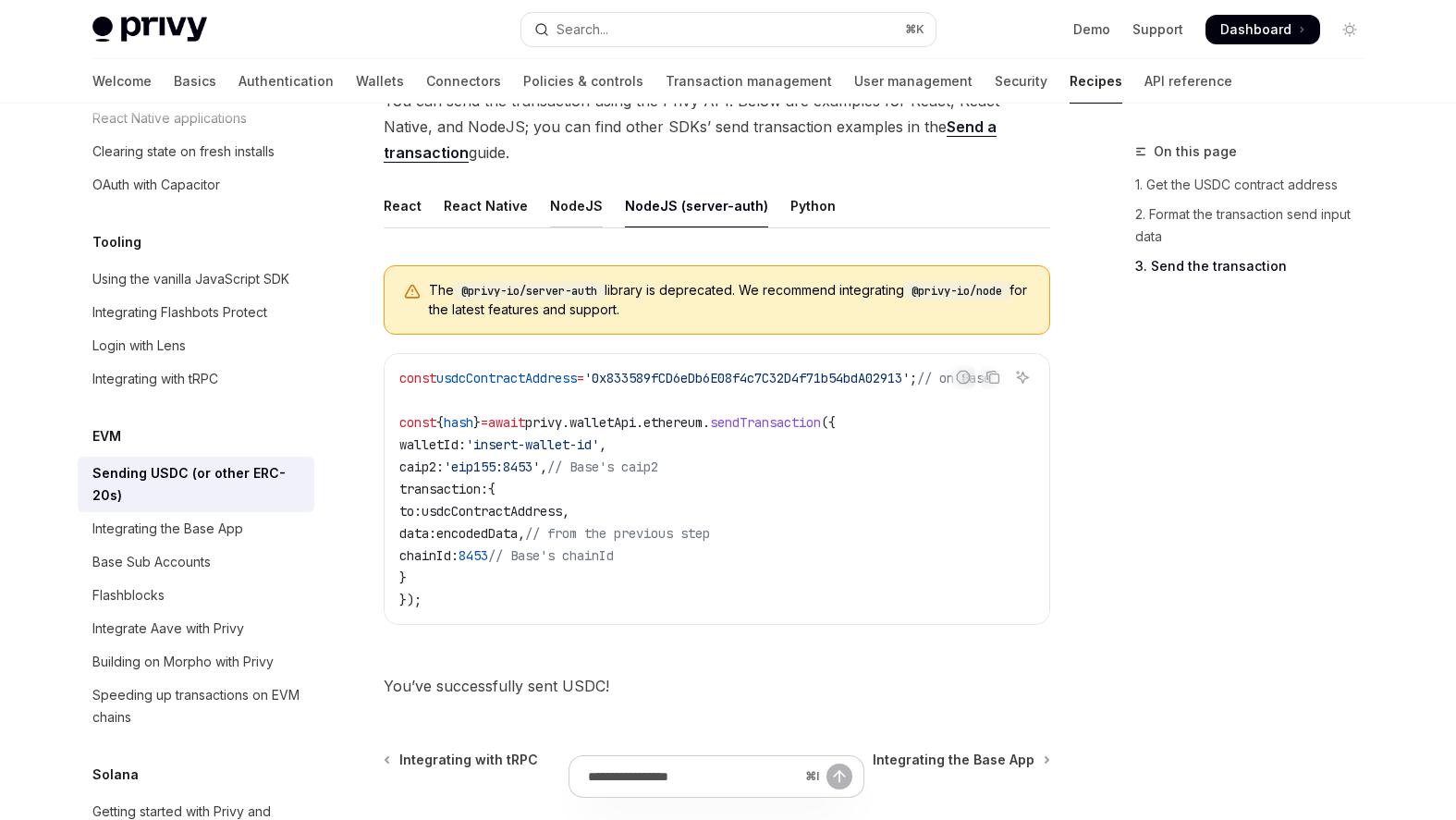
click at [571, 207] on div "NodeJS" at bounding box center [576, 206] width 52 height 44
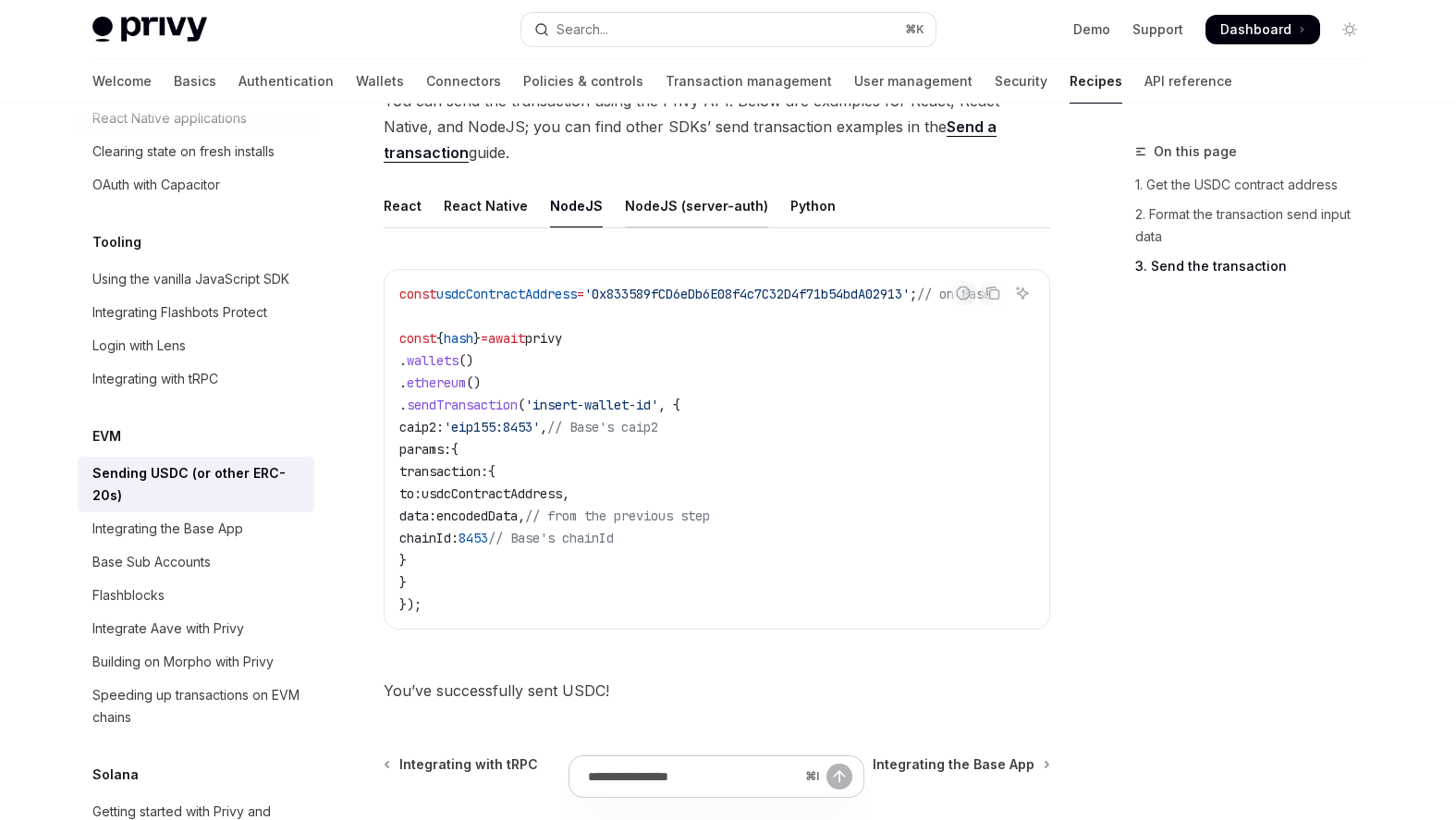
click at [651, 207] on div "NodeJS (server-auth)" at bounding box center [696, 206] width 143 height 44
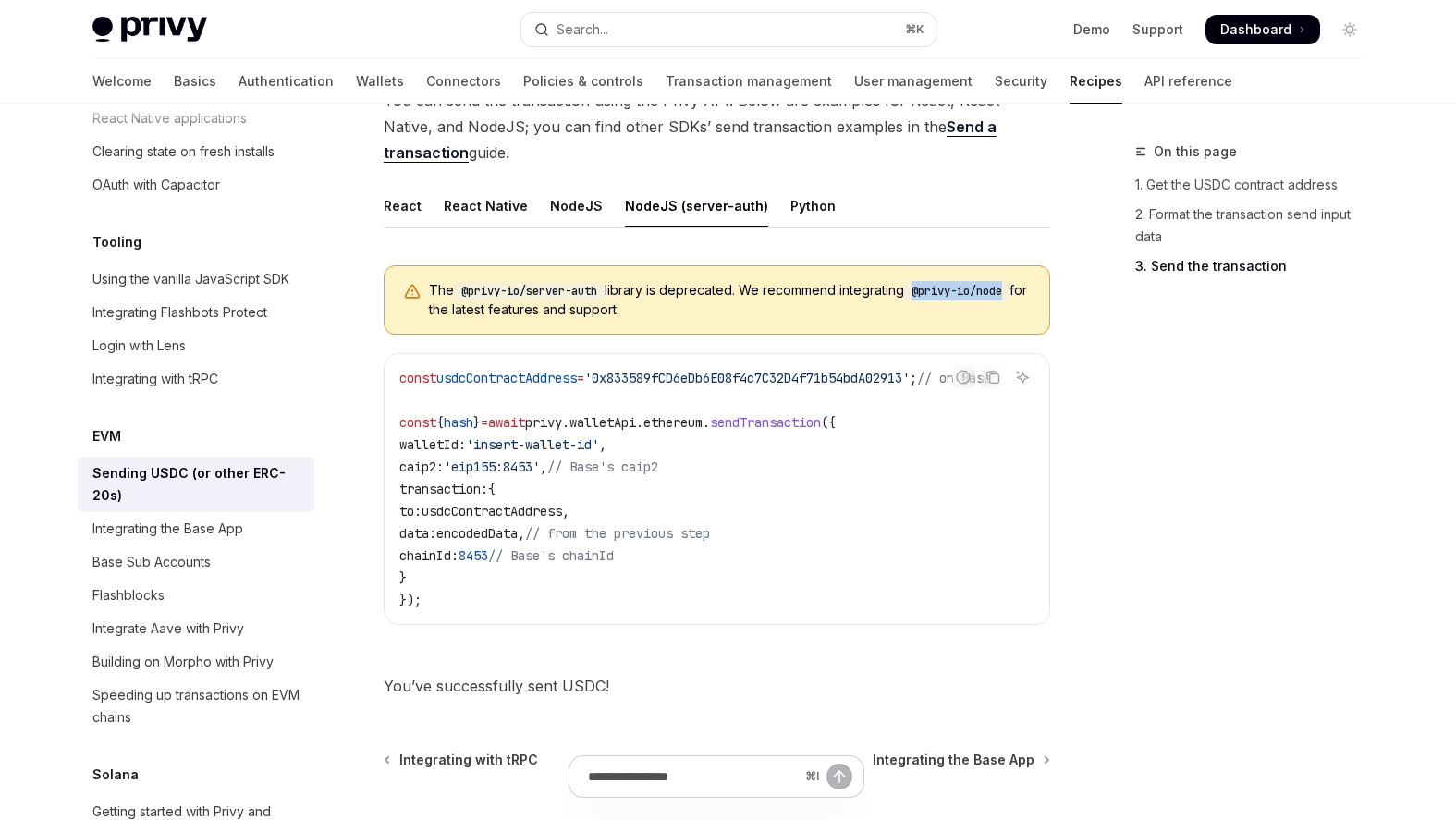
drag, startPoint x: 927, startPoint y: 289, endPoint x: 1053, endPoint y: 289, distance: 126.0
copy code "@privy-io/node"
click at [739, 389] on code "const usdcContractAddress = '0x833589fCD6eDb6E08f4c7C32D4f71b54bdA02913' ; // o…" at bounding box center [717, 489] width 636 height 244
click at [550, 216] on div "NodeJS" at bounding box center [576, 206] width 52 height 44
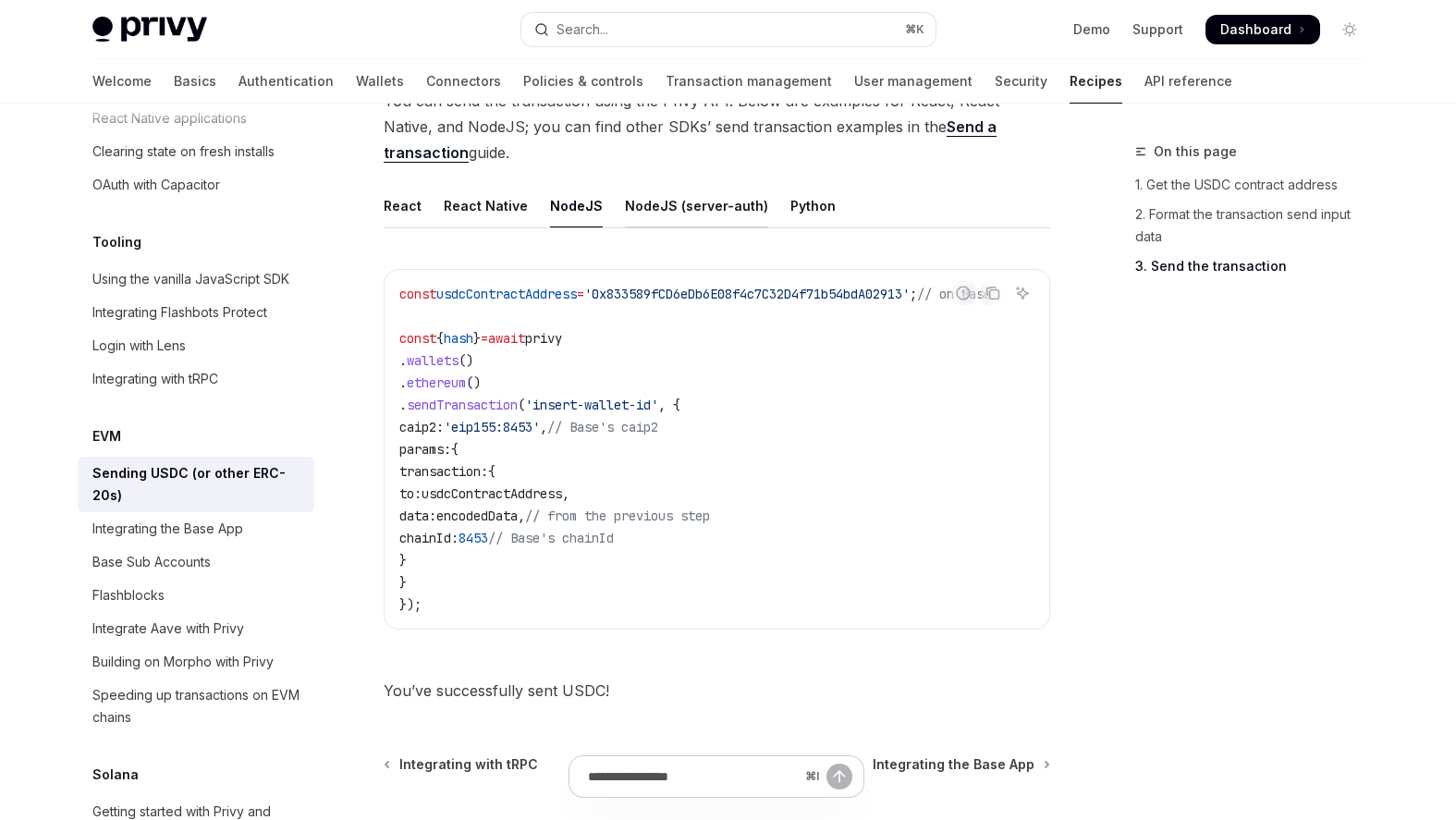
click at [660, 213] on div "NodeJS (server-auth)" at bounding box center [696, 206] width 143 height 44
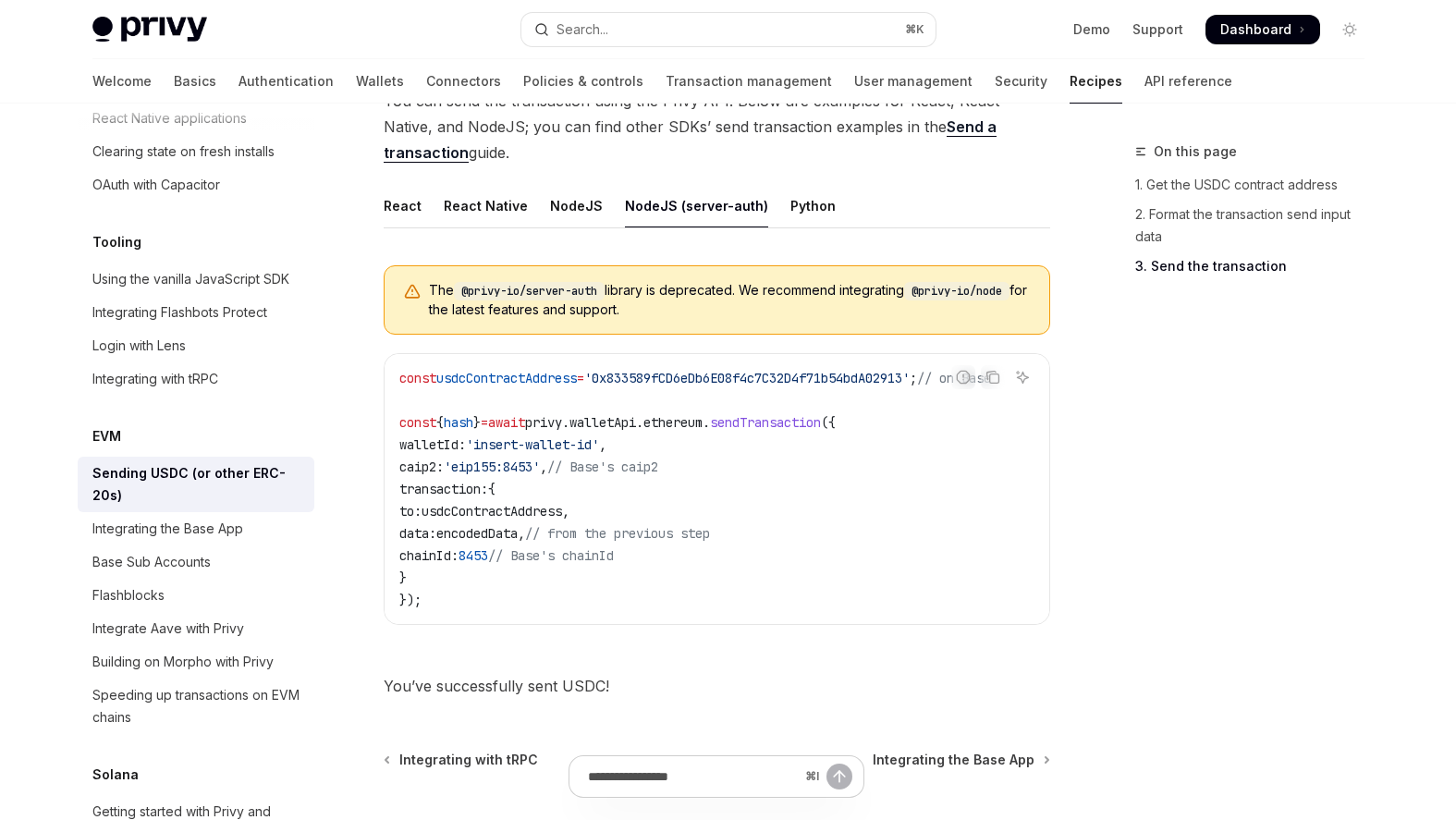
drag, startPoint x: 416, startPoint y: 440, endPoint x: 463, endPoint y: 569, distance: 137.3
click at [463, 569] on code "const usdcContractAddress = '0x833589fCD6eDb6E08f4c7C32D4f71b54bdA02913' ; // o…" at bounding box center [717, 489] width 636 height 244
copy code "walletId: 'insert-wallet-id' , caip2: 'eip155:8453' , // Base's caip2 transacti…"
click at [577, 204] on div "NodeJS" at bounding box center [576, 206] width 52 height 44
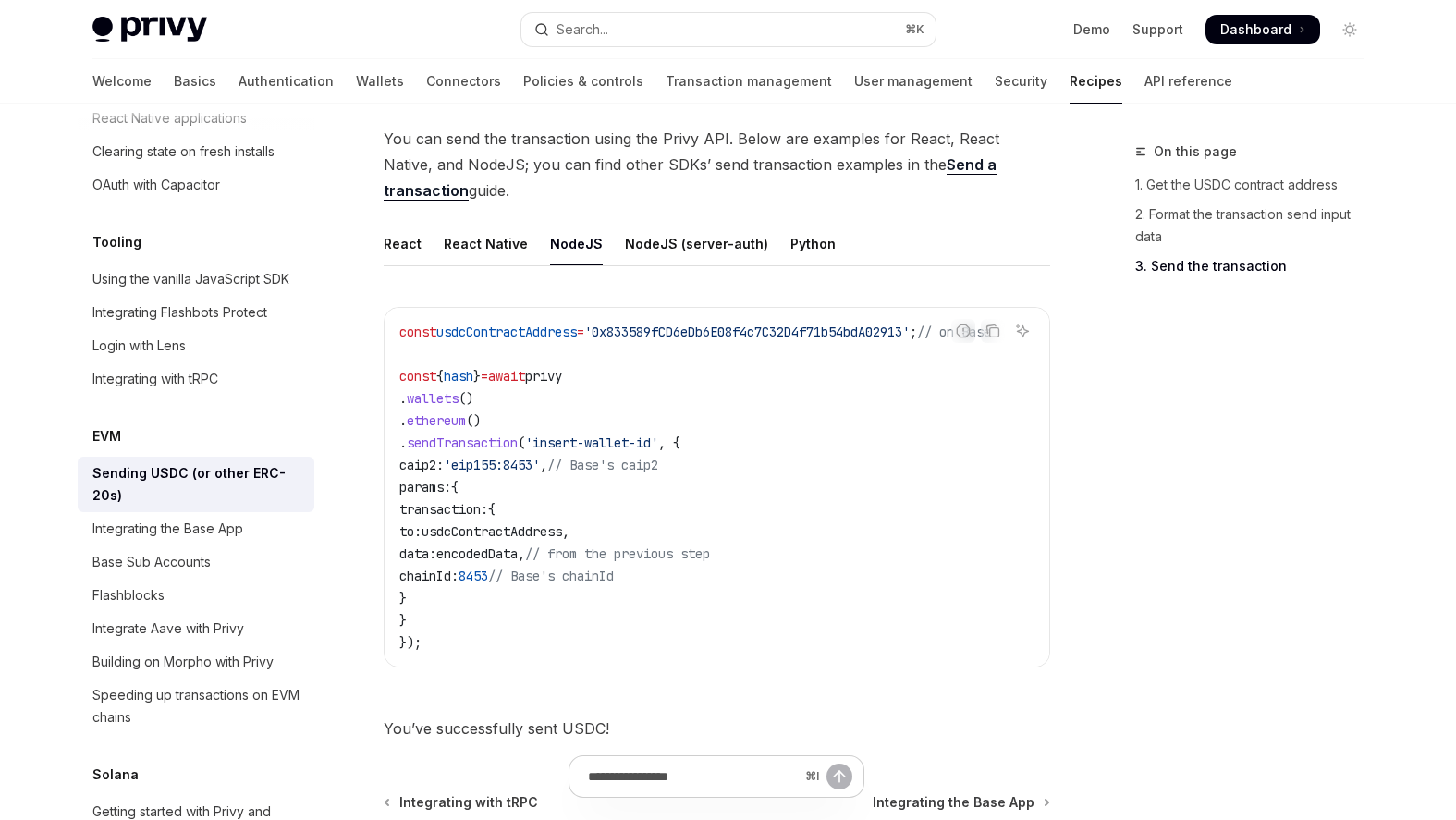
scroll to position [1430, 0]
click at [642, 226] on div "NodeJS (server-auth)" at bounding box center [696, 245] width 143 height 44
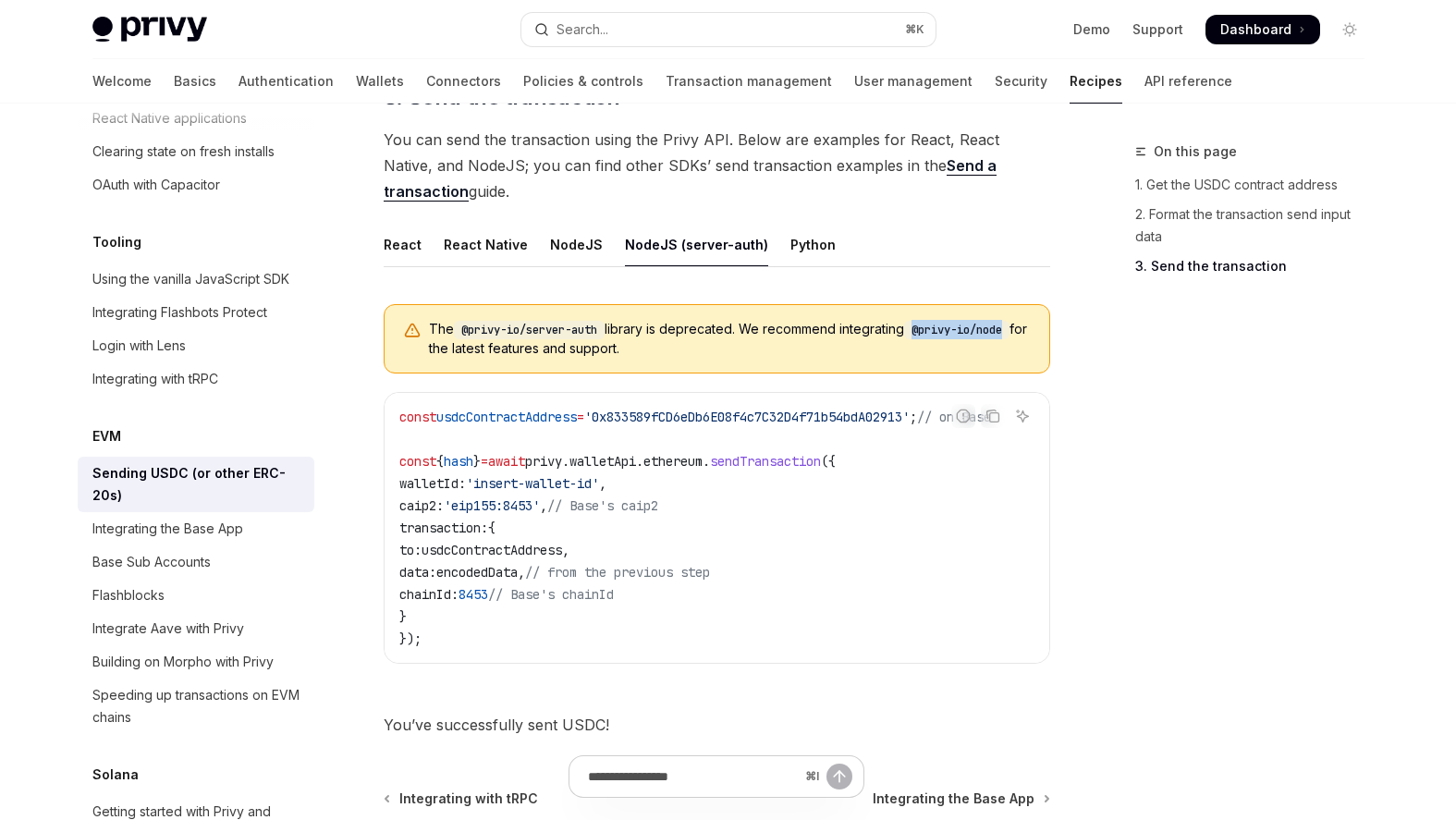
drag, startPoint x: 923, startPoint y: 330, endPoint x: 1028, endPoint y: 330, distance: 105.0
click at [1009, 330] on code "@privy-io/node" at bounding box center [957, 330] width 106 height 18
copy code "@privy-io/node"
click at [568, 238] on div "NodeJS" at bounding box center [576, 245] width 52 height 44
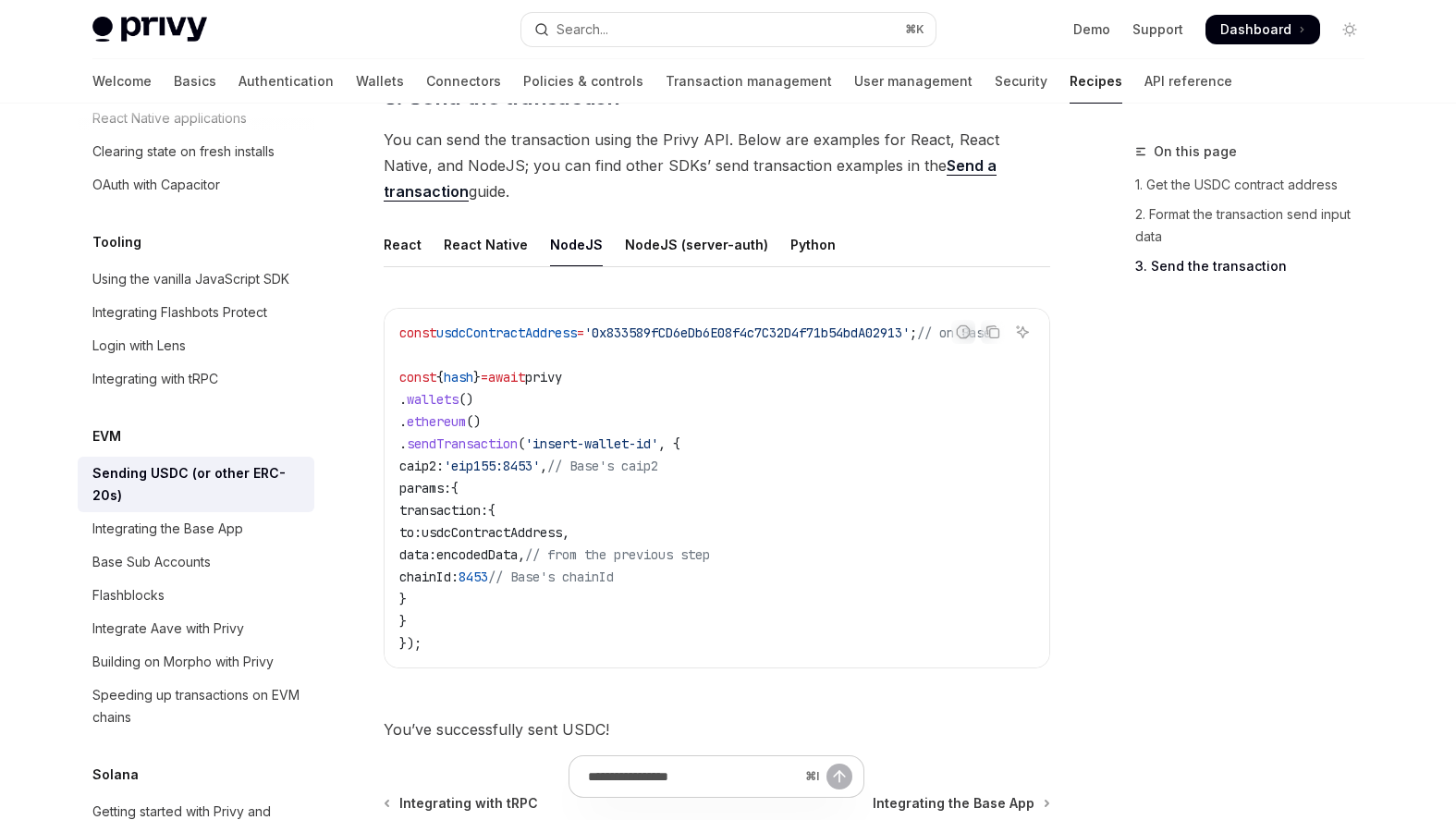
drag, startPoint x: 429, startPoint y: 461, endPoint x: 519, endPoint y: 608, distance: 172.4
click at [519, 608] on code "const usdcContractAddress = '0x833589fCD6eDb6E08f4c7C32D4f71b54bdA02913' ; // o…" at bounding box center [717, 489] width 636 height 333
drag, startPoint x: 413, startPoint y: 444, endPoint x: 479, endPoint y: 648, distance: 214.4
click at [479, 648] on code "const usdcContractAddress = '0x833589fCD6eDb6E08f4c7C32D4f71b54bdA02913' ; // o…" at bounding box center [717, 489] width 636 height 333
copy code ". sendTransaction ( 'insert-wallet-id' , { caip2: 'eip155:8453' , // Base's cai…"
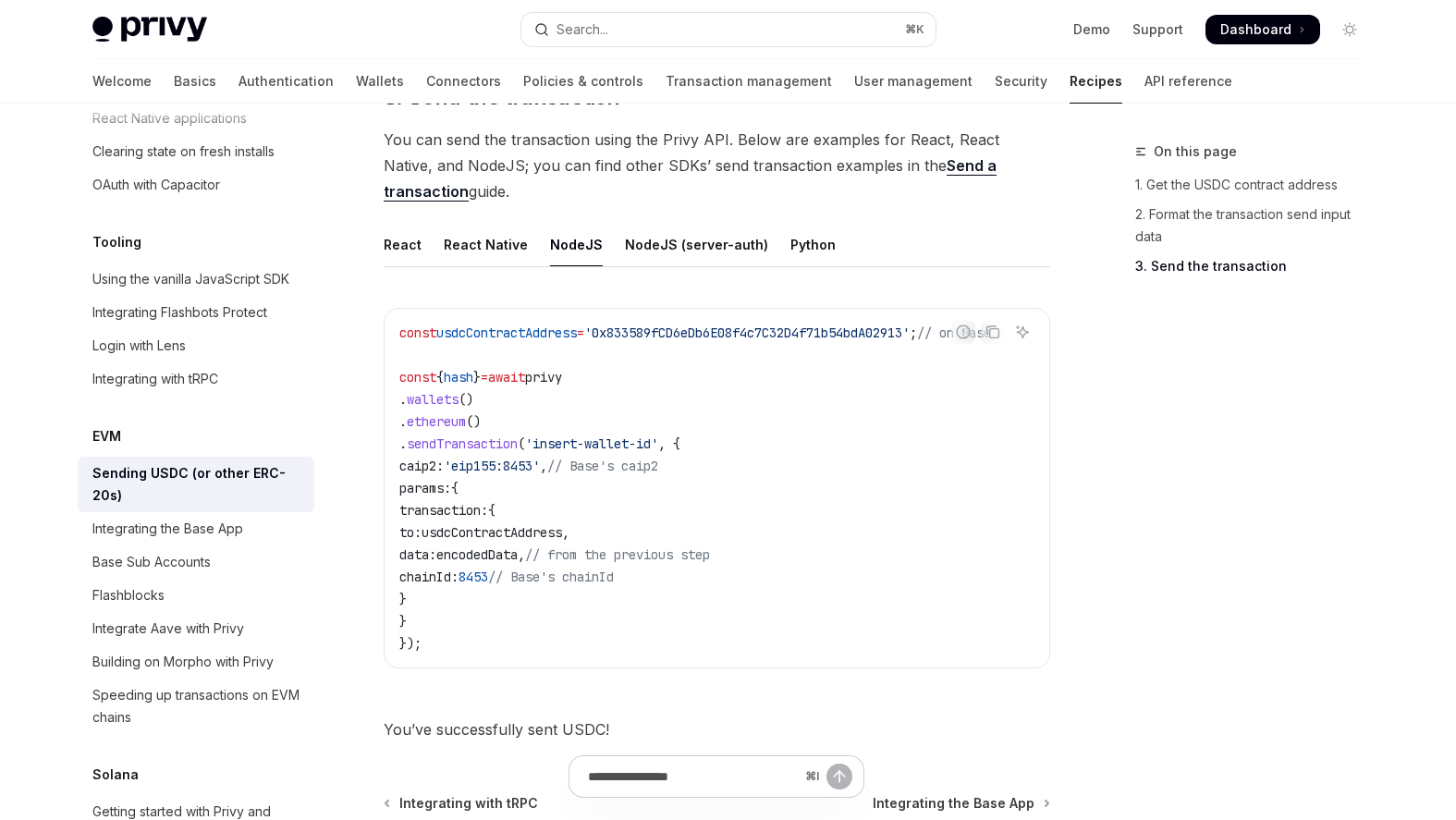
click at [759, 518] on code "const usdcContractAddress = '0x833589fCD6eDb6E08f4c7C32D4f71b54bdA02913' ; // o…" at bounding box center [717, 489] width 636 height 333
drag, startPoint x: 429, startPoint y: 465, endPoint x: 494, endPoint y: 614, distance: 162.6
click at [494, 614] on code "const usdcContractAddress = '0x833589fCD6eDb6E08f4c7C32D4f71b54bdA02913' ; // o…" at bounding box center [717, 489] width 636 height 333
copy code "caip2: 'eip155:8453' , // Base's caip2 params: { transaction: { to: usdcContrac…"
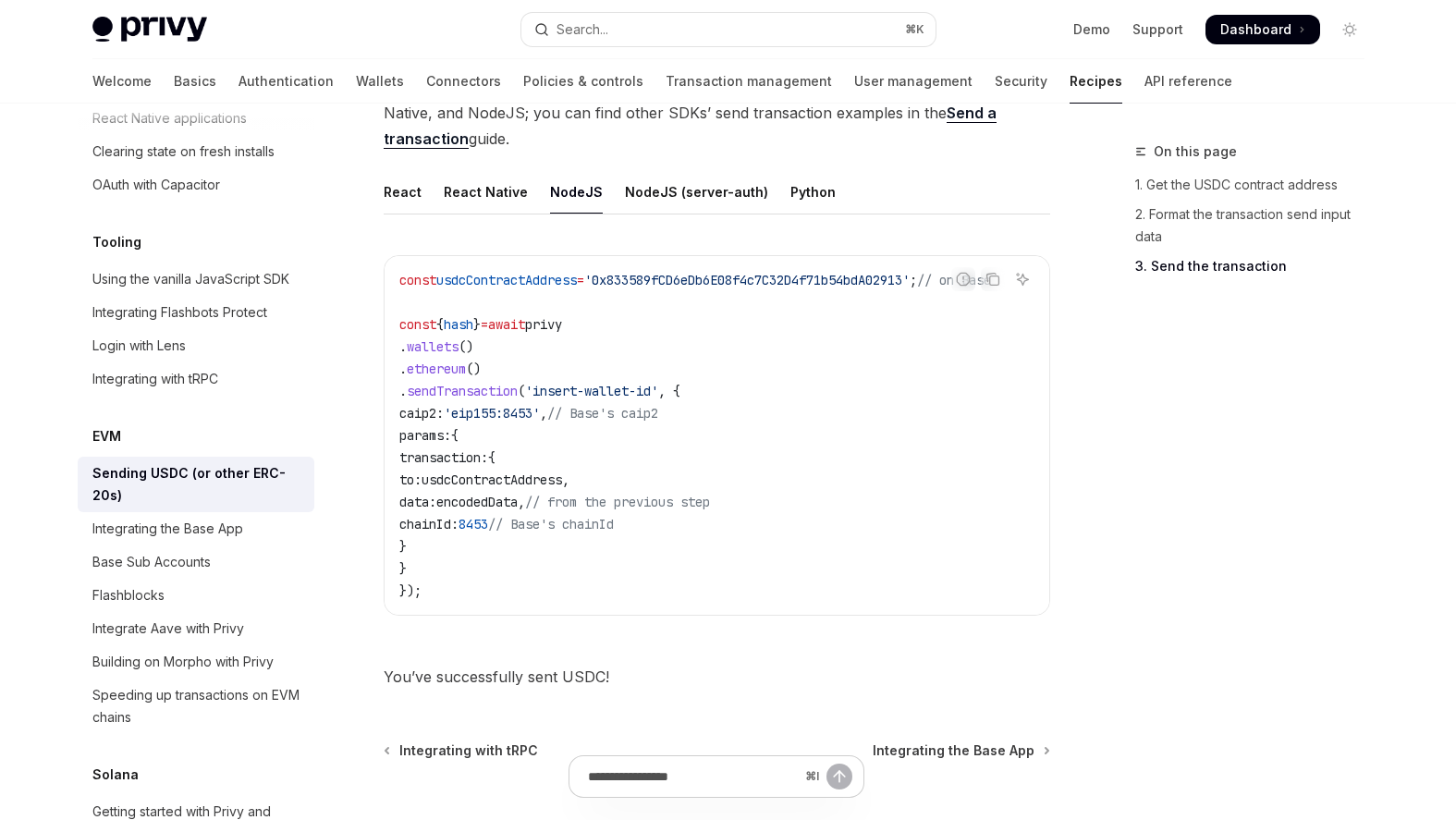
scroll to position [1552, 0]
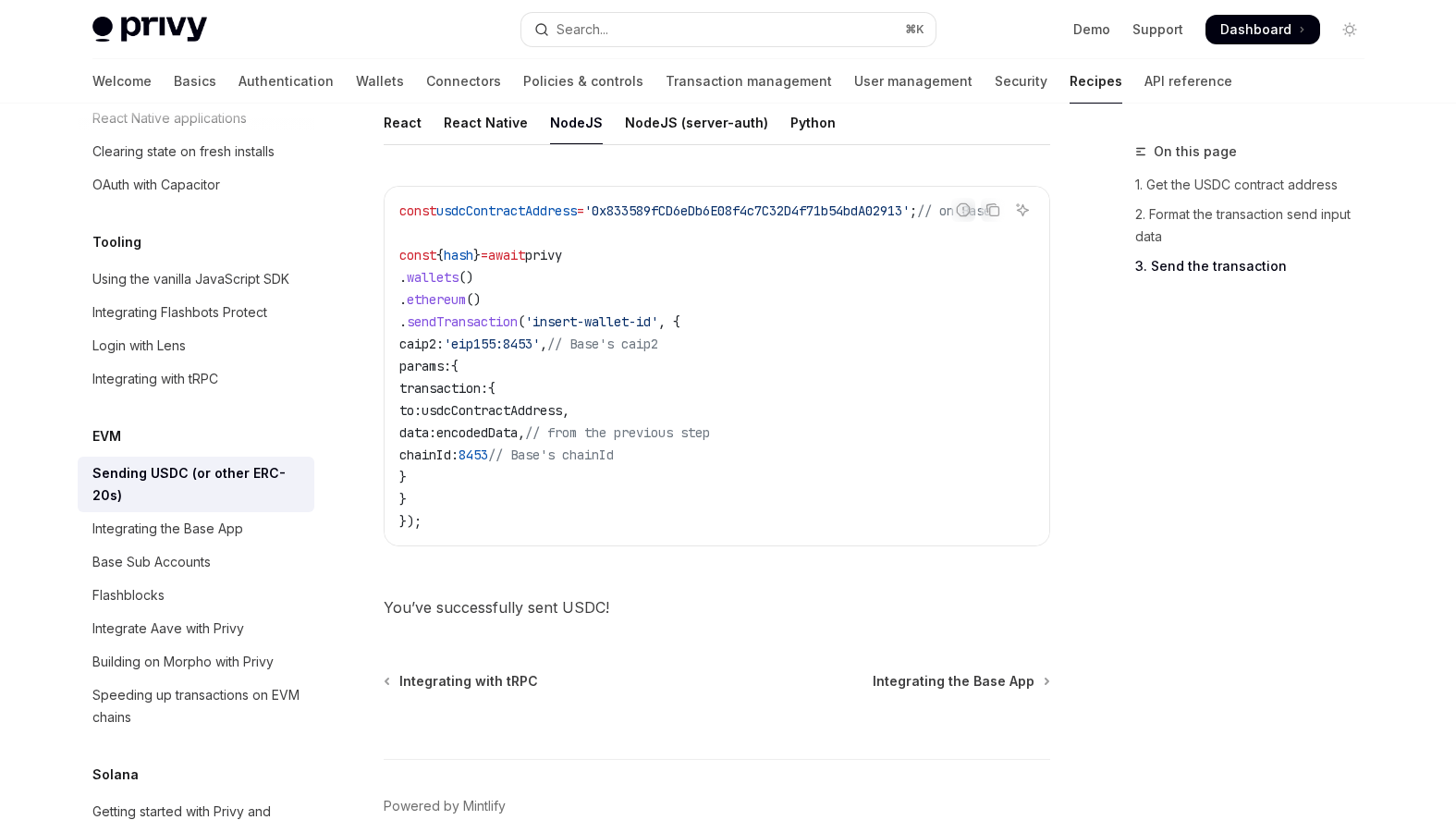
click at [756, 327] on code "const usdcContractAddress = '0x833589fCD6eDb6E08f4c7C32D4f71b54bdA02913' ; // o…" at bounding box center [717, 367] width 636 height 333
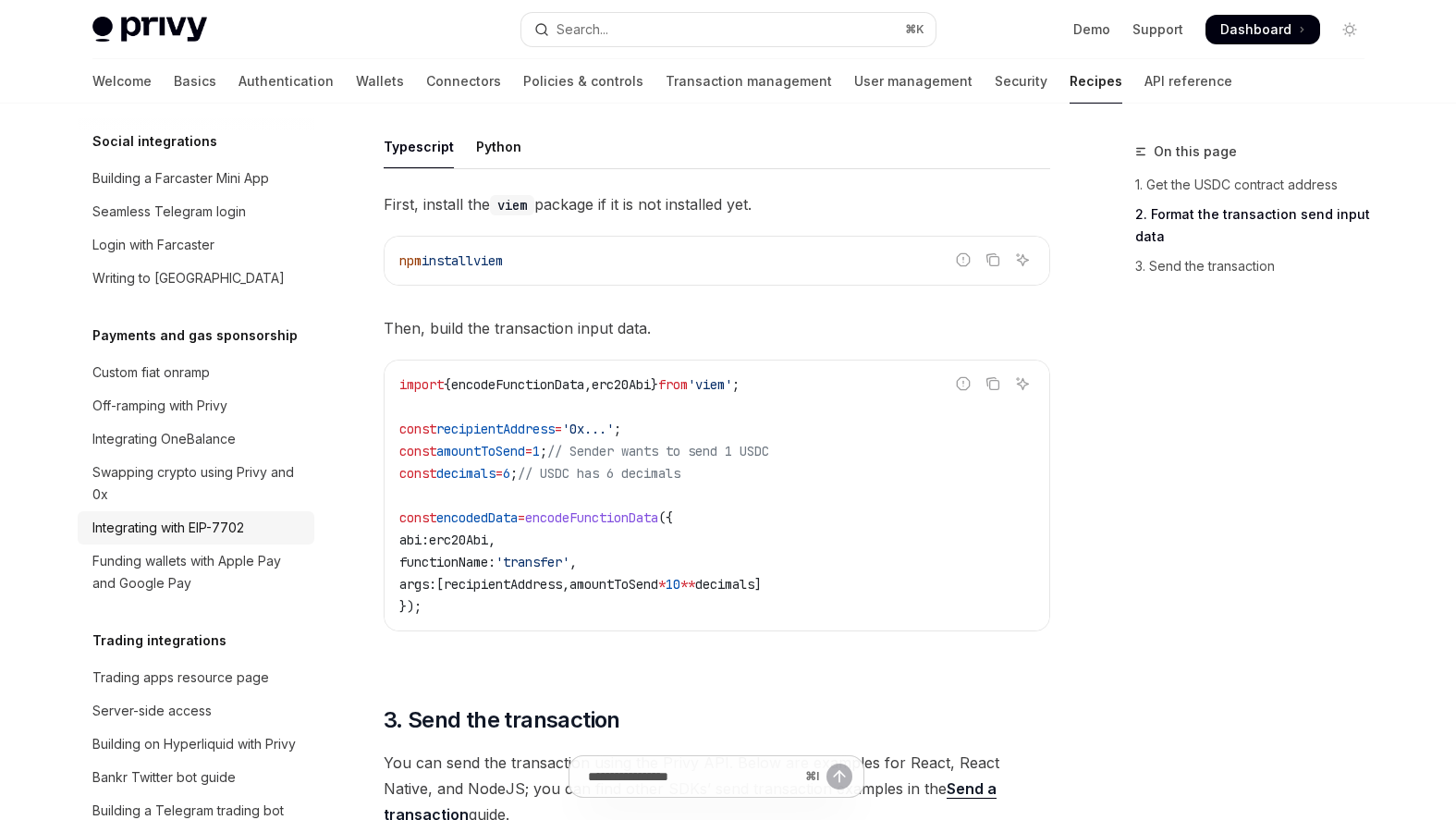
scroll to position [1444, 0]
click at [222, 323] on h5 "Payments and gas sponsorship" at bounding box center [195, 333] width 206 height 22
click at [200, 266] on div "Writing to [GEOGRAPHIC_DATA]" at bounding box center [189, 276] width 192 height 22
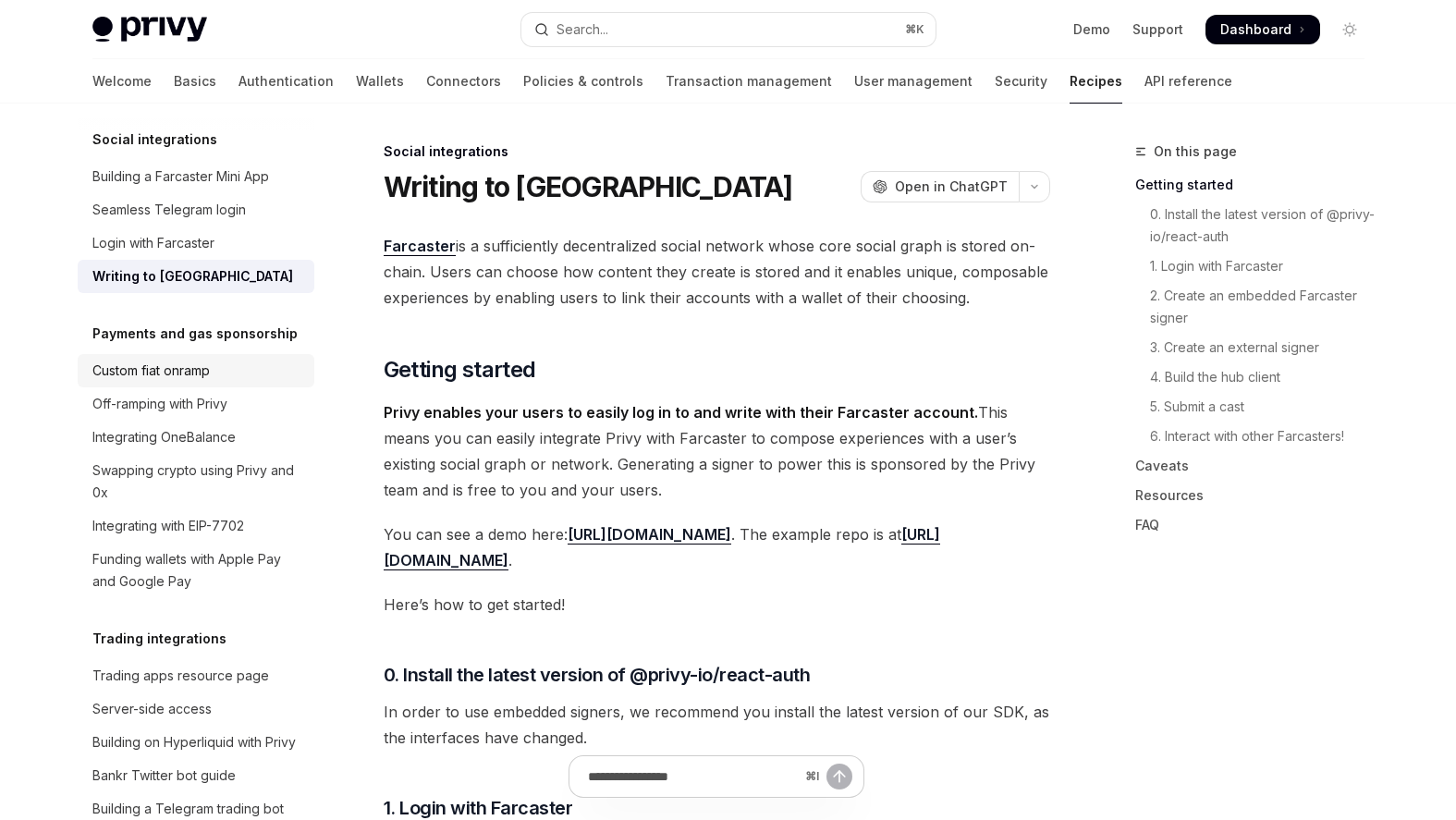
click at [179, 360] on div "Custom fiat onramp" at bounding box center [150, 370] width 117 height 22
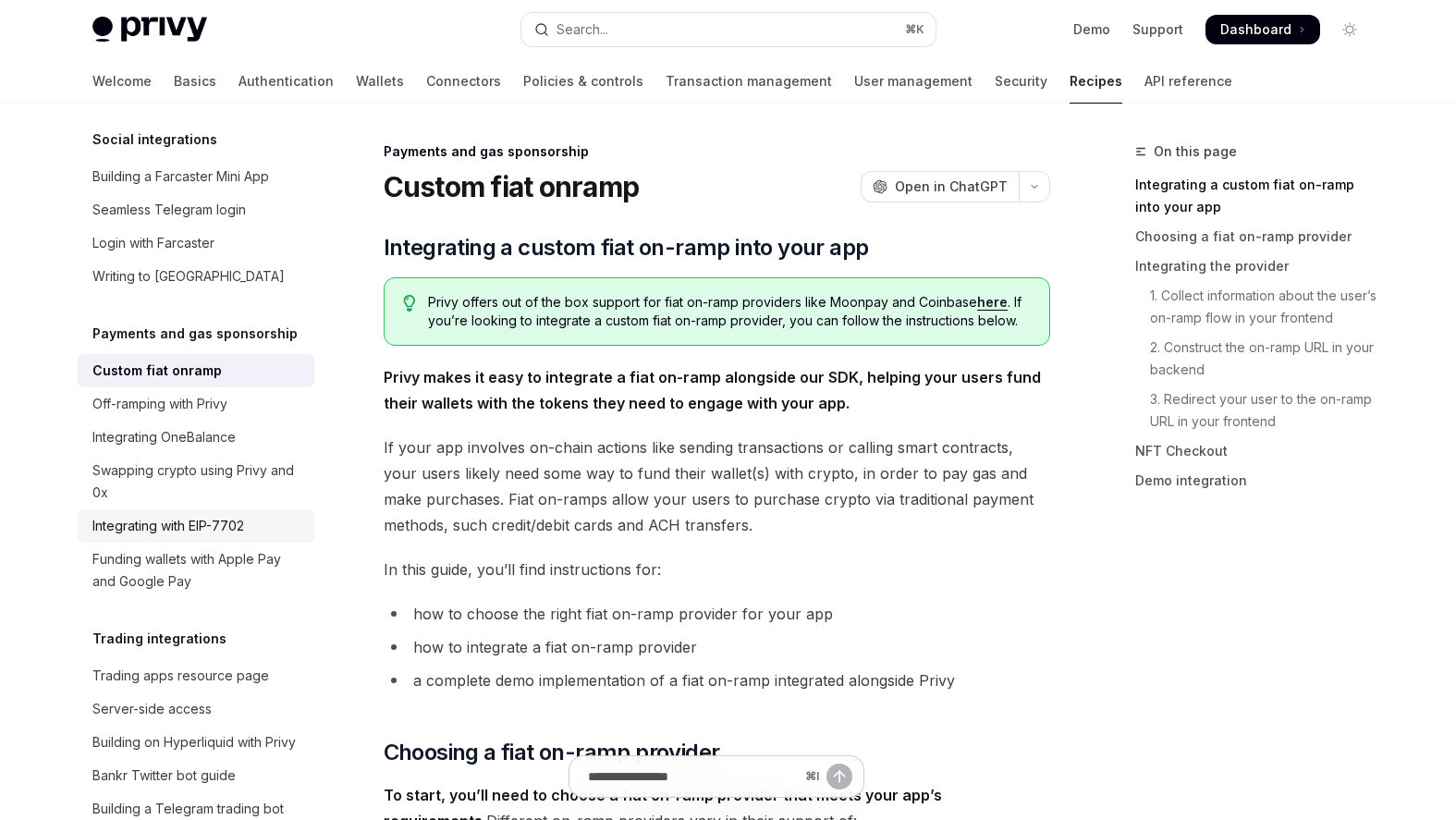
click at [159, 515] on div "Integrating with EIP-7702" at bounding box center [168, 526] width 151 height 22
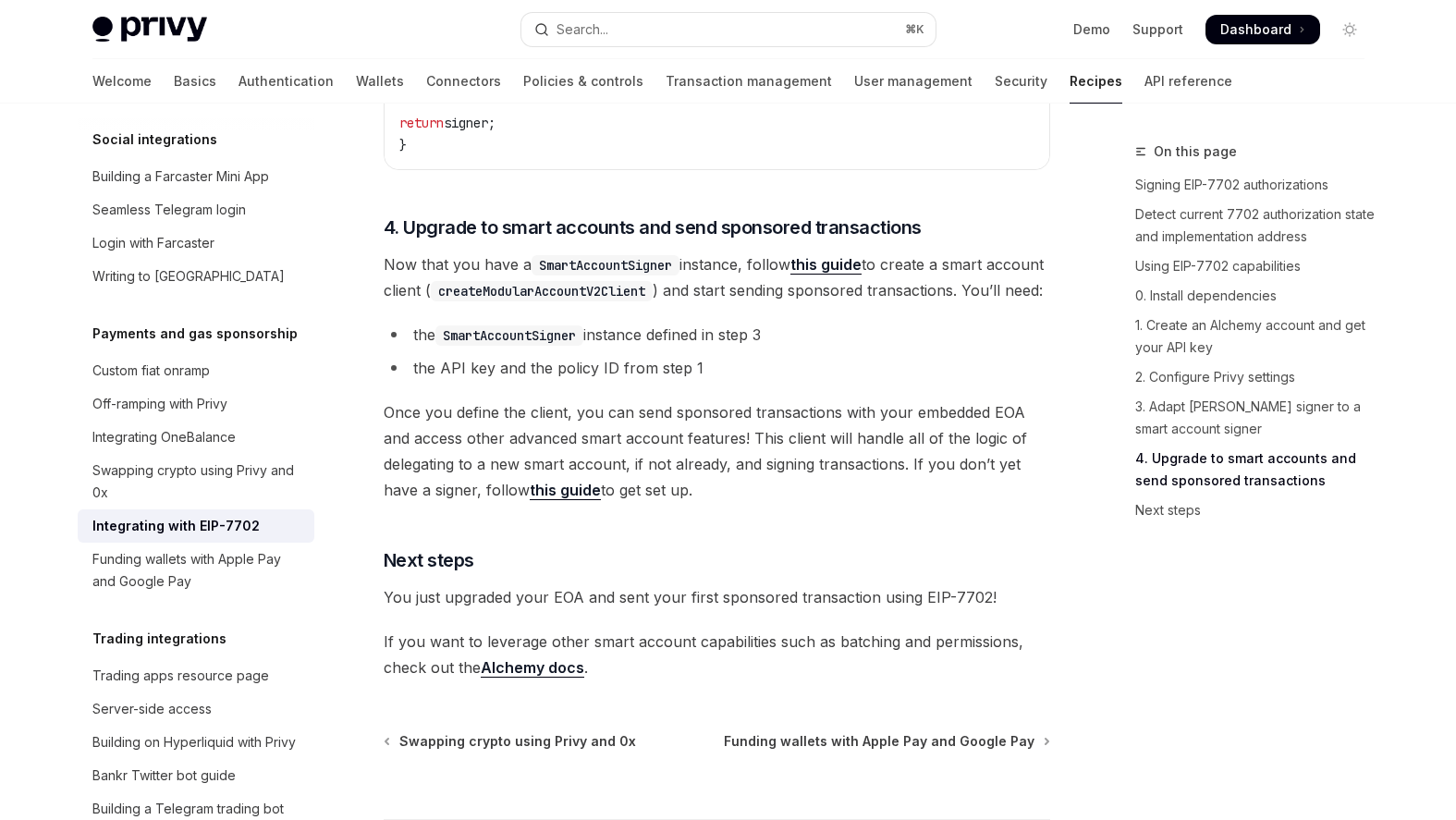
scroll to position [4261, 0]
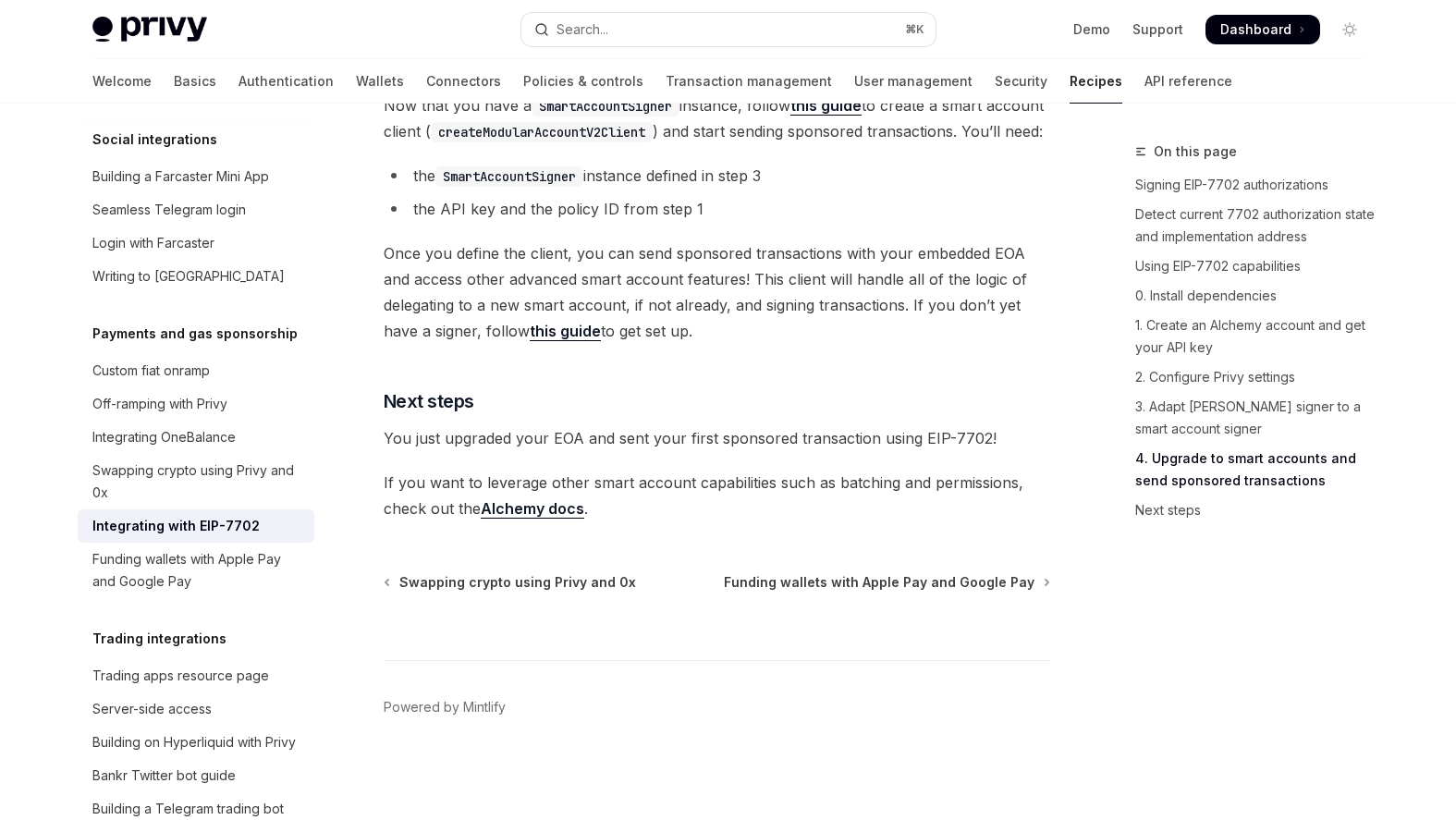
click at [732, 71] on div "Welcome Basics Authentication Wallets Connectors Policies & controls Transactio…" at bounding box center [662, 81] width 1140 height 45
click at [669, 76] on link "Transaction management" at bounding box center [748, 81] width 167 height 45
type textarea "*"
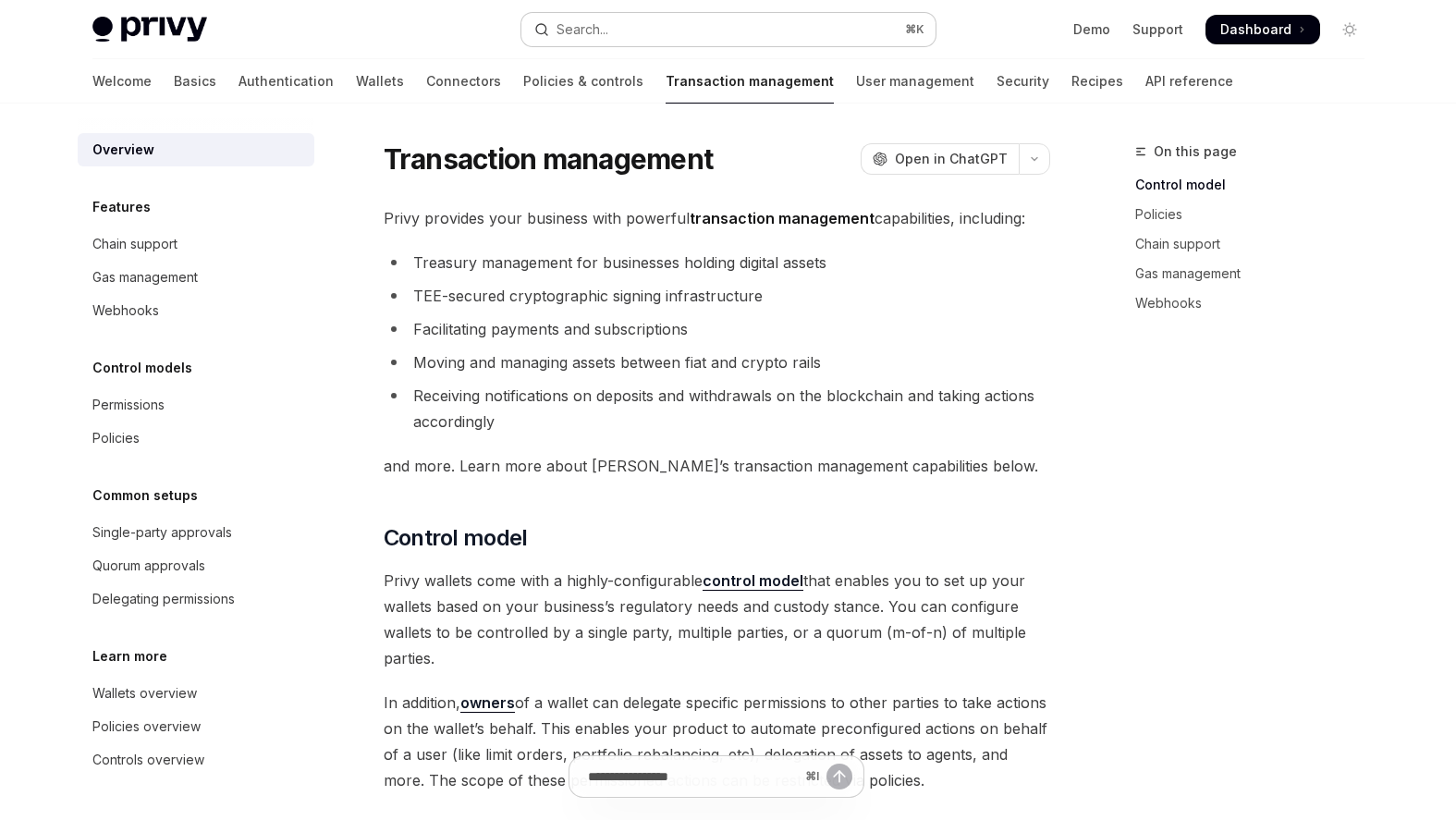
click at [709, 13] on button "Search... ⌘ K" at bounding box center [728, 30] width 414 height 33
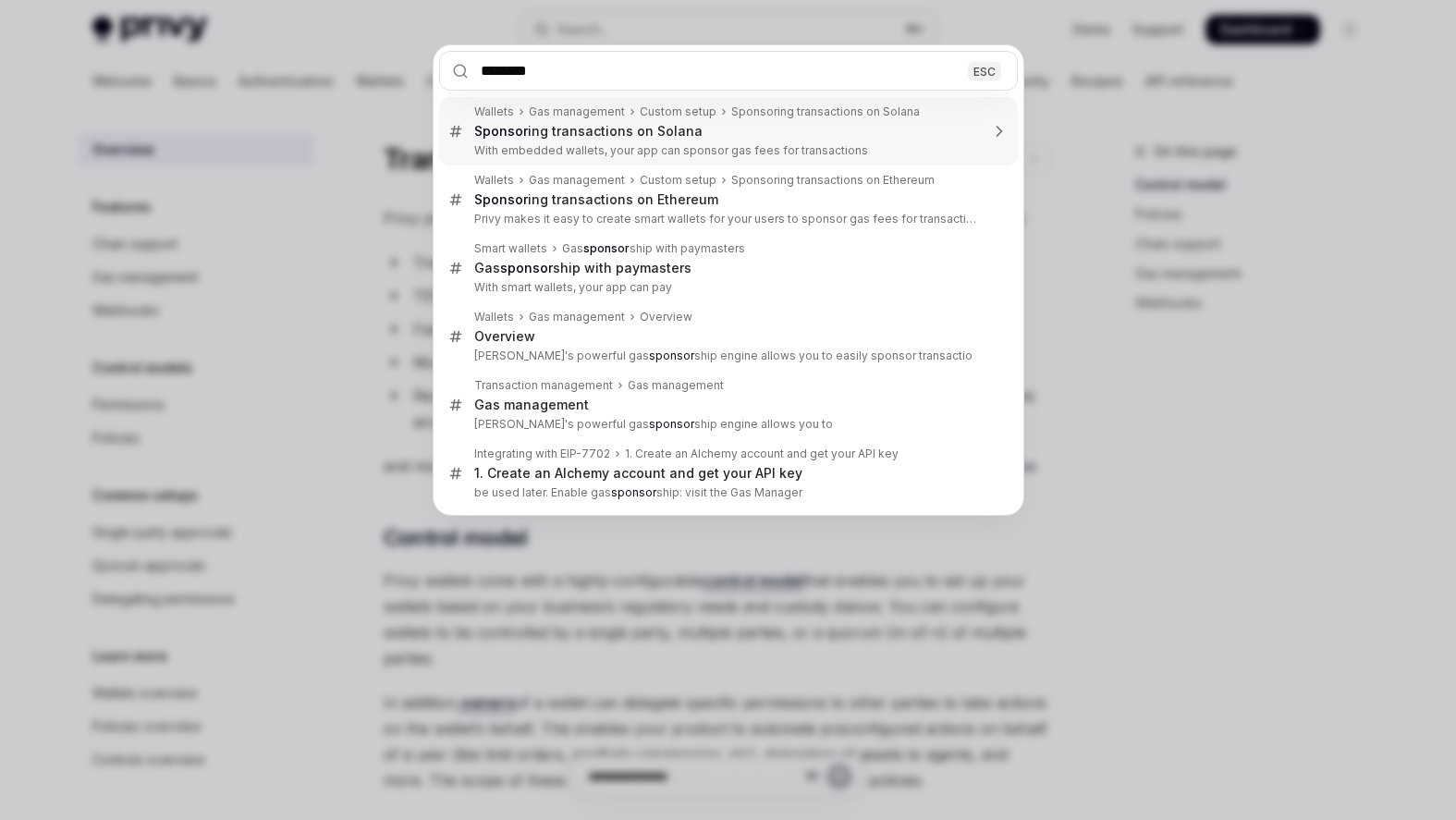
type input "*********"
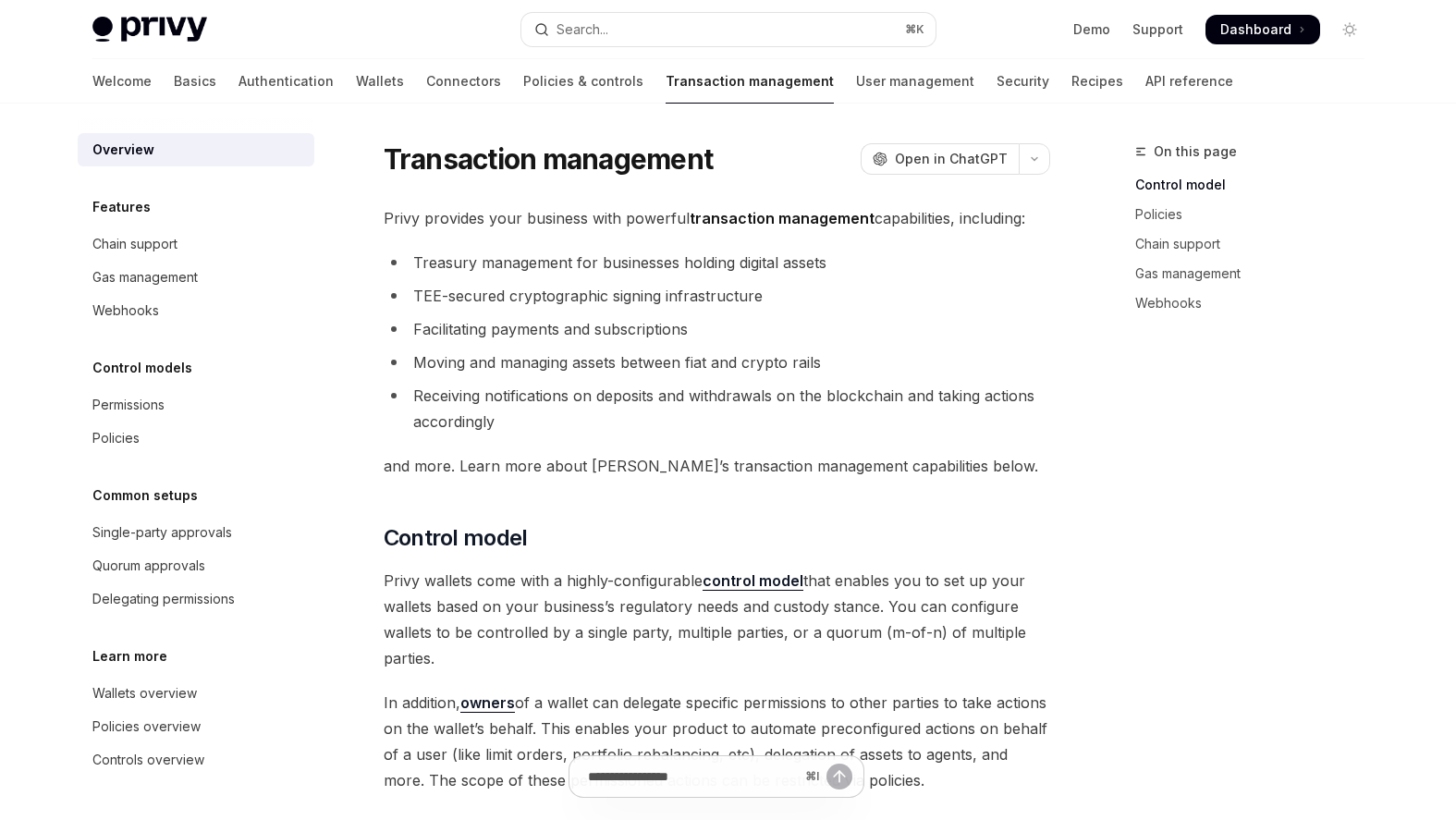
scroll to position [879, 0]
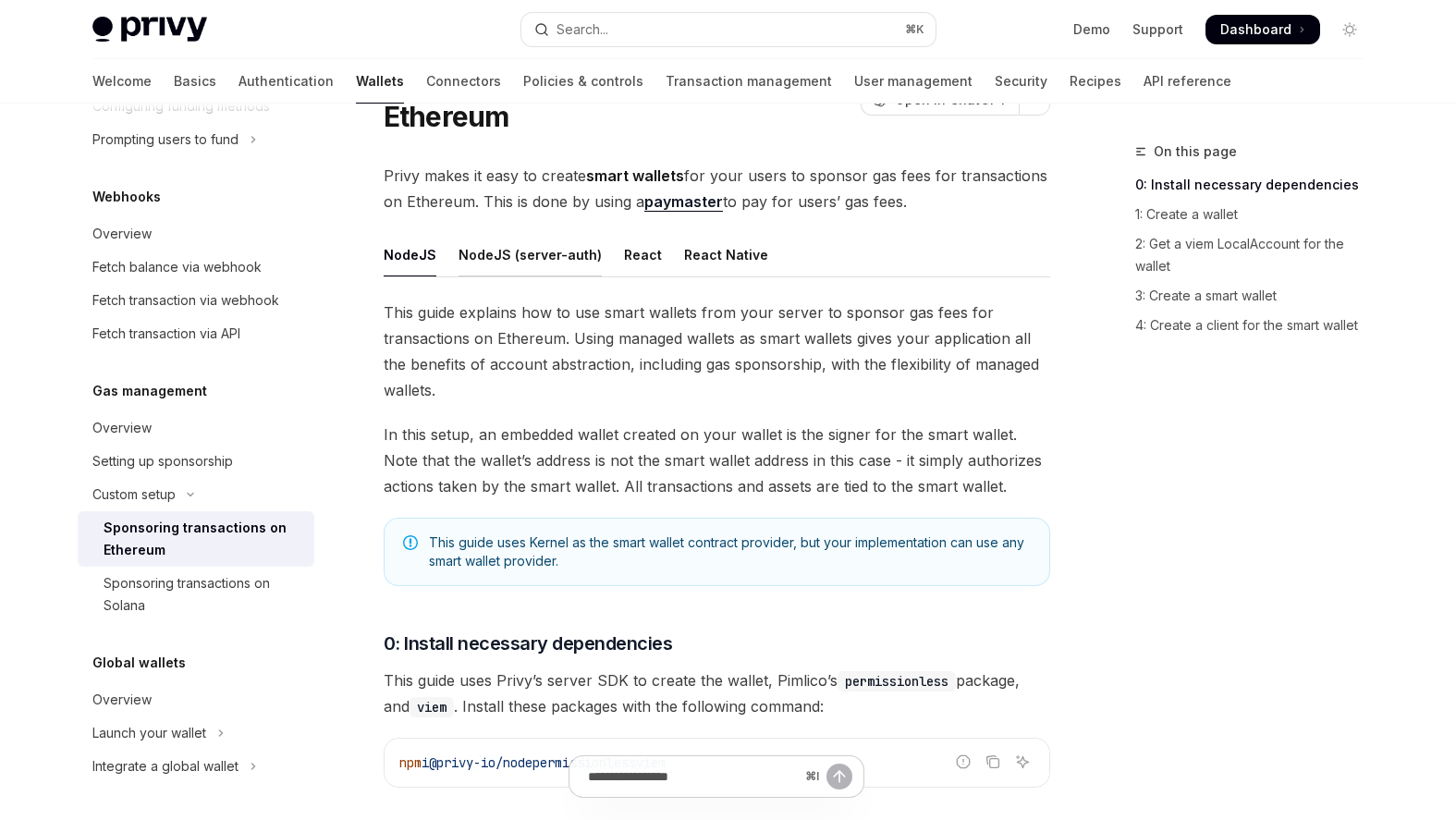
click at [561, 247] on div "NodeJS (server-auth)" at bounding box center [530, 255] width 143 height 44
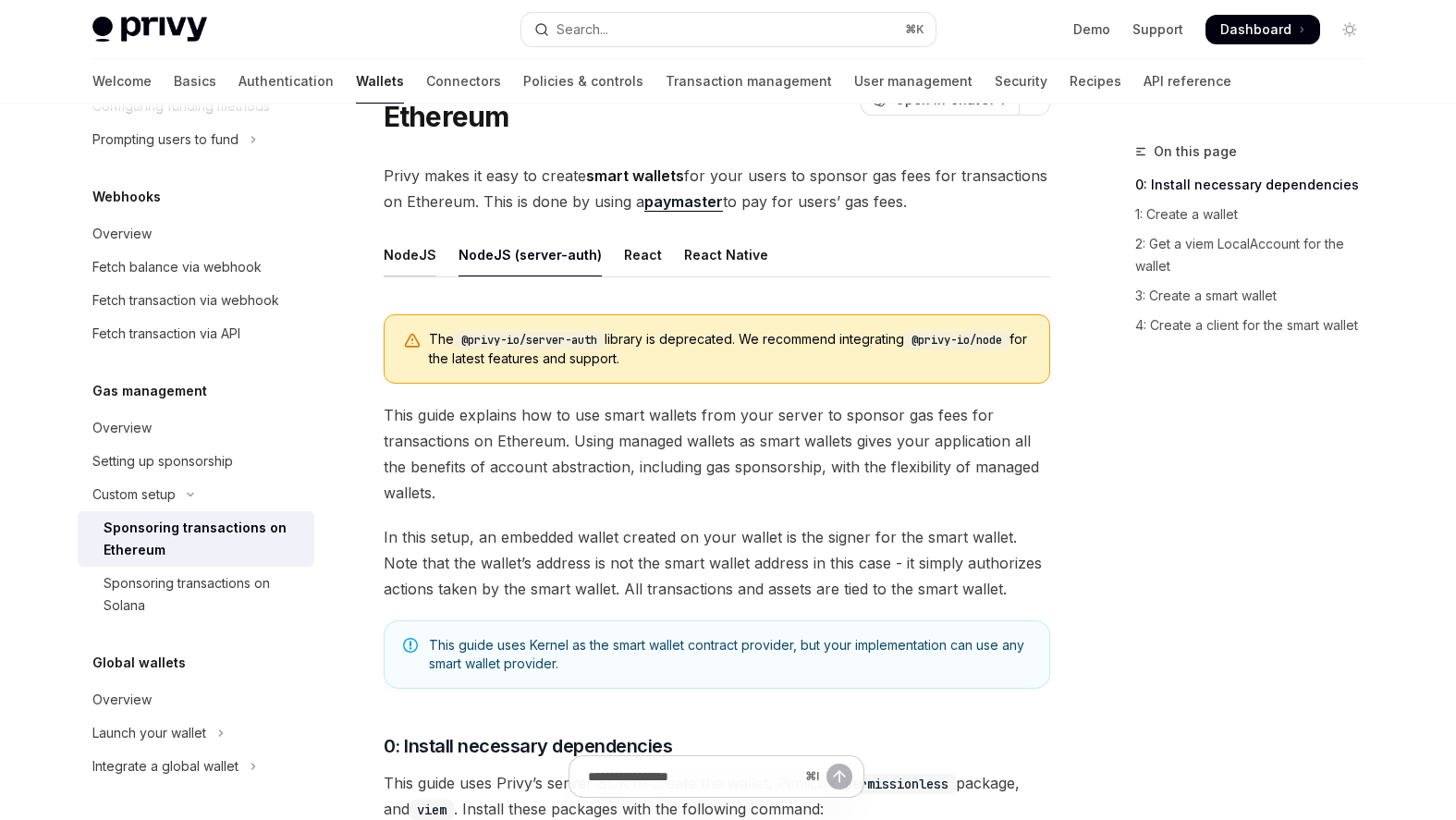
click at [417, 265] on div "NodeJS" at bounding box center [409, 255] width 52 height 44
type textarea "*"
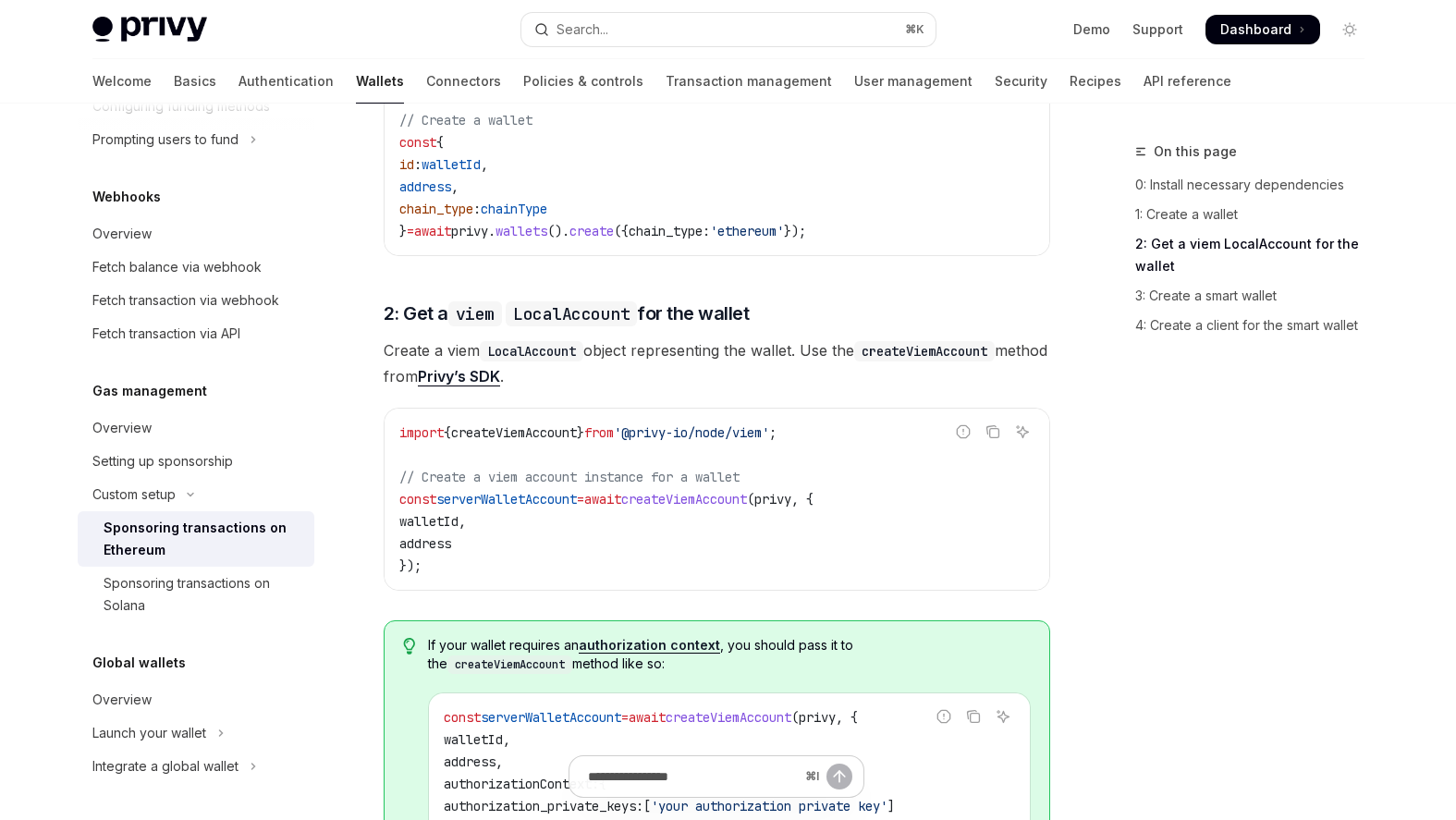
scroll to position [287, 0]
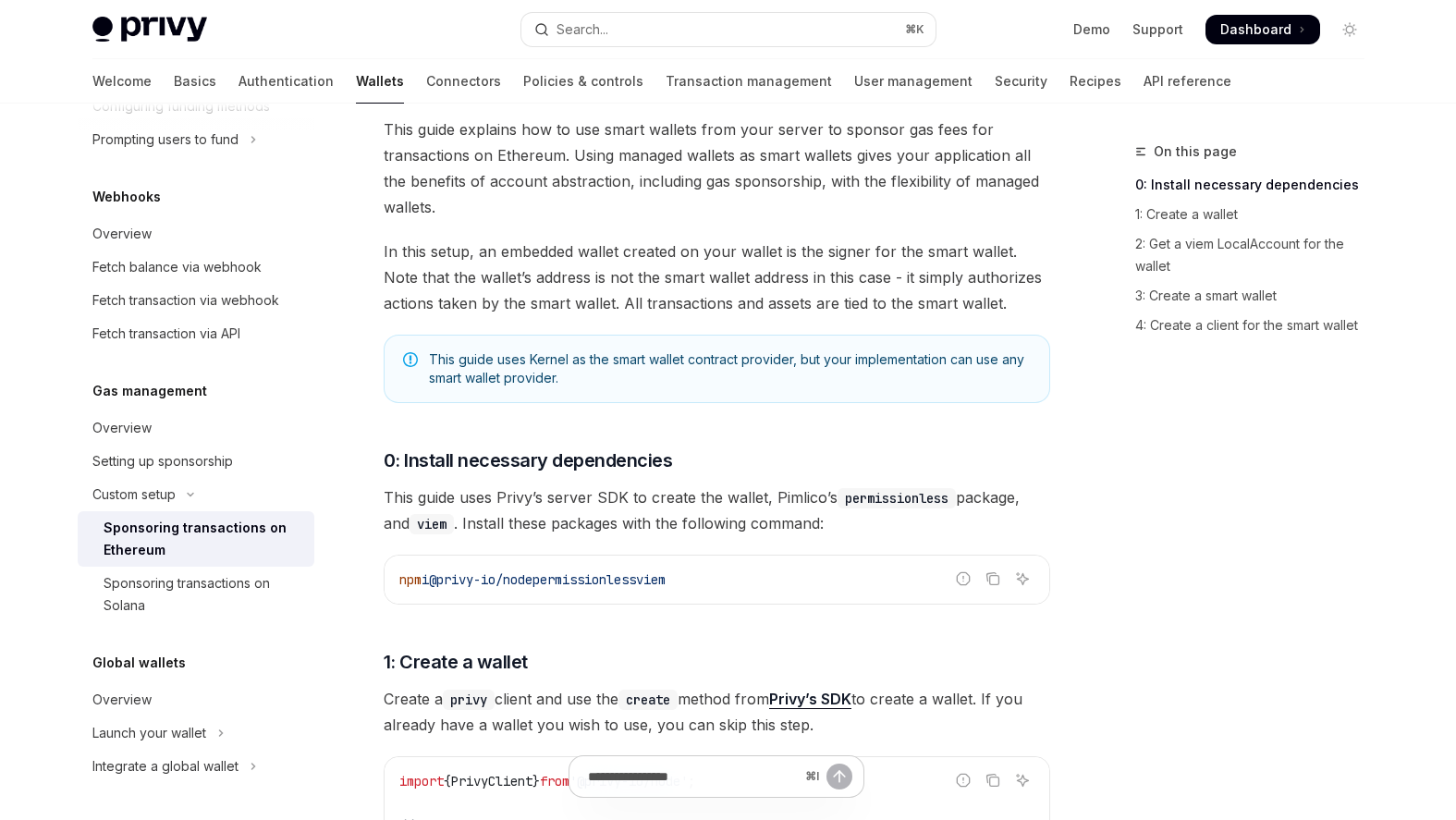
click at [465, 573] on span "@privy-io/node" at bounding box center [480, 579] width 104 height 16
click at [524, 573] on span "@privy-io/node" at bounding box center [480, 579] width 104 height 16
copy span "privy-io/node"
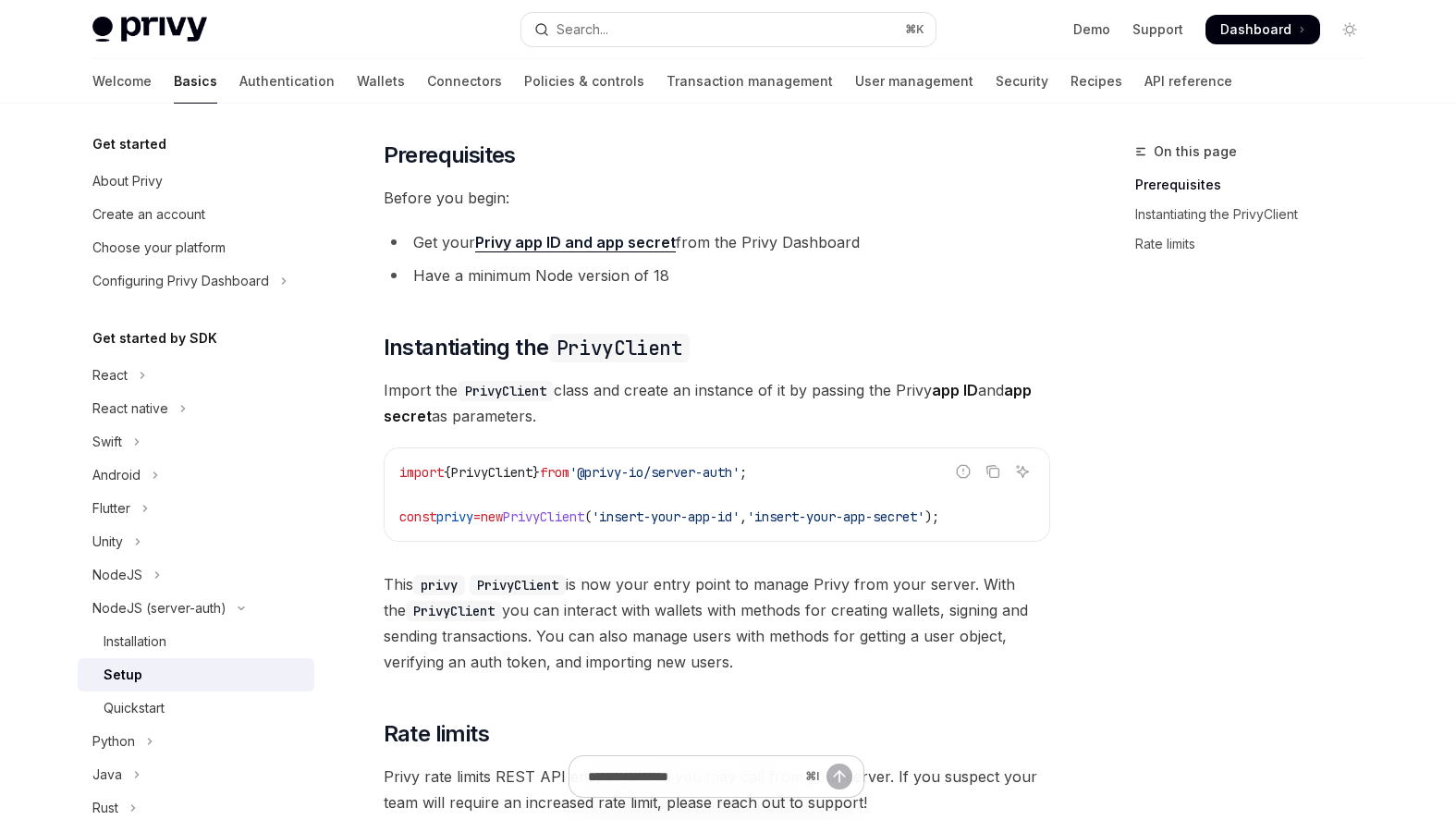
scroll to position [250, 0]
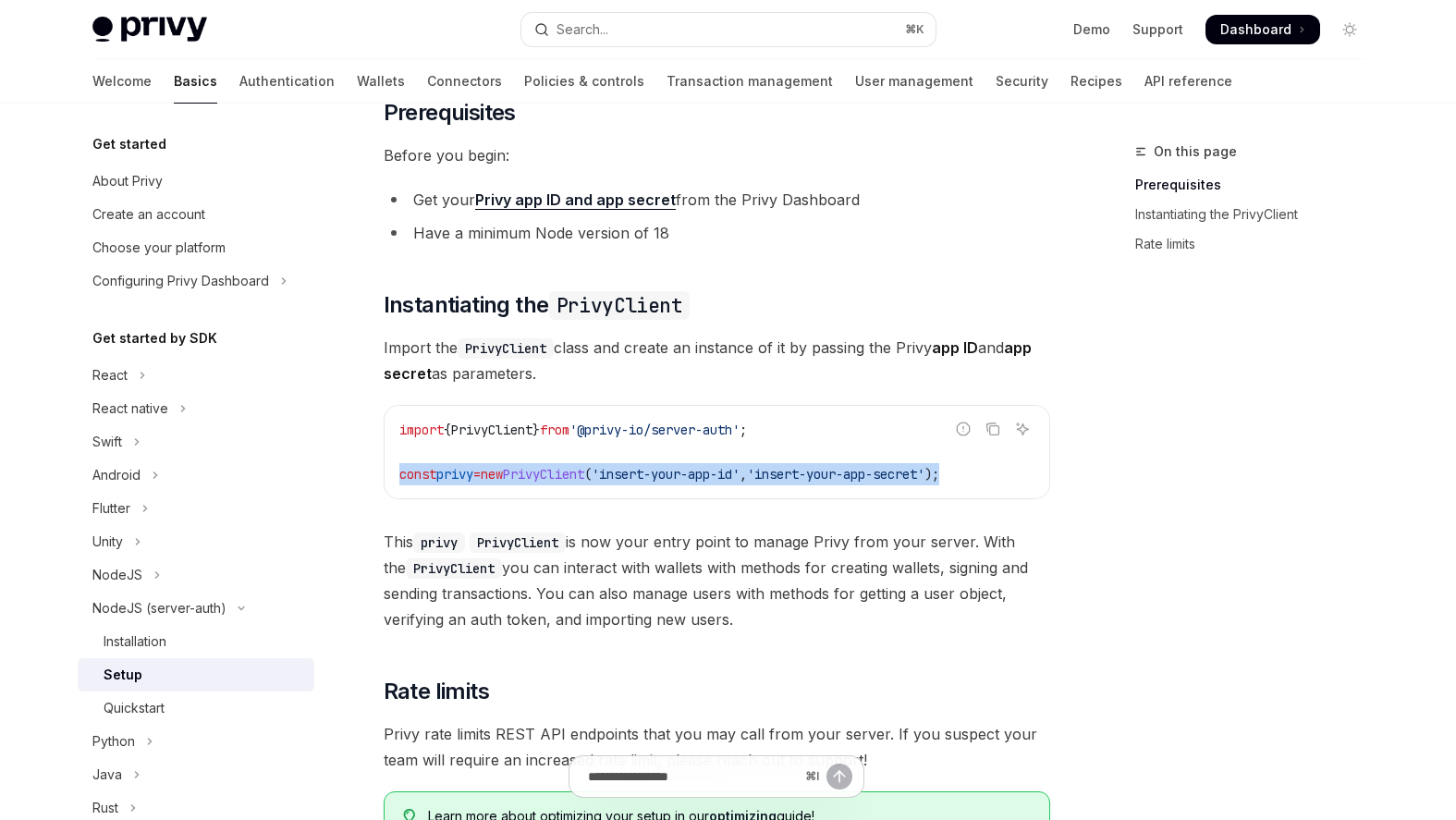
drag, startPoint x: 398, startPoint y: 474, endPoint x: 1016, endPoint y: 472, distance: 618.0
click at [1016, 472] on code "import { PrivyClient } from '@privy-io/server-auth' ; const privy = new PrivyCl…" at bounding box center [716, 452] width 635 height 67
copy span "const privy = new PrivyClient ( 'insert-your-app-id' , 'insert-your-app-secret'…"
click at [787, 492] on div "import { PrivyClient } from '@privy-io/server-auth' ; const privy = new PrivyCl…" at bounding box center [717, 451] width 665 height 92
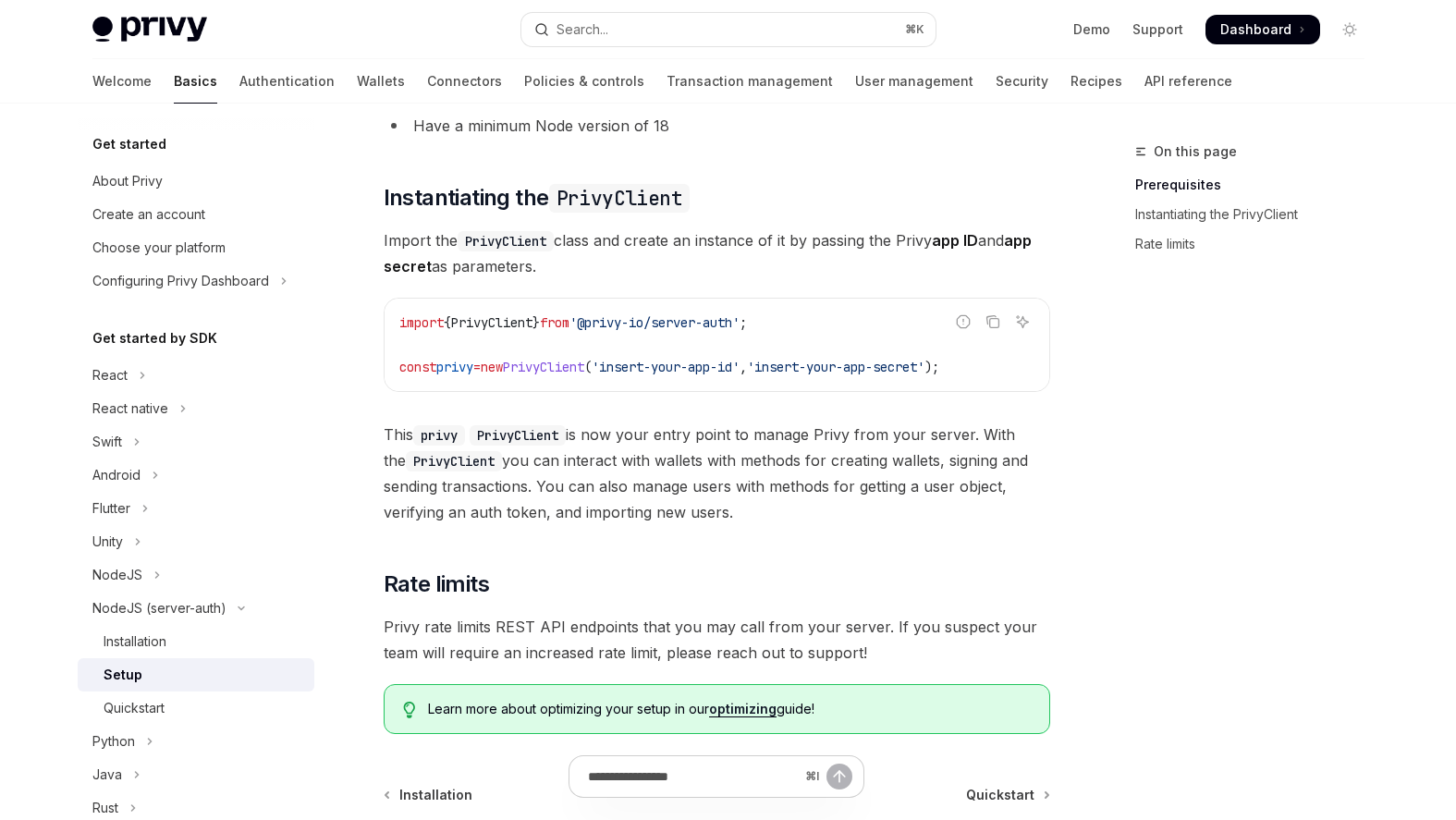
scroll to position [371, 0]
